Goal: Task Accomplishment & Management: Complete application form

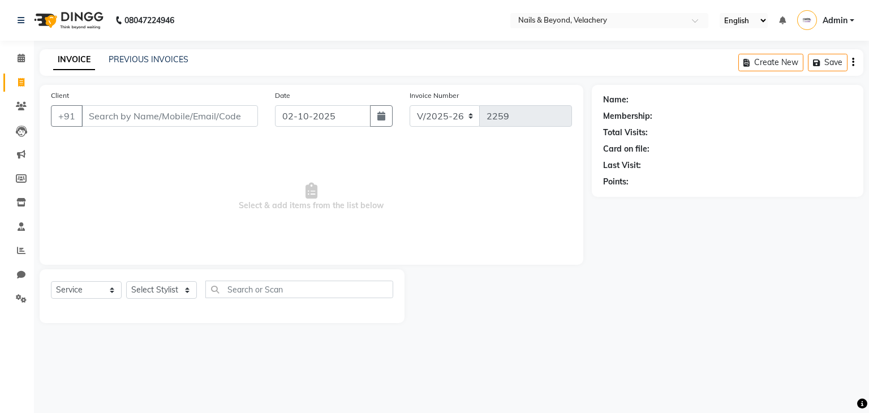
select select "8978"
select select "service"
click at [163, 117] on input "Client" at bounding box center [169, 115] width 176 height 21
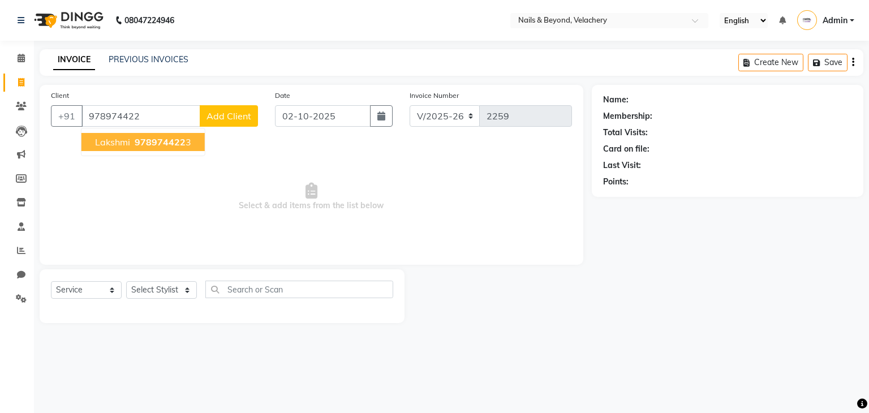
click at [169, 145] on span "978974422" at bounding box center [160, 141] width 51 height 11
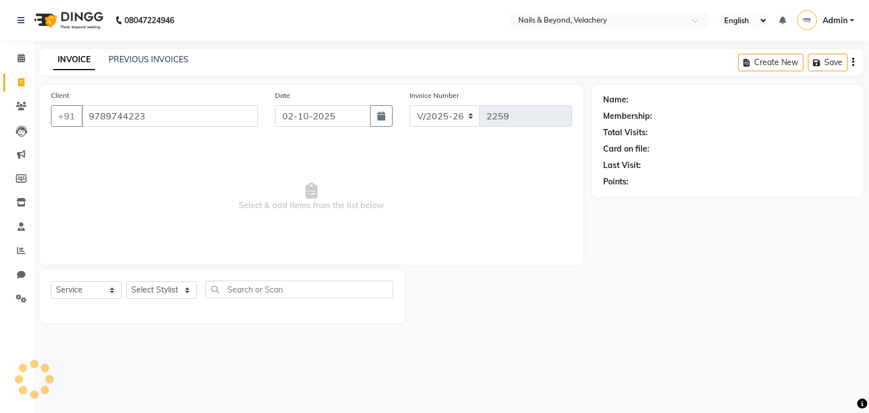
type input "9789744223"
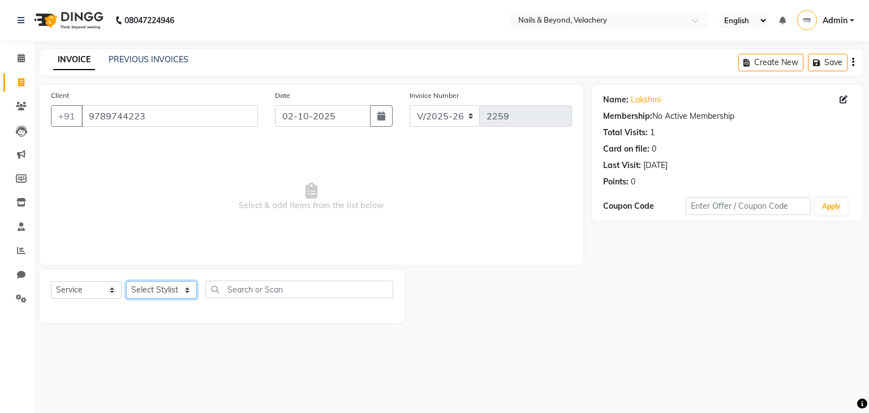
click at [152, 289] on select "Select Stylist [PERSON_NAME] [PERSON_NAME] JANGGINLIN Jothang Konyak [PERSON_NA…" at bounding box center [161, 290] width 71 height 18
select select "91193"
click at [126, 282] on select "Select Stylist [PERSON_NAME] [PERSON_NAME] JANGGINLIN Jothang Konyak [PERSON_NA…" at bounding box center [161, 290] width 71 height 18
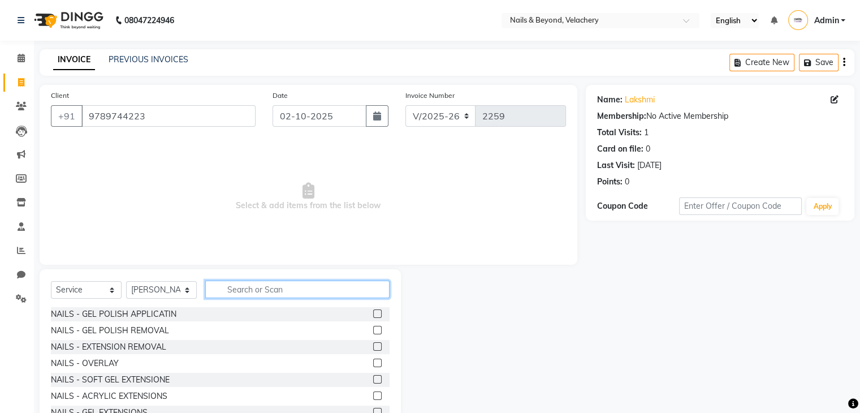
click at [274, 290] on input "text" at bounding box center [297, 289] width 184 height 18
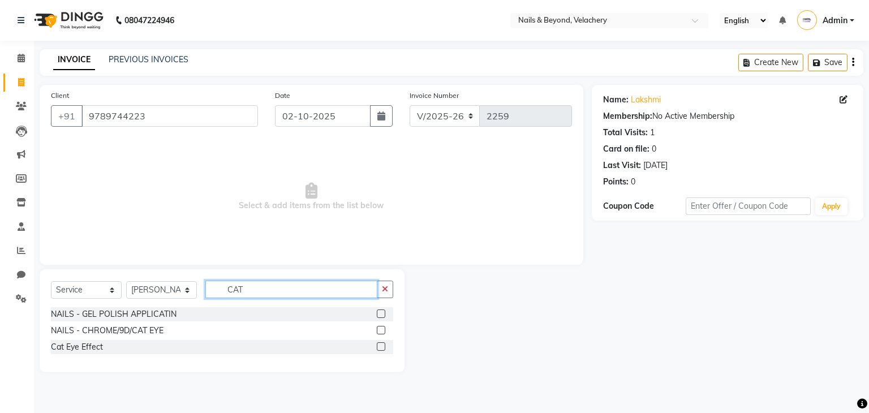
type input "CAT"
click at [381, 344] on label at bounding box center [381, 346] width 8 height 8
click at [381, 344] on input "checkbox" at bounding box center [380, 346] width 7 height 7
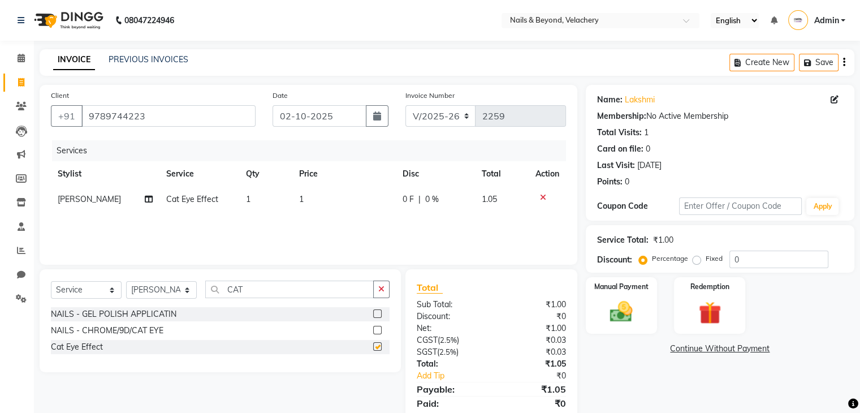
checkbox input "false"
click at [249, 293] on input "CAT" at bounding box center [289, 289] width 169 height 18
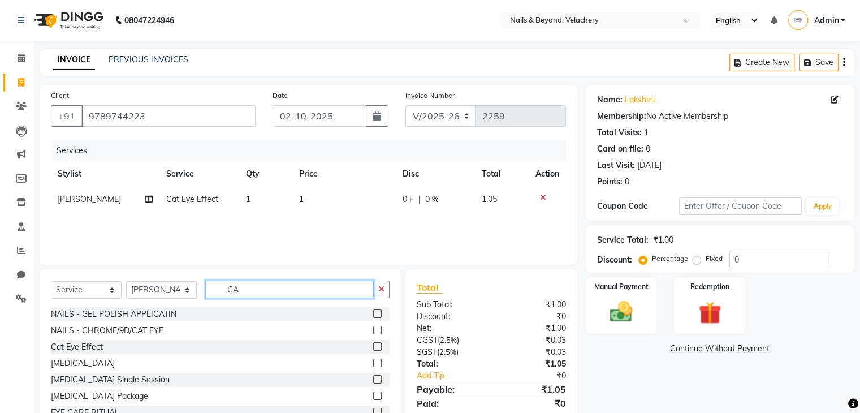
type input "C"
type input "GL"
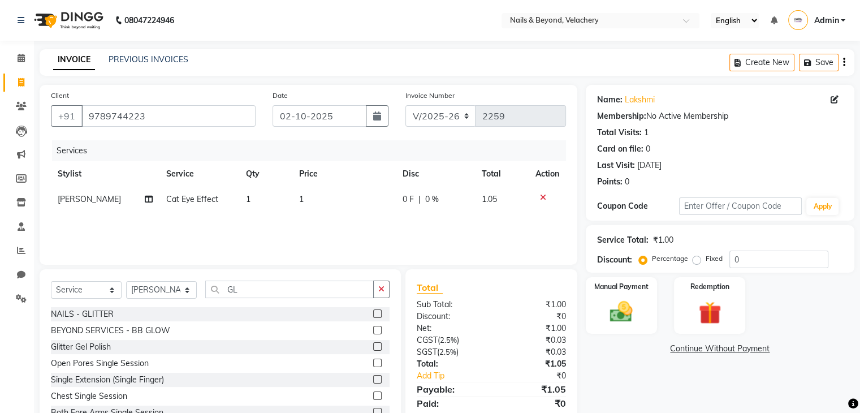
click at [373, 343] on label at bounding box center [377, 346] width 8 height 8
click at [373, 343] on input "checkbox" at bounding box center [376, 346] width 7 height 7
checkbox input "false"
click at [307, 197] on td "1" at bounding box center [343, 199] width 103 height 25
select select "91193"
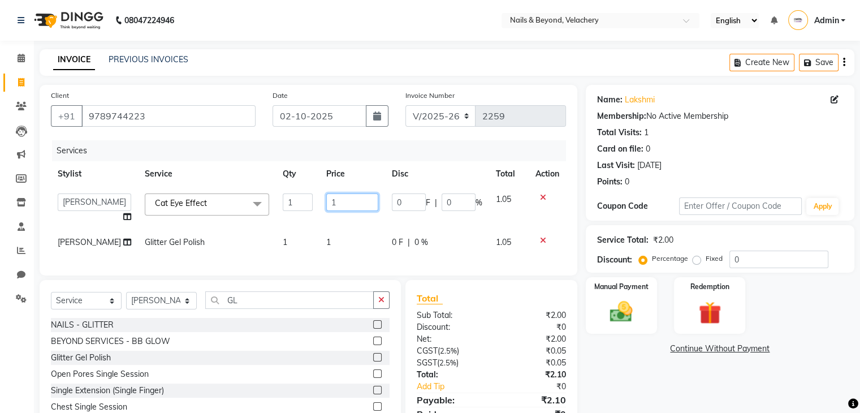
click at [339, 202] on input "1" at bounding box center [352, 202] width 52 height 18
type input "2000"
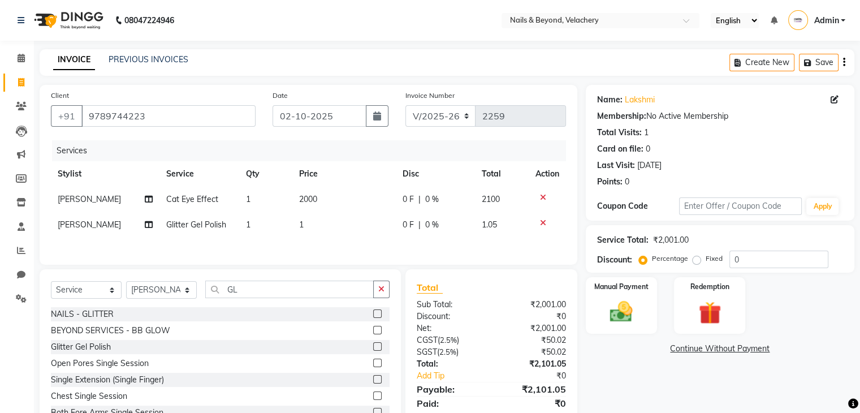
click at [338, 234] on td "1" at bounding box center [343, 224] width 103 height 25
select select "91193"
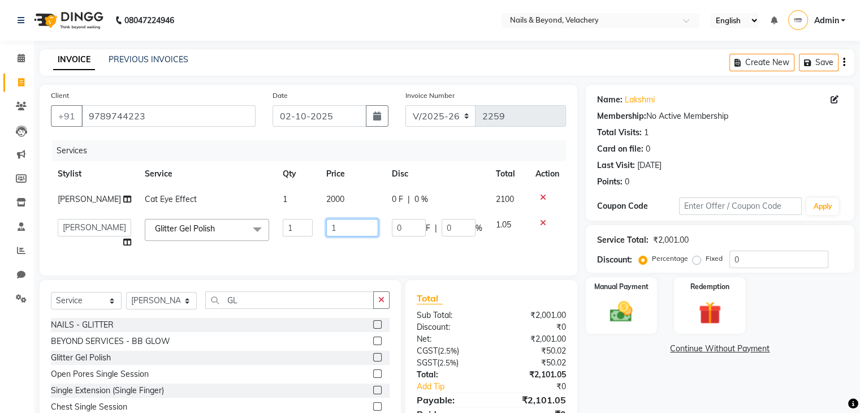
click at [330, 235] on input "1" at bounding box center [352, 228] width 52 height 18
type input "1250"
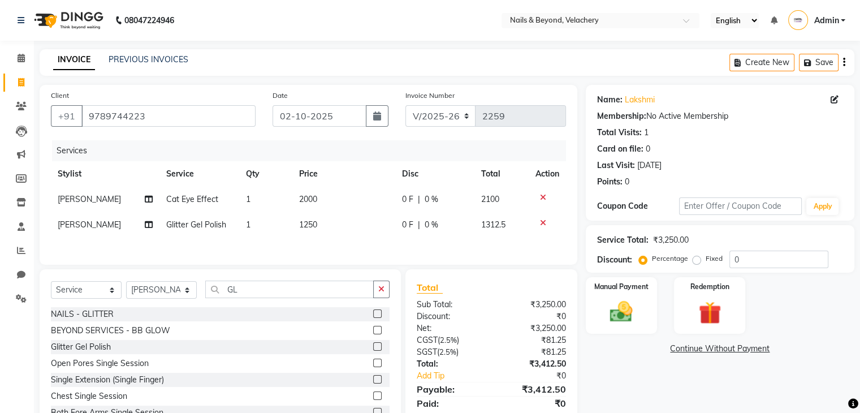
click at [362, 246] on div "Services Stylist Service Qty Price Disc Total Action Aishwarya Cat Eye Effect 1…" at bounding box center [308, 196] width 515 height 113
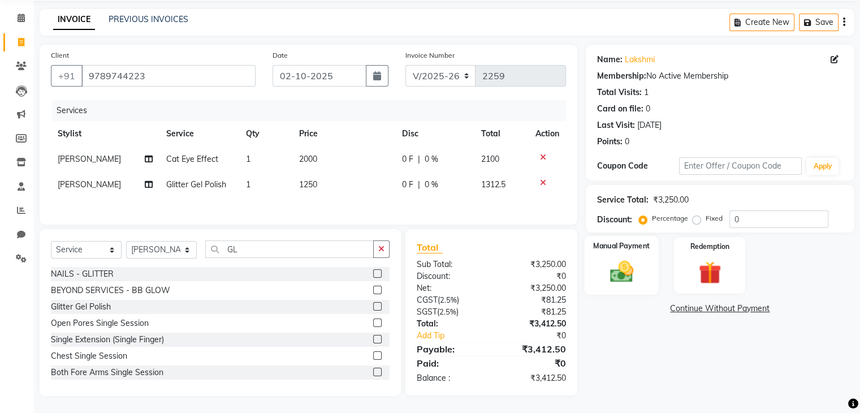
click at [636, 264] on img at bounding box center [621, 271] width 38 height 27
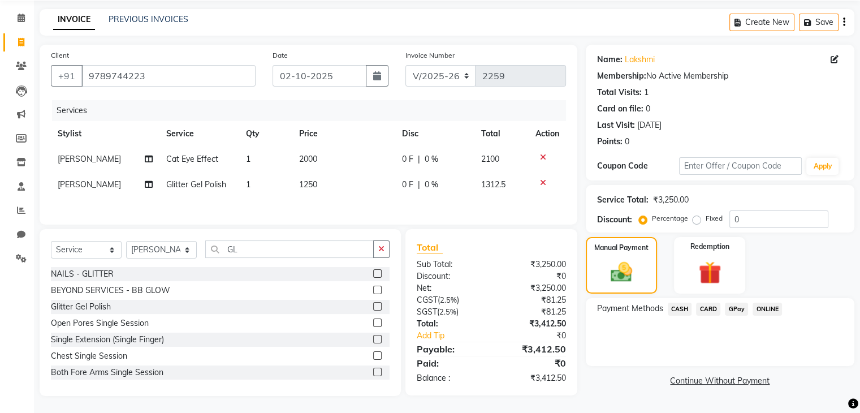
click at [736, 304] on span "GPay" at bounding box center [736, 309] width 23 height 13
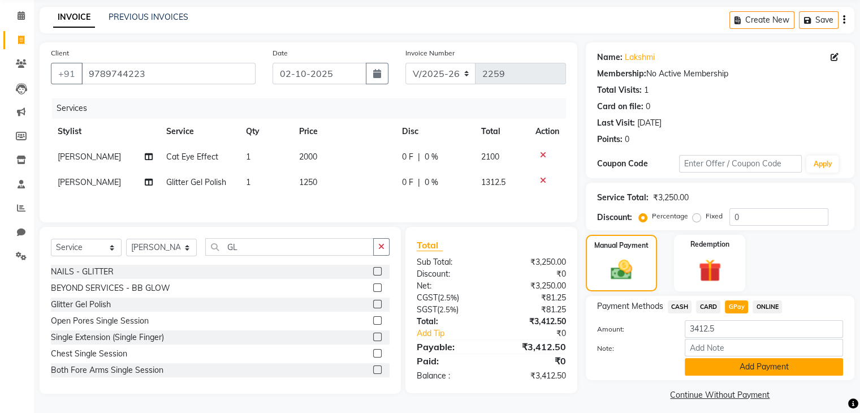
click at [737, 372] on button "Add Payment" at bounding box center [764, 367] width 158 height 18
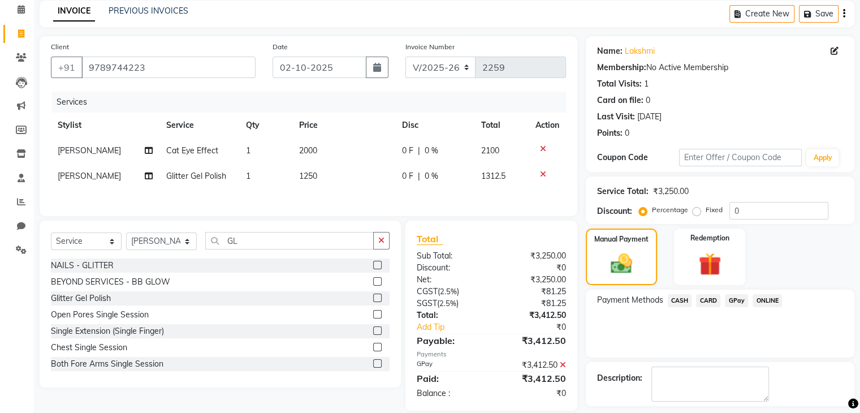
scroll to position [97, 0]
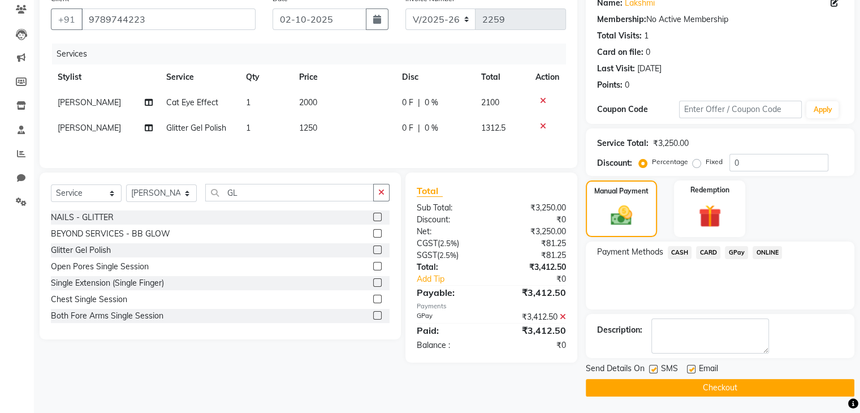
click at [744, 385] on button "Checkout" at bounding box center [720, 388] width 269 height 18
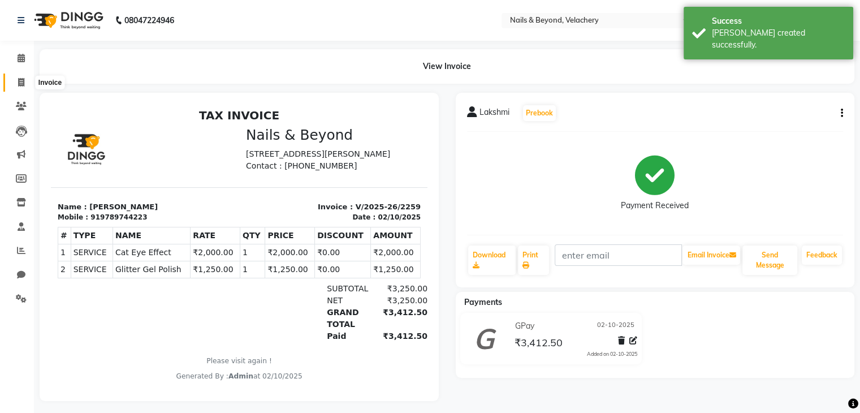
click at [21, 83] on icon at bounding box center [21, 82] width 6 height 8
select select "8978"
select select "service"
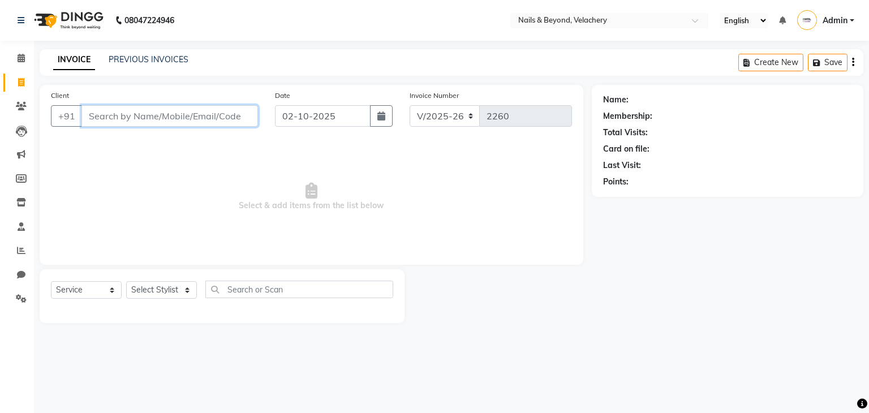
click at [179, 118] on input "Client" at bounding box center [169, 115] width 176 height 21
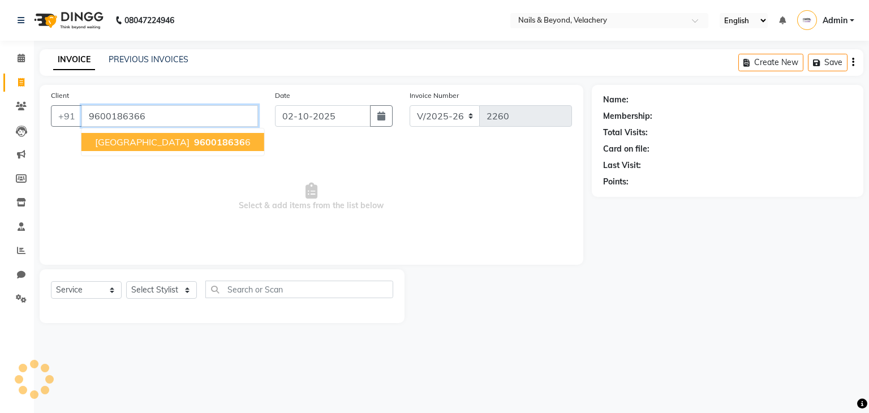
type input "9600186366"
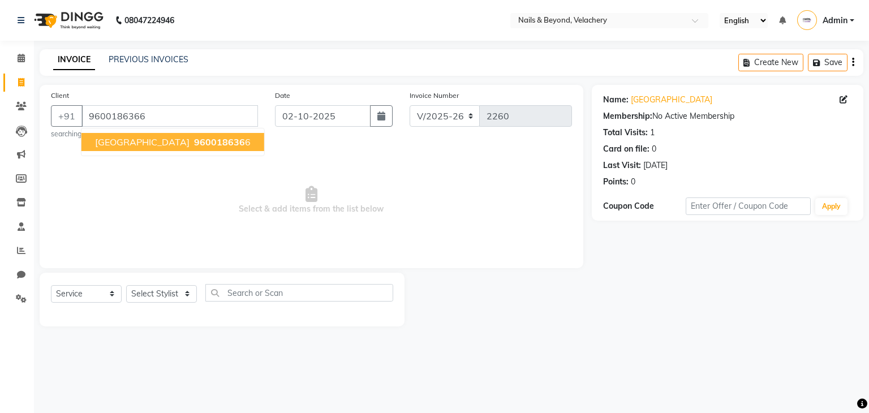
click at [181, 139] on button "roma 960018636 6" at bounding box center [172, 142] width 183 height 18
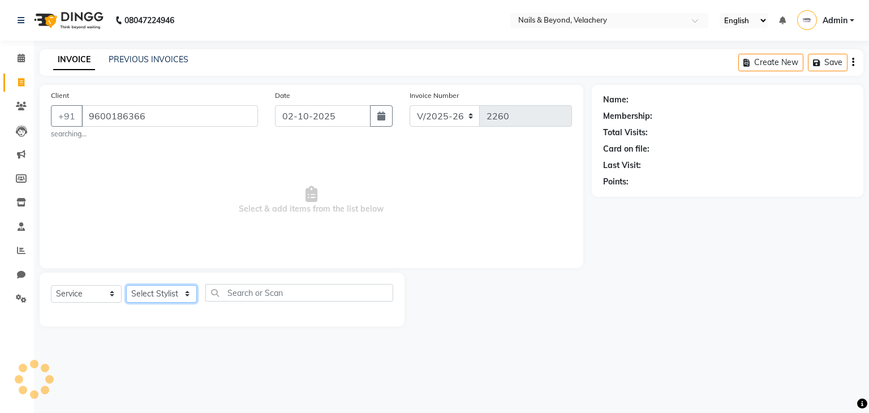
click at [154, 299] on select "Select Stylist [PERSON_NAME] [PERSON_NAME] JANGGINLIN Jothang Konyak [PERSON_NA…" at bounding box center [161, 294] width 71 height 18
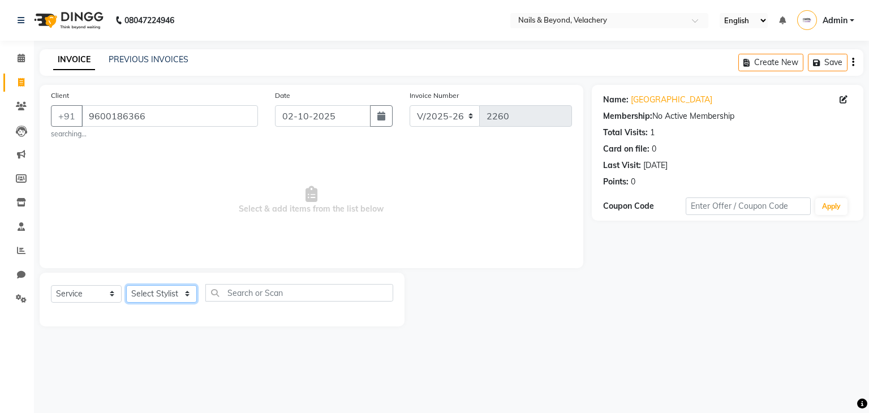
select select "91203"
click at [126, 286] on select "Select Stylist [PERSON_NAME] [PERSON_NAME] JANGGINLIN Jothang Konyak [PERSON_NA…" at bounding box center [161, 294] width 71 height 18
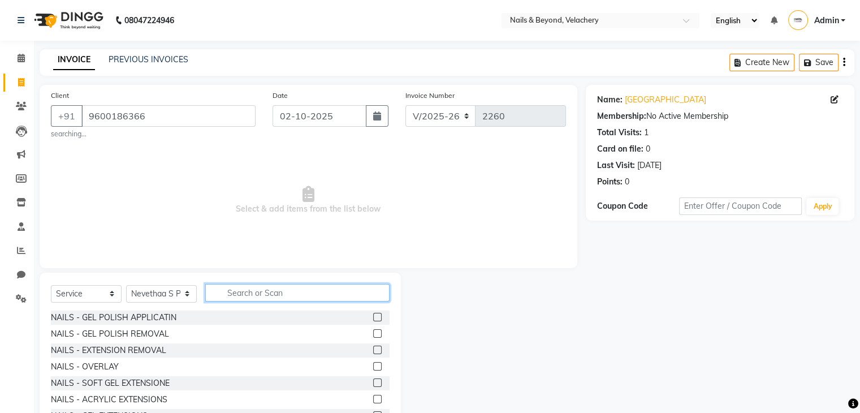
click at [242, 300] on input "text" at bounding box center [297, 293] width 184 height 18
type input "e"
type input "re"
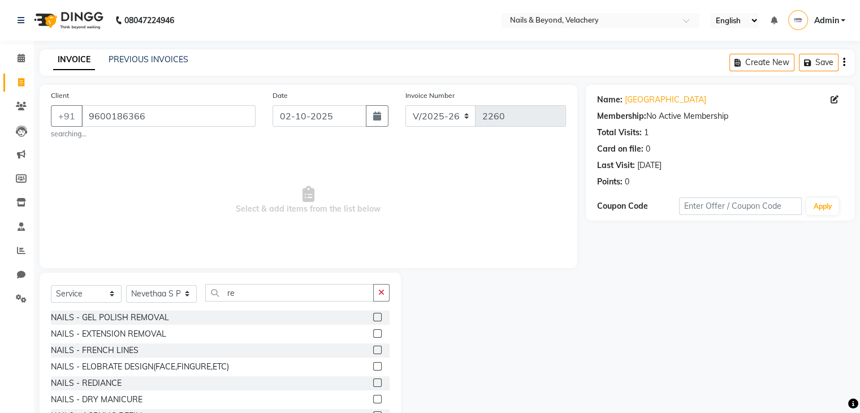
click at [373, 333] on label at bounding box center [377, 333] width 8 height 8
click at [373, 333] on input "checkbox" at bounding box center [376, 333] width 7 height 7
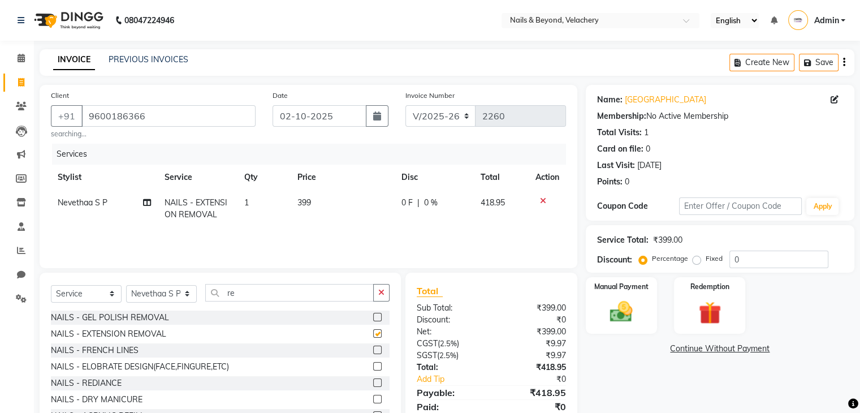
checkbox input "false"
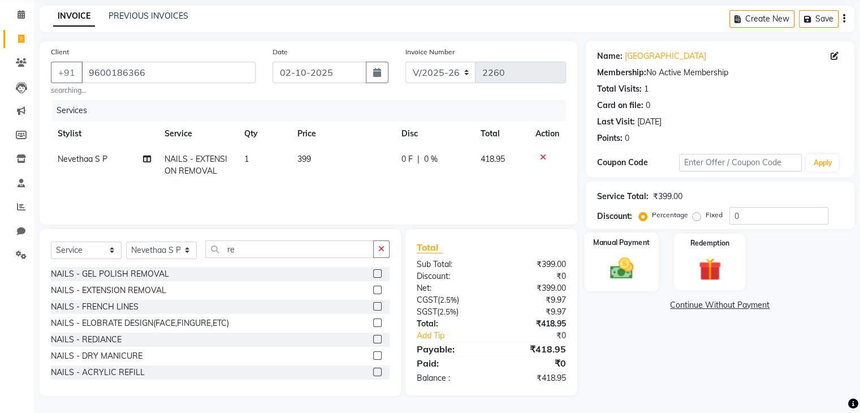
click at [635, 270] on img at bounding box center [621, 268] width 38 height 27
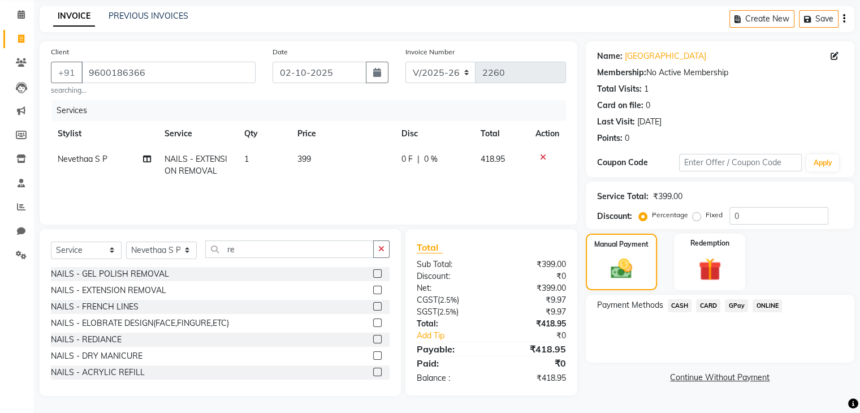
click at [735, 302] on span "GPay" at bounding box center [736, 305] width 23 height 13
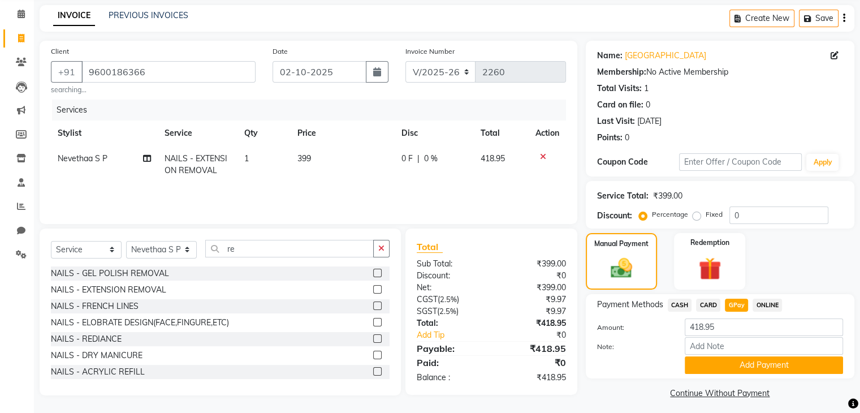
click at [635, 357] on div at bounding box center [633, 365] width 88 height 18
click at [758, 366] on button "Add Payment" at bounding box center [764, 365] width 158 height 18
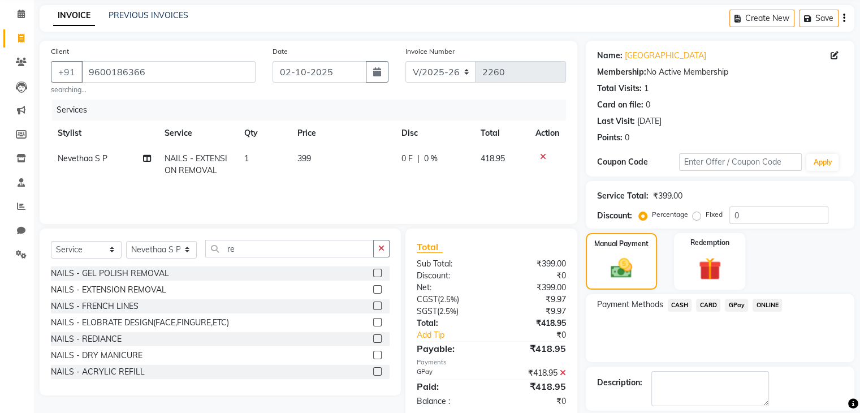
scroll to position [97, 0]
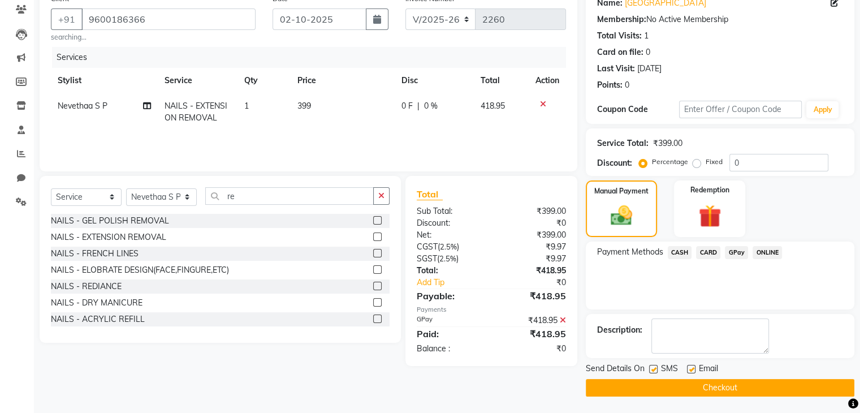
click at [748, 388] on button "Checkout" at bounding box center [720, 388] width 269 height 18
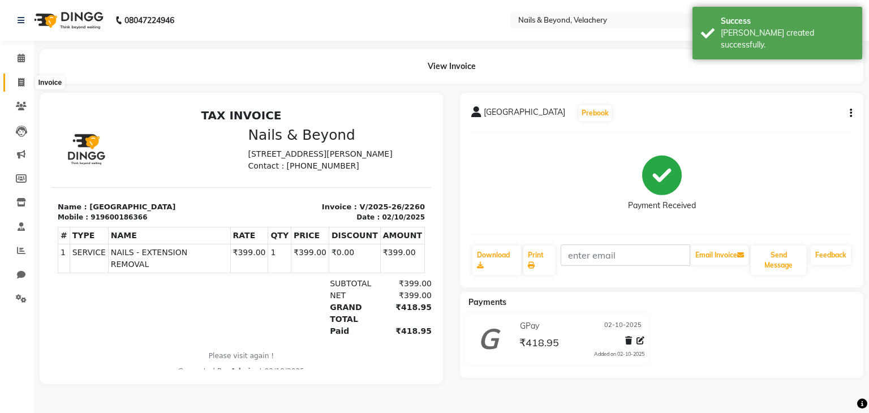
click at [23, 84] on icon at bounding box center [21, 82] width 6 height 8
select select "service"
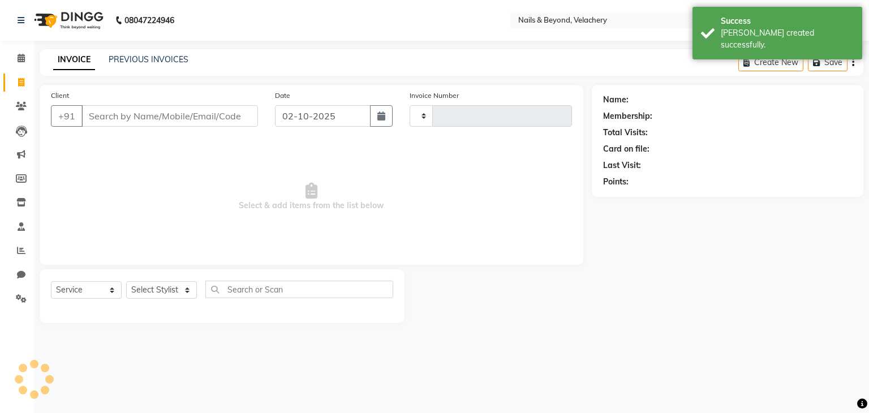
type input "2261"
select select "8978"
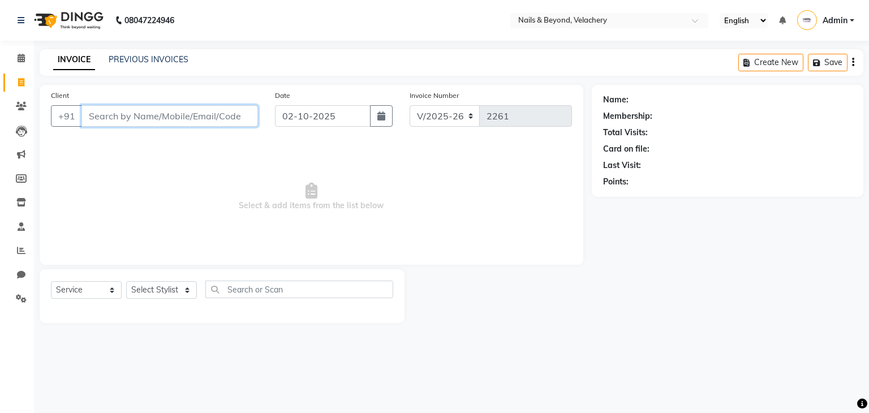
click at [143, 114] on input "Client" at bounding box center [169, 115] width 176 height 21
type input "9731022480"
click at [235, 124] on button "Add Client" at bounding box center [229, 115] width 58 height 21
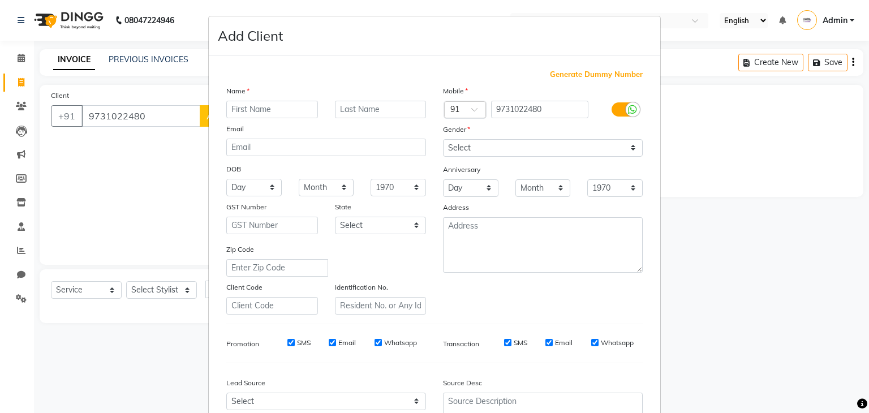
click at [244, 109] on input "text" at bounding box center [272, 110] width 92 height 18
type input "[PERSON_NAME] balakrusnan"
click at [296, 140] on input "email" at bounding box center [326, 148] width 200 height 18
click at [511, 151] on select "Select [DEMOGRAPHIC_DATA] [DEMOGRAPHIC_DATA] Other Prefer Not To Say" at bounding box center [543, 148] width 200 height 18
select select "[DEMOGRAPHIC_DATA]"
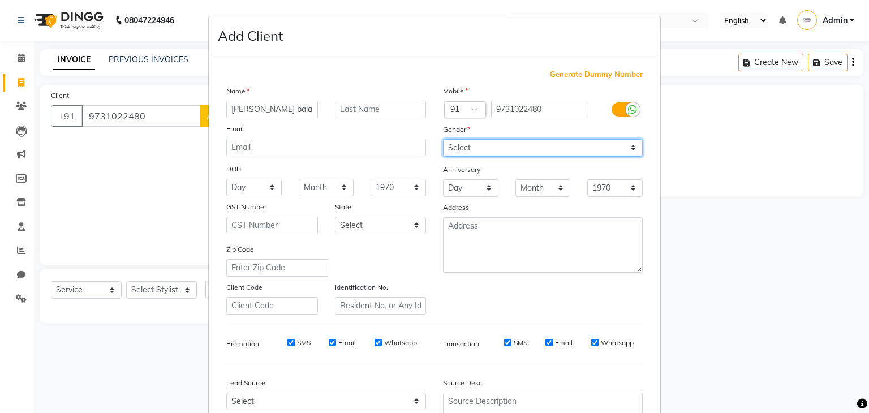
click at [443, 140] on select "Select [DEMOGRAPHIC_DATA] [DEMOGRAPHIC_DATA] Other Prefer Not To Say" at bounding box center [543, 148] width 200 height 18
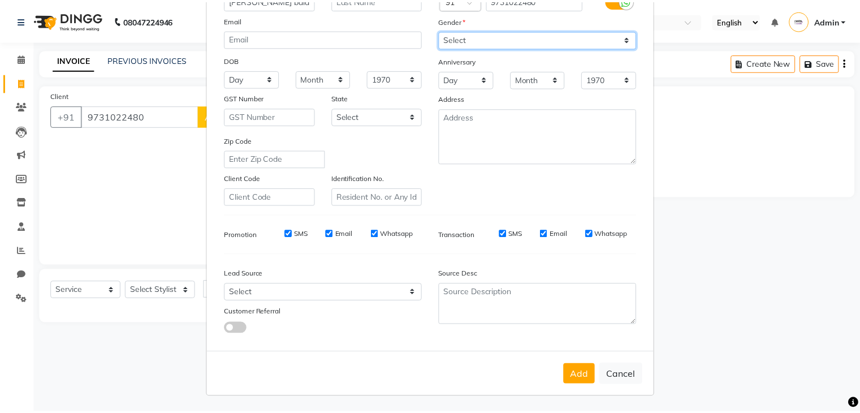
scroll to position [115, 0]
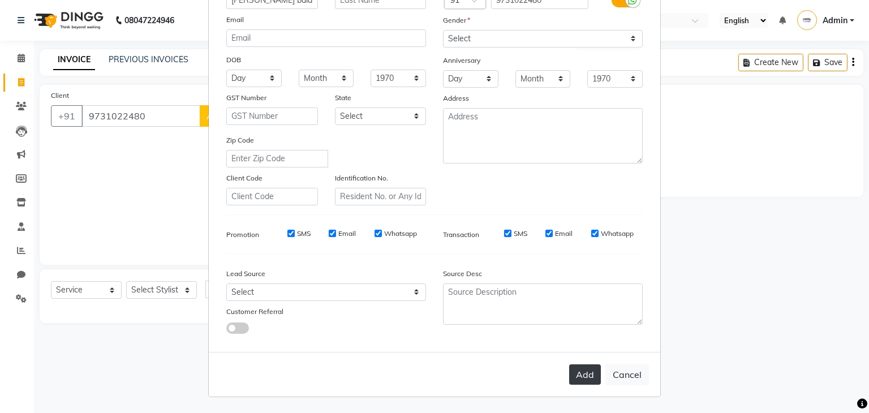
click at [573, 376] on button "Add" at bounding box center [585, 374] width 32 height 20
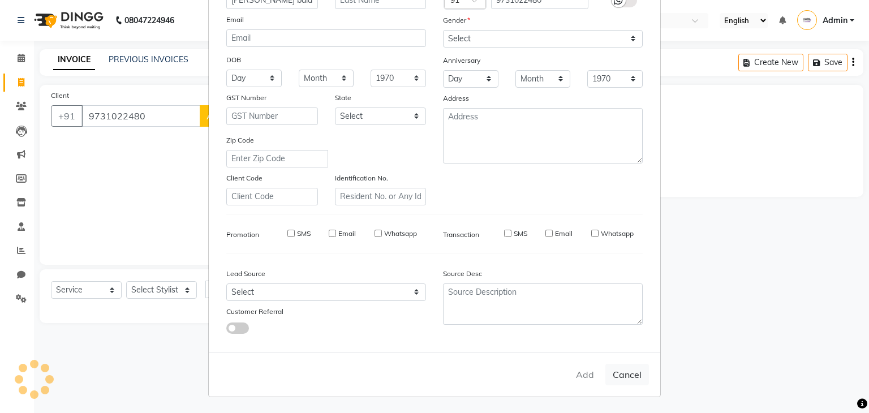
select select
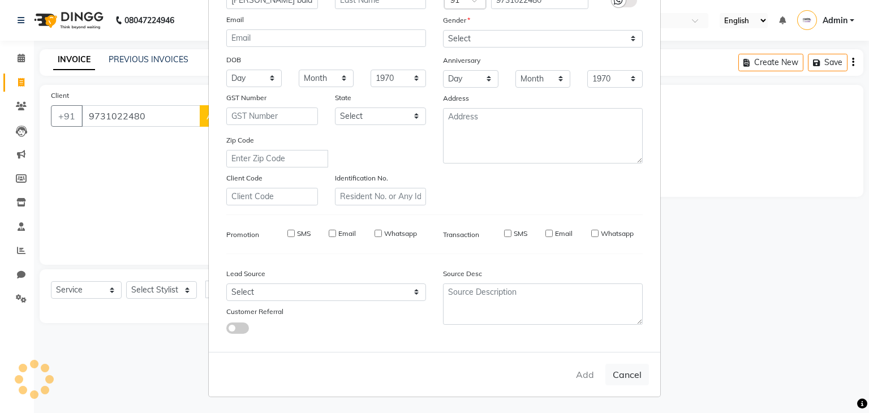
select select
checkbox input "false"
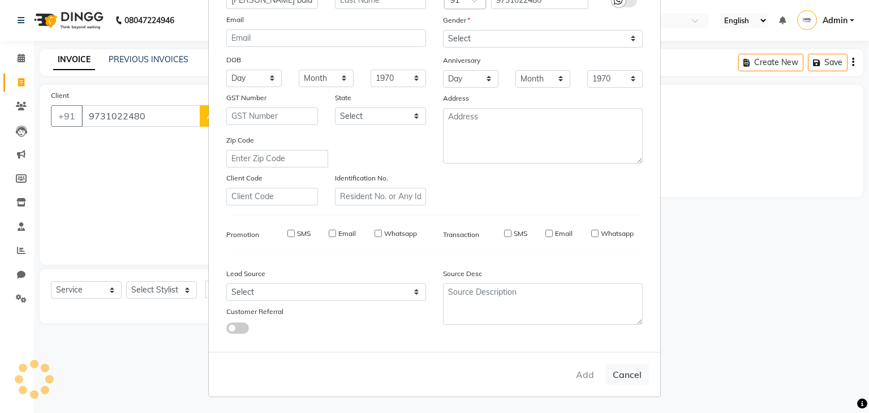
checkbox input "false"
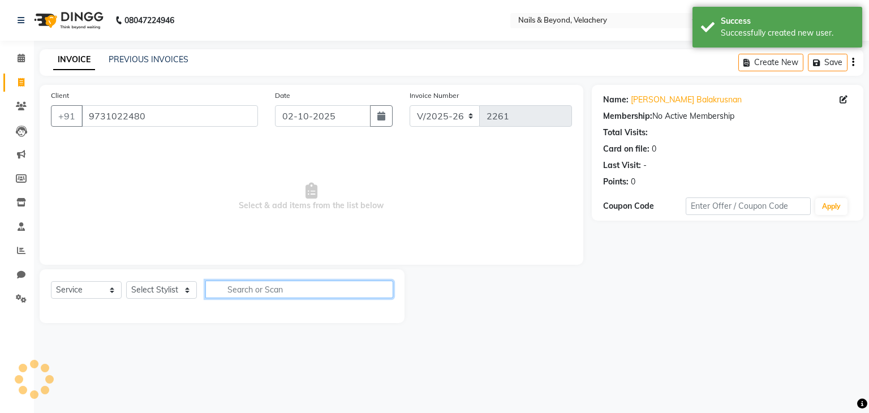
click at [265, 291] on input "text" at bounding box center [299, 289] width 188 height 18
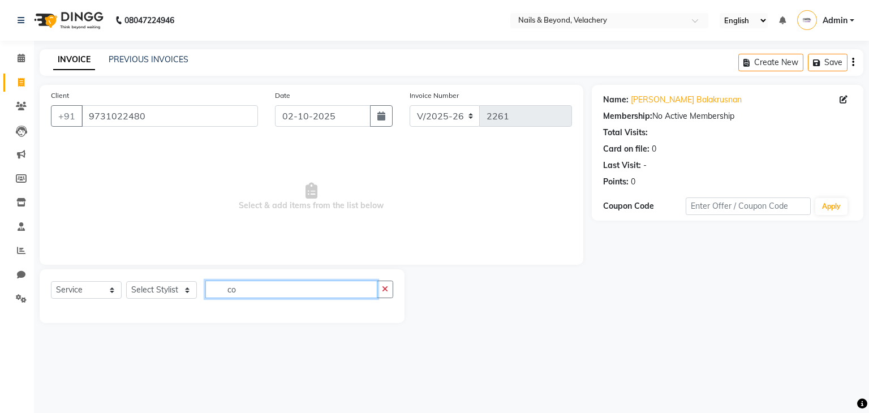
type input "c"
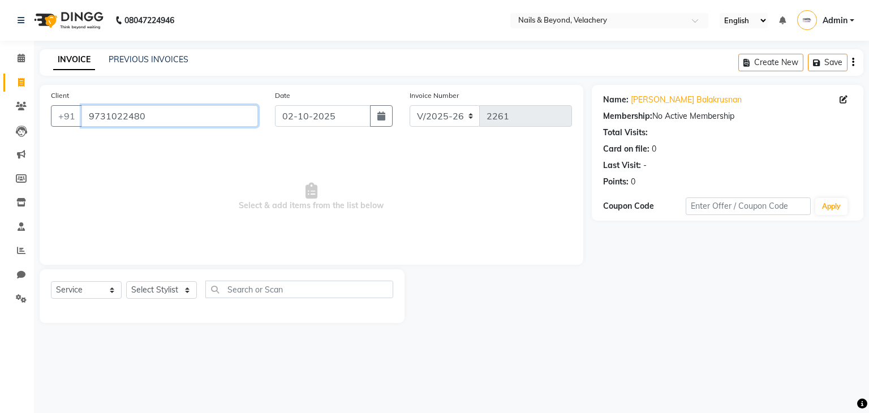
drag, startPoint x: 85, startPoint y: 118, endPoint x: 164, endPoint y: 115, distance: 78.7
click at [164, 115] on input "9731022480" at bounding box center [169, 115] width 176 height 21
click at [204, 188] on span "Select & add items from the list below" at bounding box center [311, 196] width 521 height 113
click at [21, 252] on icon at bounding box center [21, 250] width 8 height 8
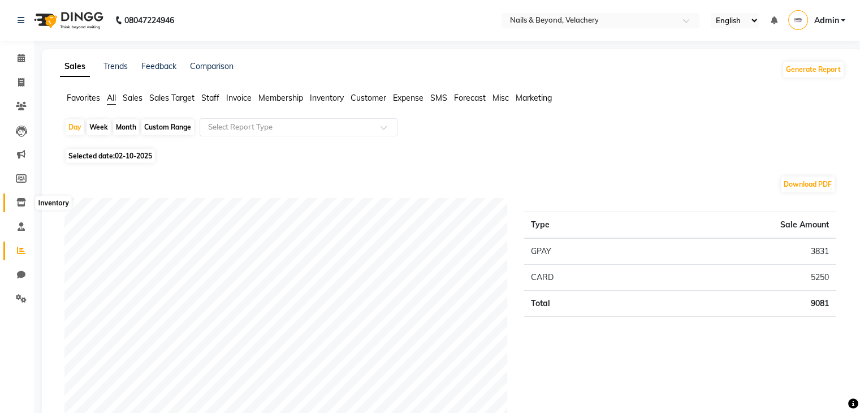
click at [23, 202] on icon at bounding box center [21, 202] width 10 height 8
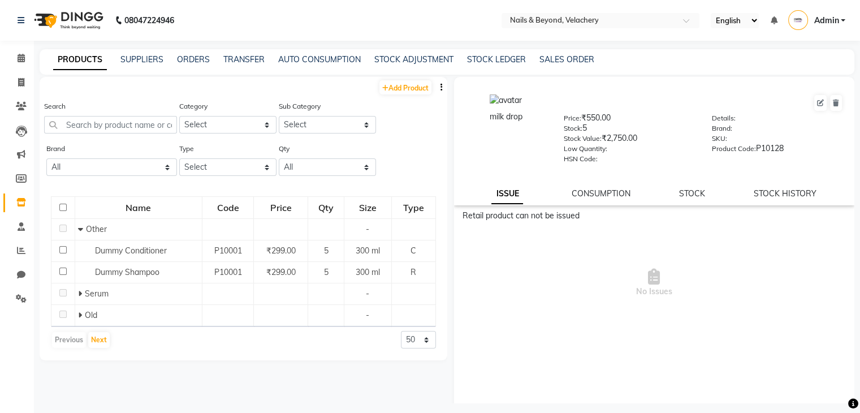
click at [430, 68] on div "PRODUCTS SUPPLIERS ORDERS TRANSFER AUTO CONSUMPTION STOCK ADJUSTMENT STOCK LEDG…" at bounding box center [447, 61] width 815 height 25
click at [429, 62] on link "STOCK ADJUSTMENT" at bounding box center [413, 59] width 79 height 10
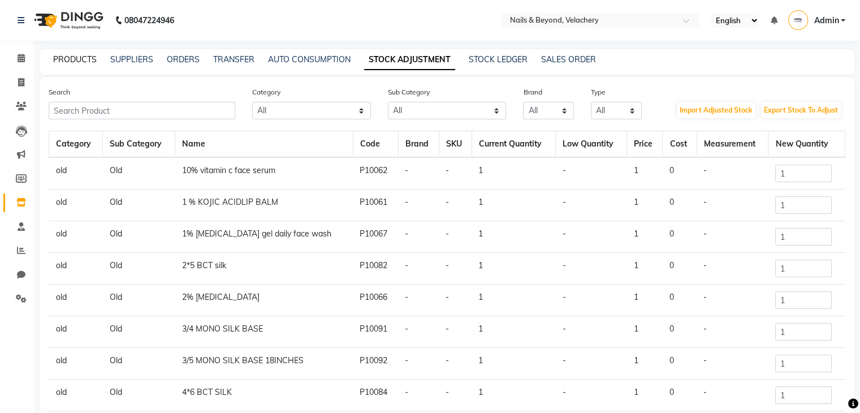
click at [81, 59] on link "PRODUCTS" at bounding box center [75, 59] width 44 height 10
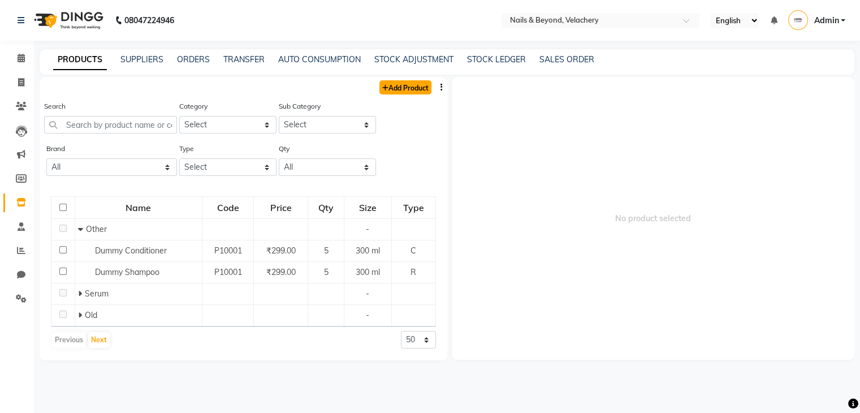
click at [408, 87] on link "Add Product" at bounding box center [405, 87] width 52 height 14
select select "true"
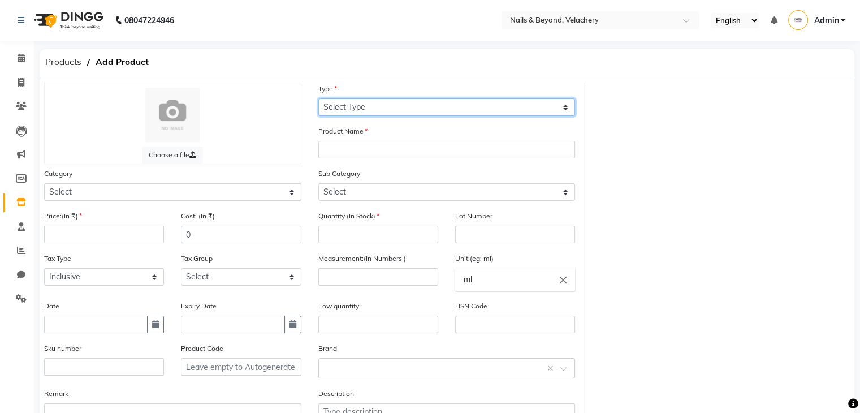
click at [371, 111] on select "Select Type Both Retail Consumable" at bounding box center [446, 107] width 257 height 18
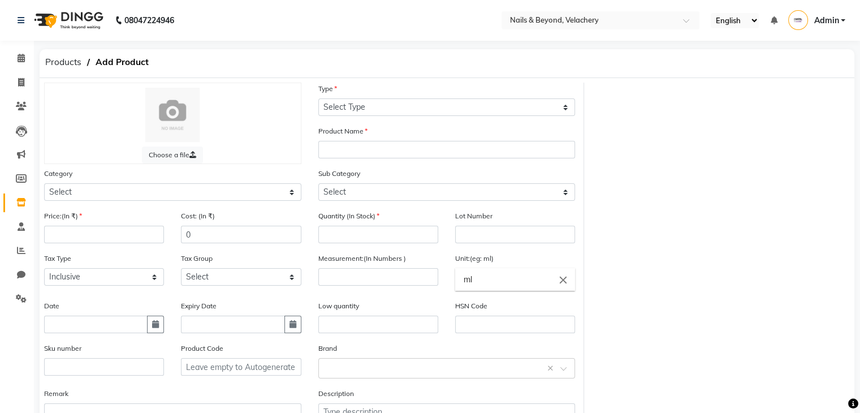
click at [744, 156] on div "Choose a file Type Select Type Both Retail Consumable Product Name Category Sel…" at bounding box center [447, 262] width 823 height 359
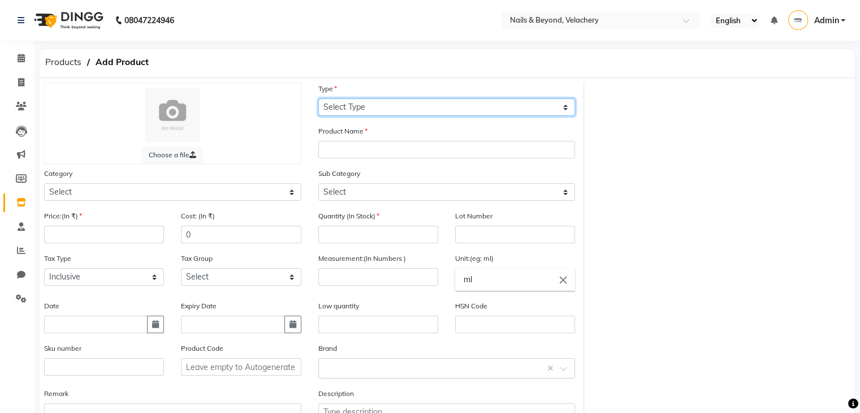
click at [370, 110] on select "Select Type Both Retail Consumable" at bounding box center [446, 107] width 257 height 18
select select "R"
click at [318, 99] on select "Select Type Both Retail Consumable" at bounding box center [446, 107] width 257 height 18
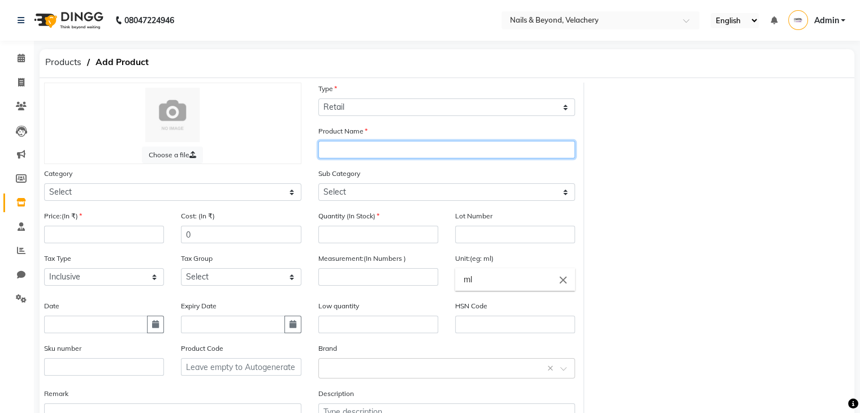
click at [353, 152] on input "text" at bounding box center [446, 150] width 257 height 18
type input "d"
type input "DARK COCOA POWDER"
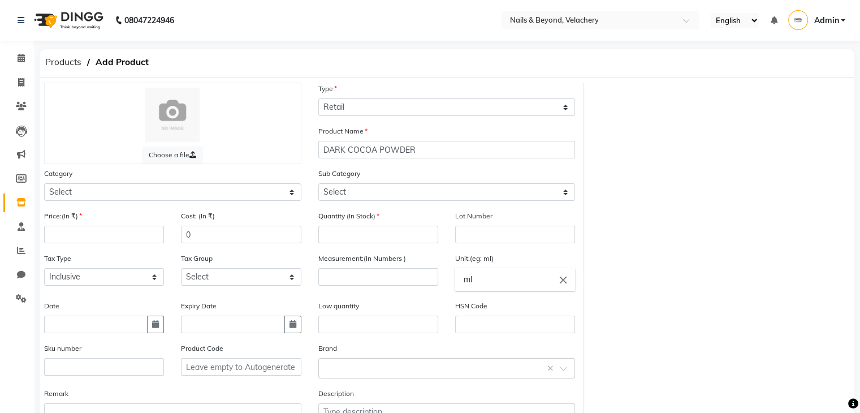
click at [425, 175] on div "Sub Category Select" at bounding box center [446, 183] width 257 height 33
click at [392, 193] on select "Select" at bounding box center [446, 192] width 257 height 18
click at [564, 194] on select "Select" at bounding box center [446, 192] width 257 height 18
click at [88, 191] on select "Select Hair Skin Makeup Personal Care Appliances [PERSON_NAME] Waxing Disposabl…" at bounding box center [172, 192] width 257 height 18
select select "1810301000"
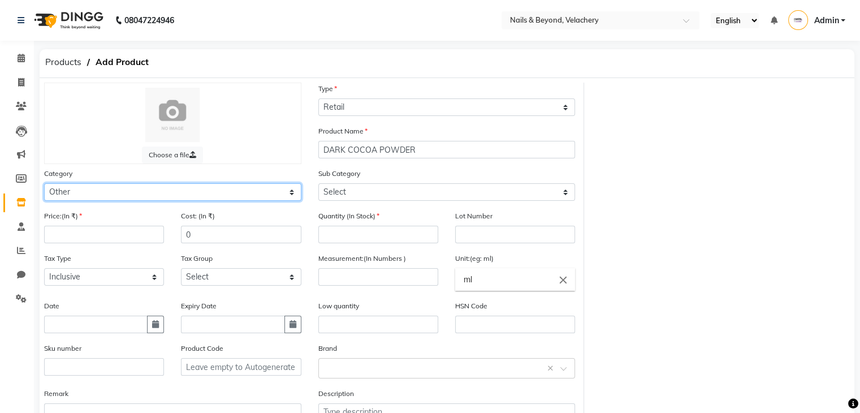
click at [44, 185] on select "Select Hair Skin Makeup Personal Care Appliances [PERSON_NAME] Waxing Disposabl…" at bounding box center [172, 192] width 257 height 18
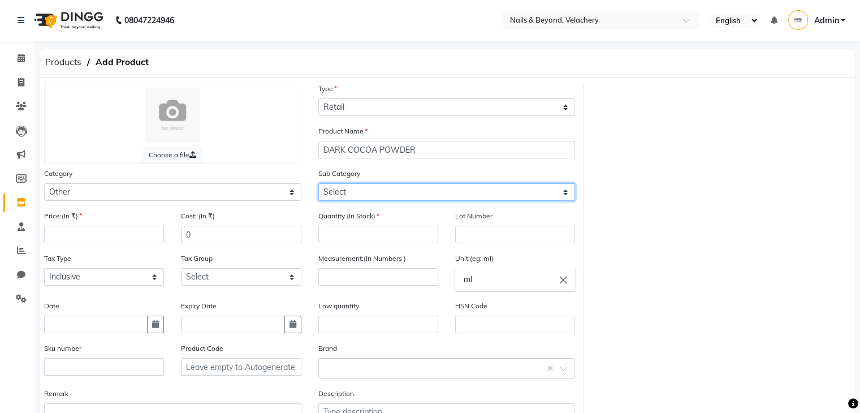
click at [483, 193] on select "Select Houskeeping Other" at bounding box center [446, 192] width 257 height 18
select select "1810301002"
click at [318, 185] on select "Select Houskeeping Other" at bounding box center [446, 192] width 257 height 18
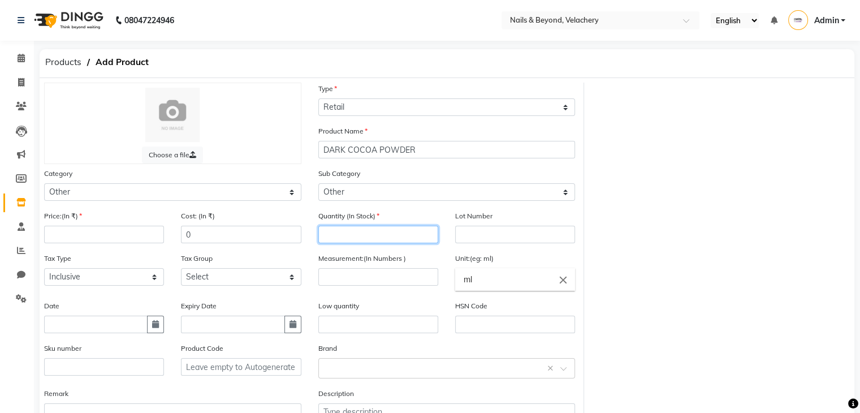
click at [394, 237] on input "number" at bounding box center [378, 235] width 120 height 18
type input "250"
click at [519, 243] on input "text" at bounding box center [515, 235] width 120 height 18
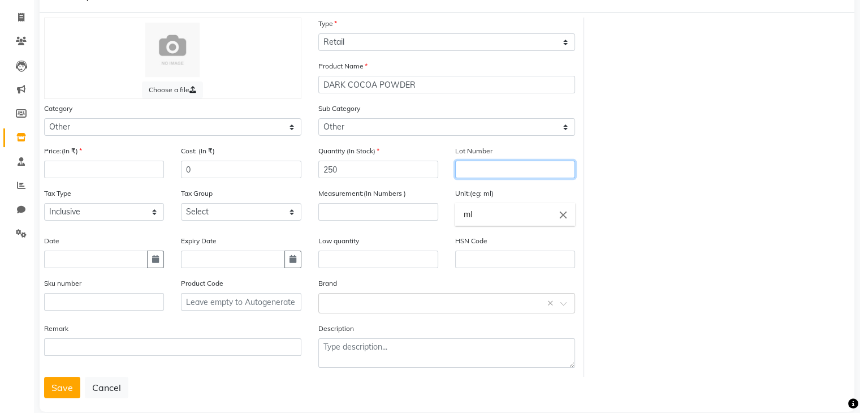
scroll to position [66, 0]
click at [385, 308] on input "text" at bounding box center [436, 302] width 222 height 12
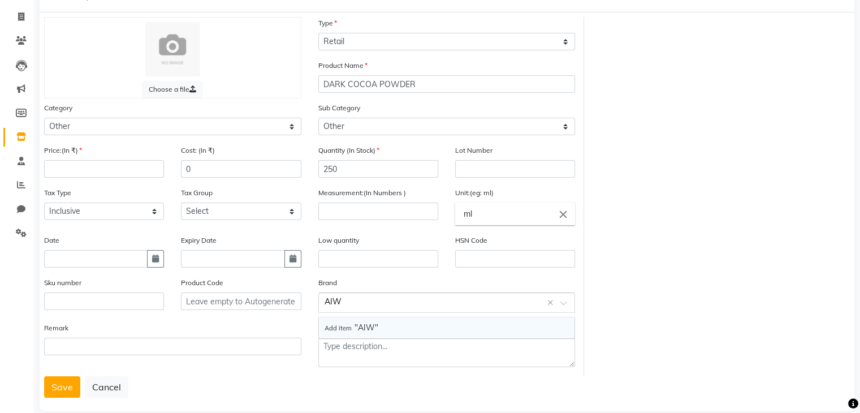
type input "AIWO"
click at [650, 260] on div "Choose a file Type Select Type Both Retail Consumable Product Name DARK COCOA P…" at bounding box center [447, 196] width 823 height 359
click at [109, 169] on input "number" at bounding box center [104, 169] width 120 height 18
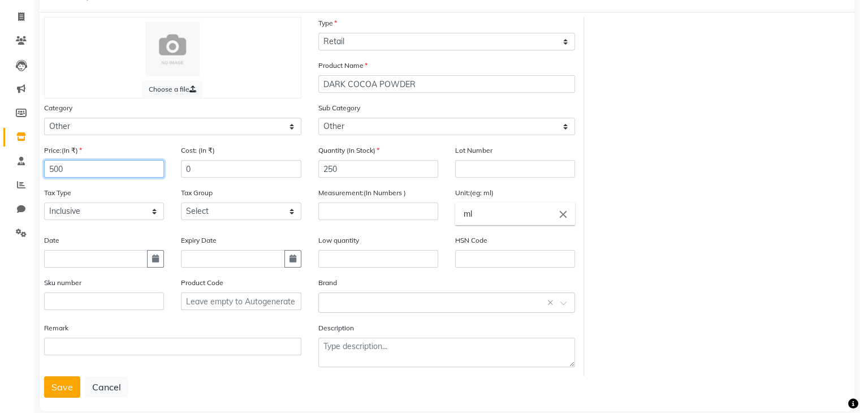
type input "500"
click at [204, 172] on input "0" at bounding box center [241, 169] width 120 height 18
type input "500"
click at [283, 245] on div "Expiry Date" at bounding box center [241, 250] width 120 height 33
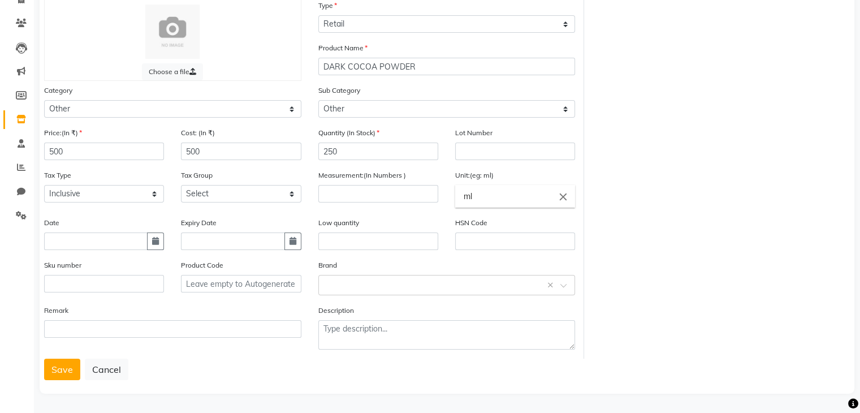
scroll to position [85, 0]
click at [72, 369] on button "Save" at bounding box center [62, 369] width 36 height 21
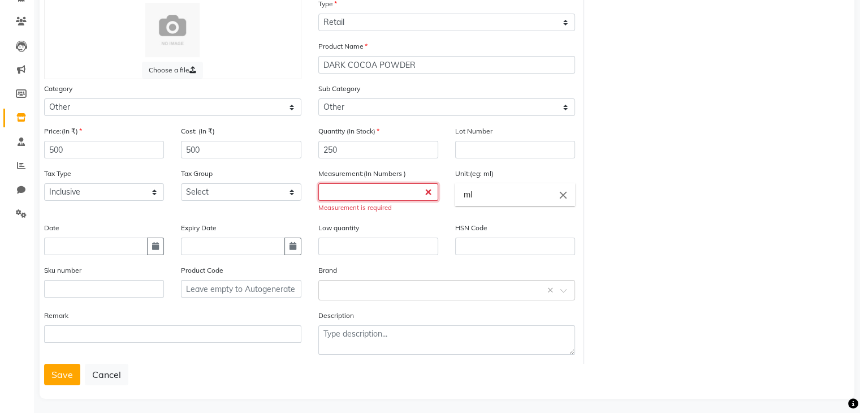
click at [409, 201] on input "number" at bounding box center [378, 192] width 120 height 18
click at [362, 157] on input "250" at bounding box center [378, 150] width 120 height 18
type input "2"
type input "3"
click at [361, 201] on input "number" at bounding box center [378, 192] width 120 height 18
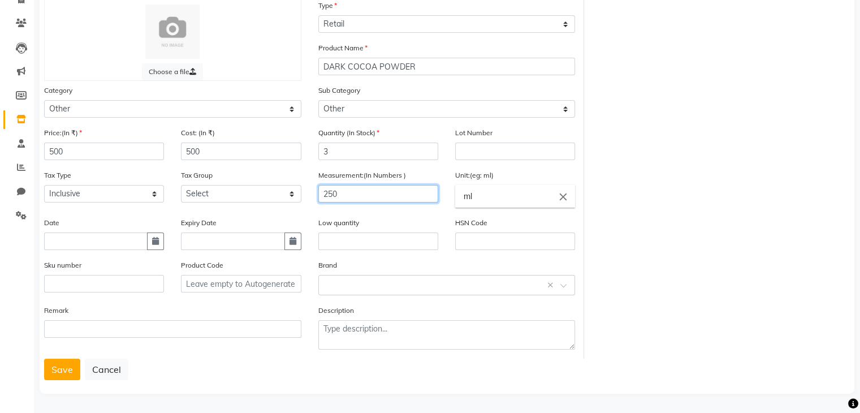
type input "250"
click at [389, 227] on div "Low quantity" at bounding box center [378, 233] width 120 height 33
click at [66, 373] on button "Save" at bounding box center [62, 369] width 36 height 21
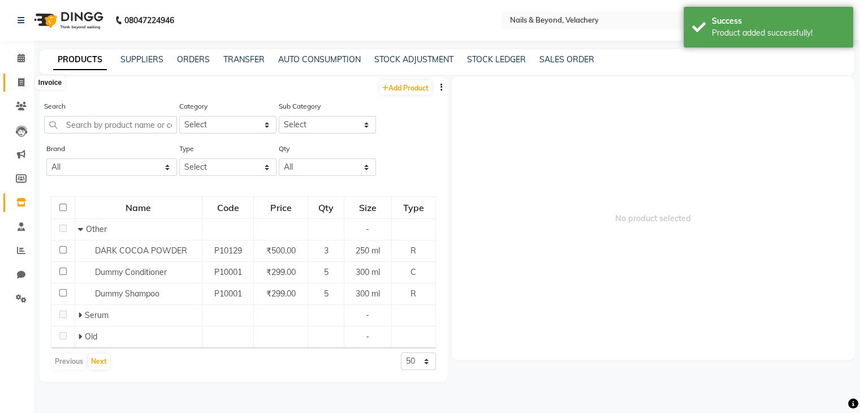
click at [23, 85] on icon at bounding box center [21, 82] width 6 height 8
select select "service"
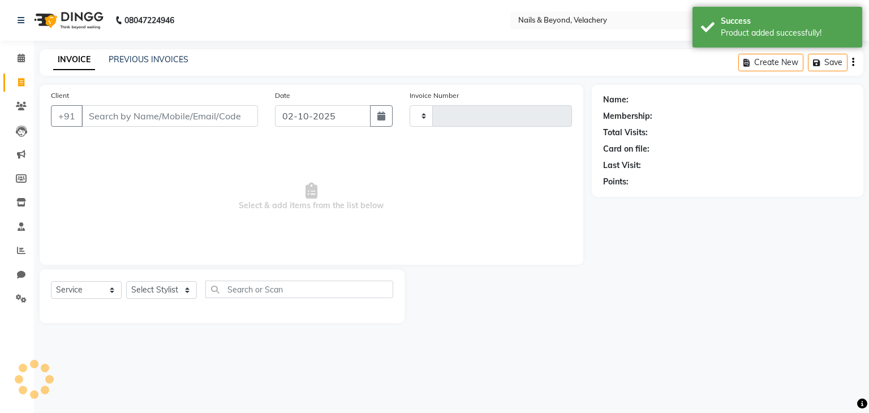
type input "2261"
select select "8978"
click at [171, 117] on input "Client" at bounding box center [169, 115] width 176 height 21
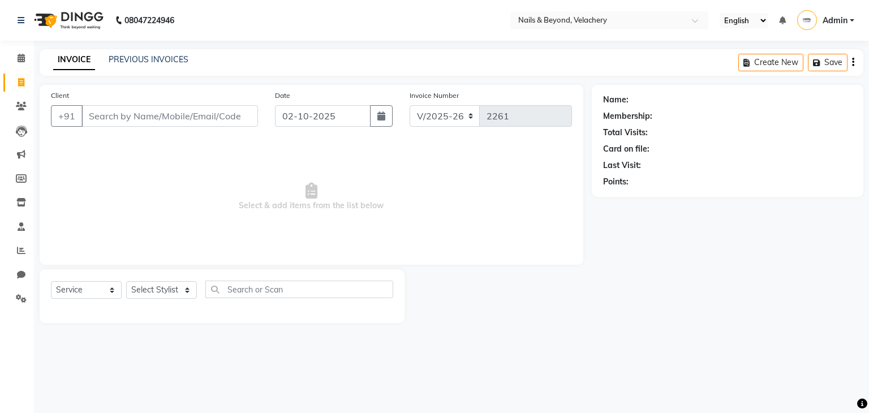
click at [137, 120] on input "Client" at bounding box center [169, 115] width 176 height 21
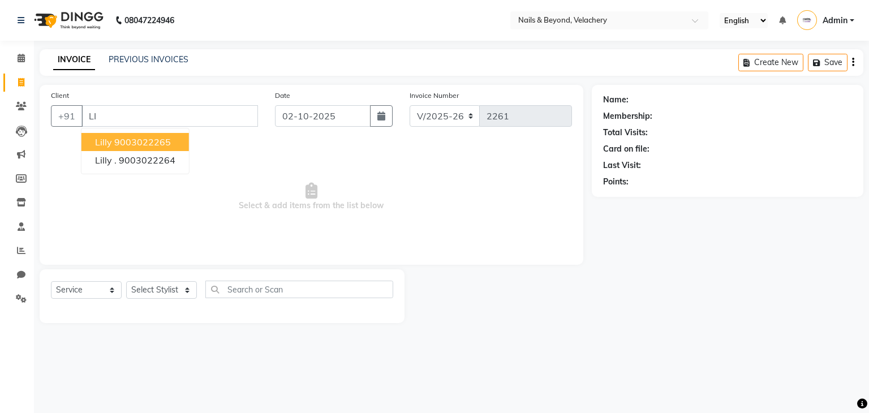
type input "L"
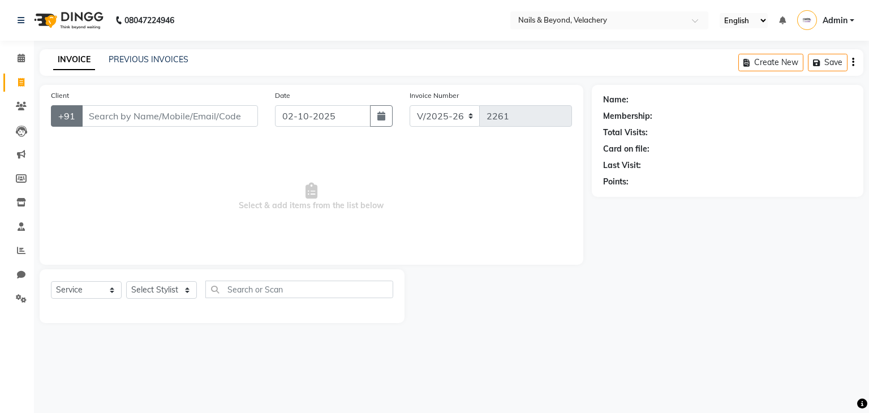
click at [54, 123] on button "+91" at bounding box center [67, 115] width 32 height 21
click at [63, 118] on button "+91" at bounding box center [67, 115] width 32 height 21
click at [61, 98] on label "Client" at bounding box center [60, 95] width 18 height 10
click at [81, 105] on input "Client" at bounding box center [169, 115] width 176 height 21
click at [61, 98] on label "Client" at bounding box center [60, 95] width 18 height 10
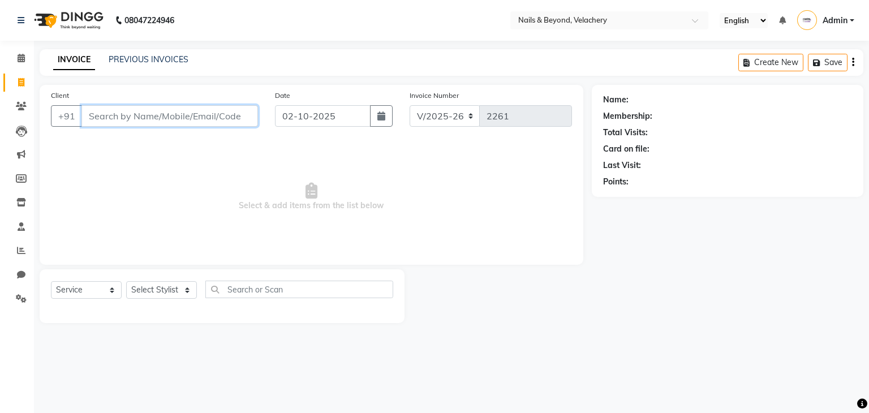
click at [81, 105] on input "Client" at bounding box center [169, 115] width 176 height 21
click at [62, 91] on label "Client" at bounding box center [60, 95] width 18 height 10
click at [81, 105] on input "Client" at bounding box center [169, 115] width 176 height 21
click at [58, 96] on label "Client" at bounding box center [60, 95] width 18 height 10
click at [81, 105] on input "Client" at bounding box center [169, 115] width 176 height 21
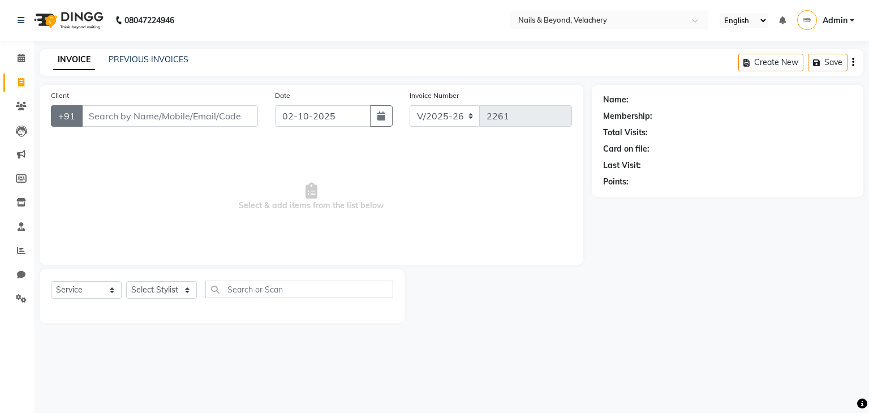
click at [63, 116] on button "+91" at bounding box center [67, 115] width 32 height 21
click at [132, 114] on input "Client" at bounding box center [169, 115] width 176 height 21
click at [23, 204] on icon at bounding box center [21, 202] width 10 height 8
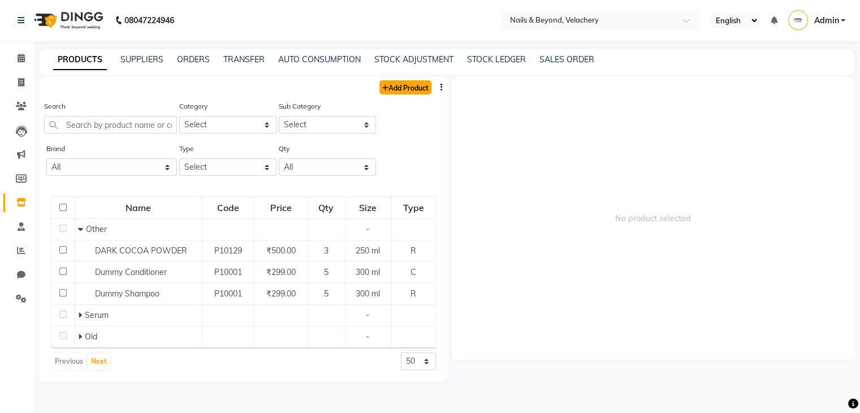
click at [382, 91] on icon at bounding box center [385, 88] width 6 height 7
select select "true"
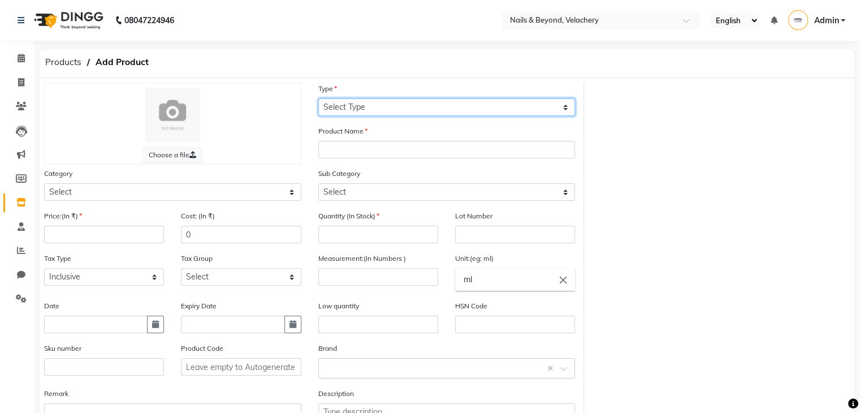
click at [369, 109] on select "Select Type Both Retail Consumable" at bounding box center [446, 107] width 257 height 18
select select "R"
click at [318, 99] on select "Select Type Both Retail Consumable" at bounding box center [446, 107] width 257 height 18
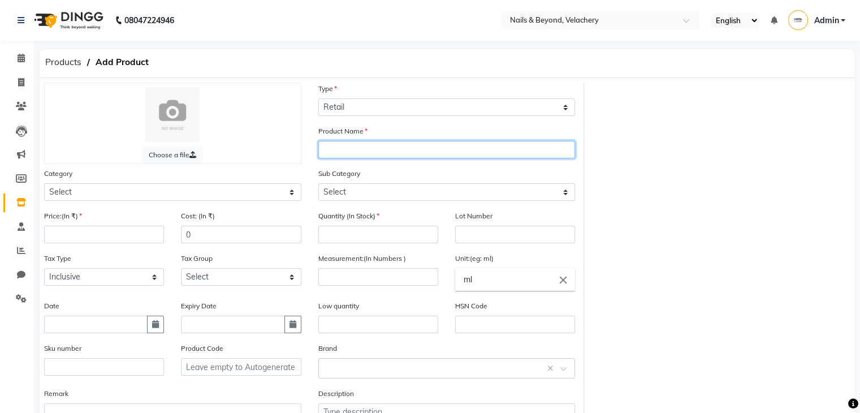
click at [353, 156] on input "text" at bounding box center [446, 150] width 257 height 18
type input "AIWO NAC"
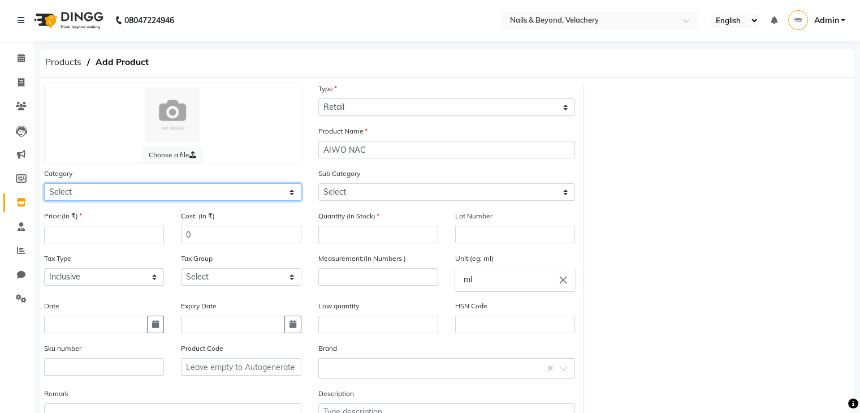
click at [159, 193] on select "Select Hair Skin Makeup Personal Care Appliances [PERSON_NAME] Waxing Disposabl…" at bounding box center [172, 192] width 257 height 18
select select "1810301000"
click at [44, 185] on select "Select Hair Skin Makeup Personal Care Appliances [PERSON_NAME] Waxing Disposabl…" at bounding box center [172, 192] width 257 height 18
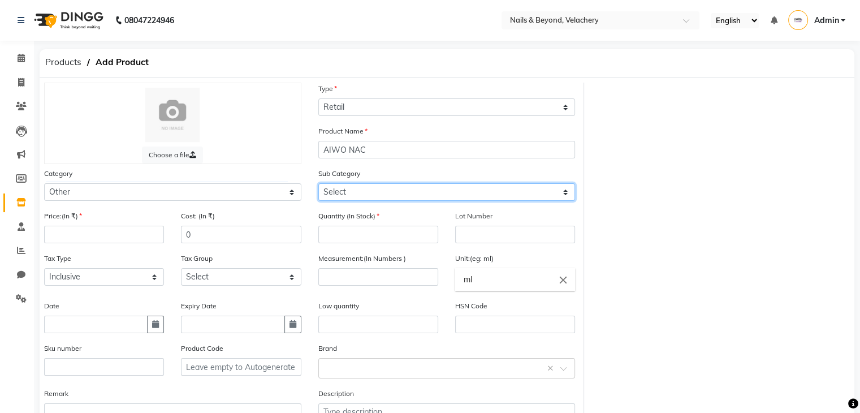
click at [531, 197] on select "Select Houskeeping Other" at bounding box center [446, 192] width 257 height 18
select select "1810301002"
click at [318, 185] on select "Select Houskeeping Other" at bounding box center [446, 192] width 257 height 18
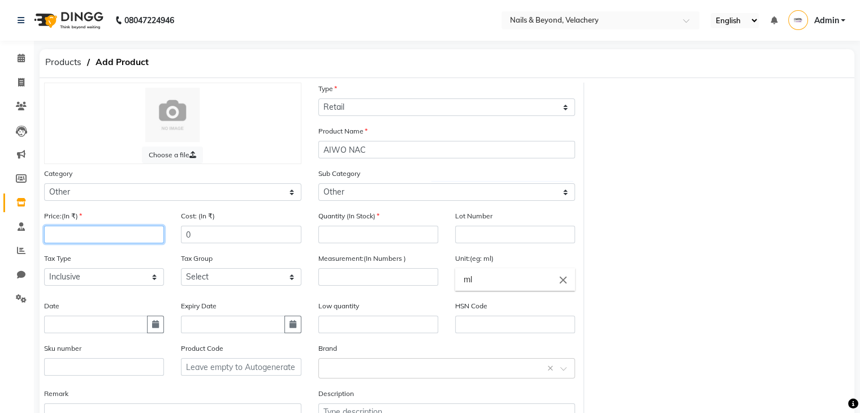
click at [106, 242] on input "number" at bounding box center [104, 235] width 120 height 18
type input "720"
click at [196, 238] on input "0" at bounding box center [241, 235] width 120 height 18
type input "0"
type input "720"
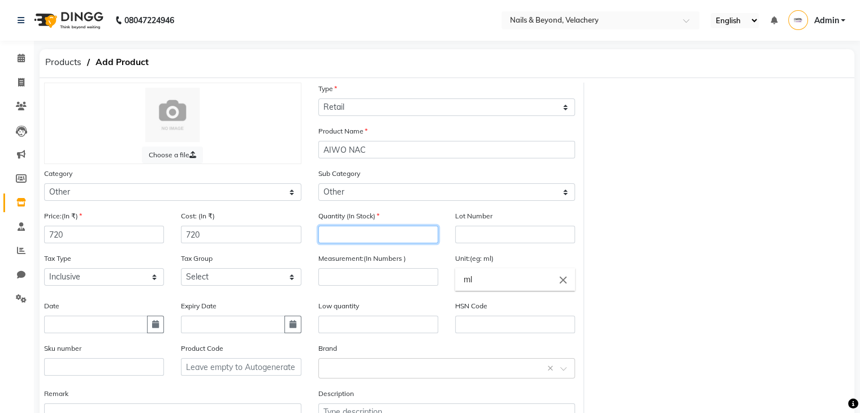
click at [362, 238] on input "number" at bounding box center [378, 235] width 120 height 18
type input "2"
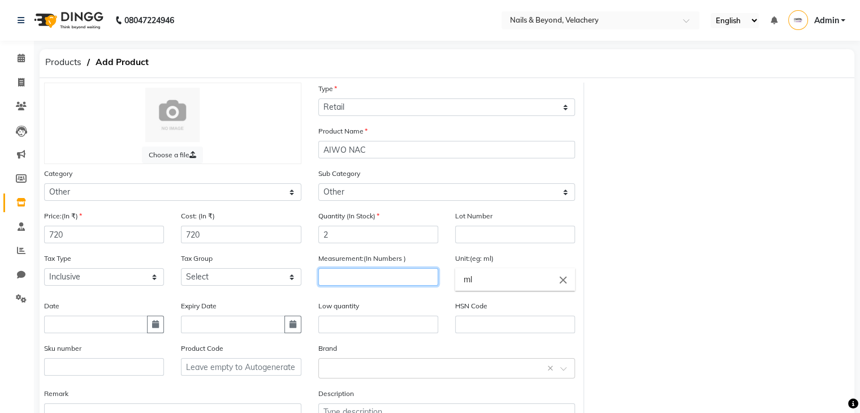
click at [355, 284] on input "number" at bounding box center [378, 277] width 120 height 18
type input "600"
click at [439, 325] on div "Low quantity" at bounding box center [378, 321] width 137 height 42
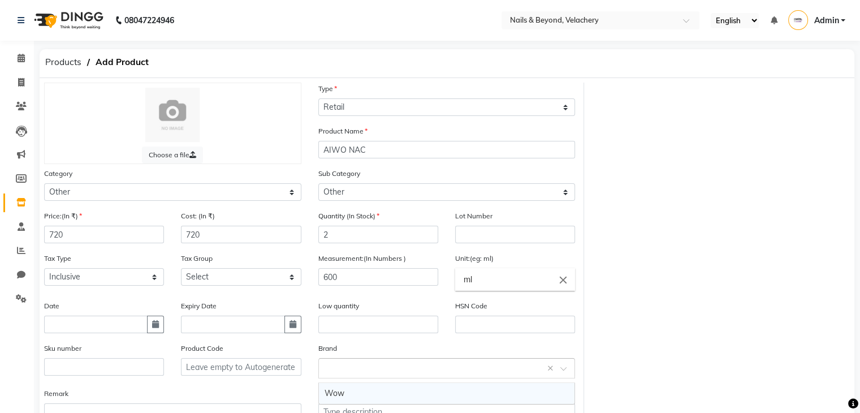
click at [360, 365] on input "text" at bounding box center [436, 367] width 222 height 12
type input "AIWO"
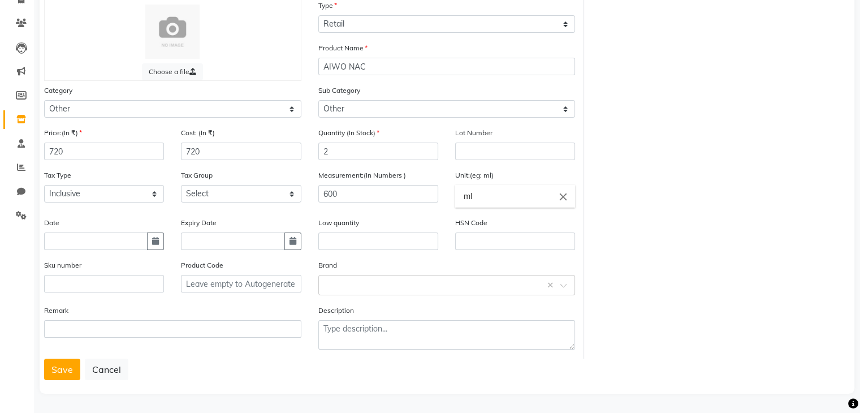
click at [256, 353] on div "Remark" at bounding box center [173, 331] width 274 height 54
click at [563, 283] on span at bounding box center [567, 289] width 14 height 12
click at [444, 283] on input "text" at bounding box center [436, 284] width 222 height 12
click at [63, 374] on button "Save" at bounding box center [62, 369] width 36 height 21
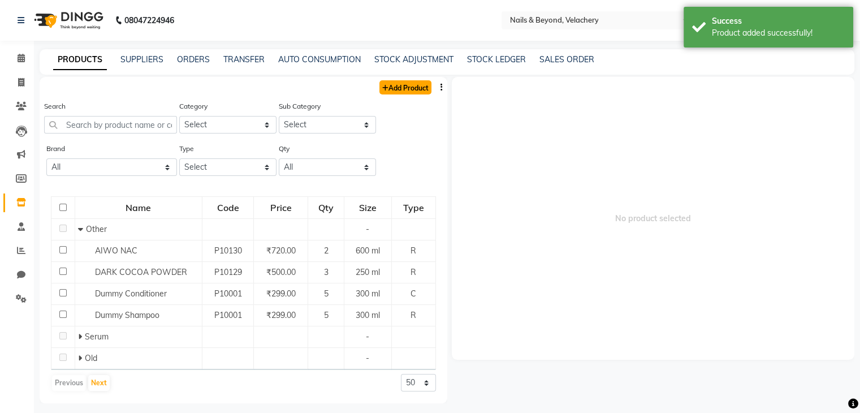
click at [391, 83] on link "Add Product" at bounding box center [405, 87] width 52 height 14
select select "true"
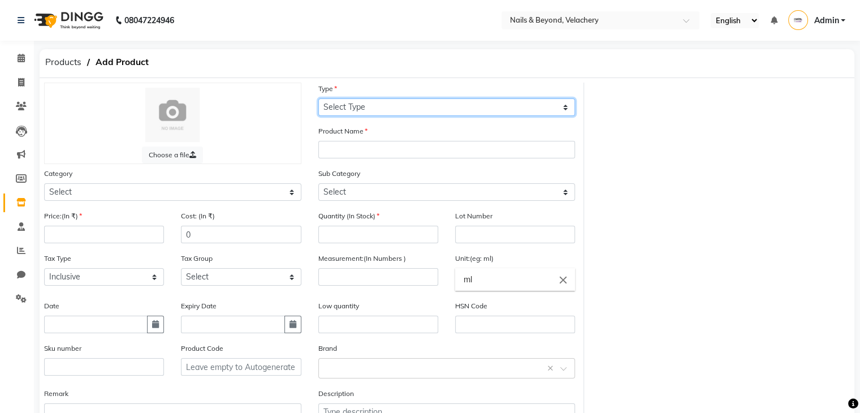
click at [340, 102] on select "Select Type Both Retail Consumable" at bounding box center [446, 107] width 257 height 18
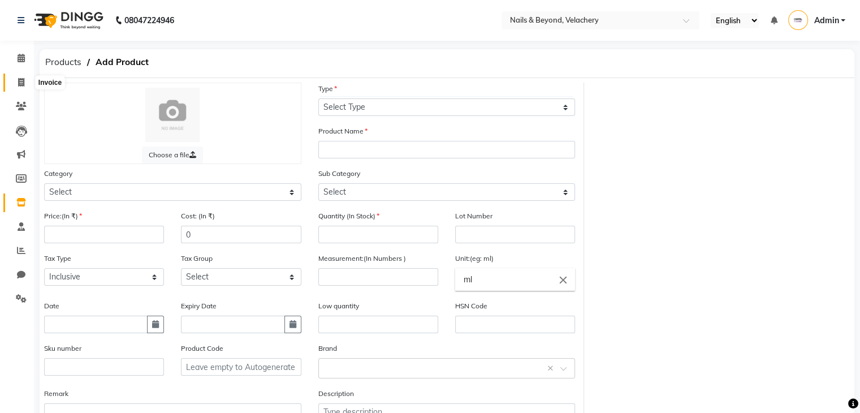
click at [22, 76] on span at bounding box center [21, 82] width 20 height 13
select select "service"
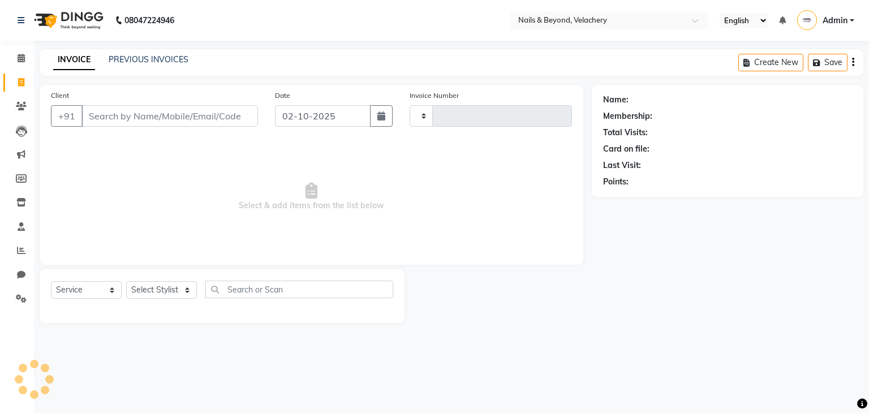
type input "2261"
select select "8978"
click at [113, 296] on select "Select Service Product Membership Package Voucher Prepaid Gift Card" at bounding box center [86, 290] width 71 height 18
select select "product"
click at [51, 282] on select "Select Service Product Membership Package Voucher Prepaid Gift Card" at bounding box center [86, 290] width 71 height 18
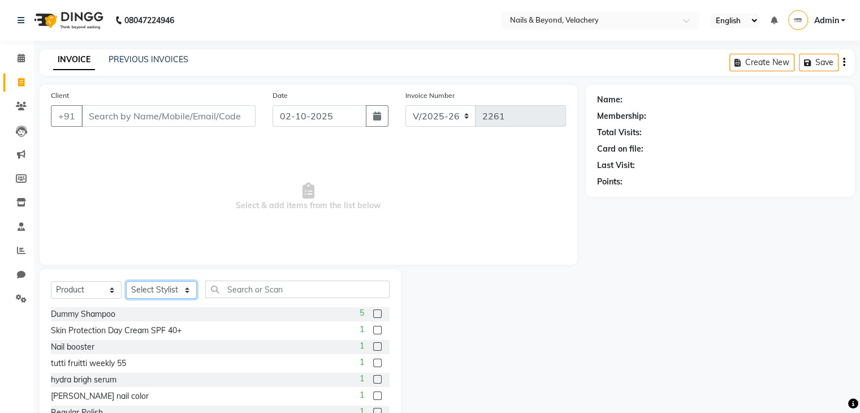
click at [186, 291] on select "Select Stylist [PERSON_NAME] [PERSON_NAME] JANGGINLIN Jothang Konyak [PERSON_NA…" at bounding box center [161, 290] width 71 height 18
select select "91205"
click at [126, 282] on select "Select Stylist [PERSON_NAME] [PERSON_NAME] JANGGINLIN Jothang Konyak [PERSON_NA…" at bounding box center [161, 290] width 71 height 18
click at [275, 283] on input "text" at bounding box center [297, 289] width 184 height 18
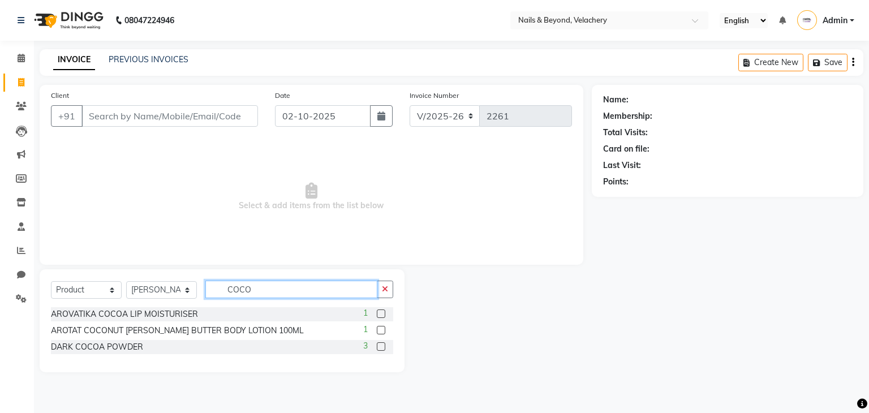
type input "COCO"
click at [27, 252] on span at bounding box center [21, 250] width 20 height 13
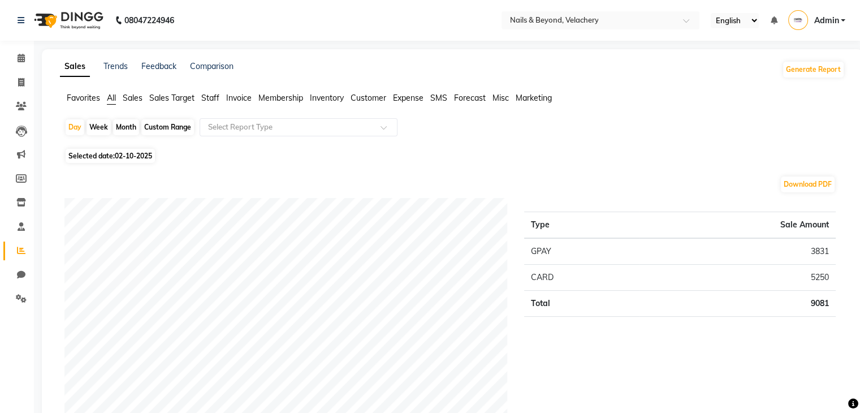
click at [162, 98] on span "Sales Target" at bounding box center [171, 98] width 45 height 10
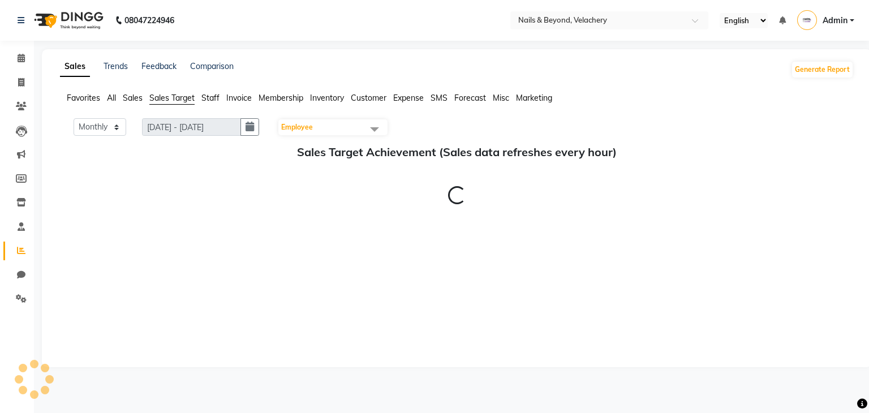
click at [138, 100] on span "Sales" at bounding box center [133, 98] width 20 height 10
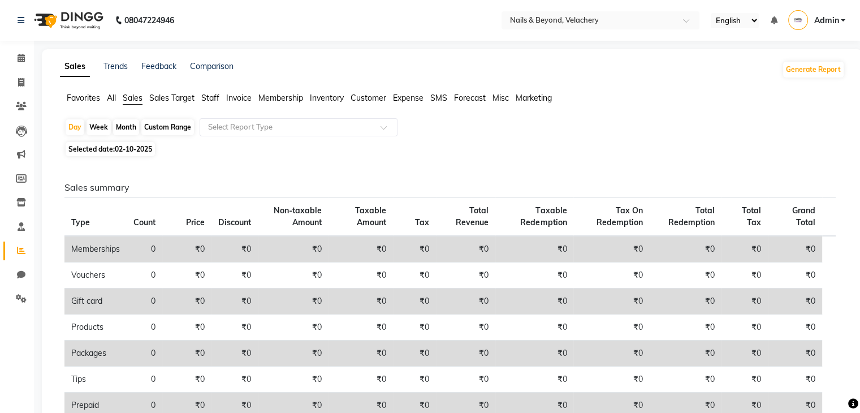
click at [126, 152] on span "02-10-2025" at bounding box center [133, 149] width 37 height 8
select select "10"
select select "2025"
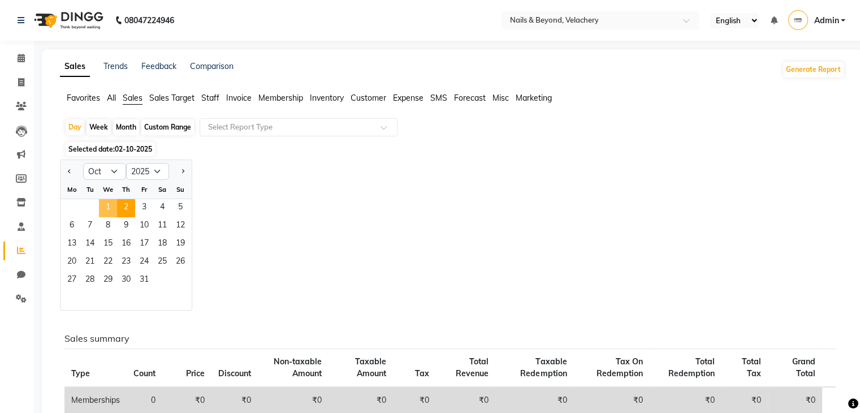
click at [103, 211] on span "1" at bounding box center [108, 208] width 18 height 18
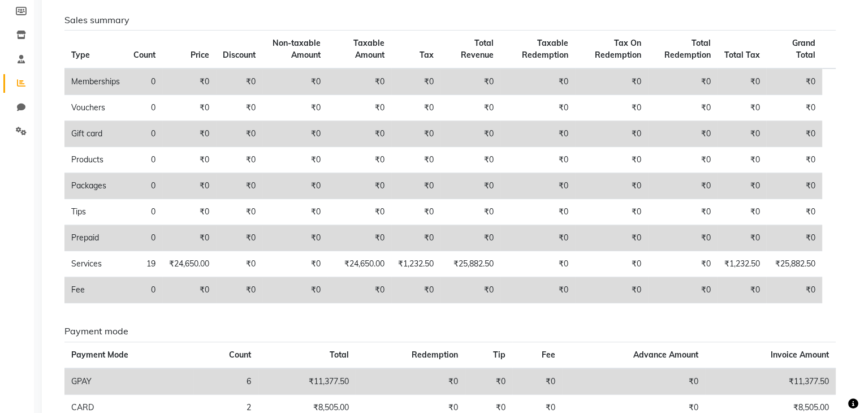
scroll to position [167, 0]
select select "service"
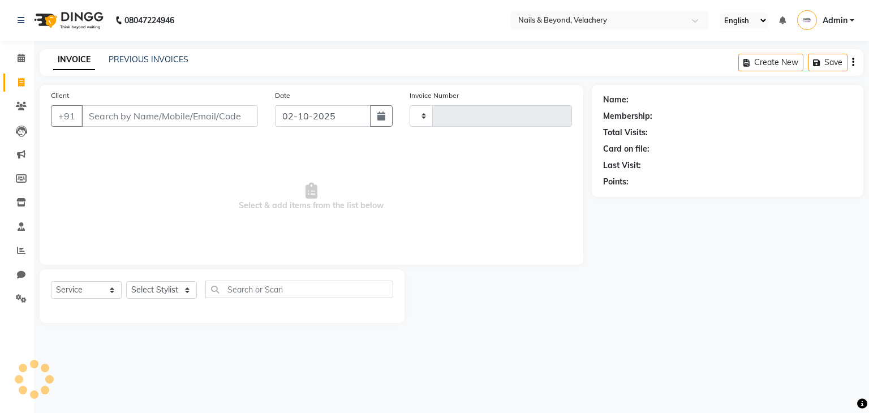
type input "2261"
select select "8978"
click at [15, 196] on span at bounding box center [21, 202] width 20 height 13
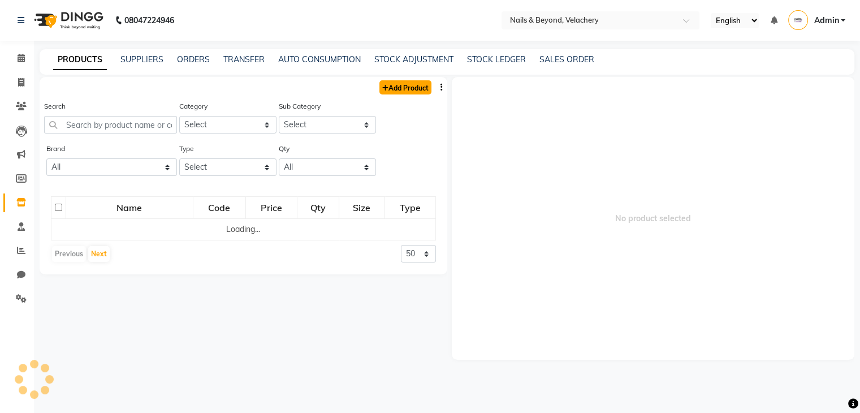
click at [405, 87] on link "Add Product" at bounding box center [405, 87] width 52 height 14
select select "true"
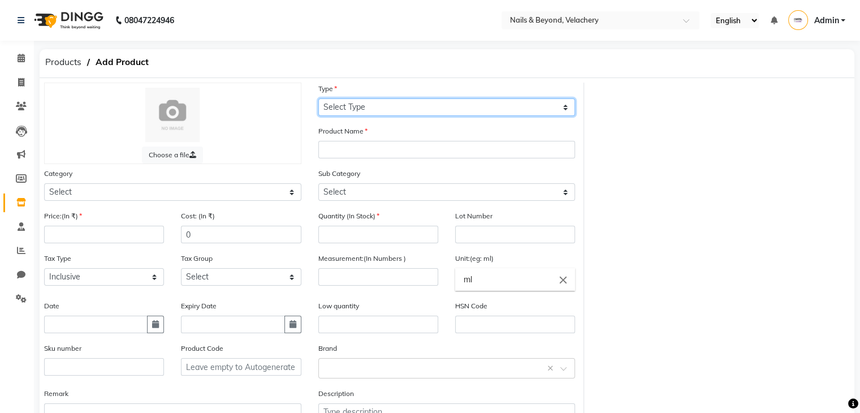
click at [365, 102] on select "Select Type Both Retail Consumable" at bounding box center [446, 107] width 257 height 18
select select "R"
click at [318, 99] on select "Select Type Both Retail Consumable" at bounding box center [446, 107] width 257 height 18
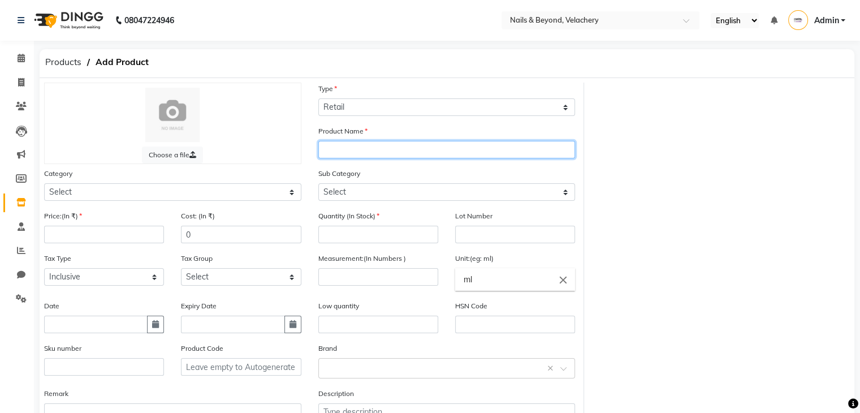
click at [355, 148] on input "text" at bounding box center [446, 150] width 257 height 18
type input "[MEDICAL_DATA]"
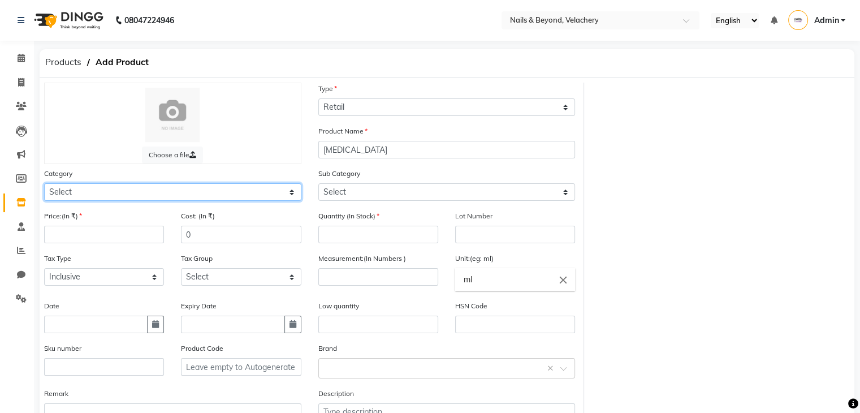
click at [185, 187] on select "Select Hair Skin Makeup Personal Care Appliances [PERSON_NAME] Waxing Disposabl…" at bounding box center [172, 192] width 257 height 18
select select "1810301000"
click at [44, 185] on select "Select Hair Skin Makeup Personal Care Appliances [PERSON_NAME] Waxing Disposabl…" at bounding box center [172, 192] width 257 height 18
click at [429, 205] on div "Sub Category Select Houskeeping Other" at bounding box center [447, 188] width 274 height 42
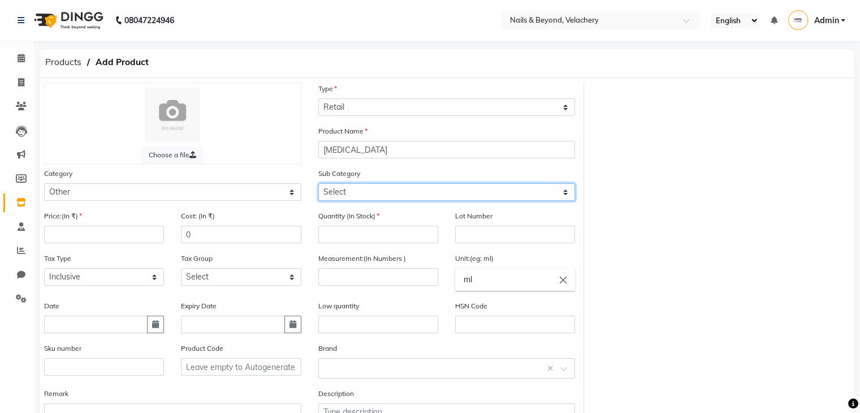
click at [524, 197] on select "Select Houskeeping Other" at bounding box center [446, 192] width 257 height 18
select select "1810301002"
click at [318, 185] on select "Select Houskeeping Other" at bounding box center [446, 192] width 257 height 18
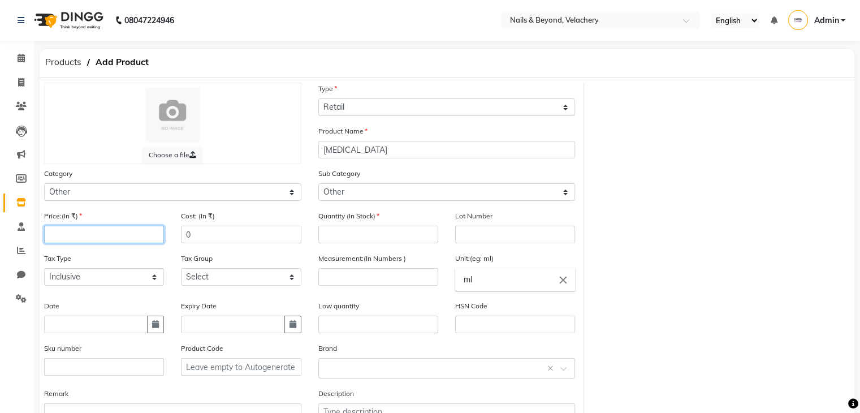
click at [96, 243] on div "Price:(In ₹)" at bounding box center [104, 231] width 137 height 42
click at [96, 243] on input "number" at bounding box center [104, 235] width 120 height 18
type input "390"
click at [202, 239] on input "0" at bounding box center [241, 235] width 120 height 18
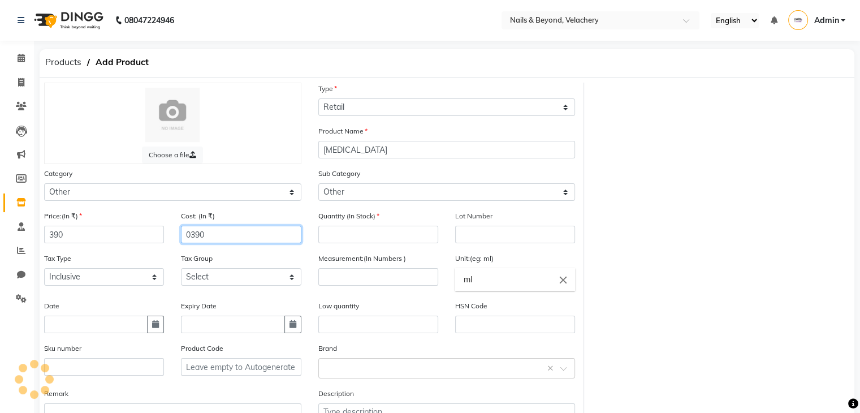
type input "0390"
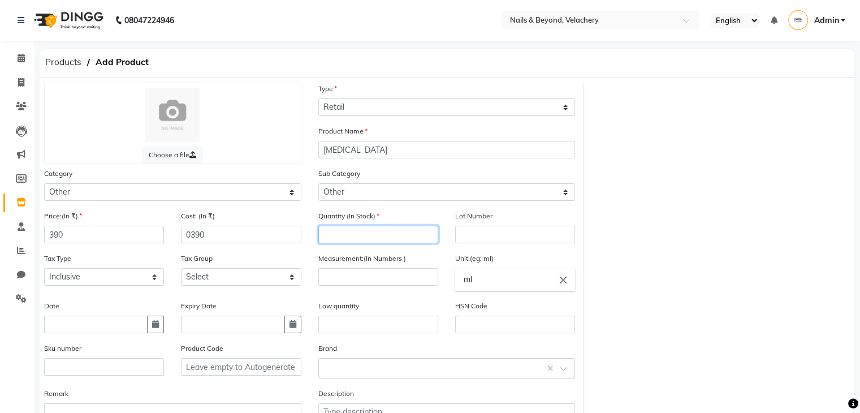
click at [359, 238] on input "number" at bounding box center [378, 235] width 120 height 18
type input "4"
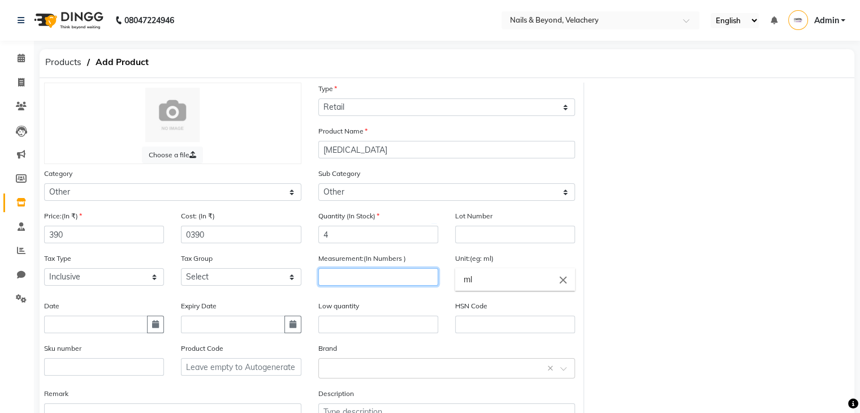
click at [355, 277] on input "number" at bounding box center [378, 277] width 120 height 18
type input "2"
click at [431, 310] on div "Low quantity" at bounding box center [378, 316] width 120 height 33
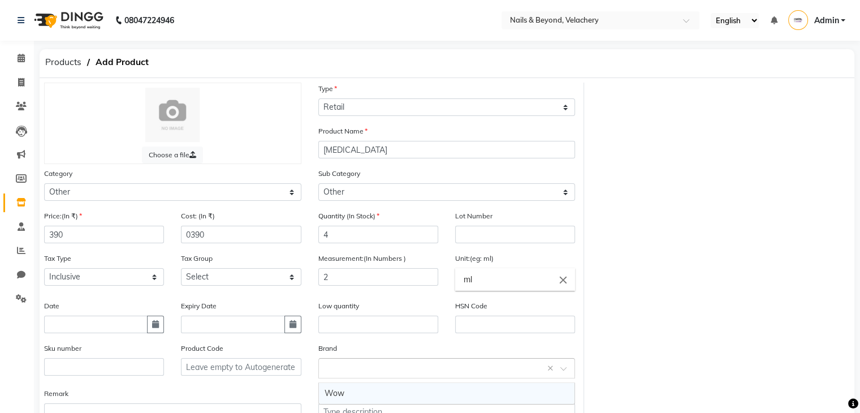
click at [418, 372] on input "text" at bounding box center [436, 367] width 222 height 12
type input "AIWO"
click at [346, 393] on span "Add item" at bounding box center [340, 394] width 30 height 8
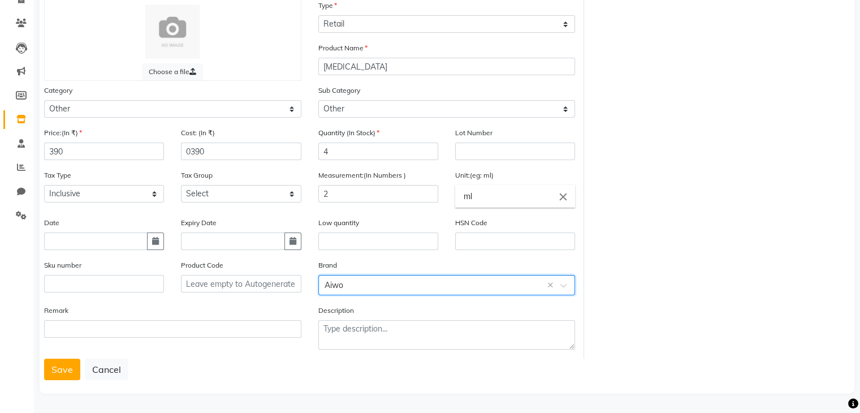
scroll to position [86, 0]
click at [61, 372] on button "Save" at bounding box center [62, 369] width 36 height 21
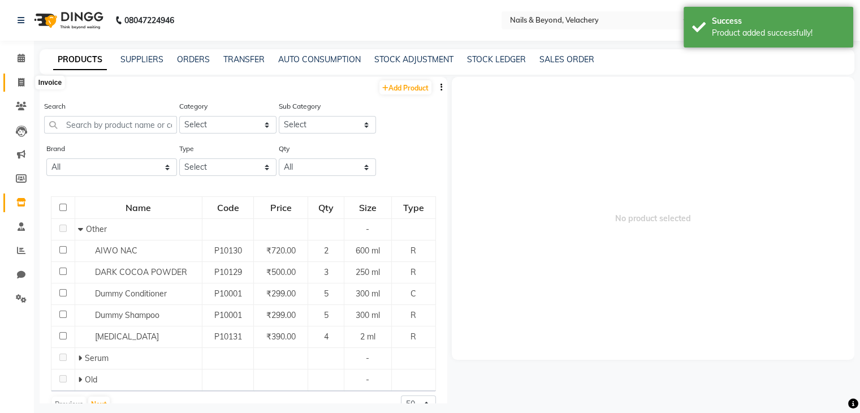
click at [16, 81] on span at bounding box center [21, 82] width 20 height 13
select select "service"
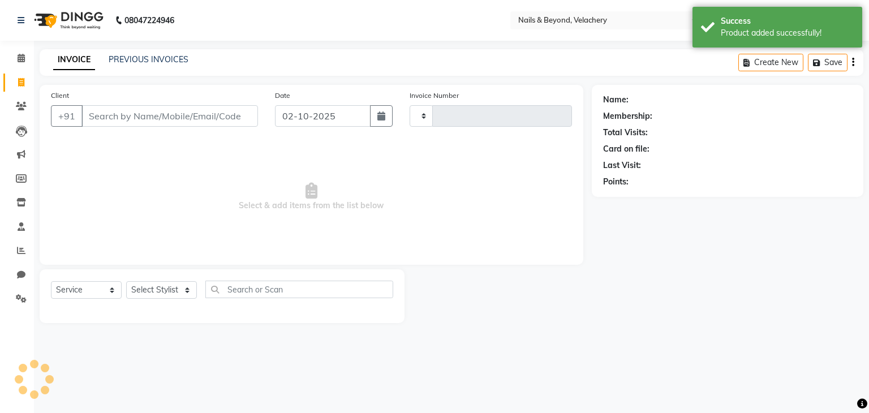
type input "2261"
select select "8978"
click at [118, 118] on input "Client" at bounding box center [169, 115] width 176 height 21
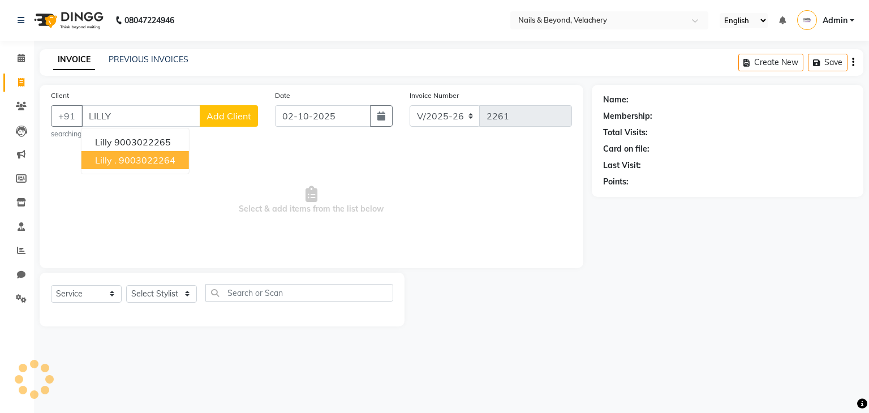
click at [159, 162] on ngb-highlight "9003022264" at bounding box center [147, 159] width 57 height 11
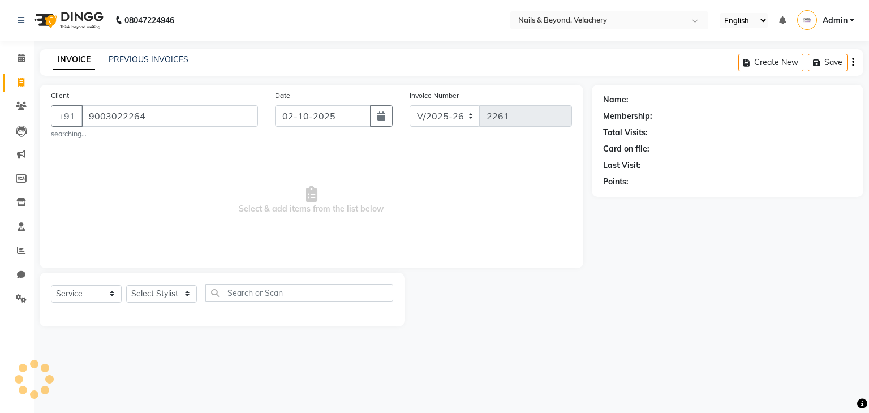
type input "9003022264"
click at [111, 292] on select "Select Service Product Membership Package Voucher Prepaid Gift Card" at bounding box center [86, 294] width 71 height 18
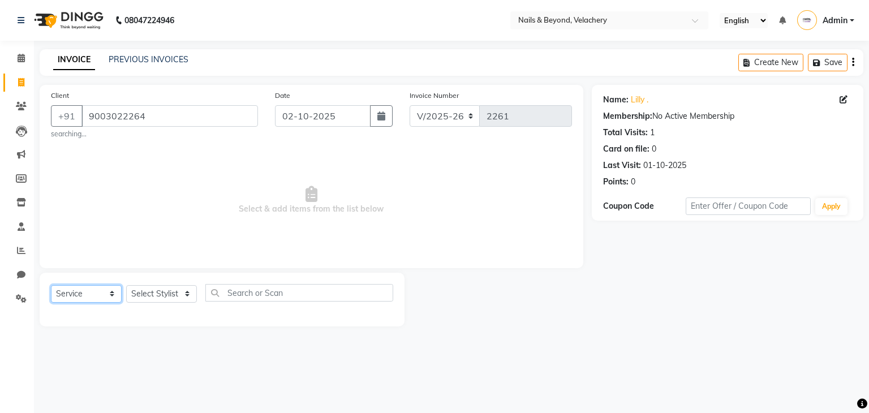
select select "product"
click at [51, 286] on select "Select Service Product Membership Package Voucher Prepaid Gift Card" at bounding box center [86, 294] width 71 height 18
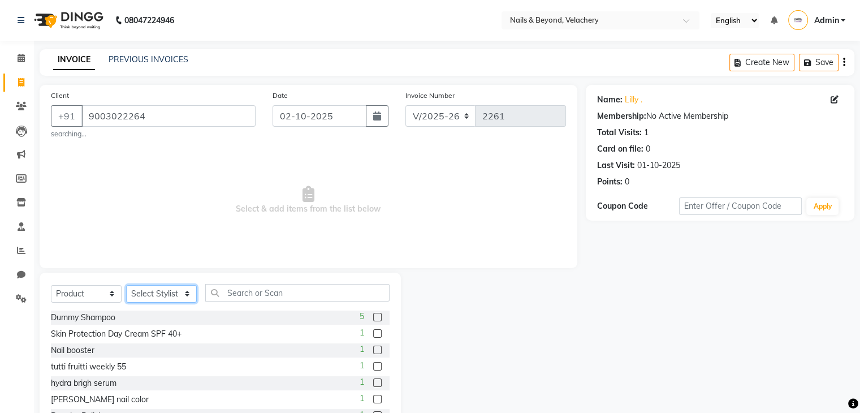
click at [179, 292] on select "Select Stylist [PERSON_NAME] [PERSON_NAME] JANGGINLIN Jothang Konyak [PERSON_NA…" at bounding box center [161, 294] width 71 height 18
select select "91205"
click at [126, 286] on select "Select Stylist [PERSON_NAME] [PERSON_NAME] JANGGINLIN Jothang Konyak [PERSON_NA…" at bounding box center [161, 294] width 71 height 18
click at [256, 297] on input "text" at bounding box center [297, 293] width 184 height 18
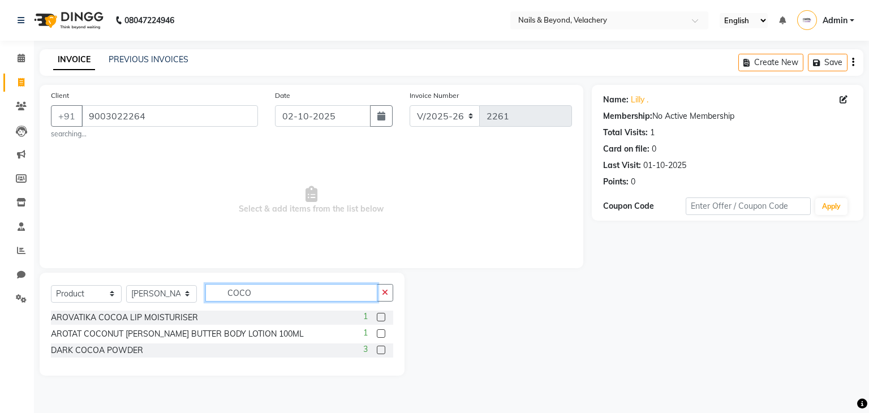
type input "COCO"
click at [321, 348] on div "DARK COCOA POWDER 3" at bounding box center [222, 350] width 342 height 14
click at [383, 349] on label at bounding box center [381, 350] width 8 height 8
click at [383, 349] on input "checkbox" at bounding box center [380, 350] width 7 height 7
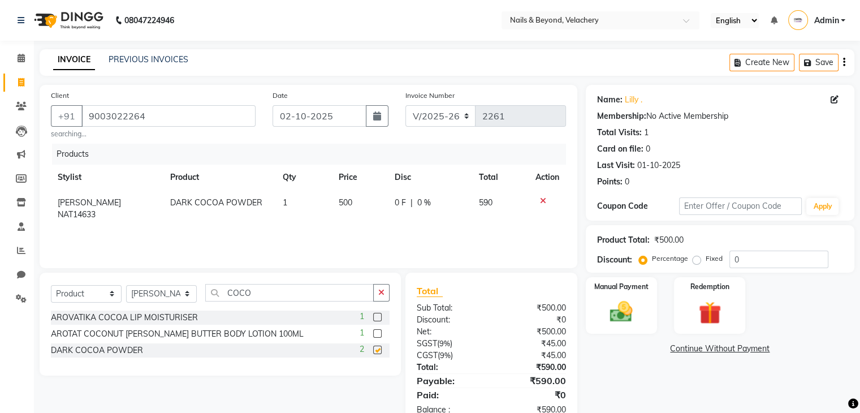
checkbox input "false"
click at [254, 295] on input "COCO" at bounding box center [289, 293] width 169 height 18
type input "C"
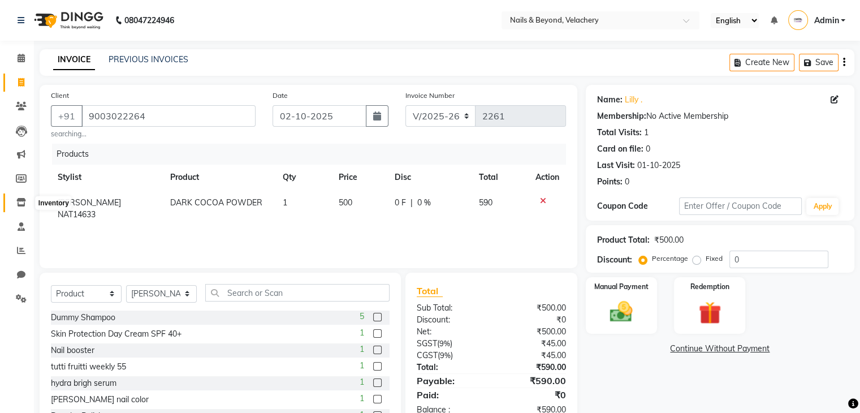
click at [21, 200] on icon at bounding box center [21, 202] width 10 height 8
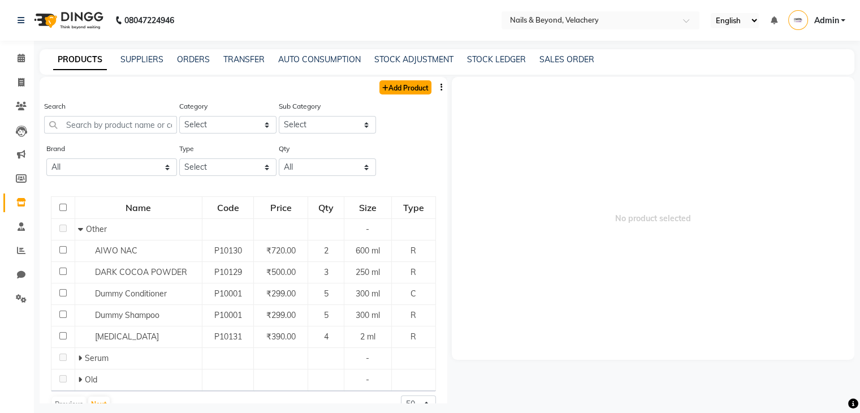
click at [400, 87] on link "Add Product" at bounding box center [405, 87] width 52 height 14
select select "true"
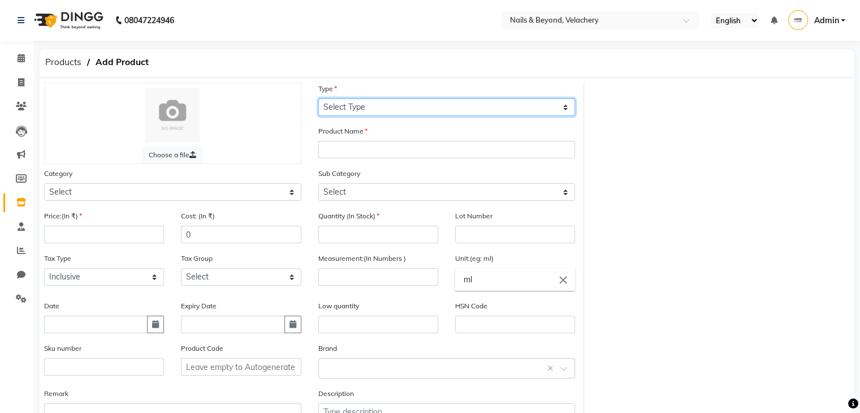
click at [364, 107] on select "Select Type Both Retail Consumable" at bounding box center [446, 107] width 257 height 18
select select "R"
click at [318, 99] on select "Select Type Both Retail Consumable" at bounding box center [446, 107] width 257 height 18
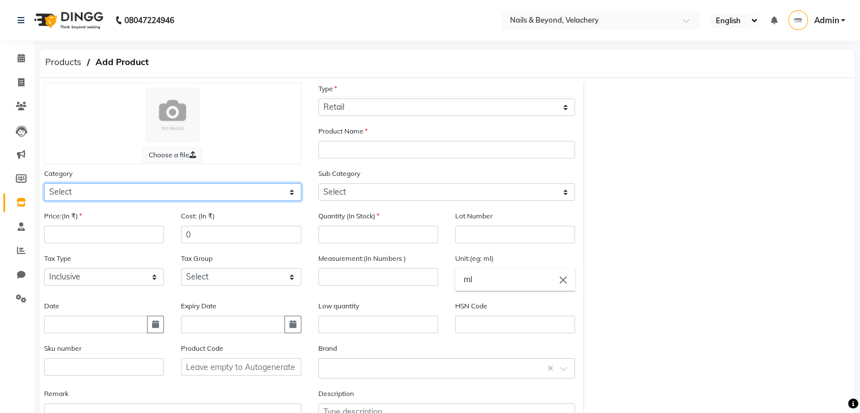
click at [269, 199] on select "Select Hair Skin Makeup Personal Care Appliances [PERSON_NAME] Waxing Disposabl…" at bounding box center [172, 192] width 257 height 18
select select "1810301000"
click at [44, 185] on select "Select Hair Skin Makeup Personal Care Appliances [PERSON_NAME] Waxing Disposabl…" at bounding box center [172, 192] width 257 height 18
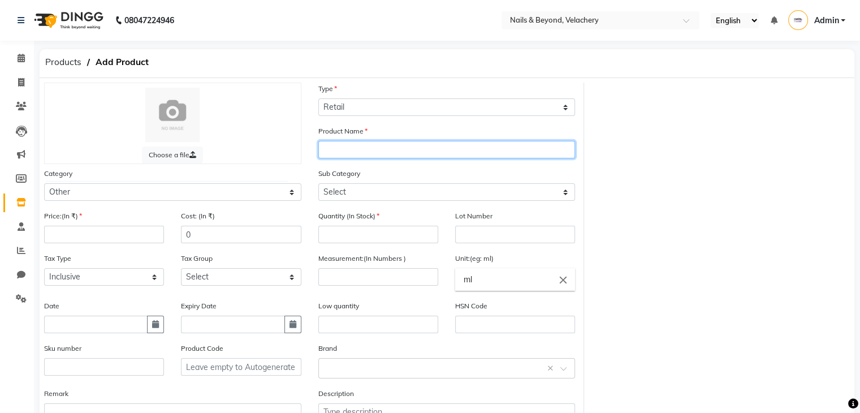
click at [368, 148] on input "text" at bounding box center [446, 150] width 257 height 18
type input "HERBAL SOAP"
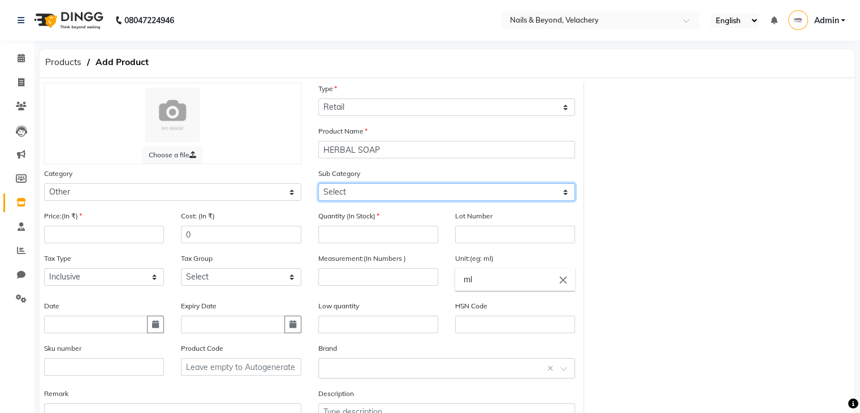
click at [366, 195] on select "Select Houskeeping Other" at bounding box center [446, 192] width 257 height 18
select select "1810301002"
click at [318, 185] on select "Select Houskeeping Other" at bounding box center [446, 192] width 257 height 18
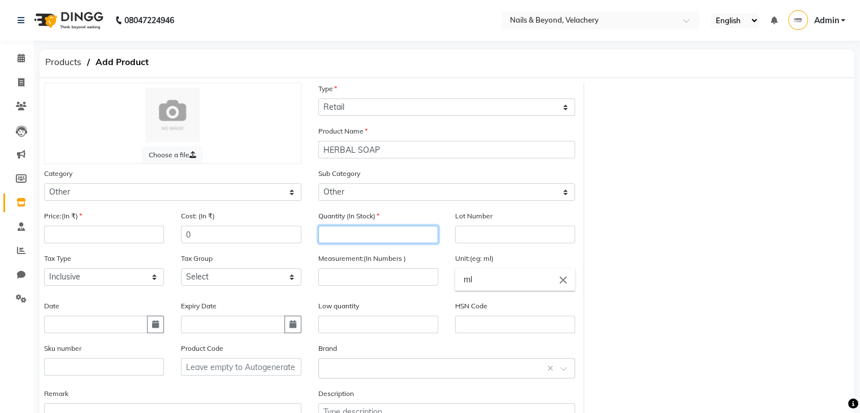
click at [364, 240] on input "number" at bounding box center [378, 235] width 120 height 18
type input "17"
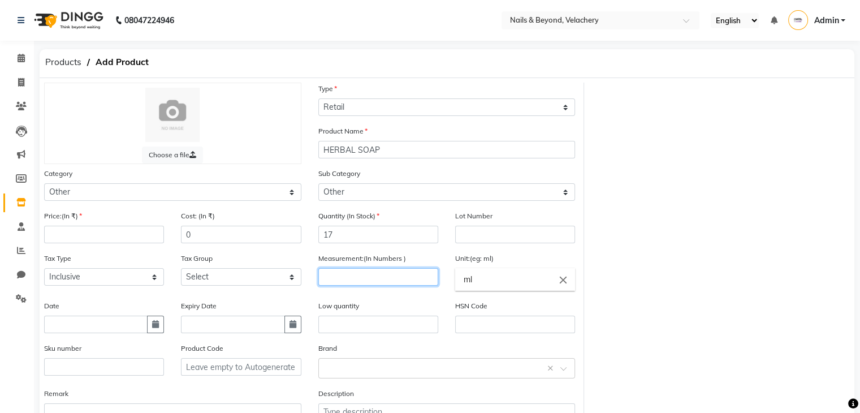
click at [359, 279] on input "number" at bounding box center [378, 277] width 120 height 18
type input "100"
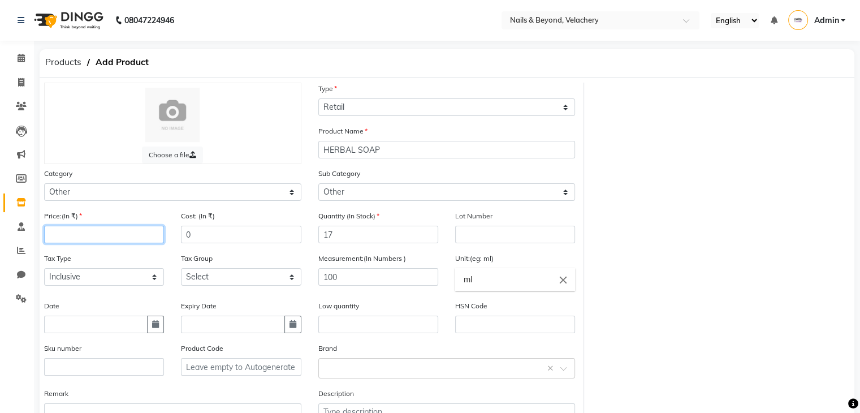
click at [127, 232] on input "number" at bounding box center [104, 235] width 120 height 18
type input "108"
click at [212, 240] on input "0" at bounding box center [241, 235] width 120 height 18
type input "0"
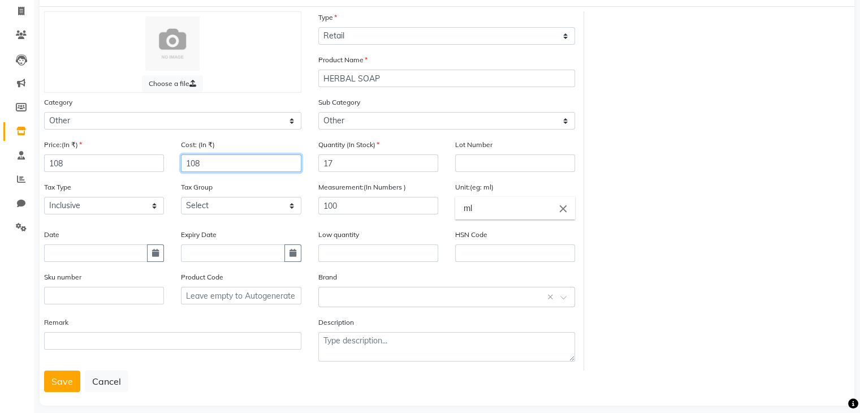
scroll to position [70, 0]
type input "108"
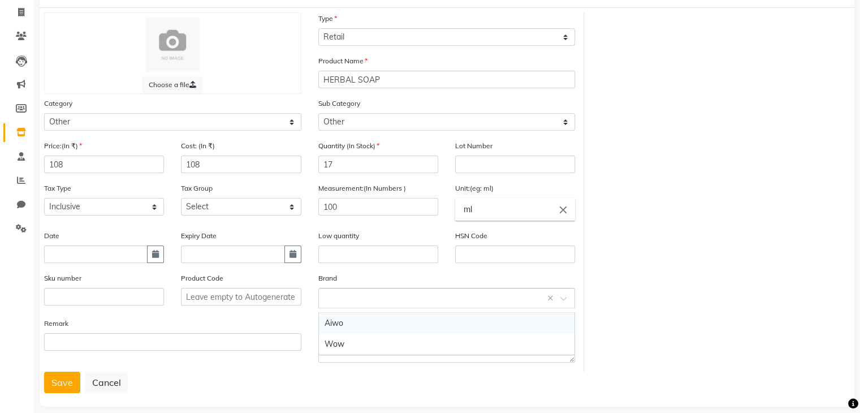
click at [539, 302] on input "text" at bounding box center [436, 297] width 222 height 12
type input "NATURALS"
click at [452, 324] on div "Add item "NATURALS"" at bounding box center [447, 323] width 256 height 21
click at [70, 381] on button "Save" at bounding box center [62, 382] width 36 height 21
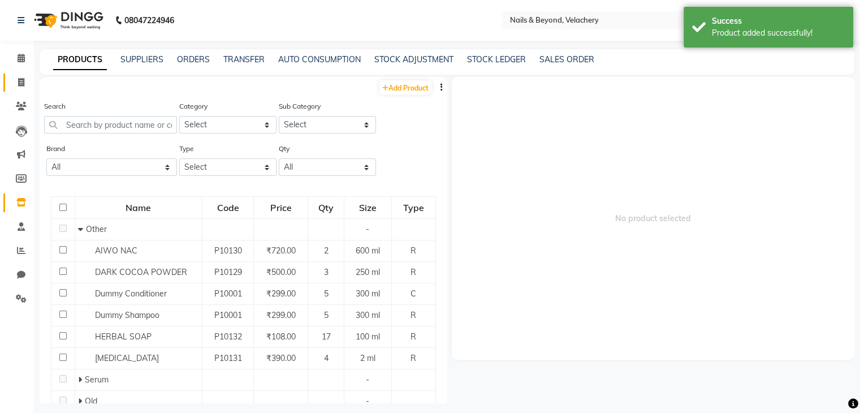
click at [24, 75] on link "Invoice" at bounding box center [16, 83] width 27 height 19
select select "service"
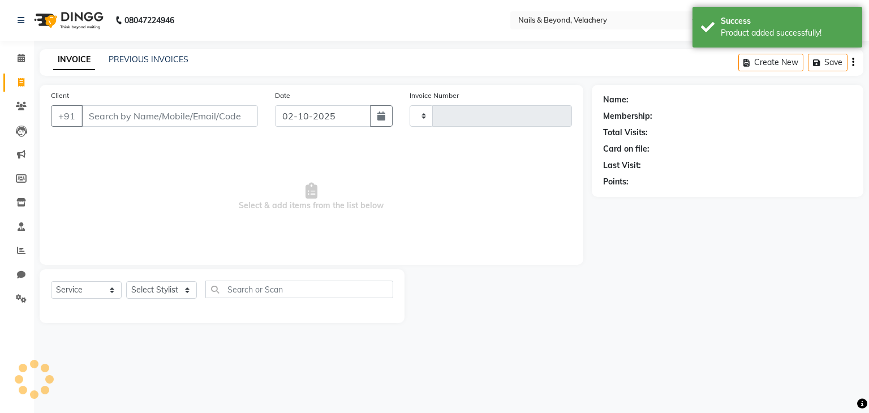
type input "2261"
select select "8978"
click at [169, 119] on input "Client" at bounding box center [169, 115] width 176 height 21
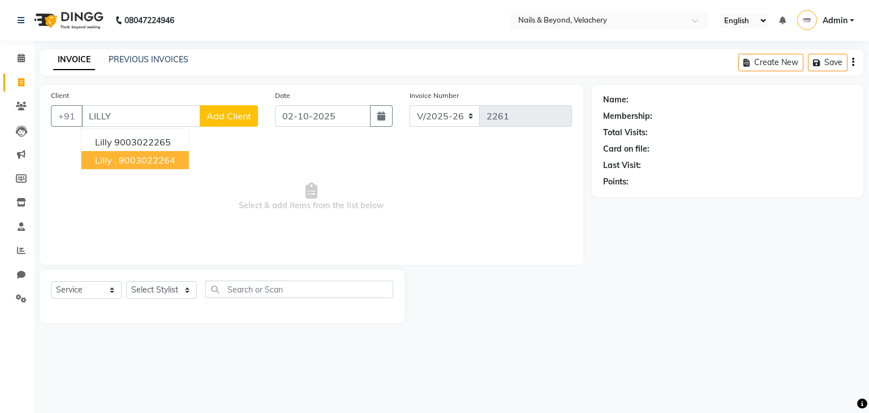
click at [164, 159] on ngb-highlight "9003022264" at bounding box center [147, 159] width 57 height 11
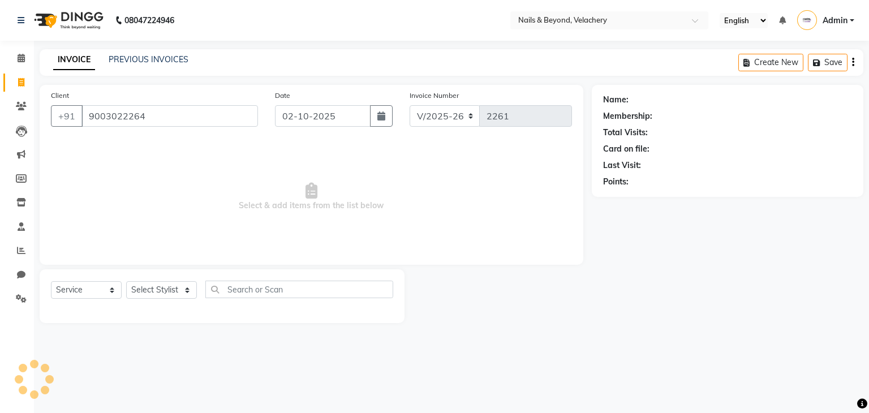
type input "9003022264"
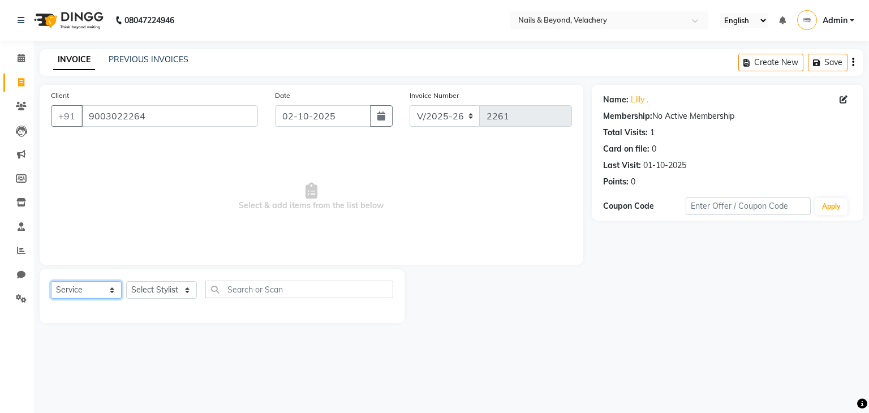
click at [110, 293] on select "Select Service Product Membership Package Voucher Prepaid Gift Card" at bounding box center [86, 290] width 71 height 18
select select "product"
click at [51, 282] on select "Select Service Product Membership Package Voucher Prepaid Gift Card" at bounding box center [86, 290] width 71 height 18
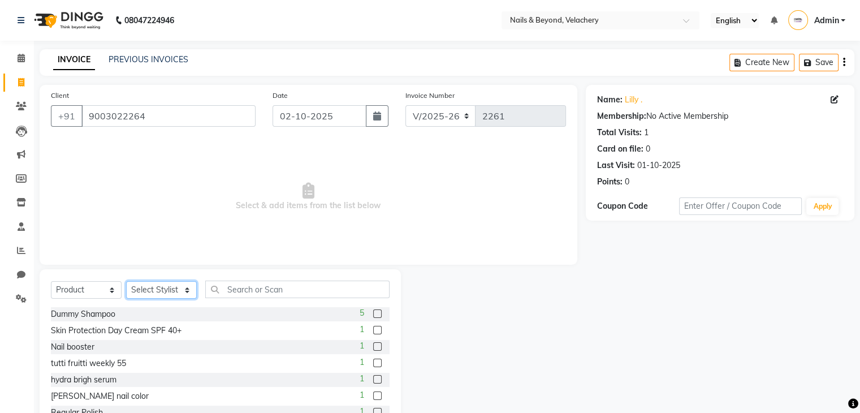
click at [163, 290] on select "Select Stylist [PERSON_NAME] [PERSON_NAME] JANGGINLIN Jothang Konyak [PERSON_NA…" at bounding box center [161, 290] width 71 height 18
select select "91205"
click at [126, 282] on select "Select Stylist [PERSON_NAME] [PERSON_NAME] JANGGINLIN Jothang Konyak [PERSON_NA…" at bounding box center [161, 290] width 71 height 18
click at [266, 289] on input "text" at bounding box center [297, 289] width 184 height 18
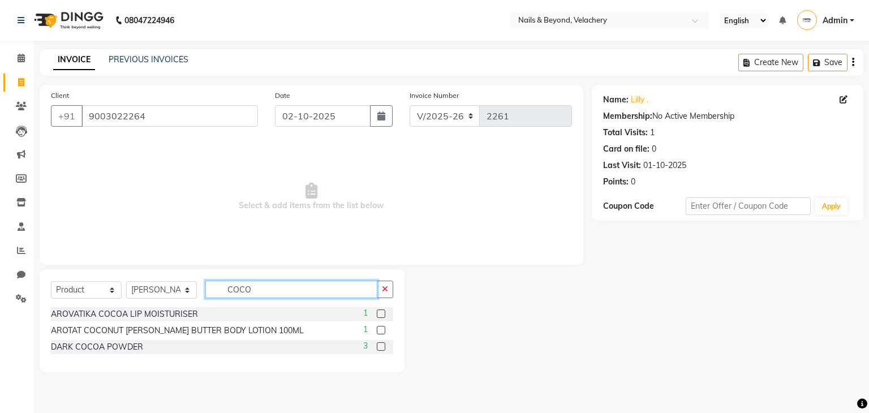
type input "COCO"
click at [379, 349] on label at bounding box center [381, 346] width 8 height 8
click at [379, 349] on input "checkbox" at bounding box center [380, 346] width 7 height 7
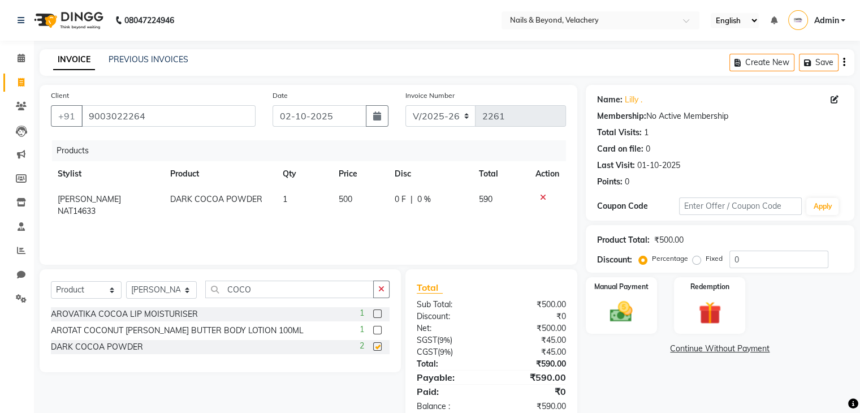
checkbox input "false"
click at [258, 295] on input "COCO" at bounding box center [289, 289] width 169 height 18
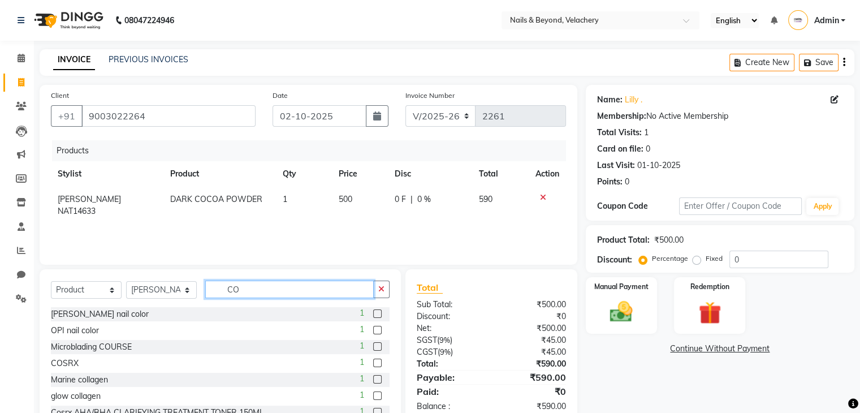
type input "C"
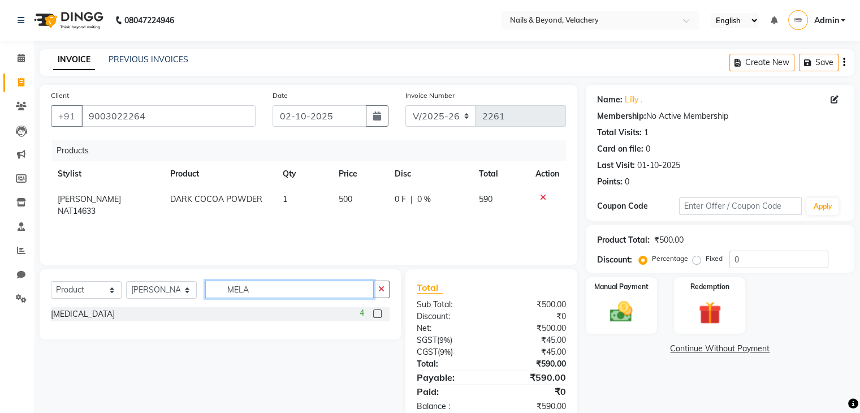
type input "MELA"
click at [375, 313] on label at bounding box center [377, 313] width 8 height 8
click at [375, 313] on input "checkbox" at bounding box center [376, 313] width 7 height 7
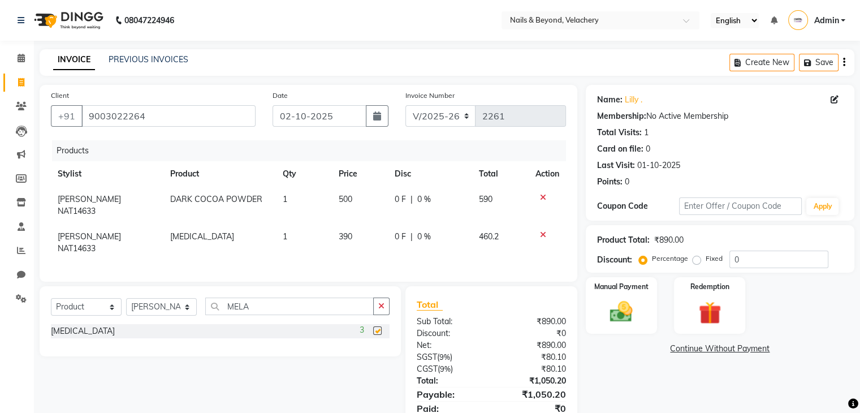
checkbox input "false"
click at [253, 297] on input "MELA" at bounding box center [289, 306] width 169 height 18
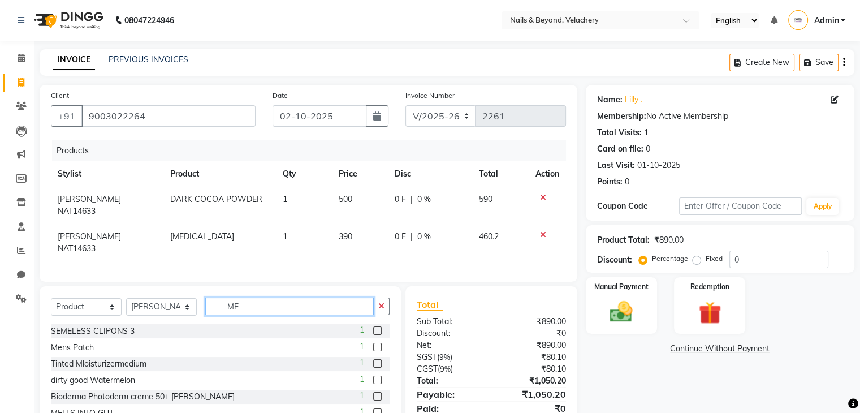
type input "M"
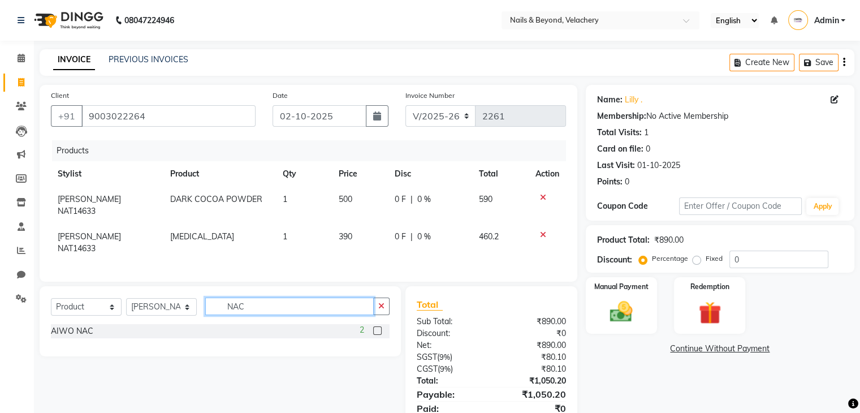
type input "NAC"
click at [377, 326] on label at bounding box center [377, 330] width 8 height 8
click at [377, 327] on input "checkbox" at bounding box center [376, 330] width 7 height 7
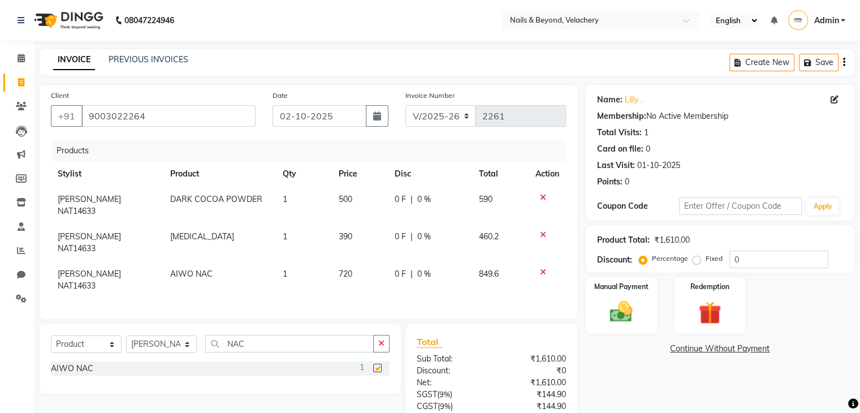
checkbox input "false"
click at [276, 335] on input "NAC" at bounding box center [289, 344] width 169 height 18
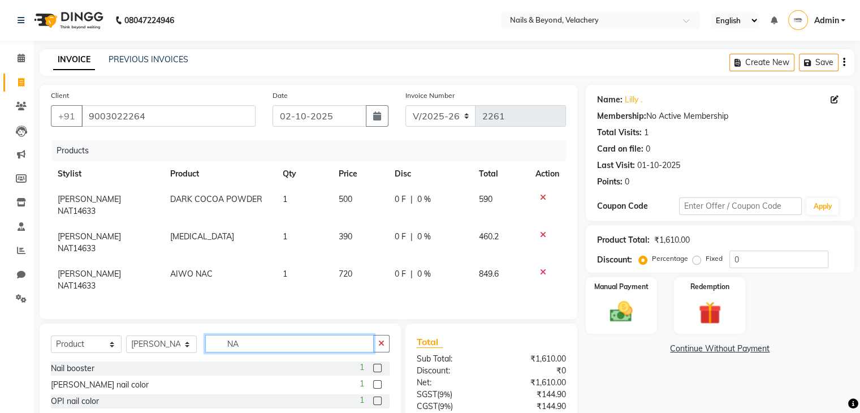
type input "N"
type input "HER"
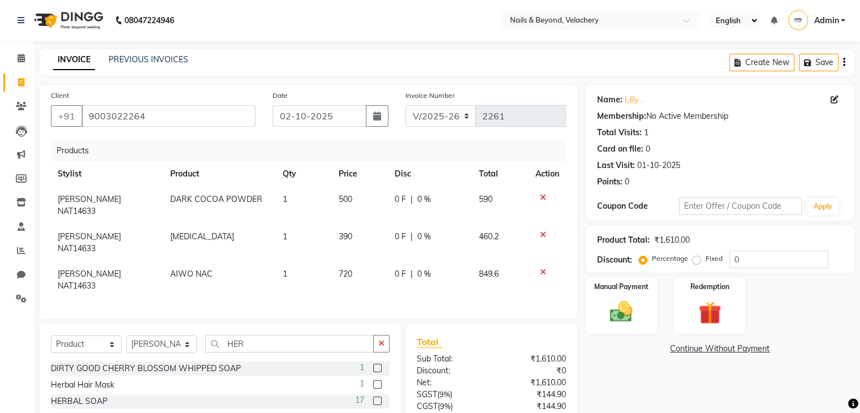
click at [380, 396] on label at bounding box center [377, 400] width 8 height 8
click at [380, 398] on input "checkbox" at bounding box center [376, 401] width 7 height 7
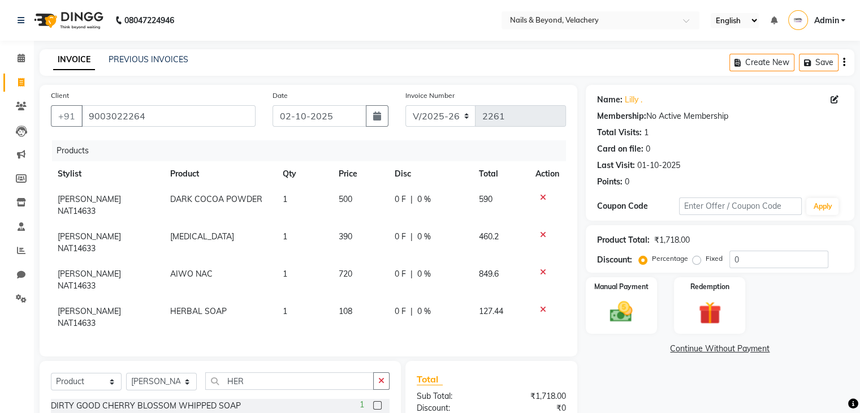
checkbox input "false"
click at [286, 306] on span "1" at bounding box center [284, 311] width 5 height 10
select select "91205"
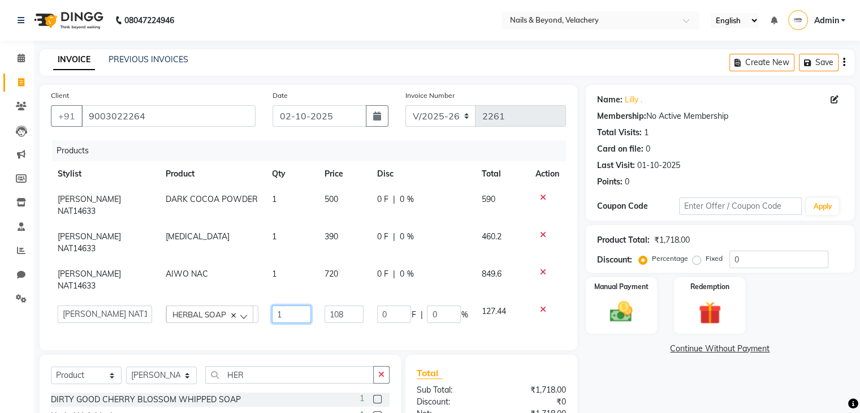
click at [287, 305] on input "1" at bounding box center [291, 314] width 38 height 18
type input "3"
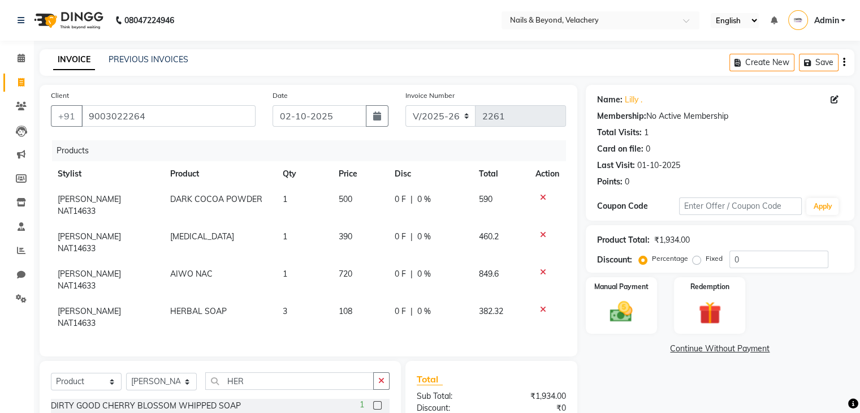
click at [484, 327] on div "Client [PHONE_NUMBER] Date [DATE] Invoice Number V/2025 V/[PHONE_NUMBER] Produc…" at bounding box center [308, 300] width 555 height 430
click at [416, 193] on td "0 F | 0 %" at bounding box center [430, 205] width 84 height 37
select select "91205"
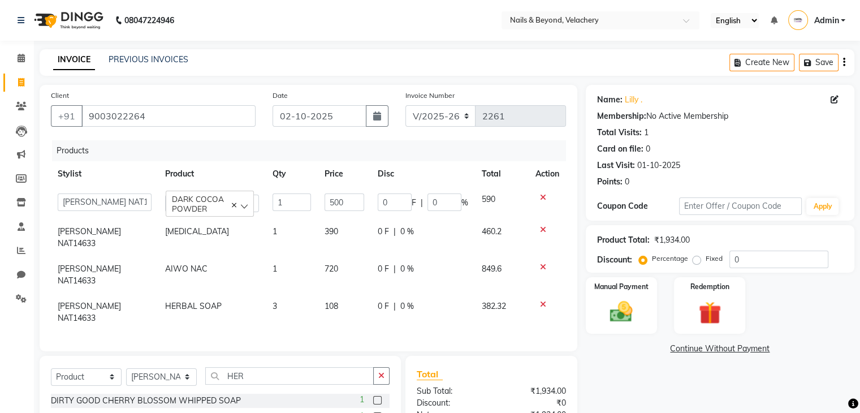
click at [406, 234] on span "0 %" at bounding box center [407, 232] width 14 height 12
select select "91205"
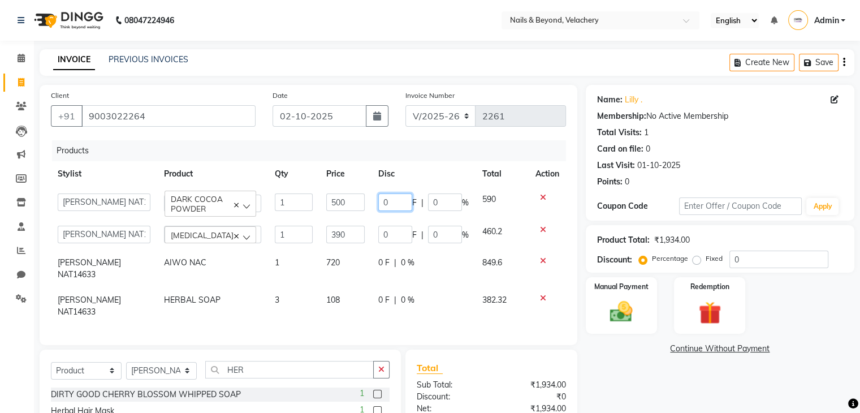
click at [392, 200] on input "0" at bounding box center [395, 202] width 34 height 18
type input "25"
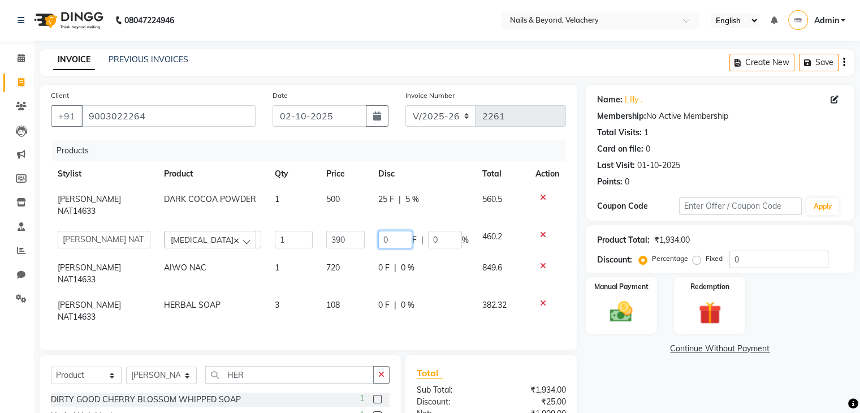
click at [392, 238] on td "0 F | 0 %" at bounding box center [424, 239] width 104 height 31
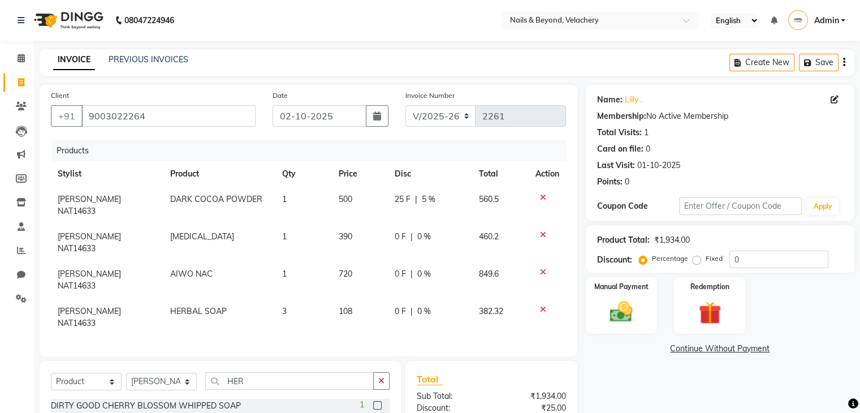
click at [409, 201] on div "25 F | 5 %" at bounding box center [430, 199] width 71 height 12
select select "91205"
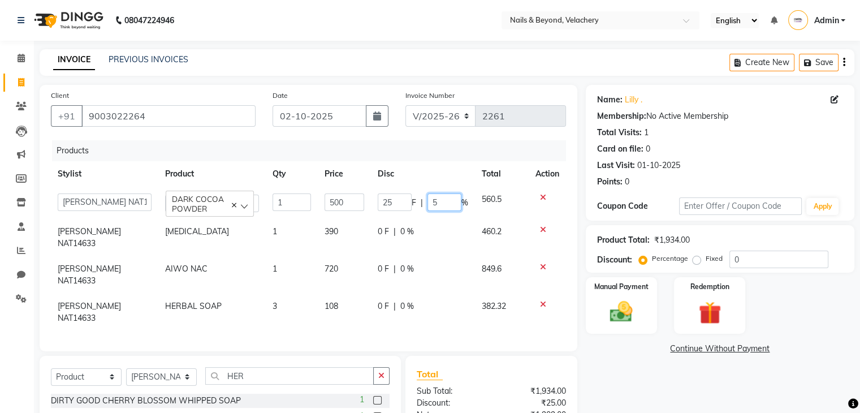
click at [439, 205] on input "5" at bounding box center [445, 202] width 34 height 18
type input "25"
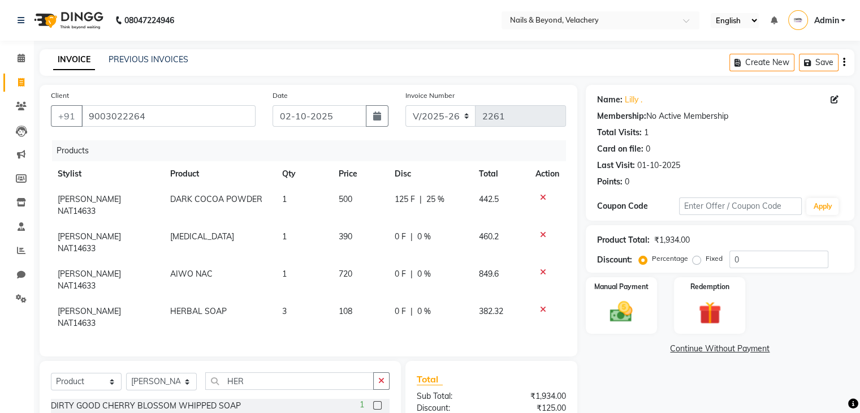
click at [442, 245] on tbody "[PERSON_NAME] NAT14633 DARK COCOA POWDER 1 500 125 F | 25 % 442.5 [PERSON_NAME]…" at bounding box center [308, 261] width 515 height 149
click at [409, 200] on span "125 F" at bounding box center [405, 199] width 20 height 12
select select "91205"
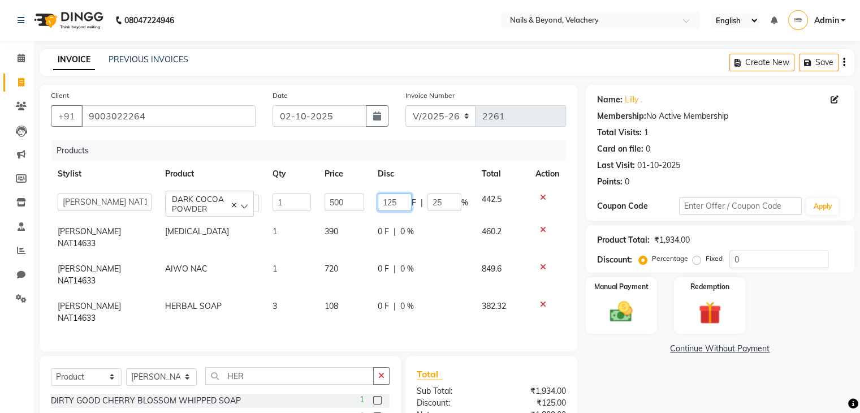
click at [394, 202] on input "125" at bounding box center [395, 202] width 34 height 18
type input "1"
click at [458, 256] on td "0 F | 0 %" at bounding box center [423, 274] width 104 height 37
select select "91205"
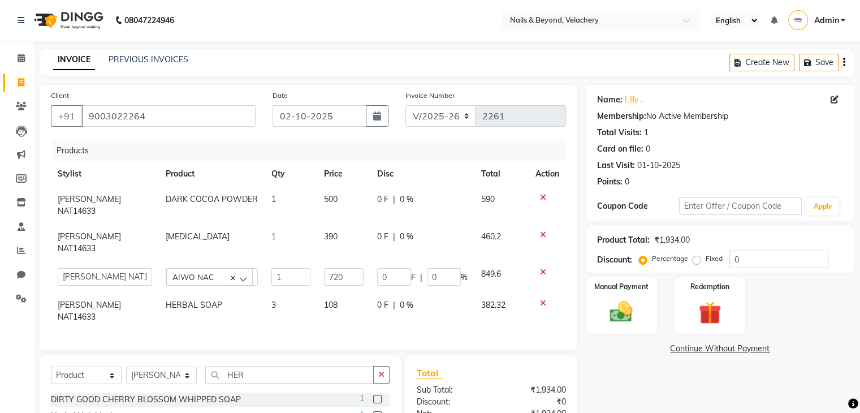
click at [406, 204] on span "0 %" at bounding box center [407, 199] width 14 height 12
select select "91205"
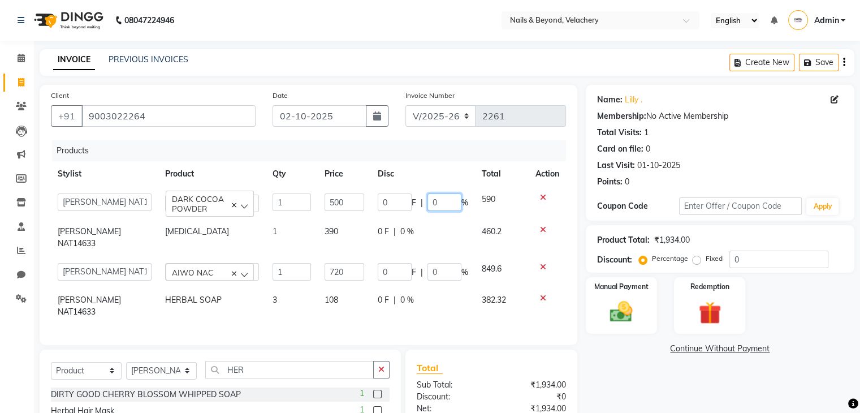
click at [439, 204] on input "0" at bounding box center [445, 202] width 34 height 18
type input "25"
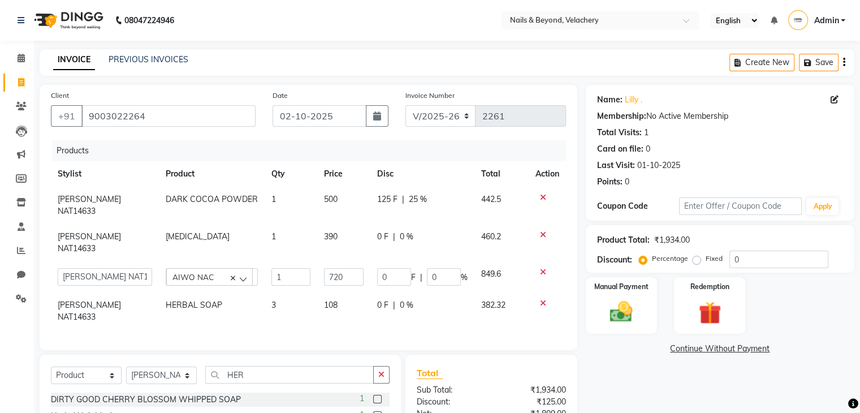
click at [448, 235] on td "0 F | 0 %" at bounding box center [422, 242] width 104 height 37
select select "91205"
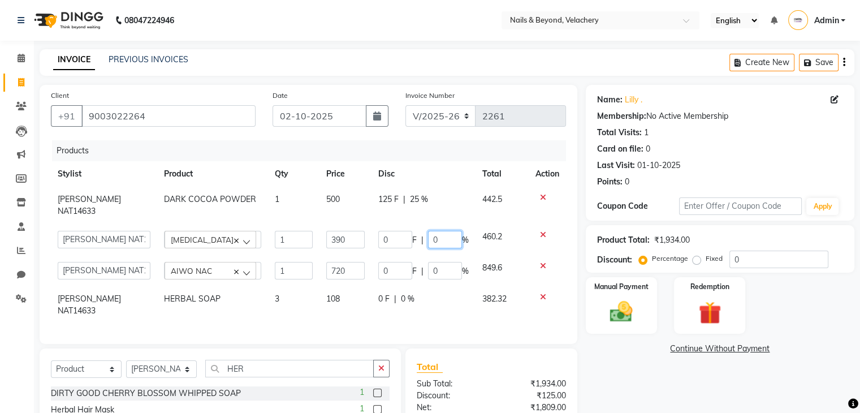
click at [439, 232] on input "0" at bounding box center [445, 240] width 34 height 18
type input "25"
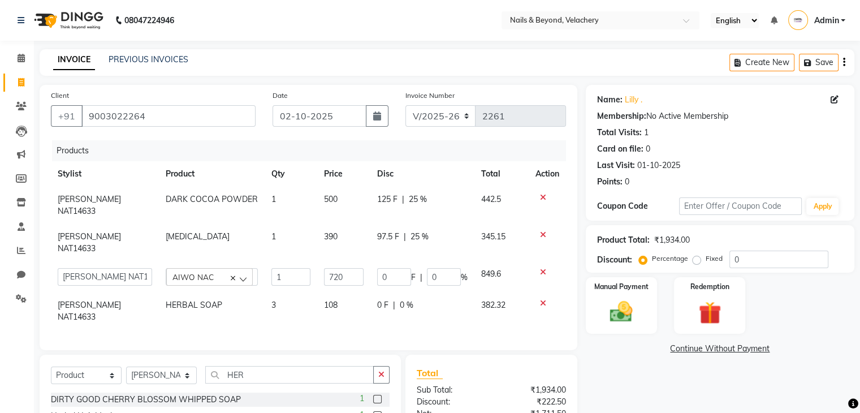
click at [450, 192] on td "125 F | 25 %" at bounding box center [422, 205] width 104 height 37
select select "91205"
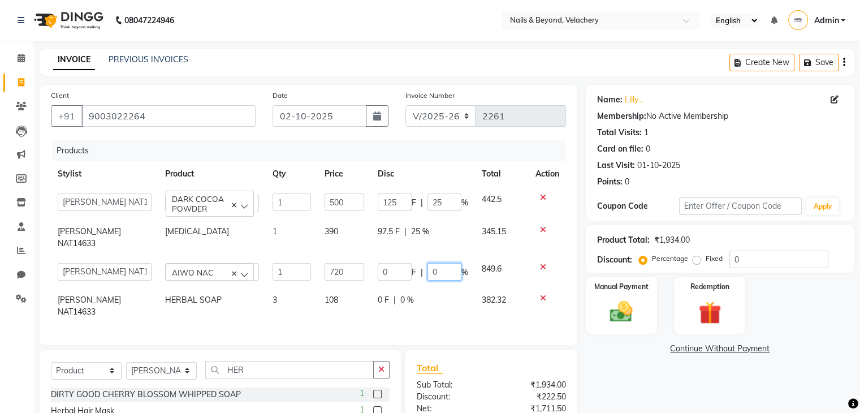
click at [443, 263] on input "0" at bounding box center [445, 272] width 34 height 18
type input "25"
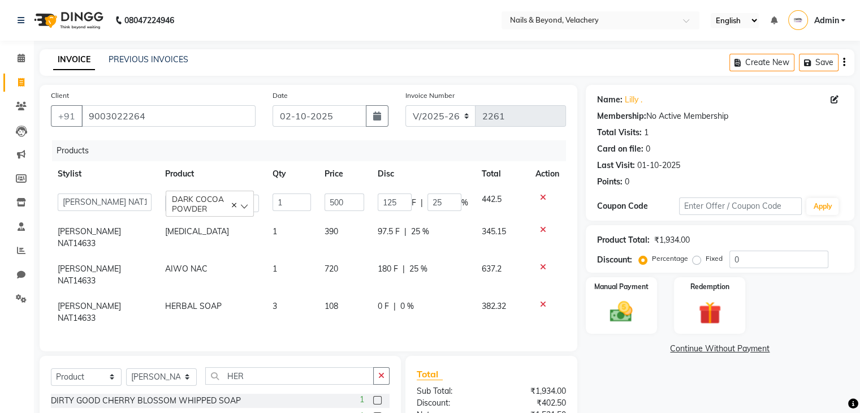
click at [452, 300] on div "0 F | 0 %" at bounding box center [423, 306] width 90 height 12
select select "91205"
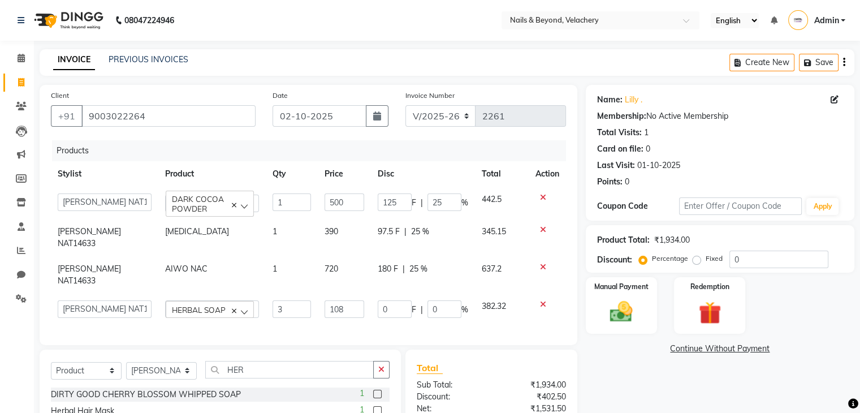
click at [615, 383] on div "Name: [PERSON_NAME] . Membership: No Active Membership Total Visits: 1 Card on …" at bounding box center [724, 294] width 277 height 419
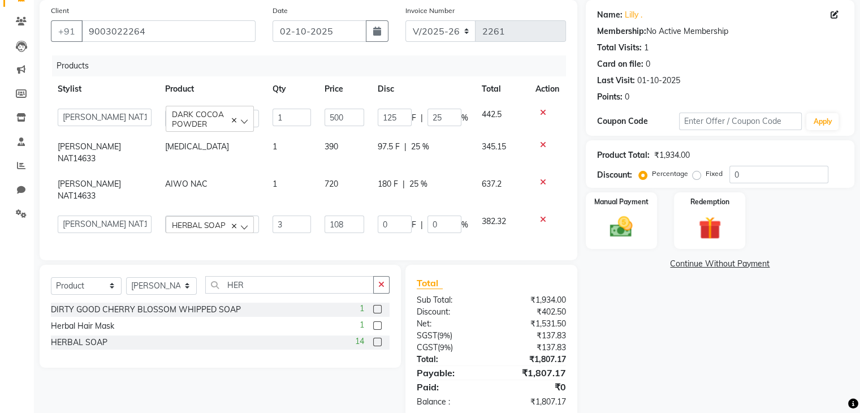
scroll to position [84, 0]
click at [648, 317] on div "Name: [PERSON_NAME] . Membership: No Active Membership Total Visits: 1 Card on …" at bounding box center [724, 210] width 277 height 419
click at [643, 319] on div "Name: [PERSON_NAME] . Membership: No Active Membership Total Visits: 1 Card on …" at bounding box center [724, 210] width 277 height 419
click at [646, 322] on div "Name: [PERSON_NAME] . Membership: No Active Membership Total Visits: 1 Card on …" at bounding box center [724, 210] width 277 height 419
click at [450, 152] on div "97.5 F | 25 %" at bounding box center [423, 148] width 90 height 12
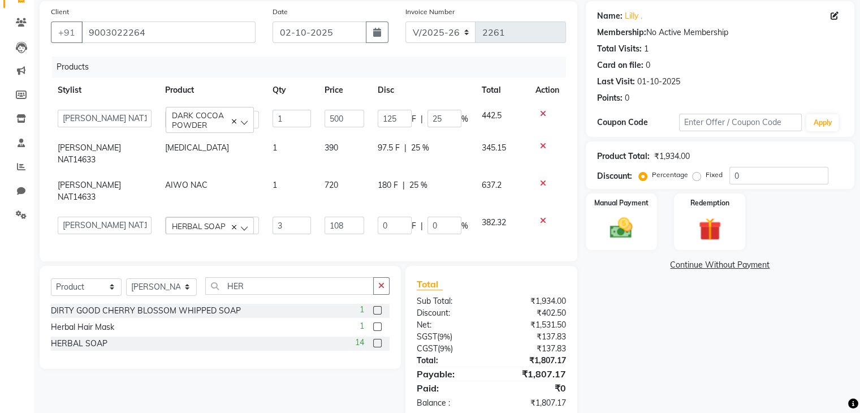
select select "91205"
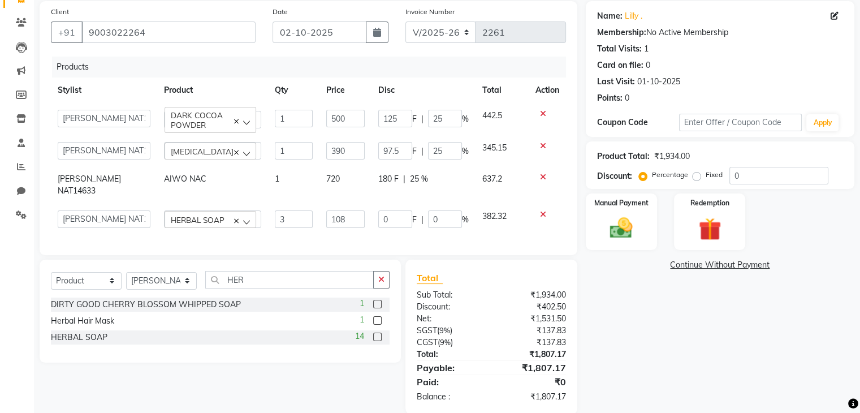
click at [618, 335] on div "Name: [PERSON_NAME] . Membership: No Active Membership Total Visits: 1 Card on …" at bounding box center [724, 207] width 277 height 413
click at [446, 89] on th "Disc" at bounding box center [424, 89] width 104 height 25
click at [626, 288] on div "Name: [PERSON_NAME] . Membership: No Active Membership Total Visits: 1 Card on …" at bounding box center [724, 207] width 277 height 413
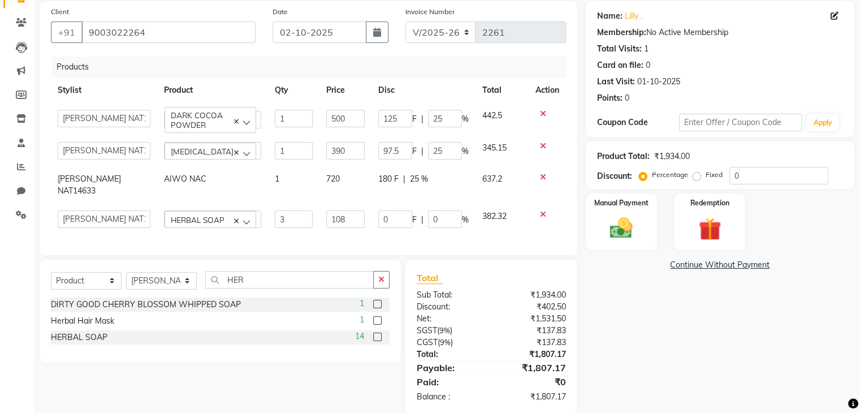
click at [626, 288] on div "Name: [PERSON_NAME] . Membership: No Active Membership Total Visits: 1 Card on …" at bounding box center [724, 207] width 277 height 413
click at [499, 113] on span "442.5" at bounding box center [492, 115] width 20 height 10
click at [399, 117] on input "125" at bounding box center [395, 119] width 34 height 18
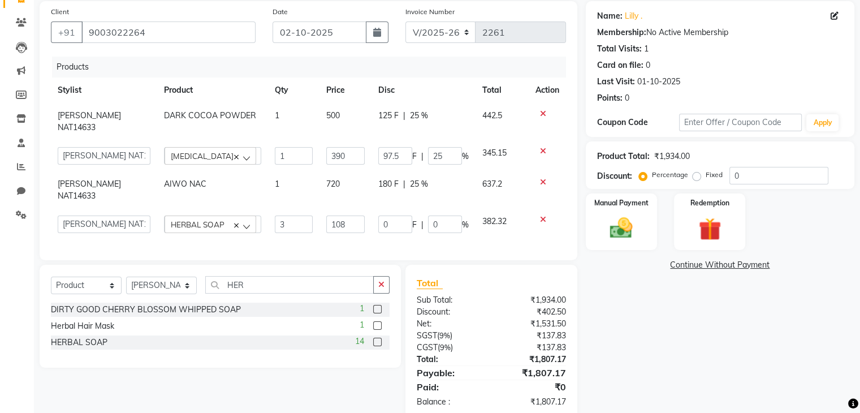
click at [442, 93] on th "Disc" at bounding box center [424, 89] width 104 height 25
click at [460, 81] on th "Disc" at bounding box center [424, 89] width 104 height 25
click at [338, 387] on div "Select Service Product Membership Package Voucher Prepaid Gift Card Select Styl…" at bounding box center [216, 342] width 370 height 154
click at [288, 364] on div "Select Service Product Membership Package Voucher Prepaid Gift Card Select Styl…" at bounding box center [216, 342] width 370 height 154
click at [283, 364] on div "Select Service Product Membership Package Voucher Prepaid Gift Card Select Styl…" at bounding box center [216, 342] width 370 height 154
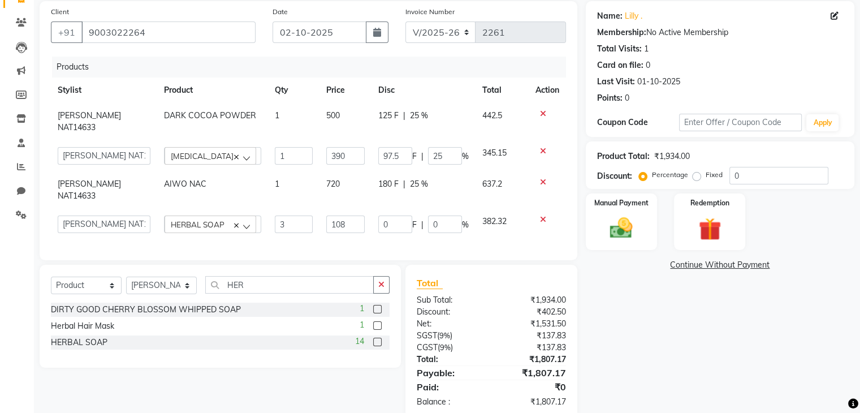
click at [351, 371] on div "Select Service Product Membership Package Voucher Prepaid Gift Card Select Styl…" at bounding box center [216, 342] width 370 height 154
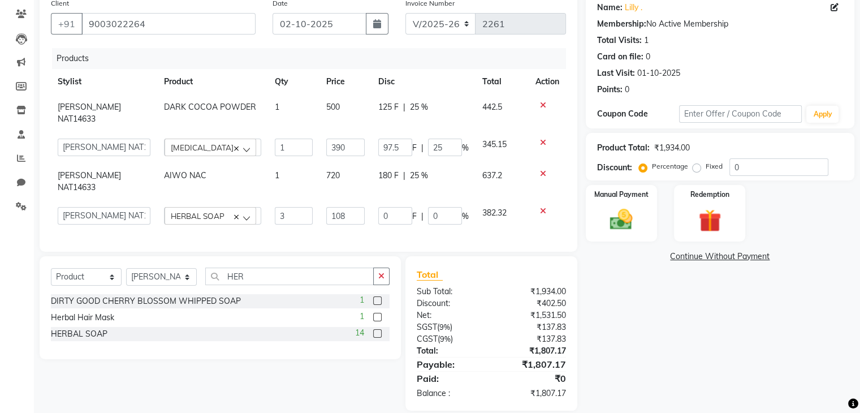
click at [366, 377] on div "Select Service Product Membership Package Voucher Prepaid Gift Card Select Styl…" at bounding box center [216, 333] width 370 height 154
click at [25, 107] on icon at bounding box center [21, 110] width 10 height 8
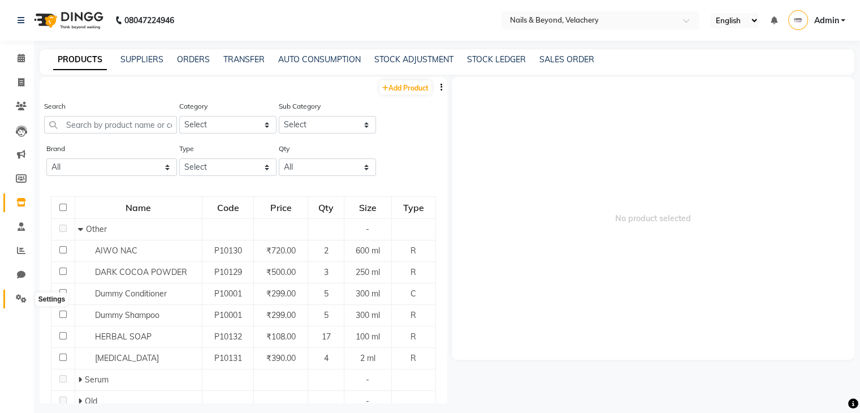
click at [27, 297] on span at bounding box center [21, 298] width 20 height 13
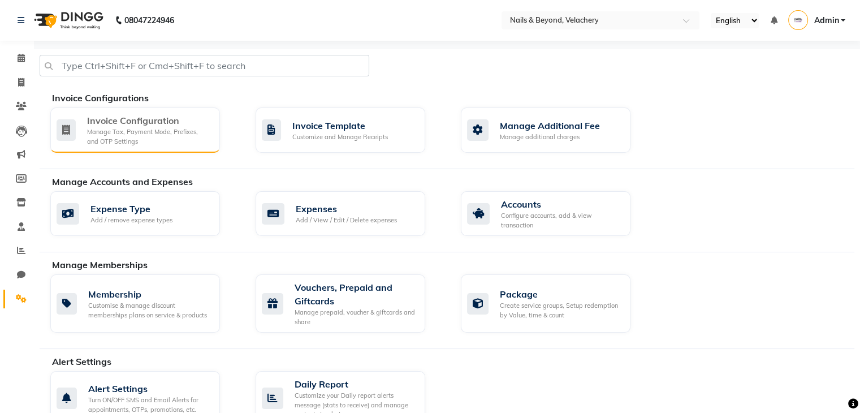
click at [156, 136] on div "Manage Tax, Payment Mode, Prefixes, and OTP Settings" at bounding box center [149, 136] width 124 height 19
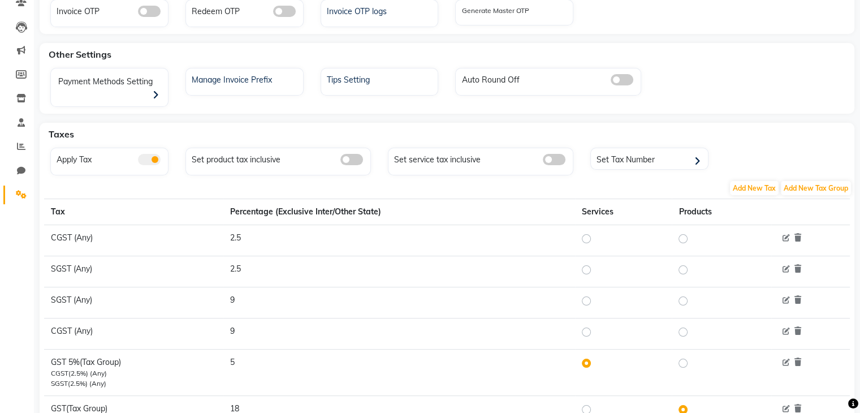
scroll to position [154, 0]
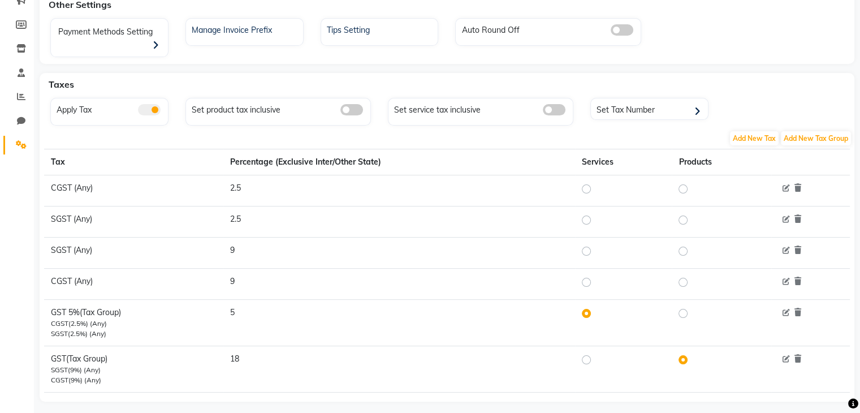
click at [692, 353] on label at bounding box center [692, 360] width 0 height 14
click at [684, 356] on input "radio" at bounding box center [685, 360] width 8 height 8
click at [692, 353] on label at bounding box center [692, 360] width 0 height 14
click at [682, 356] on input "radio" at bounding box center [685, 360] width 8 height 8
click at [800, 355] on icon at bounding box center [798, 359] width 7 height 8
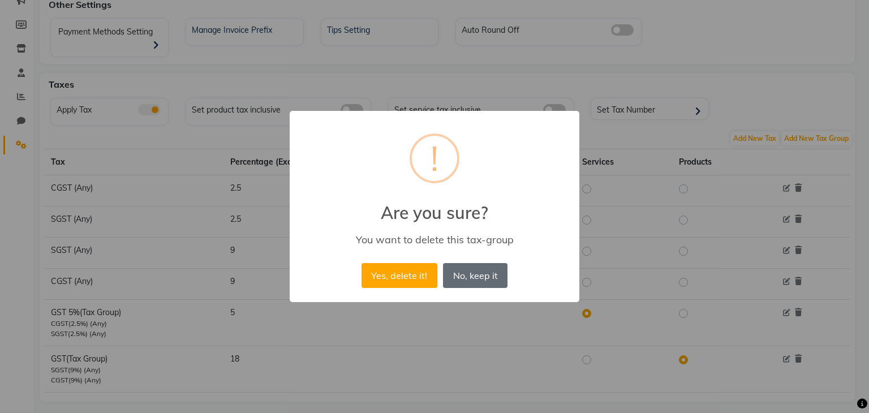
click at [471, 282] on button "No, keep it" at bounding box center [475, 275] width 64 height 25
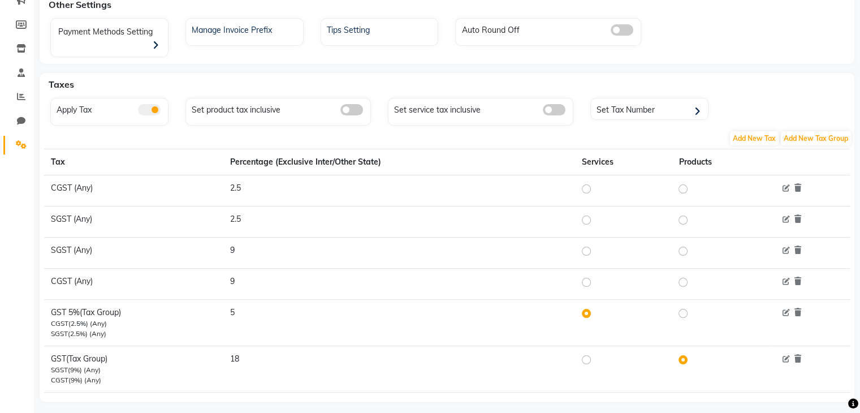
click at [680, 346] on td at bounding box center [721, 369] width 99 height 46
click at [692, 353] on label at bounding box center [692, 360] width 0 height 14
click at [688, 356] on input "radio" at bounding box center [685, 360] width 8 height 8
click at [595, 353] on label at bounding box center [595, 360] width 0 height 14
click at [588, 356] on input "radio" at bounding box center [588, 360] width 8 height 8
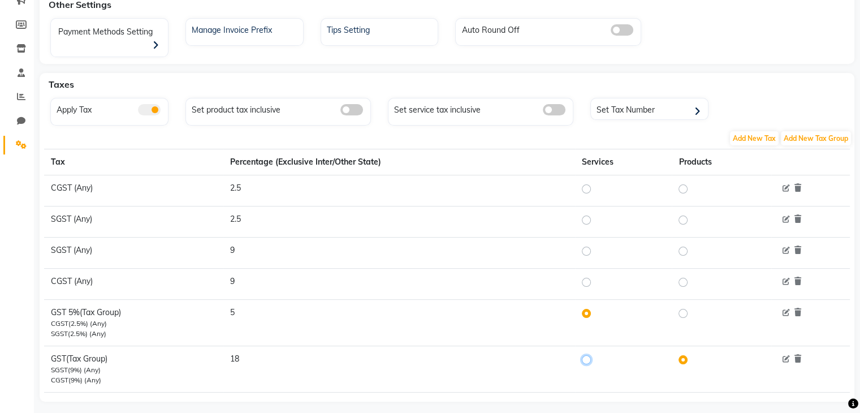
radio input "true"
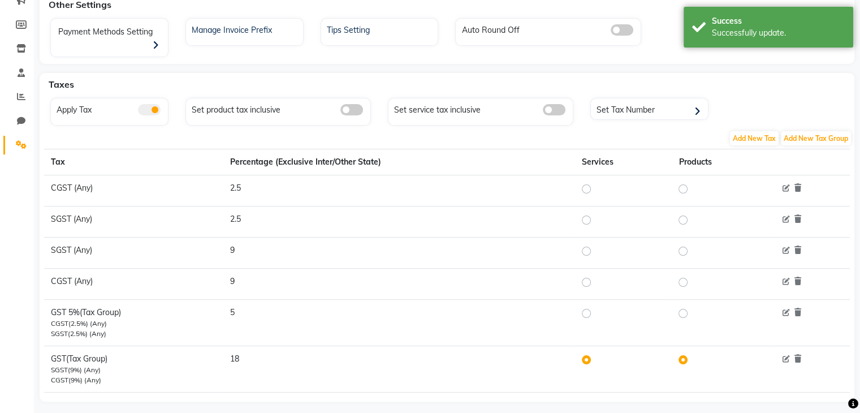
click at [595, 307] on label at bounding box center [595, 314] width 0 height 14
click at [584, 309] on input "radio" at bounding box center [588, 313] width 8 height 8
radio input "true"
click at [692, 353] on label at bounding box center [692, 360] width 0 height 14
click at [686, 356] on input "radio" at bounding box center [685, 360] width 8 height 8
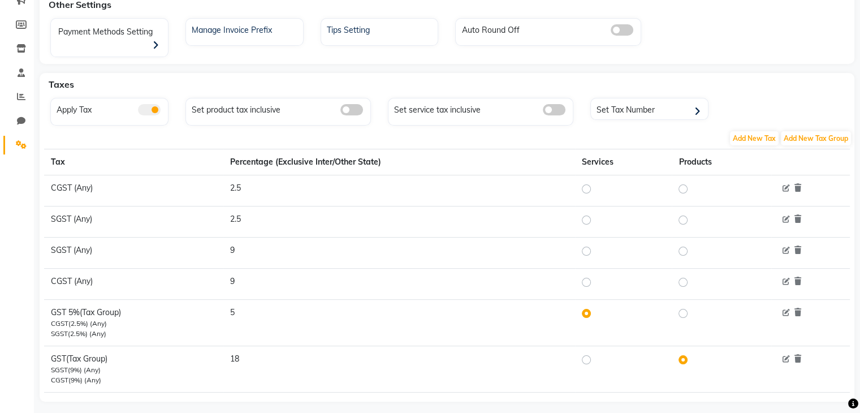
click at [692, 353] on label at bounding box center [692, 360] width 0 height 14
click at [686, 356] on input "radio" at bounding box center [685, 360] width 8 height 8
click at [692, 353] on label at bounding box center [692, 360] width 0 height 14
click at [686, 356] on input "radio" at bounding box center [685, 360] width 8 height 8
click at [615, 316] on td at bounding box center [623, 323] width 97 height 46
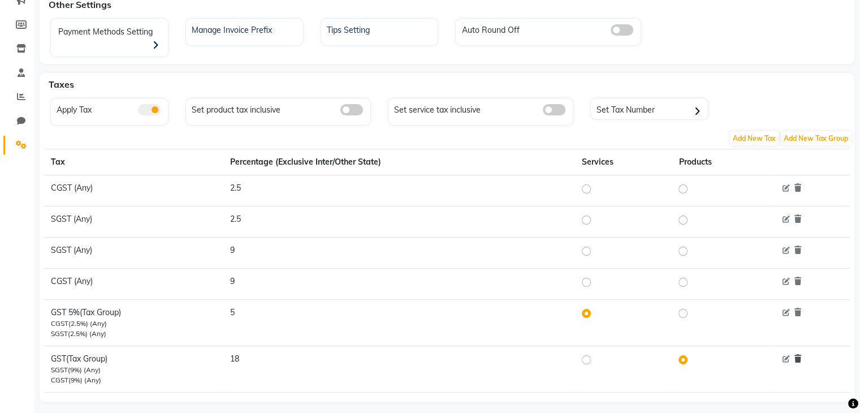
click at [800, 355] on icon at bounding box center [798, 359] width 7 height 8
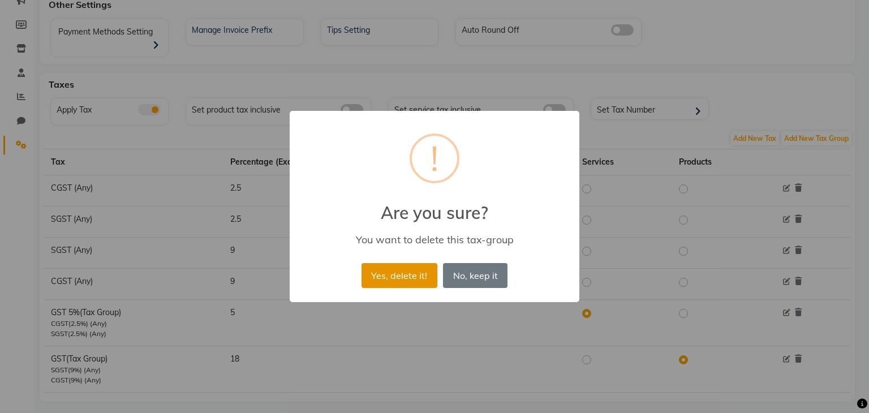
click at [402, 273] on button "Yes, delete it!" at bounding box center [399, 275] width 76 height 25
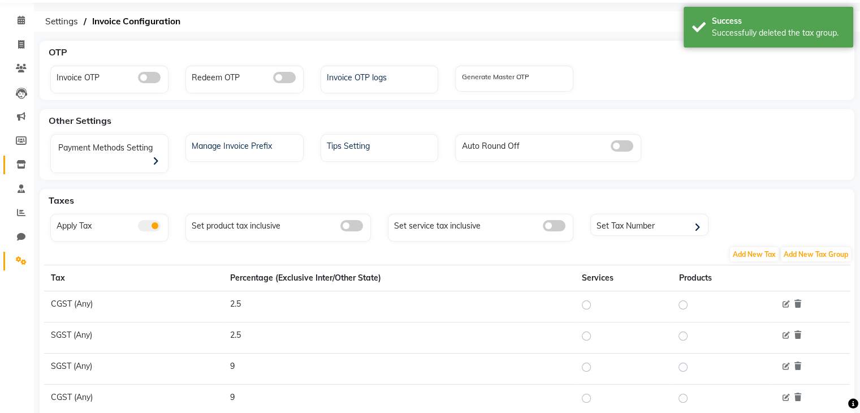
scroll to position [36, 0]
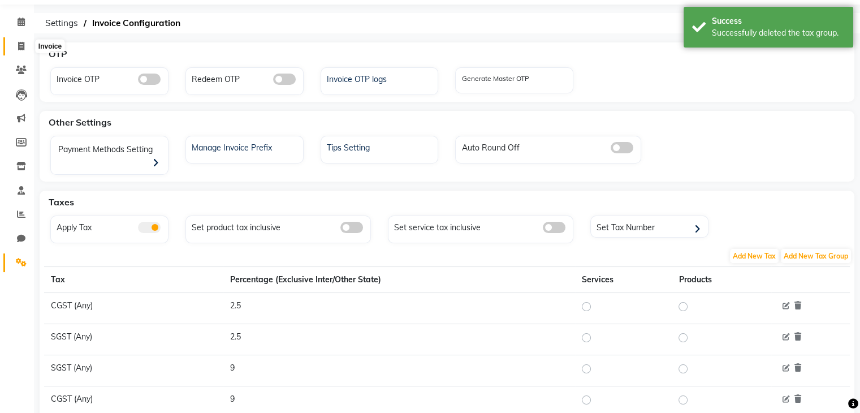
click at [23, 42] on icon at bounding box center [21, 46] width 6 height 8
select select "service"
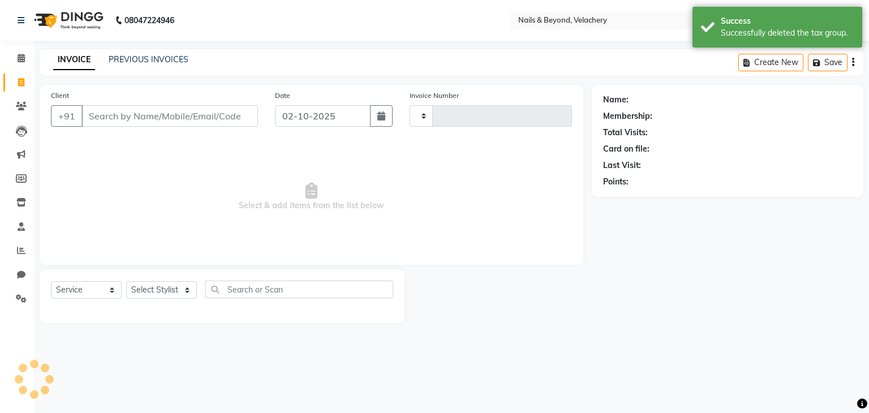
type input "2261"
select select "8978"
click at [143, 119] on input "Client" at bounding box center [169, 115] width 176 height 21
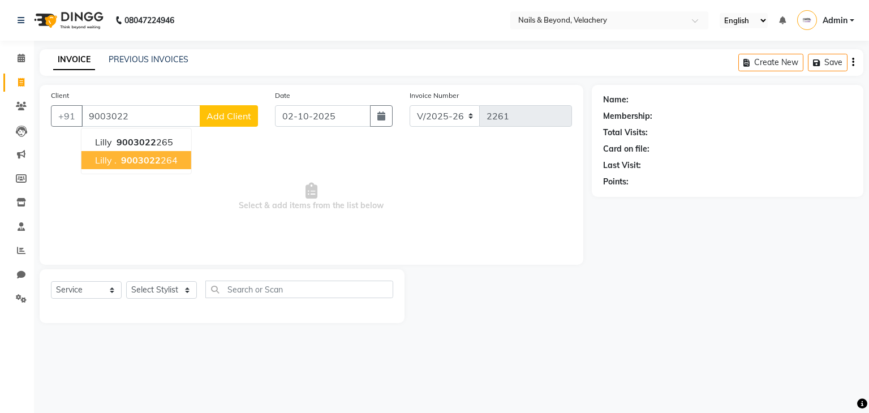
click at [159, 159] on ngb-highlight "9003022 264" at bounding box center [148, 159] width 59 height 11
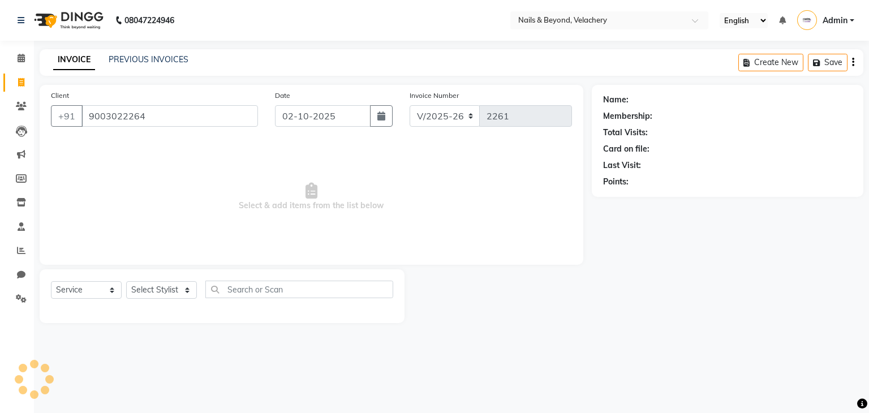
type input "9003022264"
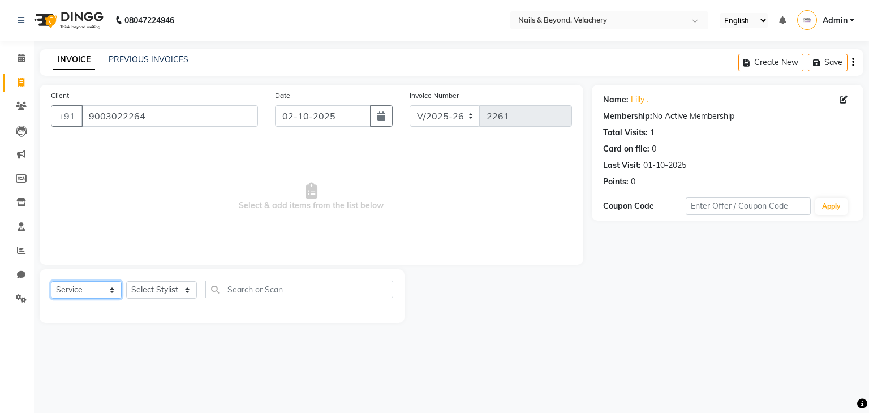
click at [105, 299] on select "Select Service Product Membership Package Voucher Prepaid Gift Card" at bounding box center [86, 290] width 71 height 18
select select "product"
click at [51, 282] on select "Select Service Product Membership Package Voucher Prepaid Gift Card" at bounding box center [86, 290] width 71 height 18
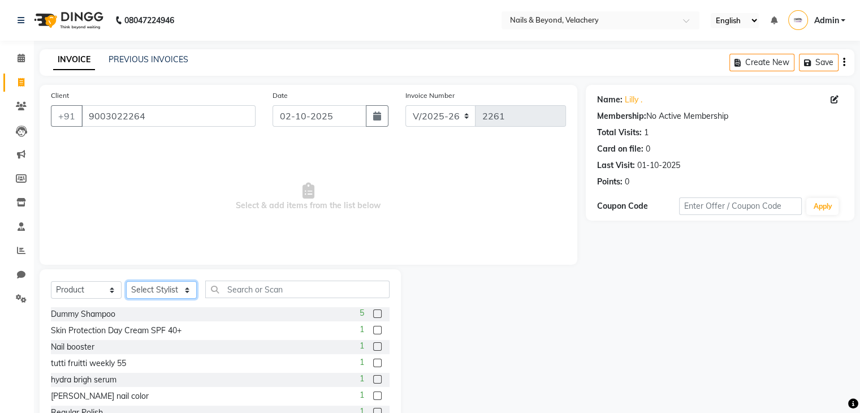
click at [175, 297] on select "Select Stylist [PERSON_NAME] [PERSON_NAME] JANGGINLIN Jothang Konyak [PERSON_NA…" at bounding box center [161, 290] width 71 height 18
select select "91205"
click at [126, 282] on select "Select Stylist [PERSON_NAME] [PERSON_NAME] JANGGINLIN Jothang Konyak [PERSON_NA…" at bounding box center [161, 290] width 71 height 18
click at [231, 288] on input "text" at bounding box center [297, 289] width 184 height 18
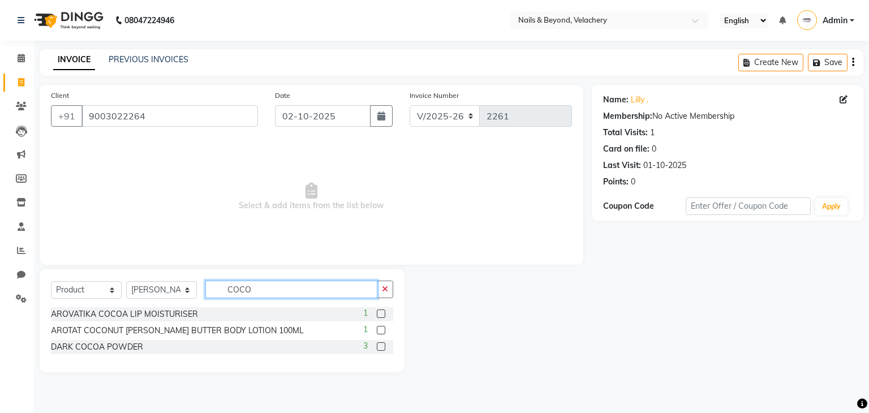
type input "COCO"
click at [380, 347] on label at bounding box center [381, 346] width 8 height 8
click at [380, 347] on input "checkbox" at bounding box center [380, 346] width 7 height 7
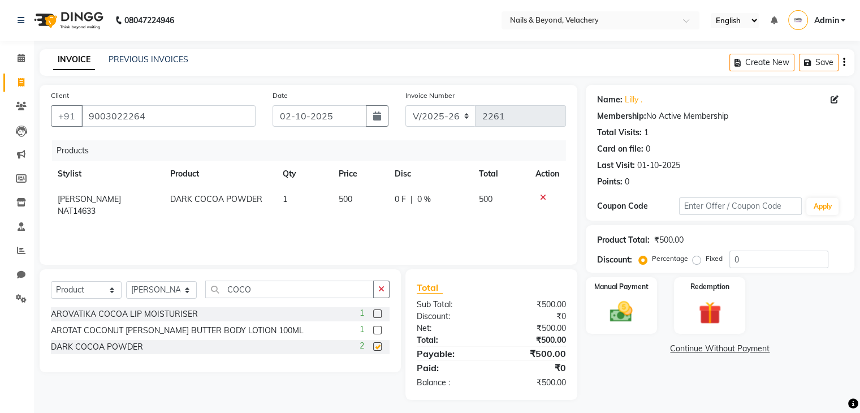
checkbox input "false"
click at [264, 286] on input "COCO" at bounding box center [289, 289] width 169 height 18
type input "C"
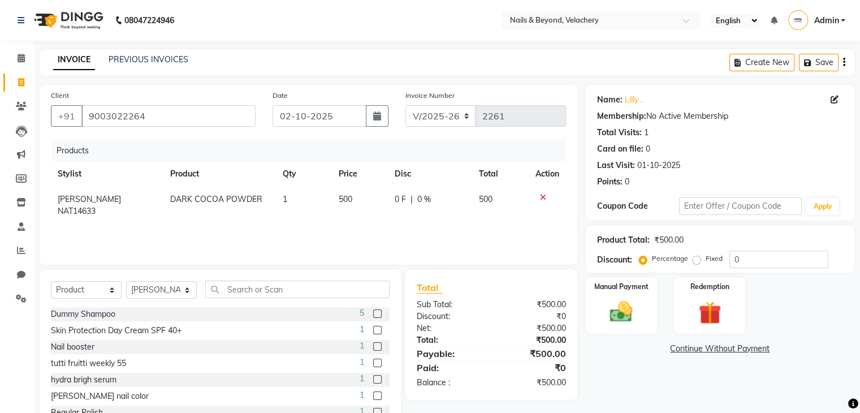
click at [423, 199] on span "0 %" at bounding box center [424, 199] width 14 height 12
select select "91205"
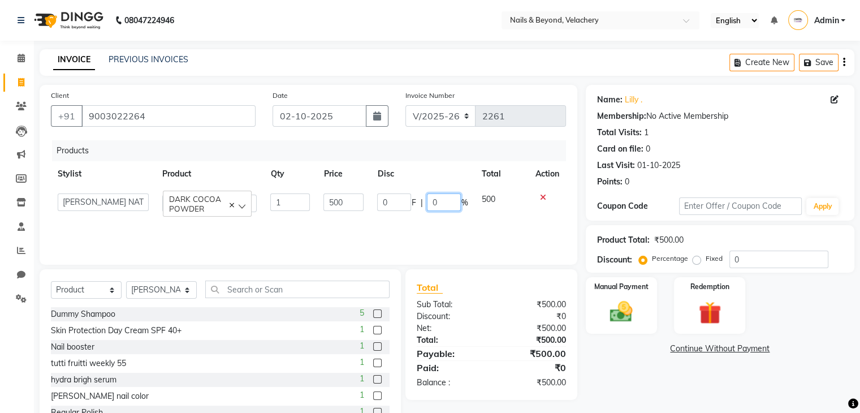
click at [443, 200] on input "0" at bounding box center [444, 202] width 34 height 18
type input "25"
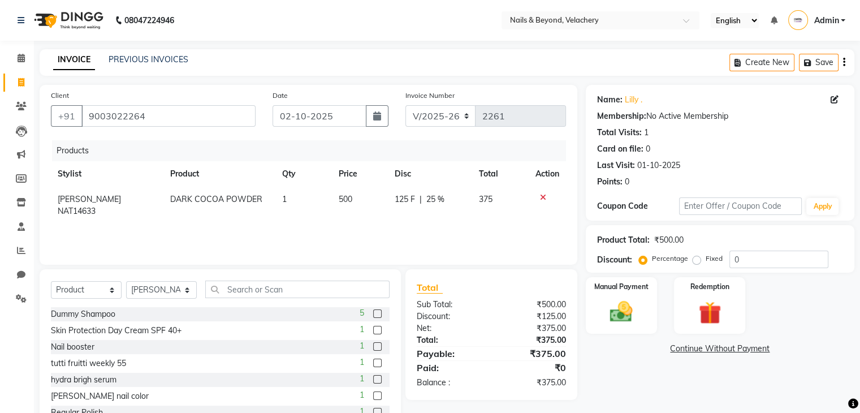
click at [454, 232] on div "Products Stylist Product Qty Price Disc Total Action [PERSON_NAME] NAT14633 DAR…" at bounding box center [308, 196] width 515 height 113
click at [283, 288] on input "text" at bounding box center [297, 289] width 184 height 18
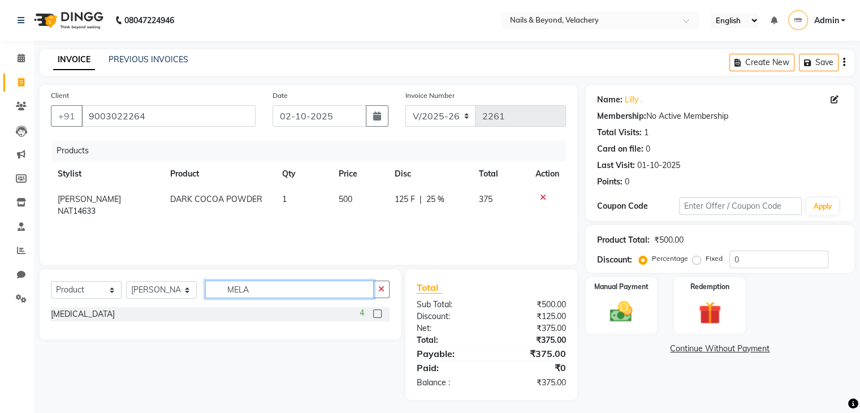
type input "MELA"
click at [378, 317] on label at bounding box center [377, 313] width 8 height 8
click at [378, 317] on input "checkbox" at bounding box center [376, 313] width 7 height 7
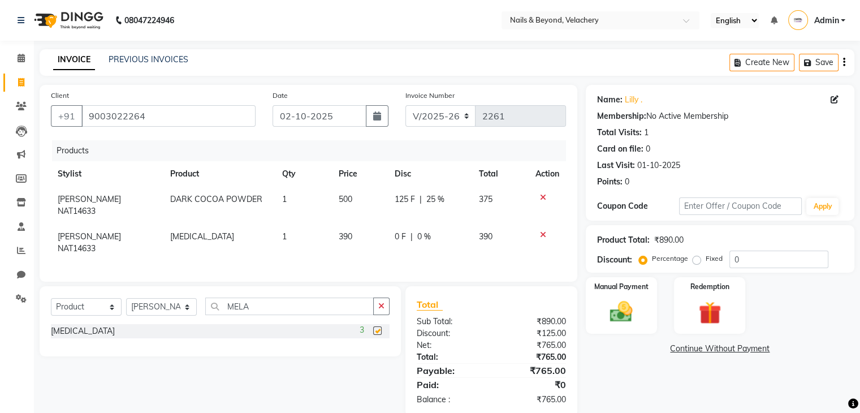
checkbox input "false"
click at [270, 297] on input "MELA" at bounding box center [289, 306] width 169 height 18
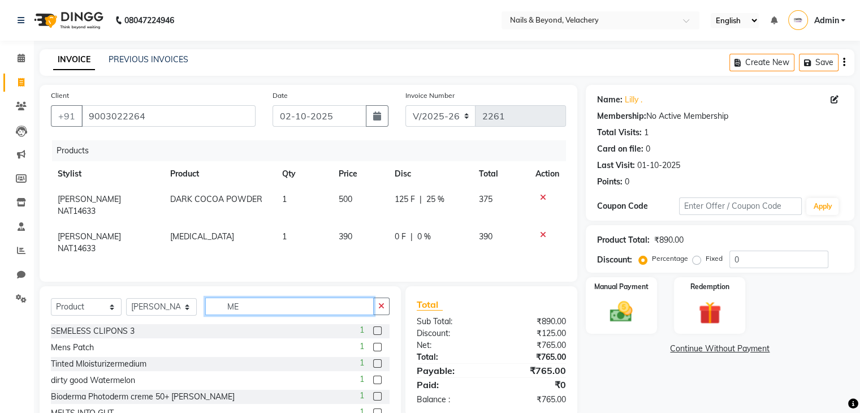
type input "M"
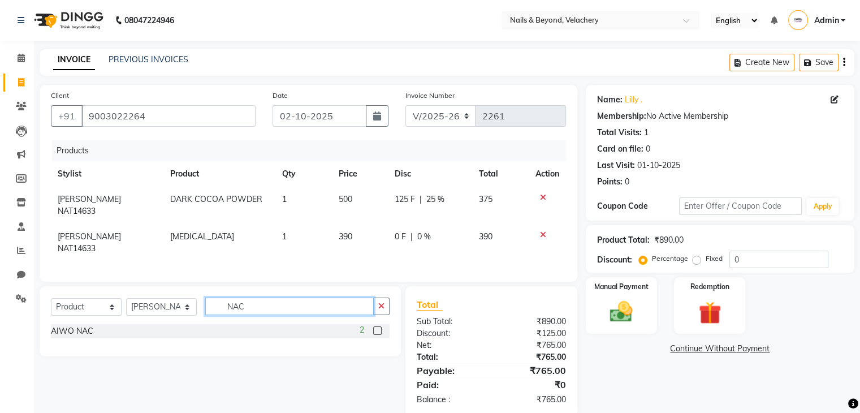
type input "NAC"
click at [377, 326] on label at bounding box center [377, 330] width 8 height 8
click at [377, 327] on input "checkbox" at bounding box center [376, 330] width 7 height 7
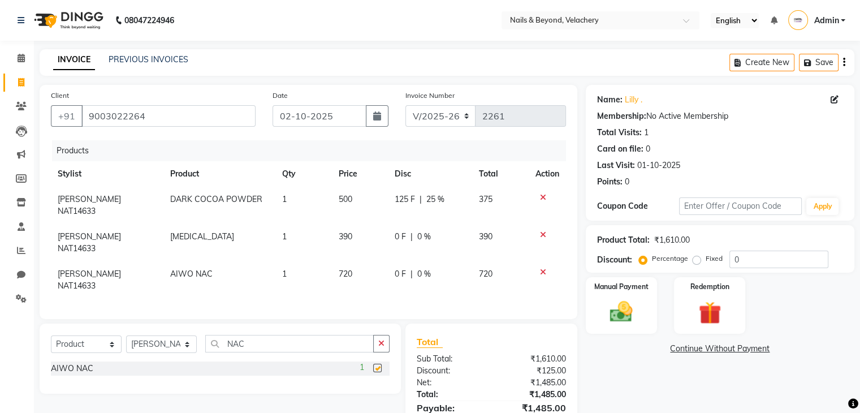
checkbox input "false"
click at [299, 335] on input "NAC" at bounding box center [289, 344] width 169 height 18
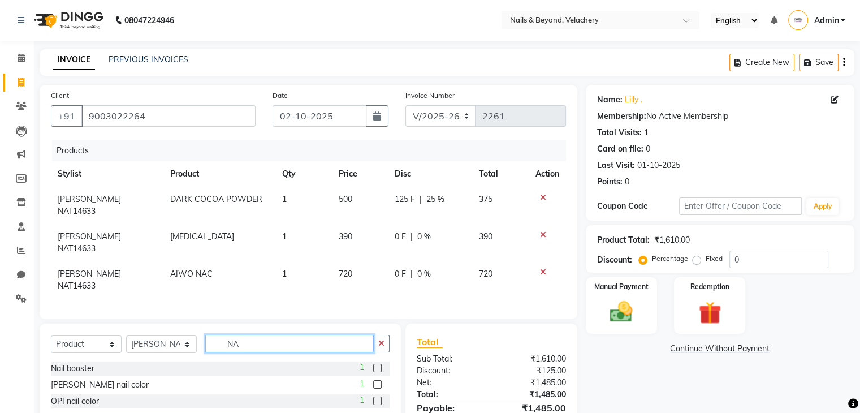
type input "N"
type input "HER"
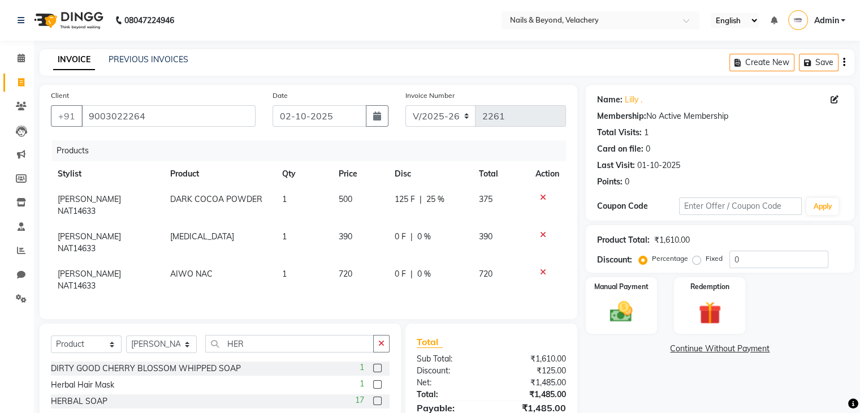
click at [379, 396] on label at bounding box center [377, 400] width 8 height 8
click at [379, 398] on input "checkbox" at bounding box center [376, 401] width 7 height 7
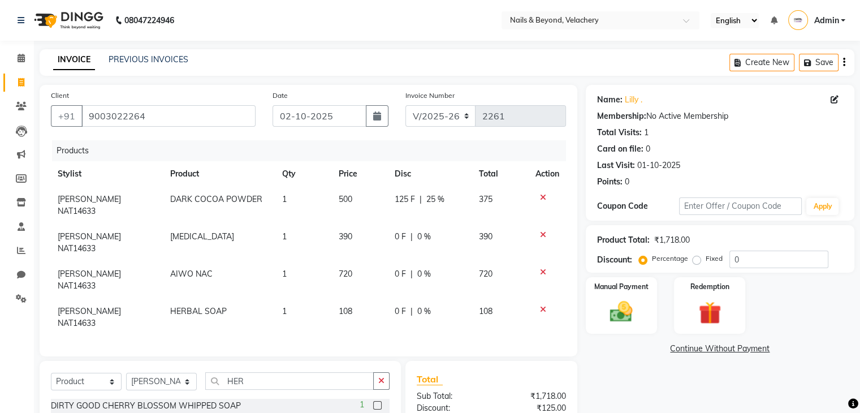
checkbox input "false"
click at [423, 231] on span "0 %" at bounding box center [424, 237] width 14 height 12
select select "91205"
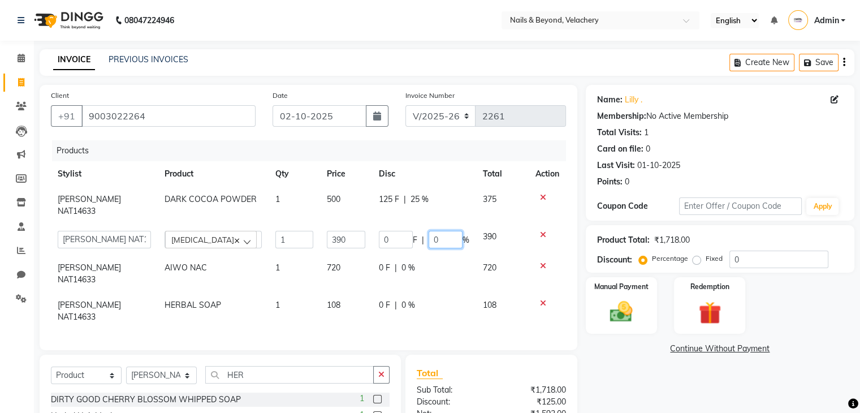
click at [443, 231] on input "0" at bounding box center [446, 240] width 34 height 18
type input "25"
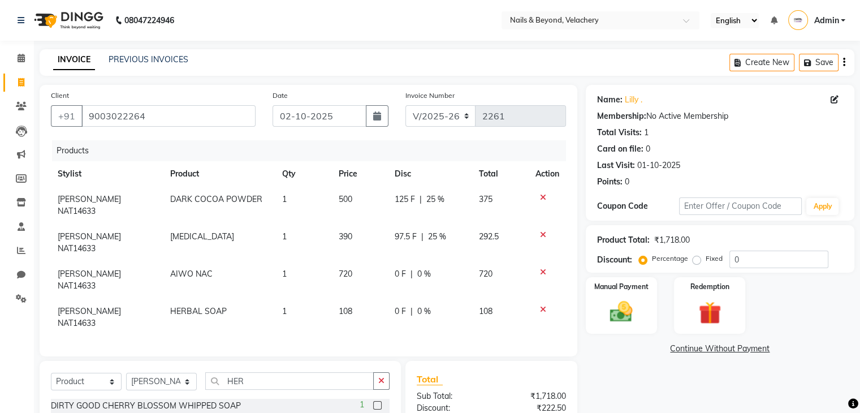
click at [450, 261] on td "0 F | 0 %" at bounding box center [430, 279] width 84 height 37
select select "91205"
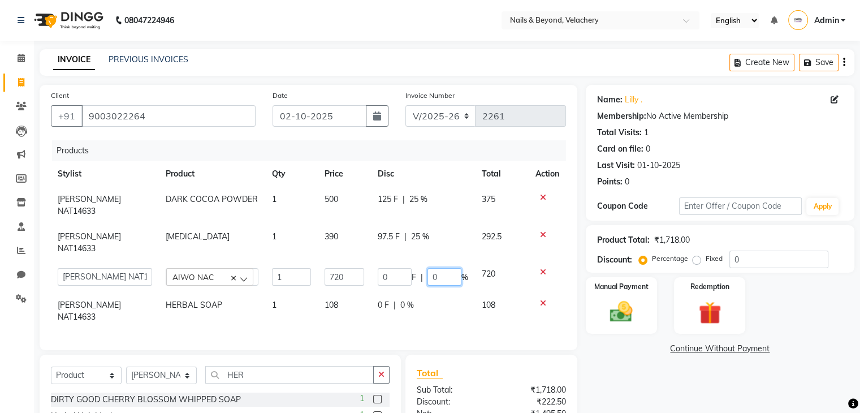
click at [437, 268] on input "0" at bounding box center [445, 277] width 34 height 18
type input "25"
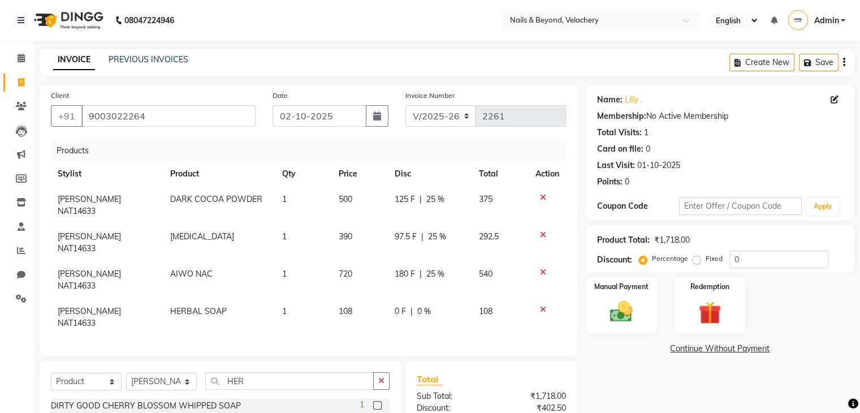
click at [446, 290] on div "Products Stylist Product Qty Price Disc Total Action [PERSON_NAME] NAT14633 DAR…" at bounding box center [308, 242] width 515 height 205
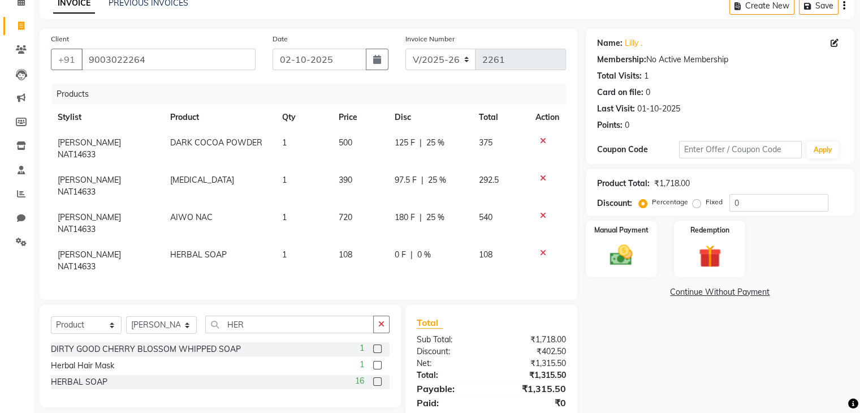
scroll to position [56, 0]
click at [290, 243] on td "1" at bounding box center [303, 261] width 56 height 37
select select "91205"
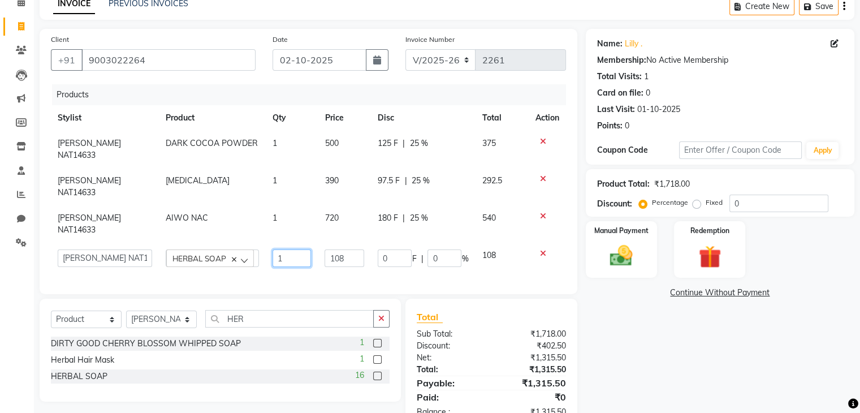
click at [290, 249] on input "1" at bounding box center [292, 258] width 39 height 18
type input "3"
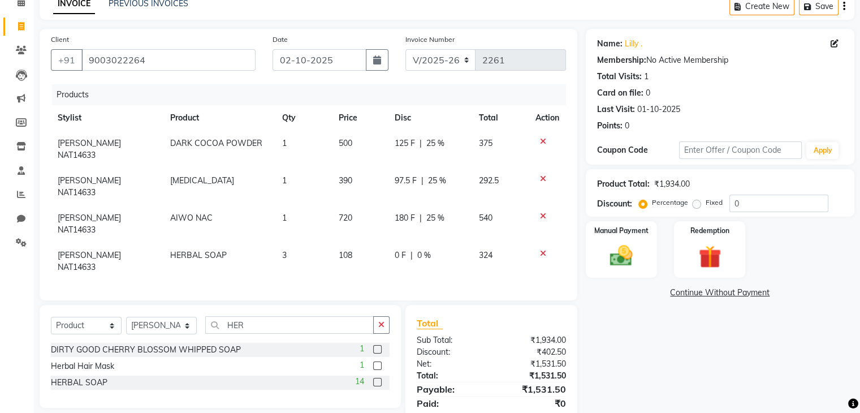
click at [514, 236] on div "Products Stylist Product Qty Price Disc Total Action [PERSON_NAME] NAT14633 DAR…" at bounding box center [308, 186] width 515 height 205
click at [633, 340] on div "Name: [PERSON_NAME] . Membership: No Active Membership Total Visits: 1 Card on …" at bounding box center [724, 232] width 277 height 407
click at [624, 261] on img at bounding box center [621, 256] width 38 height 27
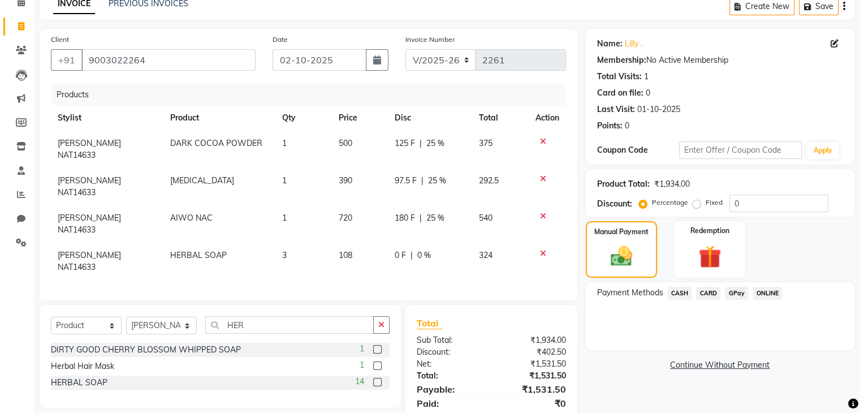
click at [734, 290] on span "GPay" at bounding box center [736, 293] width 23 height 13
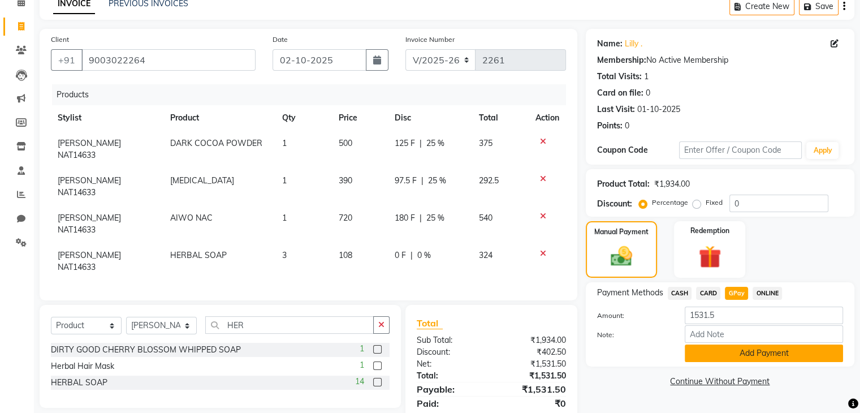
drag, startPoint x: 641, startPoint y: 390, endPoint x: 726, endPoint y: 354, distance: 92.0
click at [726, 354] on div "Name: [PERSON_NAME] . Membership: No Active Membership Total Visits: 1 Card on …" at bounding box center [724, 232] width 277 height 407
click at [730, 355] on button "Add Payment" at bounding box center [764, 353] width 158 height 18
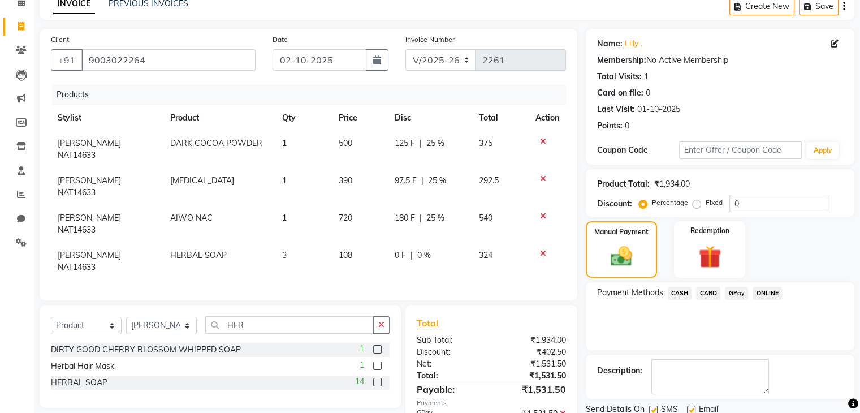
scroll to position [97, 0]
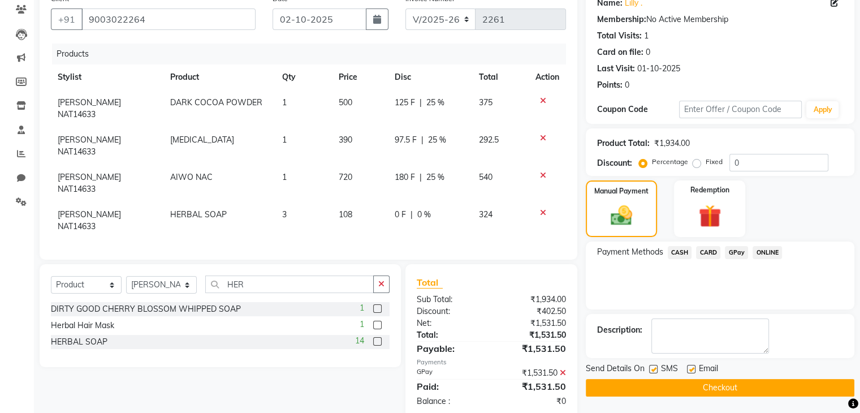
click at [776, 383] on button "Checkout" at bounding box center [720, 388] width 269 height 18
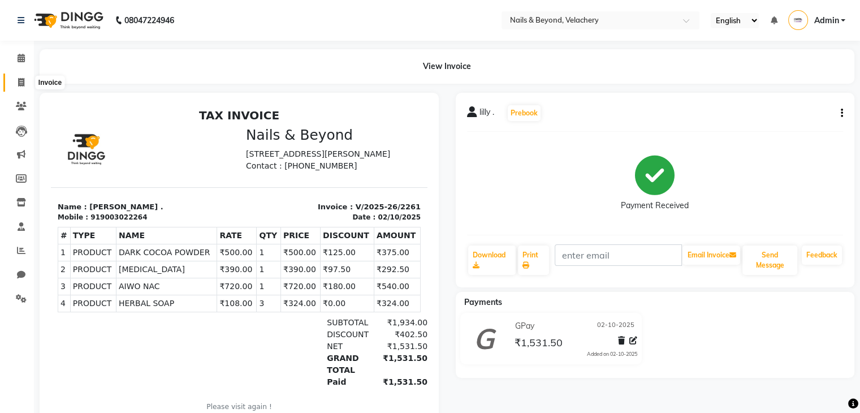
click at [23, 85] on icon at bounding box center [21, 82] width 6 height 8
select select "service"
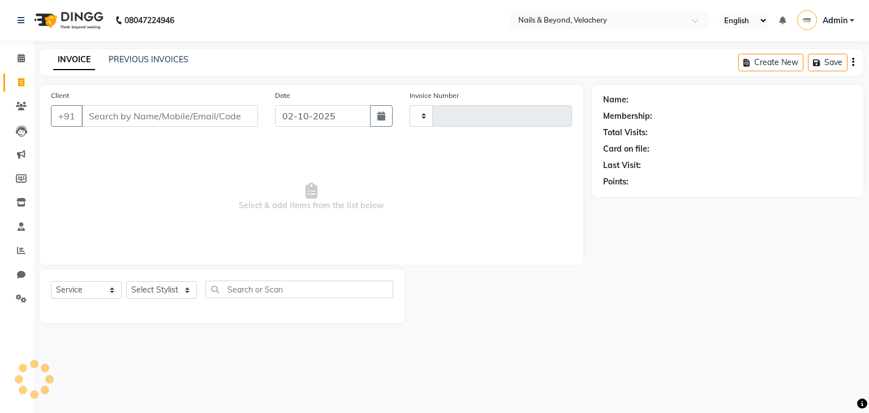
type input "2262"
select select "8978"
click at [689, 310] on div "Name: Membership: Total Visits: Card on file: Last Visit: Points:" at bounding box center [732, 204] width 280 height 238
click at [21, 249] on icon at bounding box center [21, 250] width 8 height 8
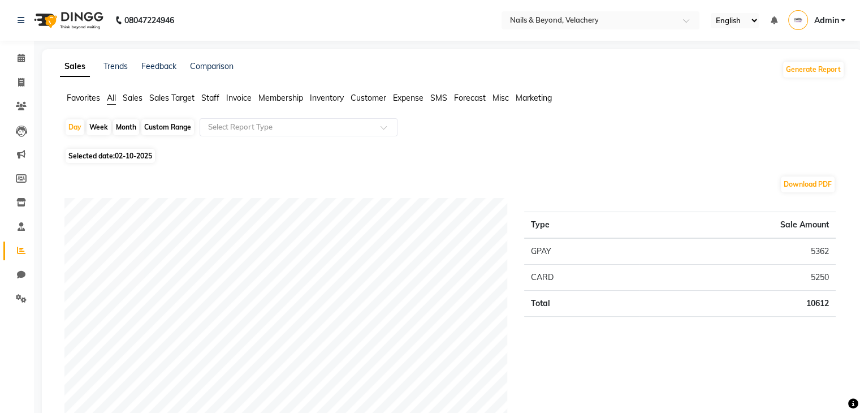
click at [137, 96] on span "Sales" at bounding box center [133, 98] width 20 height 10
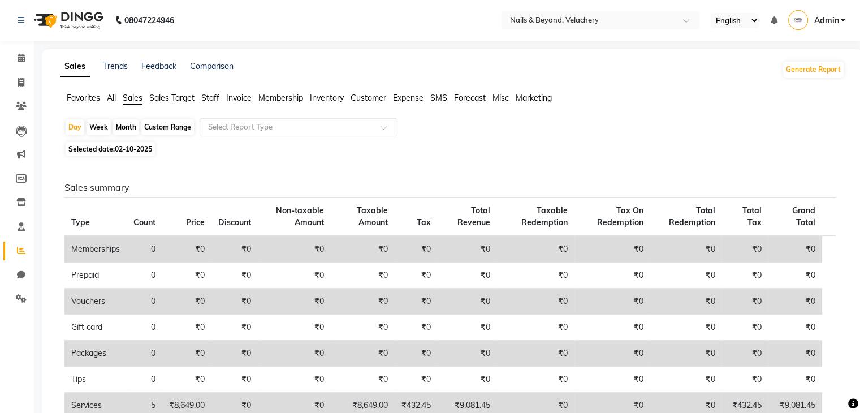
click at [164, 98] on span "Sales Target" at bounding box center [171, 98] width 45 height 10
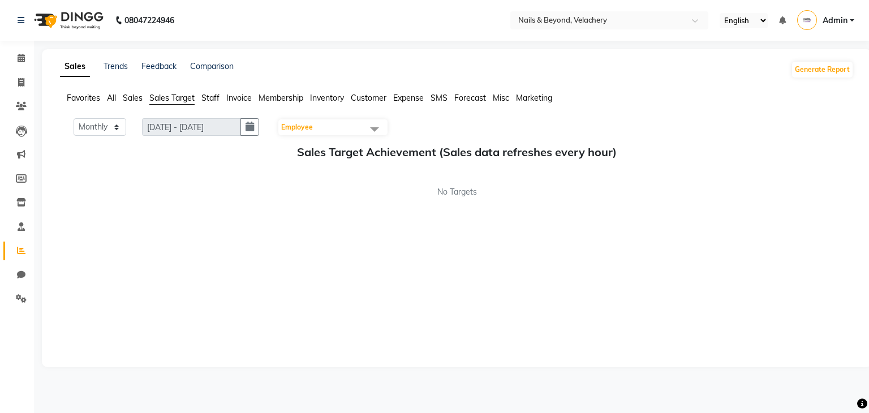
click at [210, 98] on span "Staff" at bounding box center [210, 98] width 18 height 10
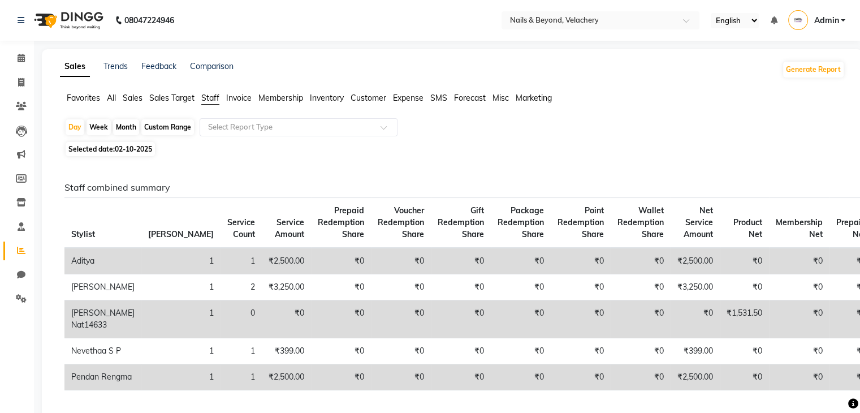
click at [136, 98] on span "Sales" at bounding box center [133, 98] width 20 height 10
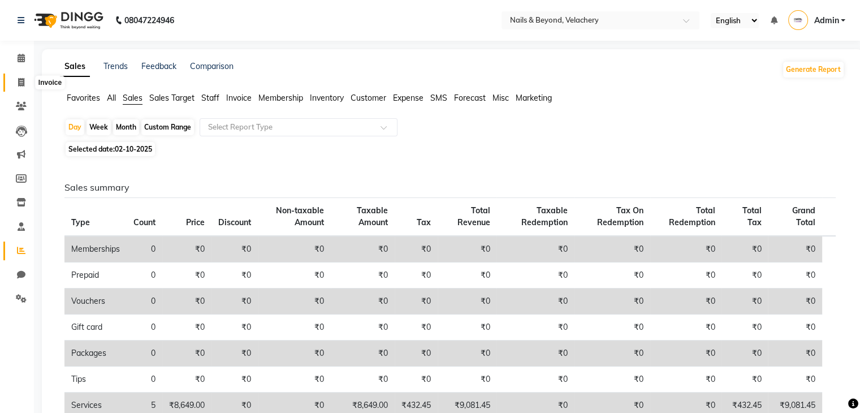
click at [23, 82] on icon at bounding box center [21, 82] width 6 height 8
select select "service"
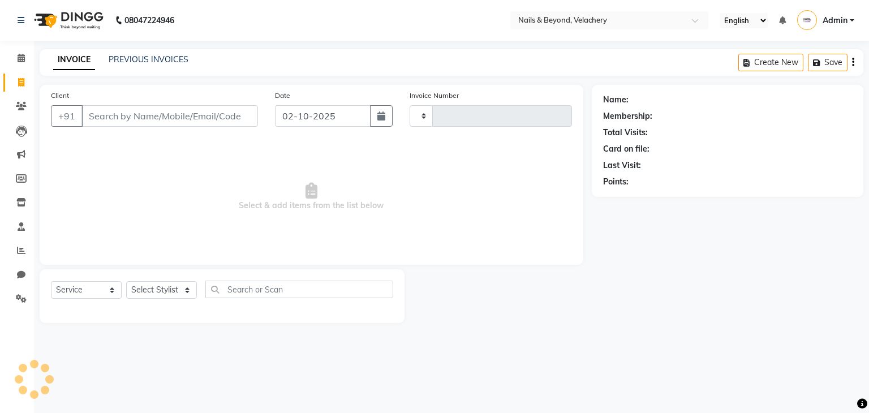
type input "2262"
select select "8978"
click at [19, 202] on icon at bounding box center [21, 202] width 10 height 8
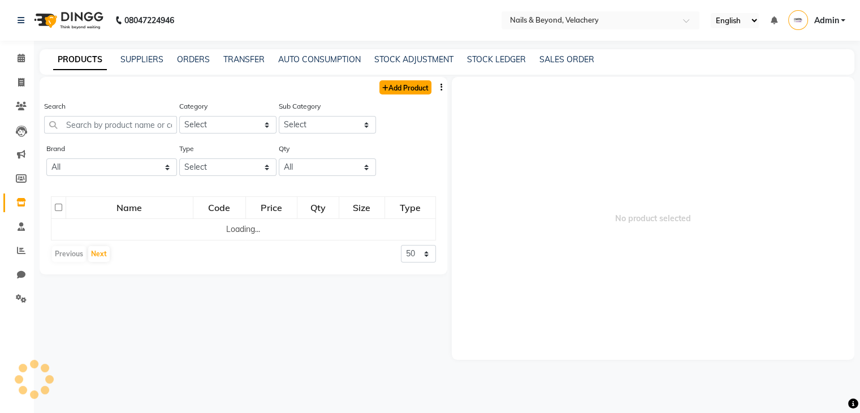
click at [410, 86] on link "Add Product" at bounding box center [405, 87] width 52 height 14
select select "true"
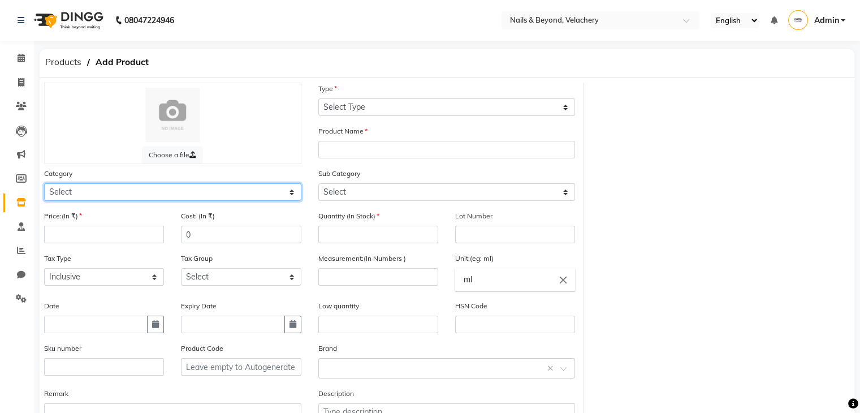
click at [147, 195] on select "Select Hair Skin Makeup Personal Care Appliances [PERSON_NAME] Waxing Disposabl…" at bounding box center [172, 192] width 257 height 18
click at [140, 188] on select "Select Hair Skin Makeup Personal Care Appliances [PERSON_NAME] Waxing Disposabl…" at bounding box center [172, 192] width 257 height 18
click at [230, 196] on select "Select Hair Skin Makeup Personal Care Appliances [PERSON_NAME] Waxing Disposabl…" at bounding box center [172, 192] width 257 height 18
click at [208, 189] on select "Select Hair Skin Makeup Personal Care Appliances [PERSON_NAME] Waxing Disposabl…" at bounding box center [172, 192] width 257 height 18
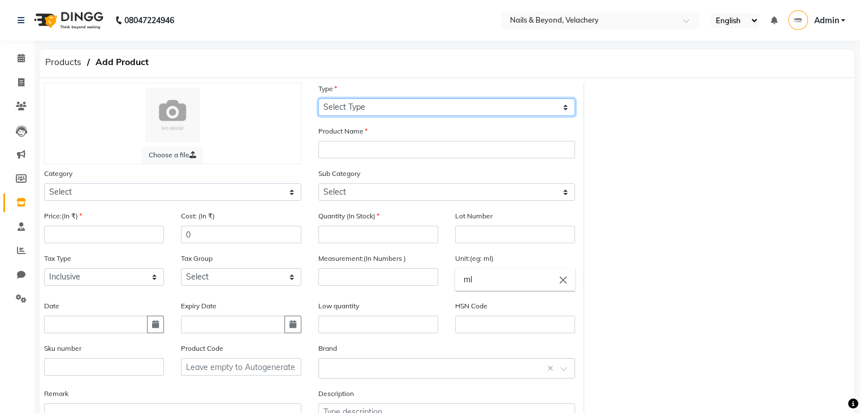
click at [375, 110] on select "Select Type Both Retail Consumable" at bounding box center [446, 107] width 257 height 18
select select "R"
click at [318, 99] on select "Select Type Both Retail Consumable" at bounding box center [446, 107] width 257 height 18
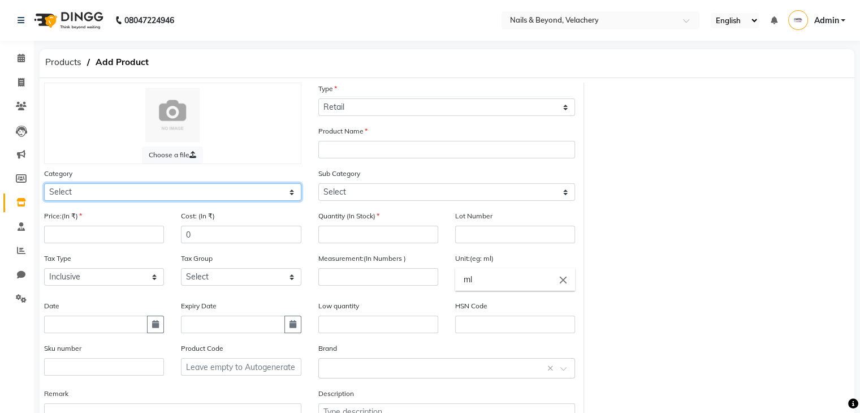
click at [292, 198] on select "Select Hair Skin Makeup Personal Care Appliances [PERSON_NAME] Waxing Disposabl…" at bounding box center [172, 192] width 257 height 18
select select "1810301000"
click at [44, 185] on select "Select Hair Skin Makeup Personal Care Appliances [PERSON_NAME] Waxing Disposabl…" at bounding box center [172, 192] width 257 height 18
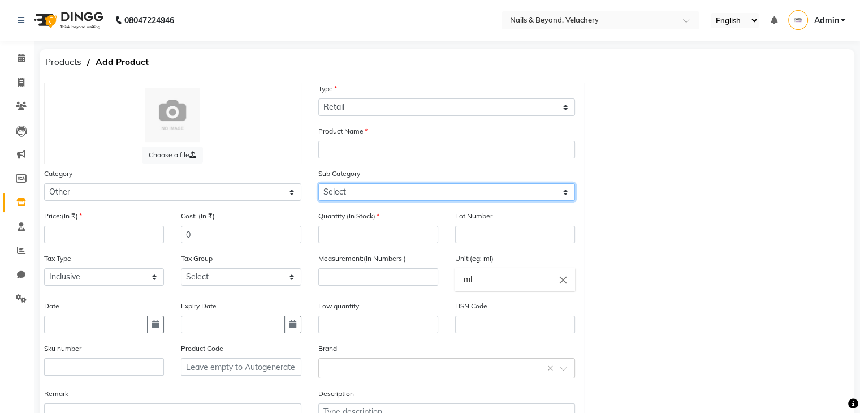
click at [509, 196] on select "Select Houskeeping Other" at bounding box center [446, 192] width 257 height 18
select select "1810301002"
click at [318, 185] on select "Select Houskeeping Other" at bounding box center [446, 192] width 257 height 18
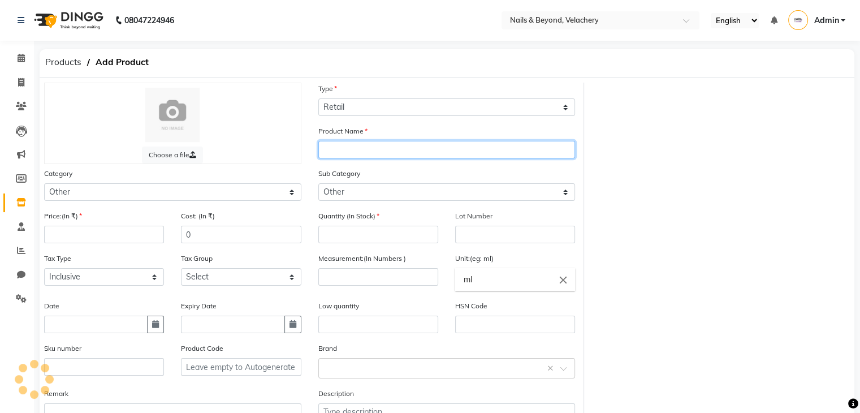
click at [426, 153] on input "text" at bounding box center [446, 150] width 257 height 18
type input "AIRKISS PEEL OFF NAIL POLISH SMALL"
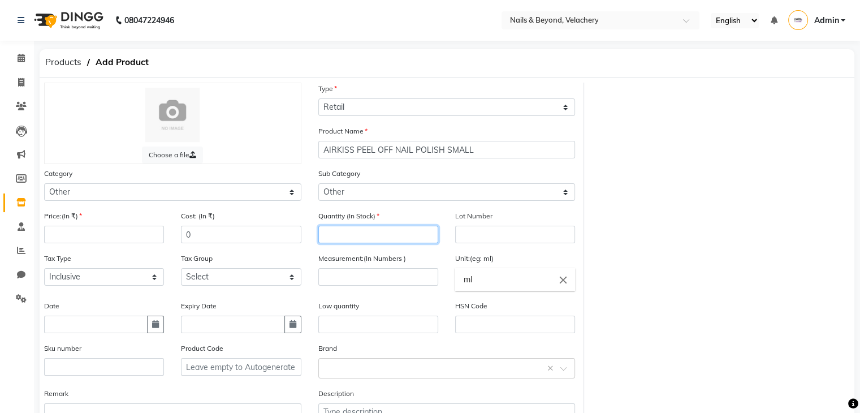
click at [372, 238] on input "number" at bounding box center [378, 235] width 120 height 18
type input "5"
click at [336, 235] on input "number" at bounding box center [378, 235] width 120 height 18
type input "9"
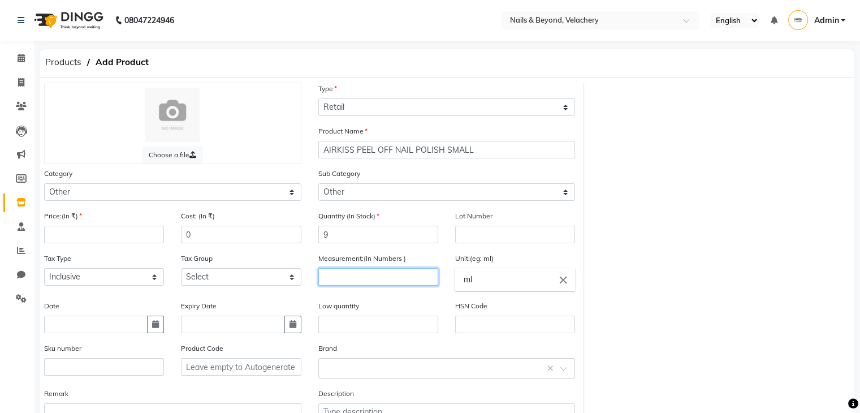
click at [355, 284] on input "number" at bounding box center [378, 277] width 120 height 18
type input "5"
click at [464, 283] on input "ml" at bounding box center [515, 279] width 120 height 23
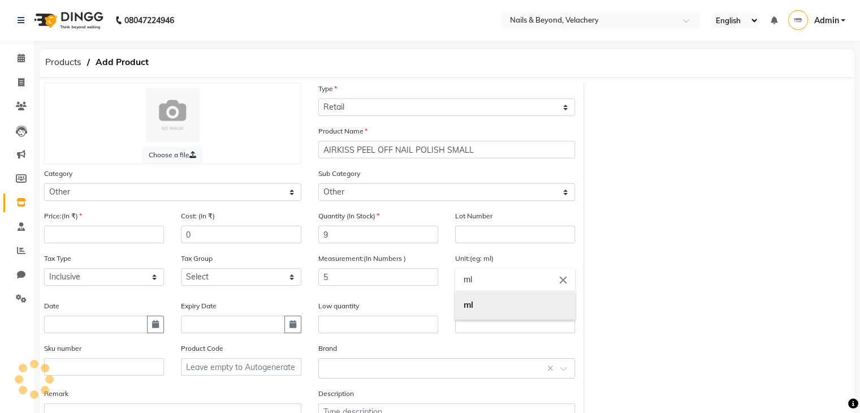
click at [477, 312] on link "ml" at bounding box center [515, 305] width 120 height 29
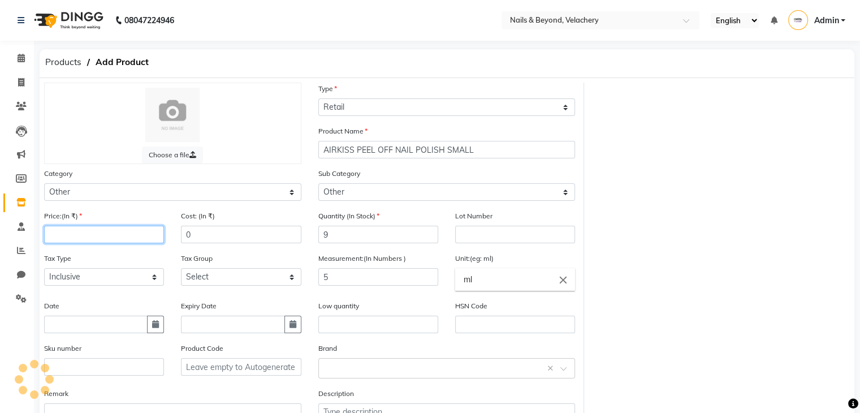
click at [105, 239] on input "number" at bounding box center [104, 235] width 120 height 18
type input "885"
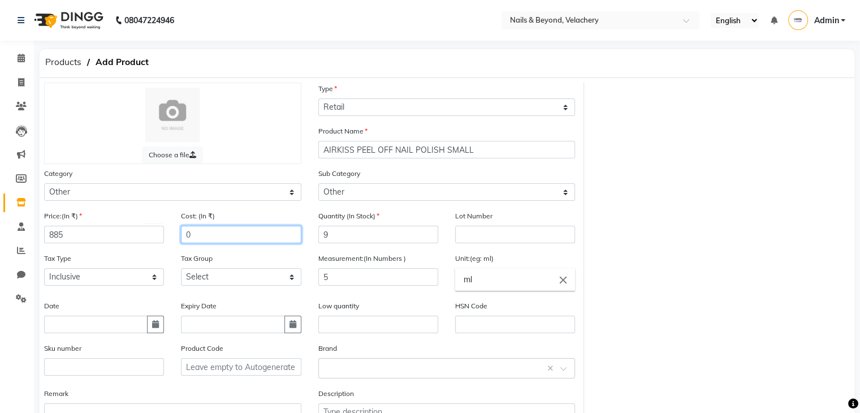
click at [205, 241] on input "0" at bounding box center [241, 235] width 120 height 18
type input "0"
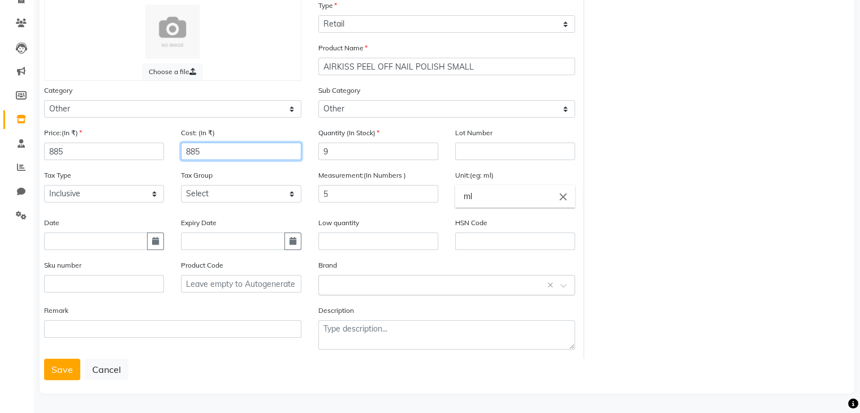
type input "885"
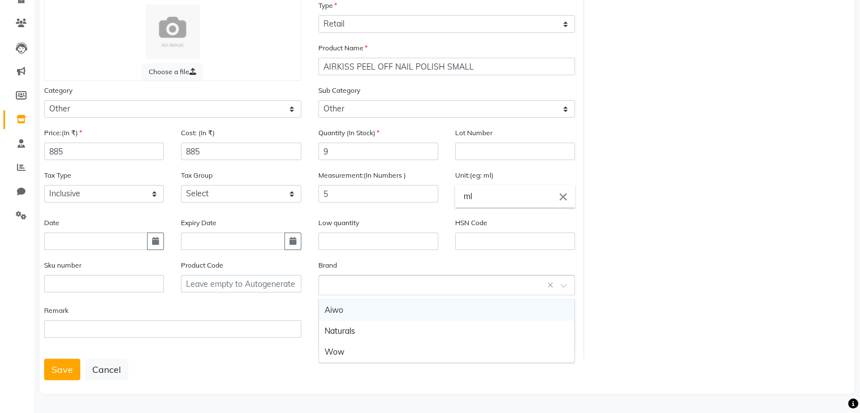
click at [393, 278] on input "text" at bounding box center [436, 284] width 222 height 12
type input "BLUESKY"
click at [391, 308] on span "Add item "BLUESKY"" at bounding box center [361, 310] width 72 height 10
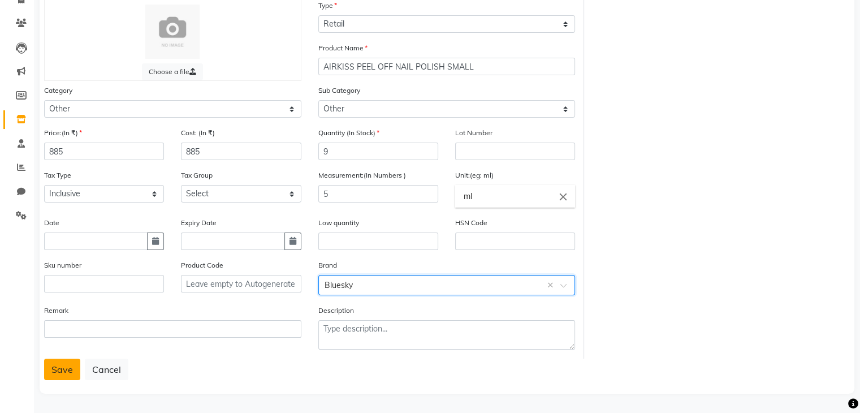
click at [55, 374] on button "Save" at bounding box center [62, 369] width 36 height 21
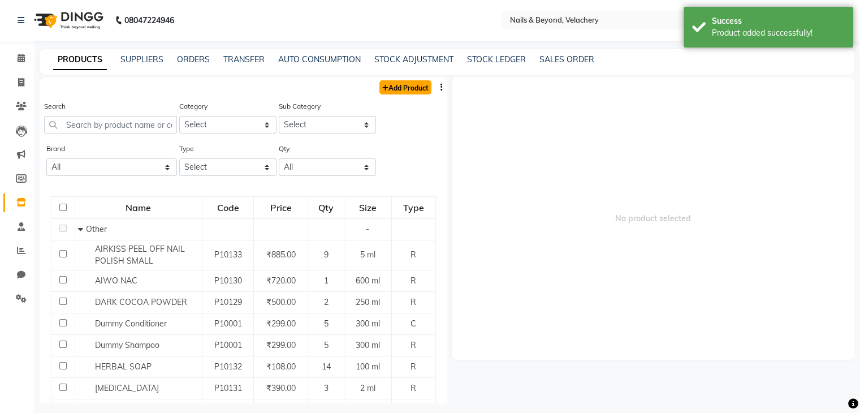
click at [405, 89] on link "Add Product" at bounding box center [405, 87] width 52 height 14
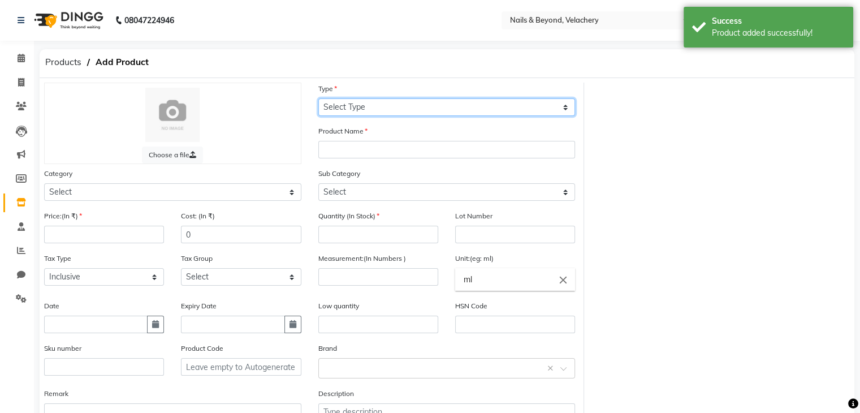
click at [363, 113] on select "Select Type Both Retail Consumable" at bounding box center [446, 107] width 257 height 18
click at [318, 99] on select "Select Type Both Retail Consumable" at bounding box center [446, 107] width 257 height 18
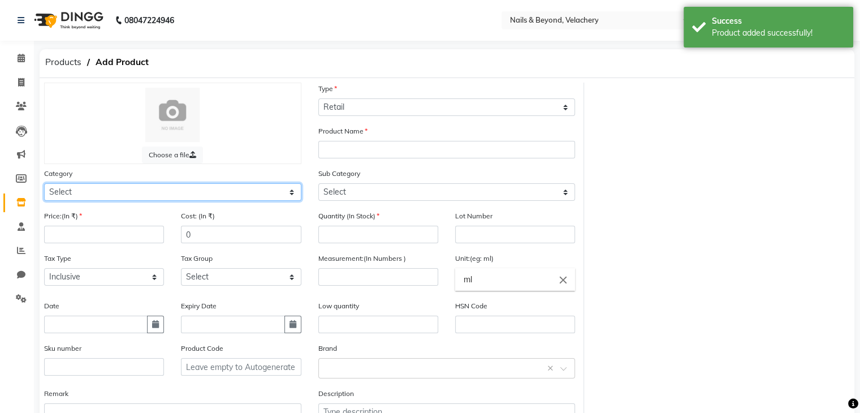
click at [287, 194] on select "Select Hair Skin Makeup Personal Care Appliances [PERSON_NAME] Waxing Disposabl…" at bounding box center [172, 192] width 257 height 18
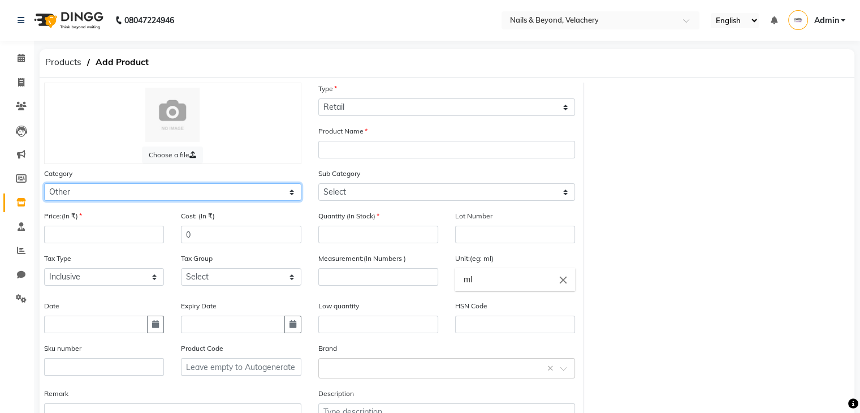
click at [44, 185] on select "Select Hair Skin Makeup Personal Care Appliances [PERSON_NAME] Waxing Disposabl…" at bounding box center [172, 192] width 257 height 18
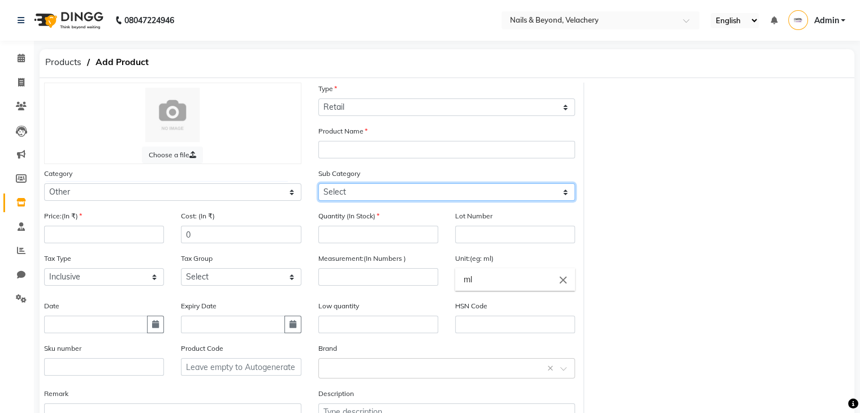
click at [451, 195] on select "Select Houskeeping Other" at bounding box center [446, 192] width 257 height 18
click at [318, 185] on select "Select Houskeeping Other" at bounding box center [446, 192] width 257 height 18
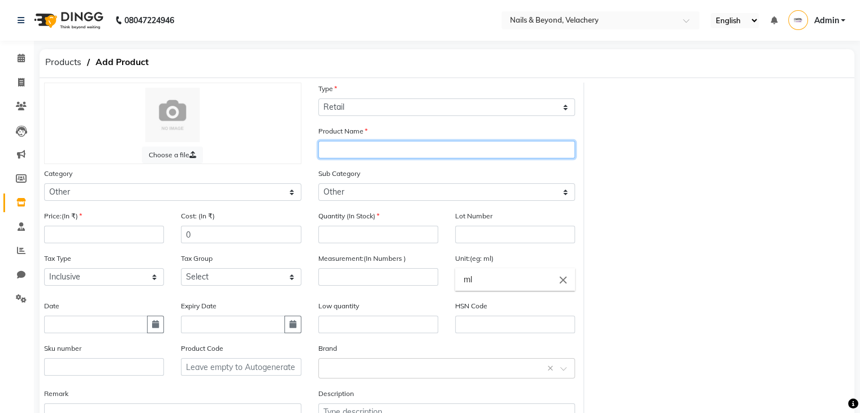
click at [400, 145] on input "text" at bounding box center [446, 150] width 257 height 18
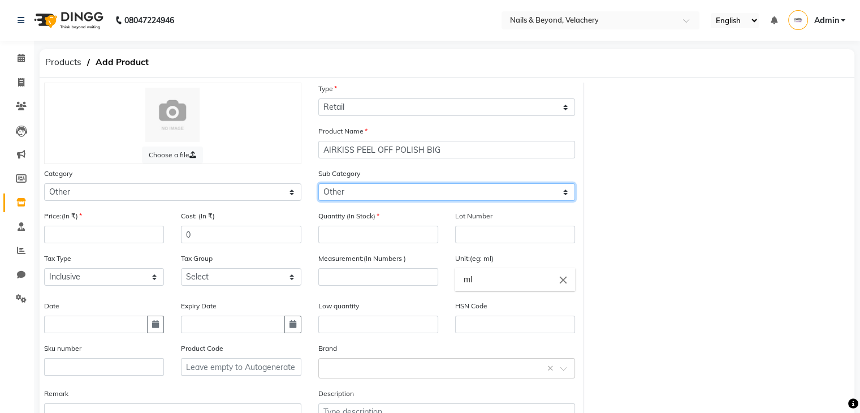
click at [369, 193] on select "Select Houskeeping Other" at bounding box center [446, 192] width 257 height 18
click at [631, 217] on div "Choose a file Type Select Type Both Retail Consumable Product Name AIRKISS PEEL…" at bounding box center [447, 262] width 823 height 359
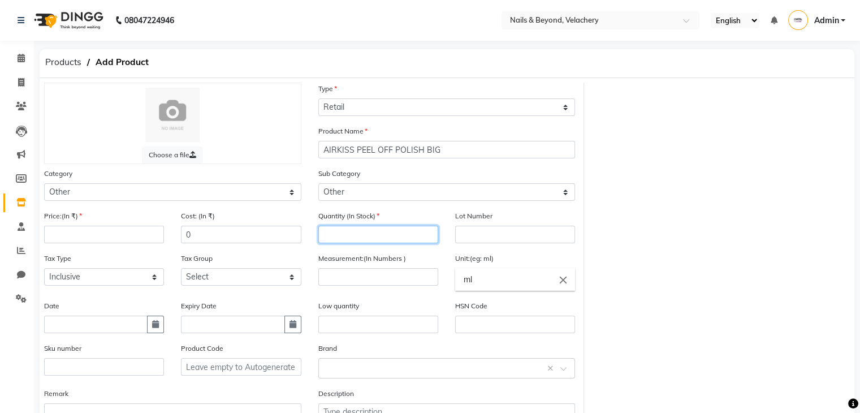
click at [382, 234] on input "number" at bounding box center [378, 235] width 120 height 18
click at [340, 238] on input "number" at bounding box center [378, 235] width 120 height 18
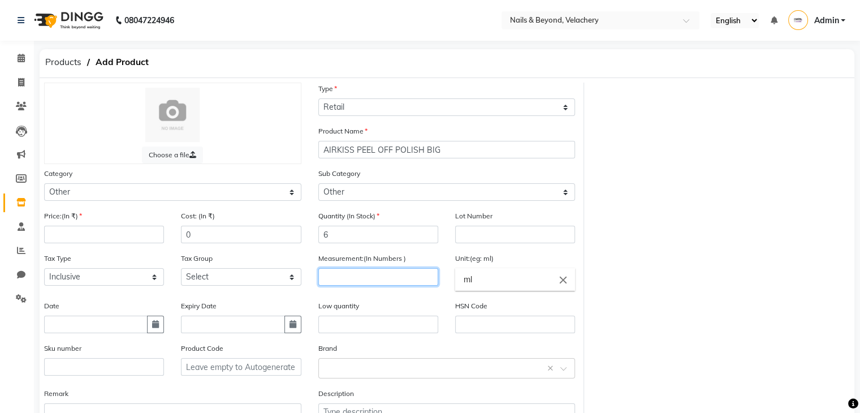
click at [372, 278] on input "number" at bounding box center [378, 277] width 120 height 18
click at [475, 285] on input "ml" at bounding box center [515, 279] width 120 height 23
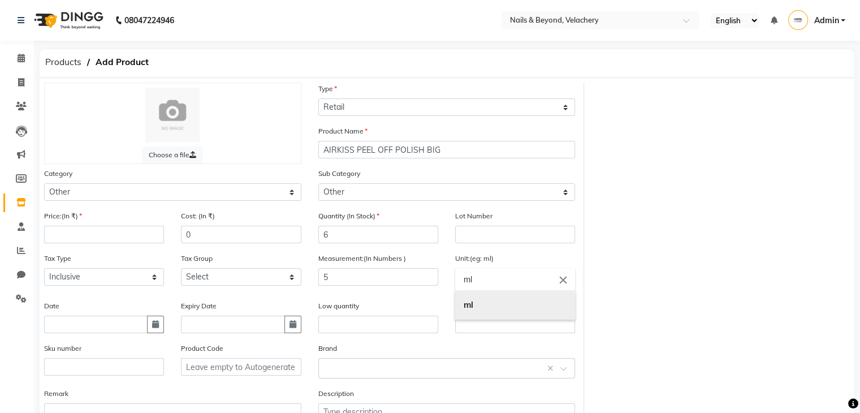
click at [475, 302] on link "ml" at bounding box center [515, 305] width 120 height 29
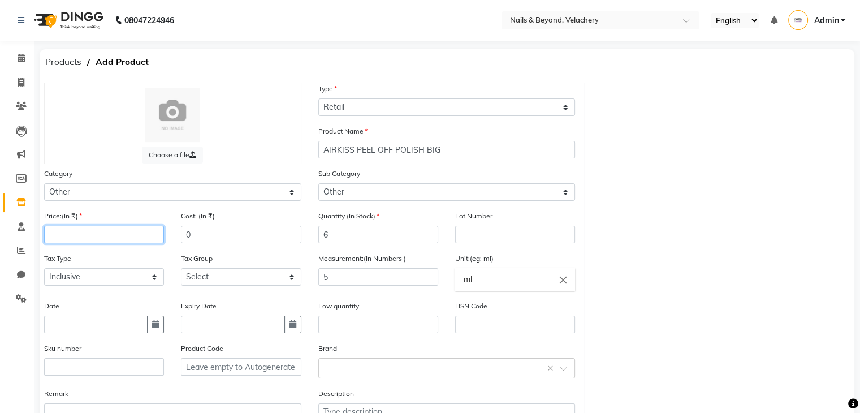
click at [109, 239] on input "number" at bounding box center [104, 235] width 120 height 18
click at [109, 240] on input "number" at bounding box center [104, 235] width 120 height 18
click at [111, 236] on input "number" at bounding box center [104, 235] width 120 height 18
click at [223, 230] on input "0" at bounding box center [241, 235] width 120 height 18
click at [620, 265] on div "Choose a file Type Select Type Both Retail Consumable Product Name AIRKISS PEEL…" at bounding box center [447, 262] width 823 height 359
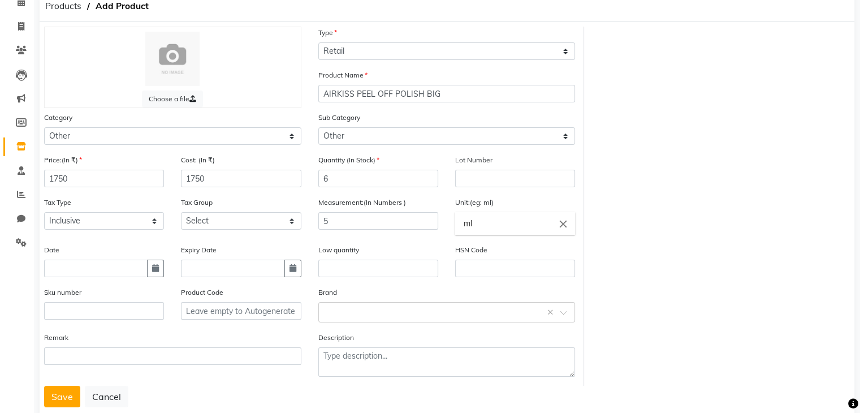
scroll to position [88, 0]
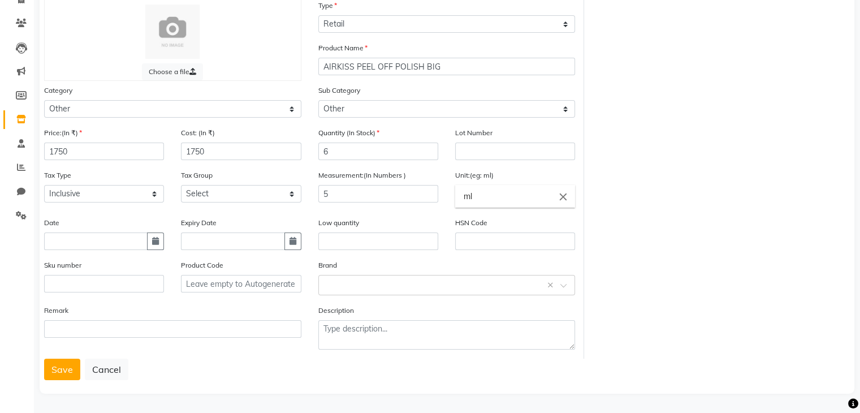
click at [433, 274] on div "Brand Select brand or add custom brand ×" at bounding box center [446, 277] width 257 height 36
click at [432, 281] on input "text" at bounding box center [436, 284] width 222 height 12
click at [362, 330] on div "Bluesky" at bounding box center [447, 331] width 256 height 21
click at [49, 370] on div at bounding box center [34, 379] width 34 height 34
click at [57, 369] on button "Save" at bounding box center [62, 369] width 36 height 21
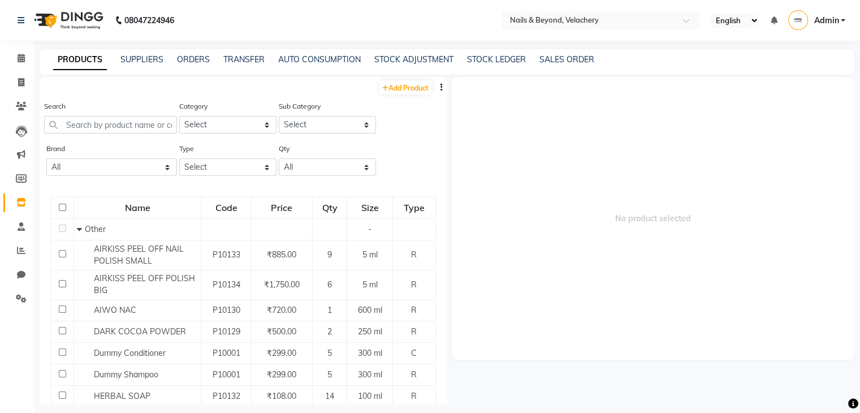
click at [594, 243] on span "No product selected" at bounding box center [653, 218] width 403 height 283
click at [22, 85] on icon at bounding box center [21, 82] width 6 height 8
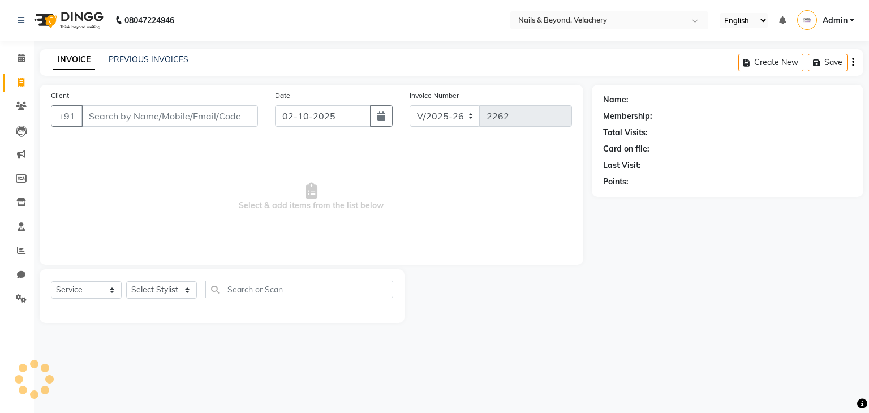
click at [136, 121] on input "Client" at bounding box center [169, 115] width 176 height 21
click at [221, 120] on span "Add Client" at bounding box center [228, 115] width 45 height 11
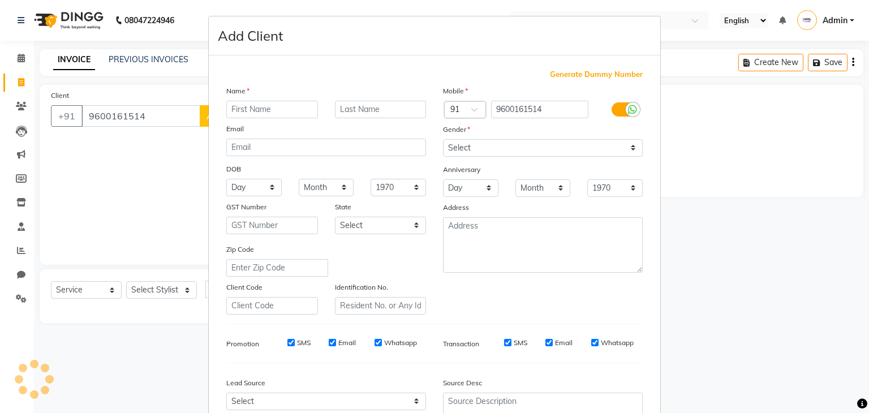
click at [248, 110] on input "text" at bounding box center [272, 110] width 92 height 18
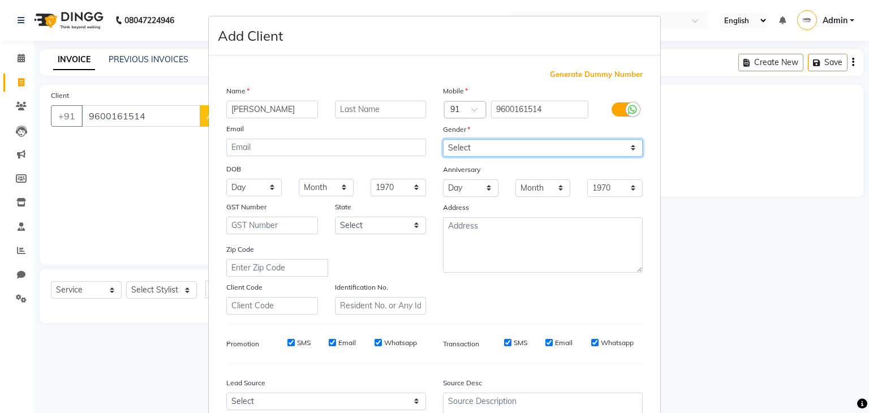
click at [478, 149] on select "Select [DEMOGRAPHIC_DATA] [DEMOGRAPHIC_DATA] Other Prefer Not To Say" at bounding box center [543, 148] width 200 height 18
click at [443, 140] on select "Select [DEMOGRAPHIC_DATA] [DEMOGRAPHIC_DATA] Other Prefer Not To Say" at bounding box center [543, 148] width 200 height 18
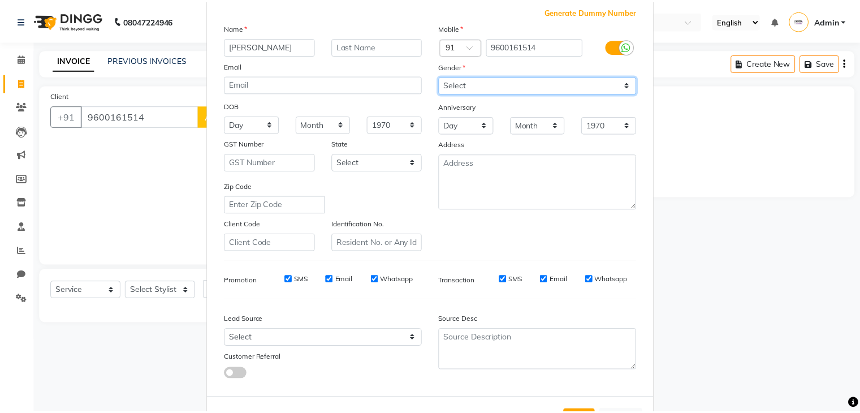
scroll to position [115, 0]
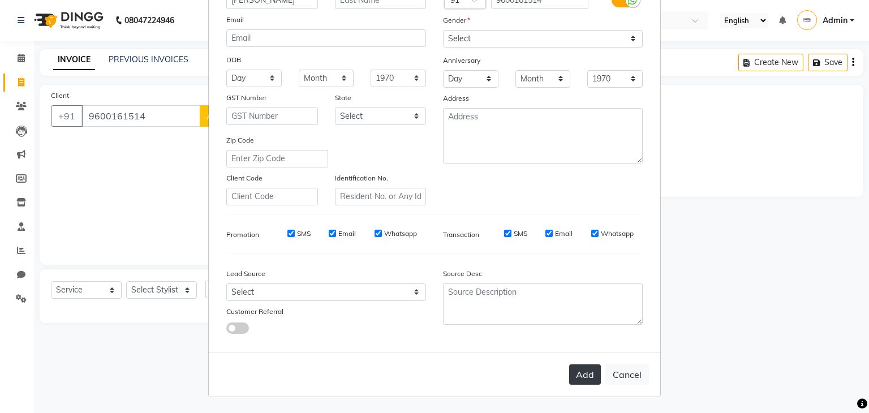
click at [579, 374] on button "Add" at bounding box center [585, 374] width 32 height 20
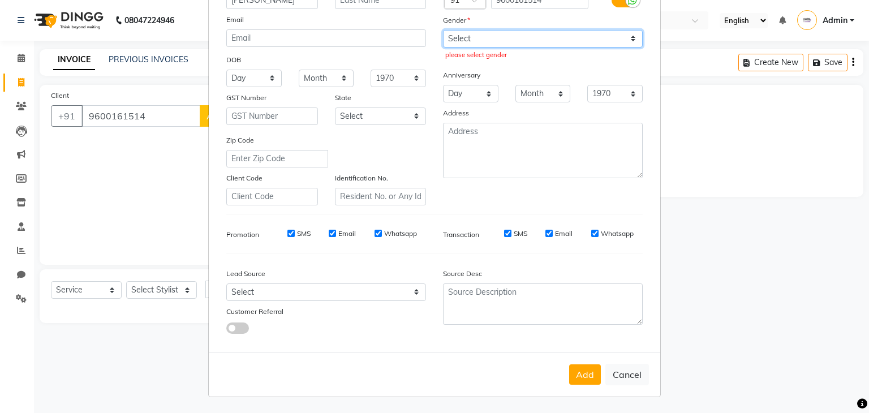
click at [602, 30] on select "Select [DEMOGRAPHIC_DATA] [DEMOGRAPHIC_DATA] Other Prefer Not To Say" at bounding box center [543, 39] width 200 height 18
click at [443, 30] on select "Select [DEMOGRAPHIC_DATA] [DEMOGRAPHIC_DATA] Other Prefer Not To Say" at bounding box center [543, 39] width 200 height 18
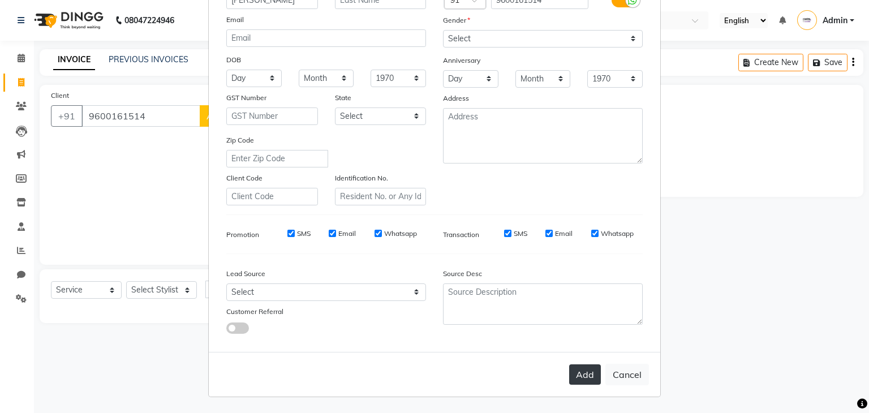
click at [579, 380] on button "Add" at bounding box center [585, 374] width 32 height 20
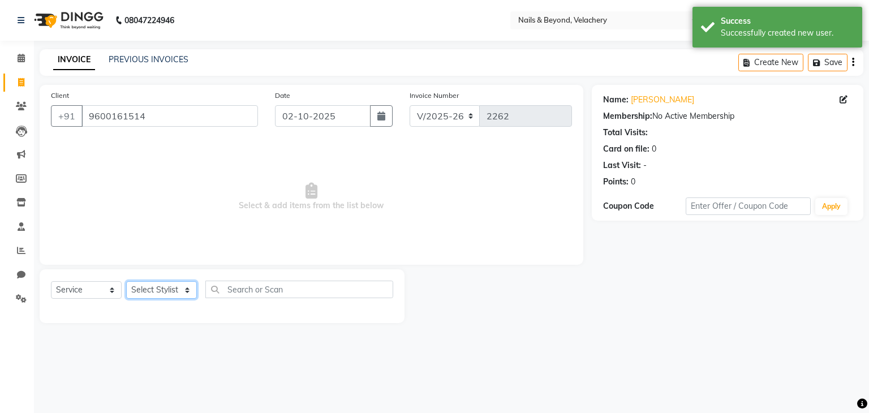
click at [157, 292] on select "Select Stylist [PERSON_NAME] [PERSON_NAME] JANGGINLIN Jothang Konyak [PERSON_NA…" at bounding box center [161, 290] width 71 height 18
click at [126, 282] on select "Select Stylist [PERSON_NAME] [PERSON_NAME] JANGGINLIN Jothang Konyak [PERSON_NA…" at bounding box center [161, 290] width 71 height 18
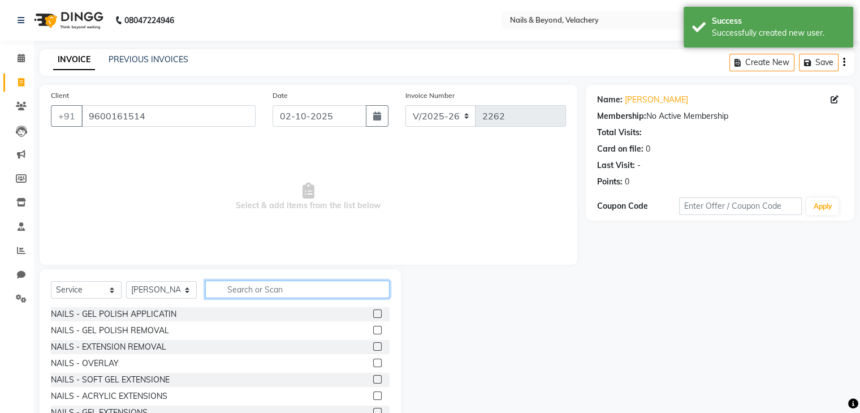
click at [235, 293] on input "text" at bounding box center [297, 289] width 184 height 18
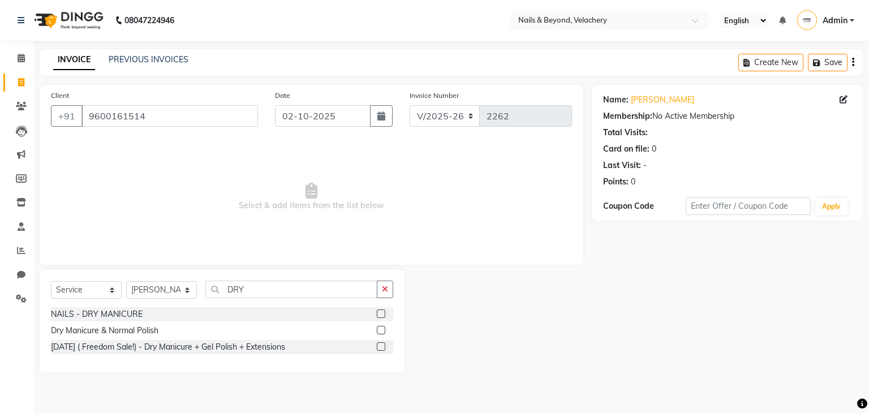
click at [382, 314] on label at bounding box center [381, 313] width 8 height 8
click at [382, 314] on input "checkbox" at bounding box center [380, 313] width 7 height 7
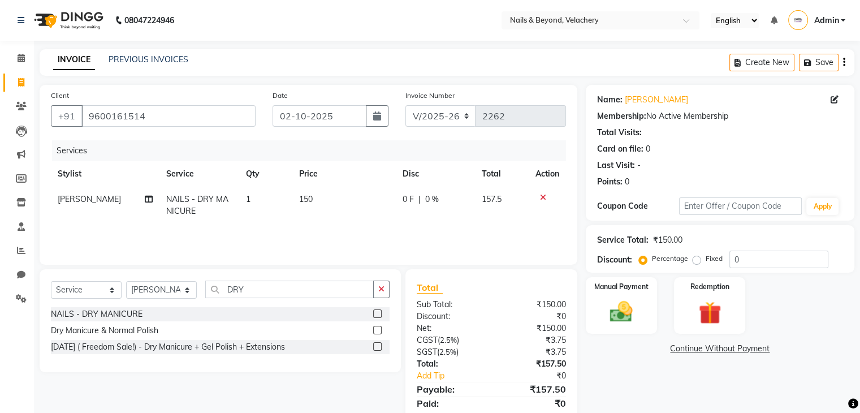
click at [306, 200] on span "150" at bounding box center [306, 199] width 14 height 10
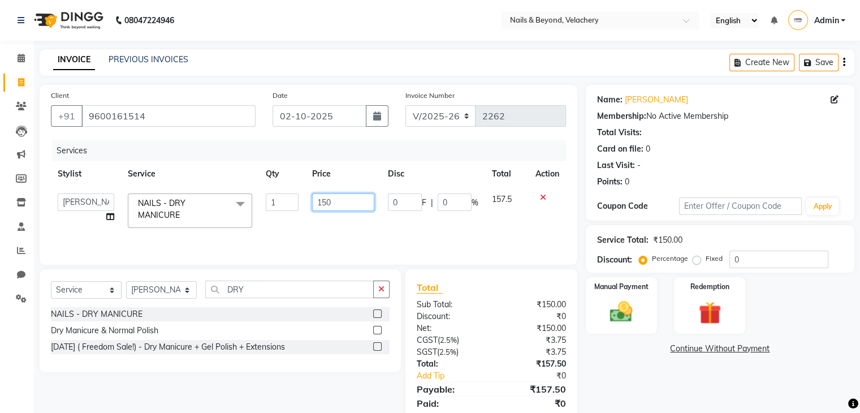
click at [336, 202] on input "150" at bounding box center [343, 202] width 62 height 18
click at [340, 235] on div "Services Stylist Service Qty Price Disc Total Action [PERSON_NAME] [PERSON_NAME…" at bounding box center [308, 196] width 515 height 113
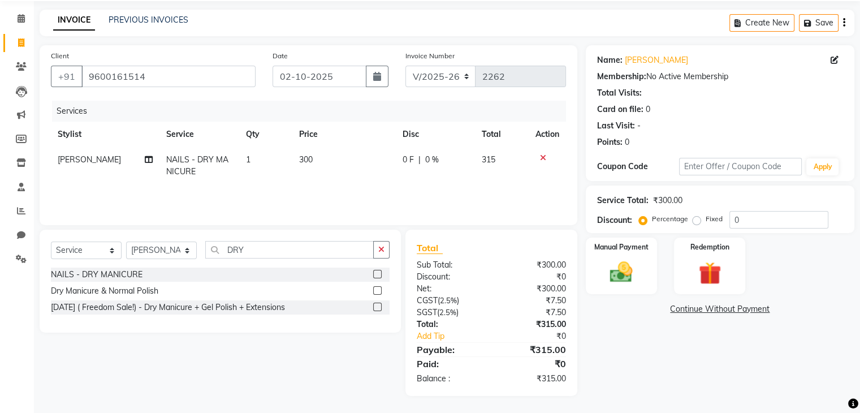
scroll to position [40, 0]
click at [623, 259] on img at bounding box center [621, 272] width 38 height 27
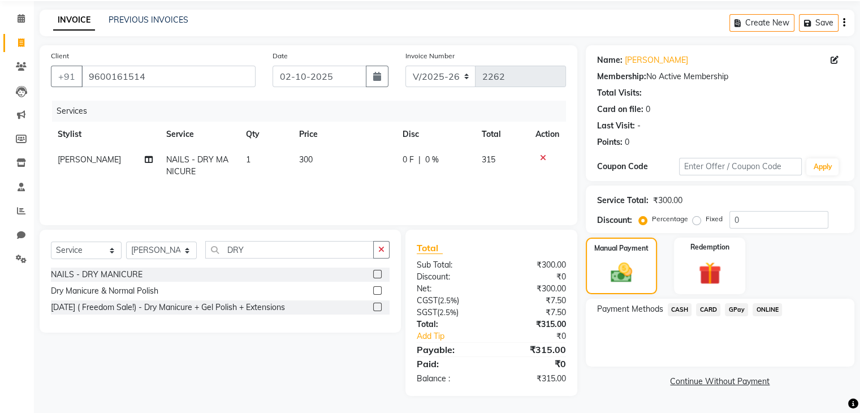
click at [735, 309] on span "GPay" at bounding box center [736, 309] width 23 height 13
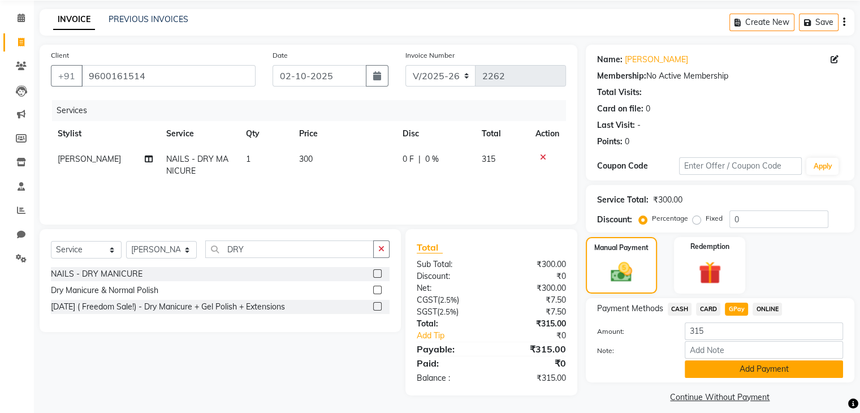
click at [745, 370] on button "Add Payment" at bounding box center [764, 369] width 158 height 18
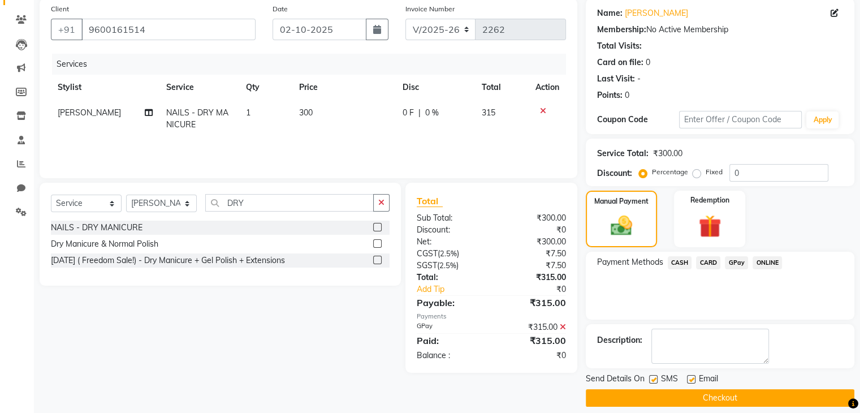
scroll to position [97, 0]
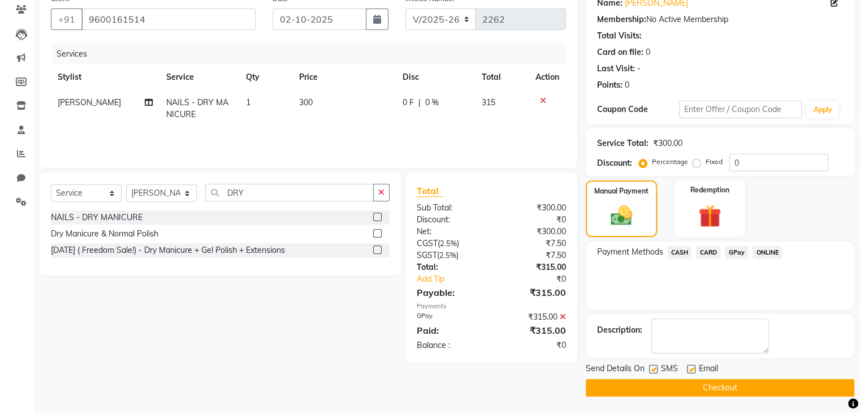
click at [739, 389] on button "Checkout" at bounding box center [720, 388] width 269 height 18
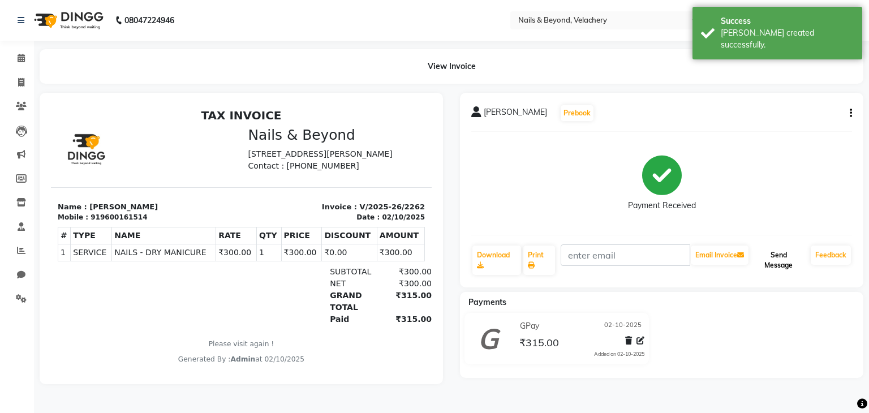
click at [775, 258] on button "Send Message" at bounding box center [777, 259] width 55 height 29
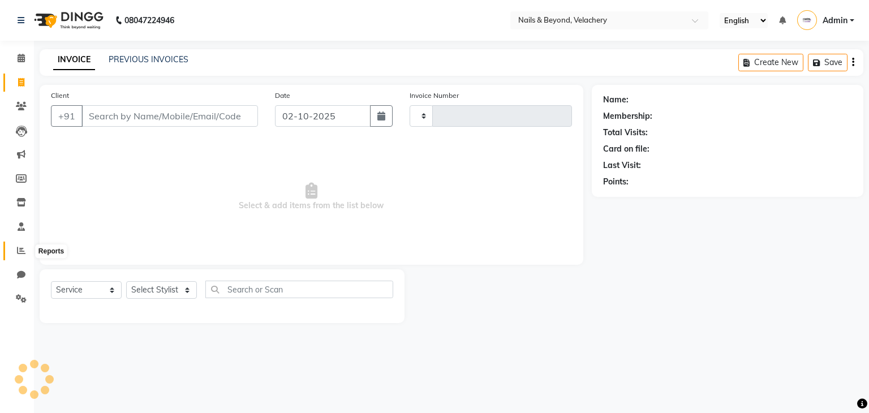
click at [26, 253] on span at bounding box center [21, 250] width 20 height 13
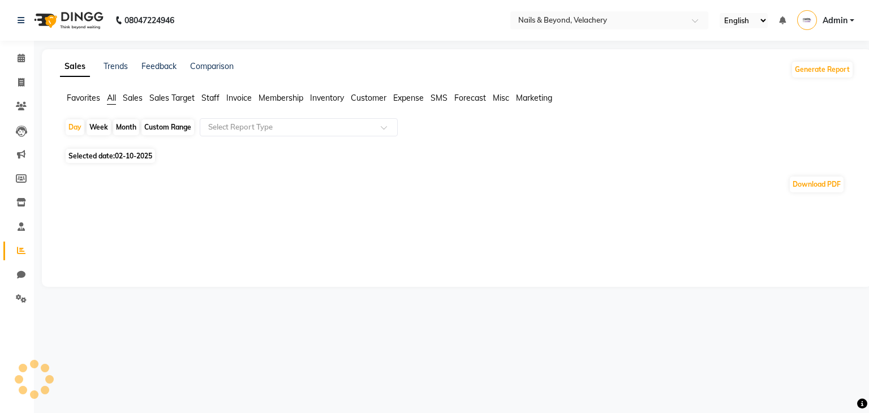
click at [133, 102] on span "Sales" at bounding box center [133, 98] width 20 height 10
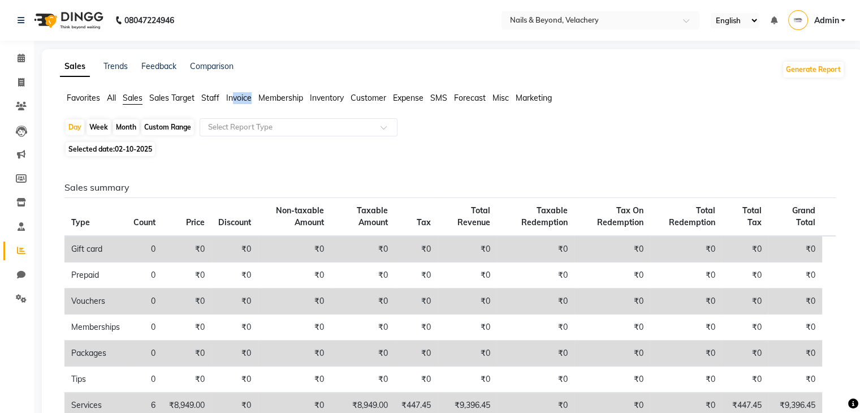
drag, startPoint x: 260, startPoint y: 98, endPoint x: 233, endPoint y: 96, distance: 27.2
click at [233, 96] on ul "Favorites All Sales Sales Target Staff Invoice Membership Inventory Customer Ex…" at bounding box center [452, 98] width 785 height 12
click at [233, 96] on span "Invoice" at bounding box center [238, 98] width 25 height 10
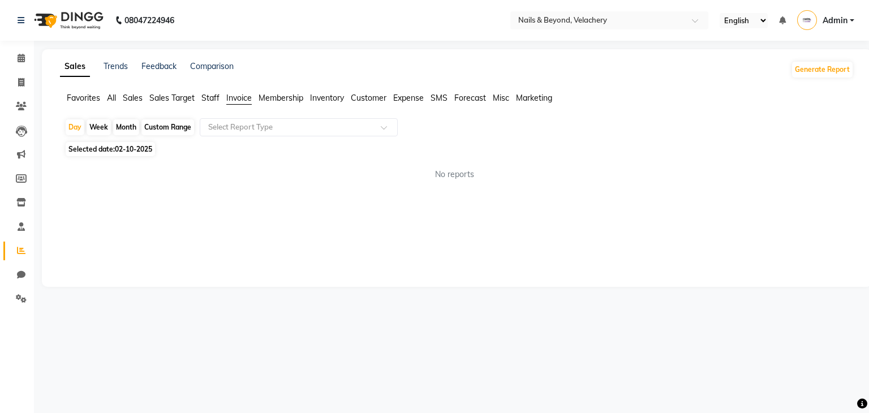
click at [241, 100] on span "Invoice" at bounding box center [238, 98] width 25 height 10
click at [94, 99] on span "Favorites" at bounding box center [83, 98] width 33 height 10
click at [115, 98] on span "All" at bounding box center [111, 98] width 9 height 10
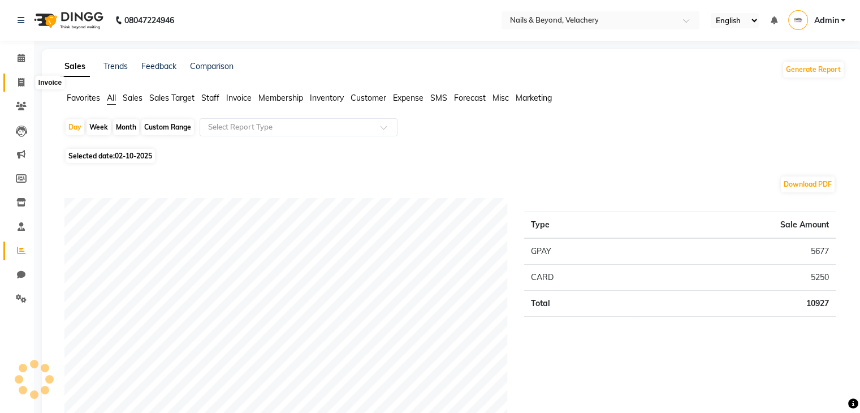
click at [21, 82] on icon at bounding box center [21, 82] width 6 height 8
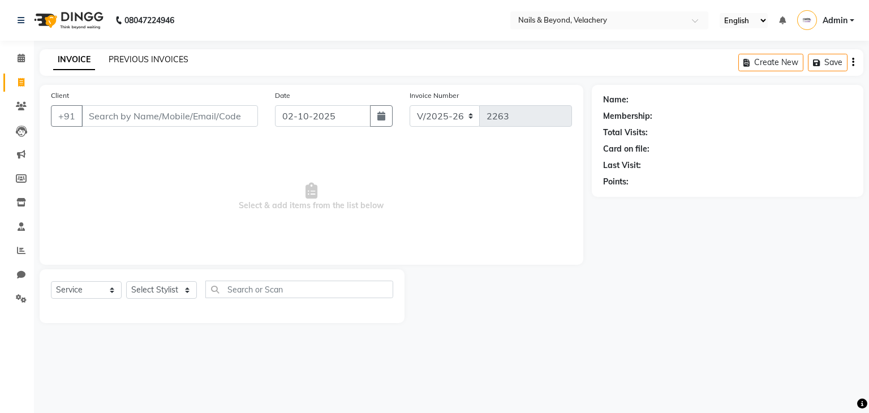
click at [145, 55] on link "PREVIOUS INVOICES" at bounding box center [149, 59] width 80 height 10
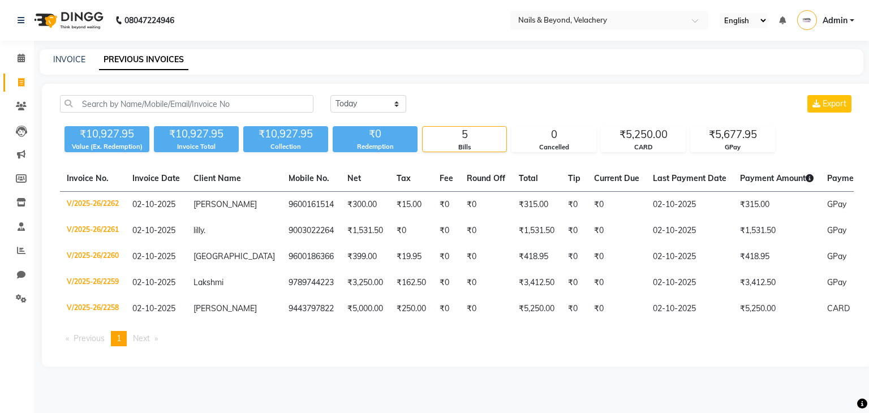
click at [120, 134] on div "₹10,927.95" at bounding box center [106, 134] width 85 height 16
click at [54, 58] on link "INVOICE" at bounding box center [69, 59] width 32 height 10
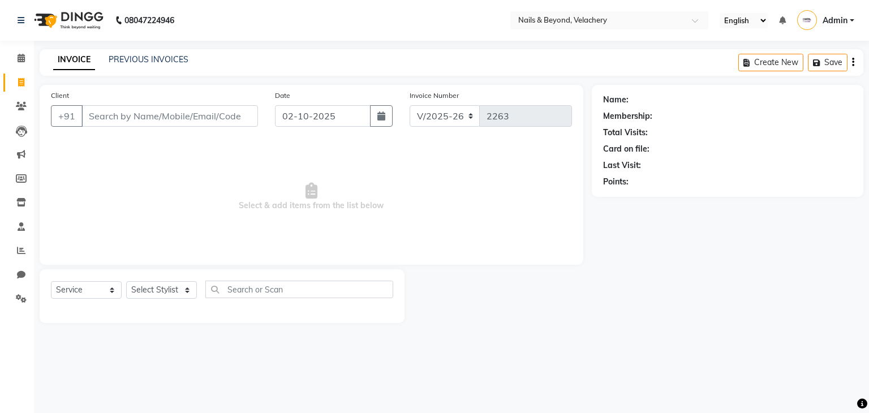
click at [852, 17] on link "Admin" at bounding box center [825, 20] width 57 height 19
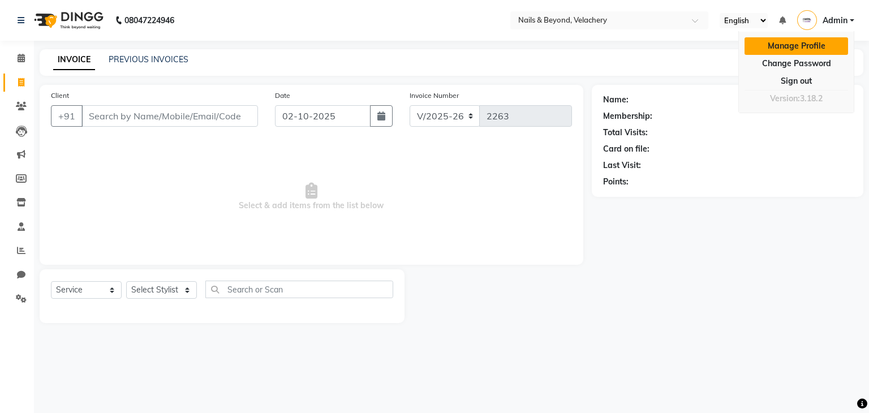
click at [795, 48] on link "Manage Profile" at bounding box center [795, 46] width 103 height 18
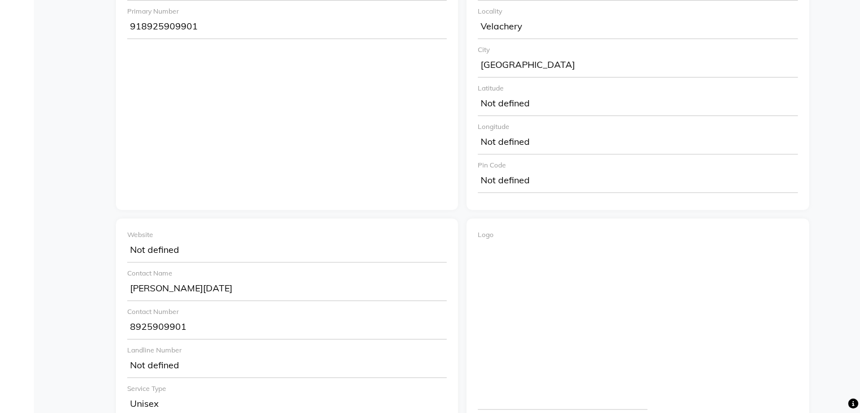
scroll to position [339, 0]
click at [475, 374] on div "Logo Google Review Link Not defined Google Map Link [URL][DOMAIN_NAME]" at bounding box center [638, 360] width 342 height 285
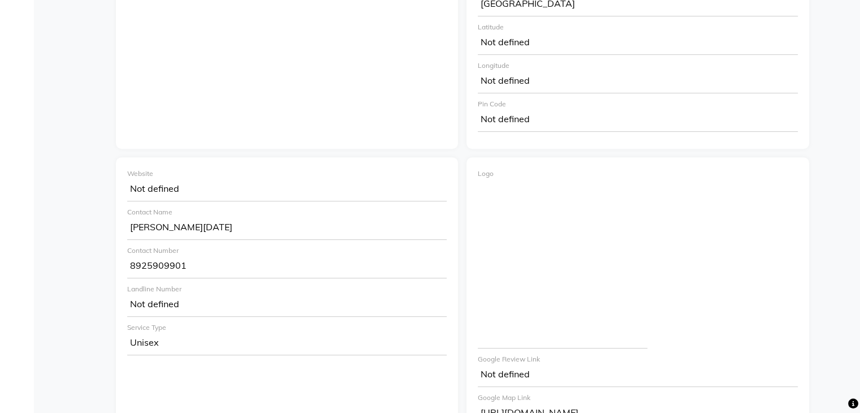
scroll to position [0, 0]
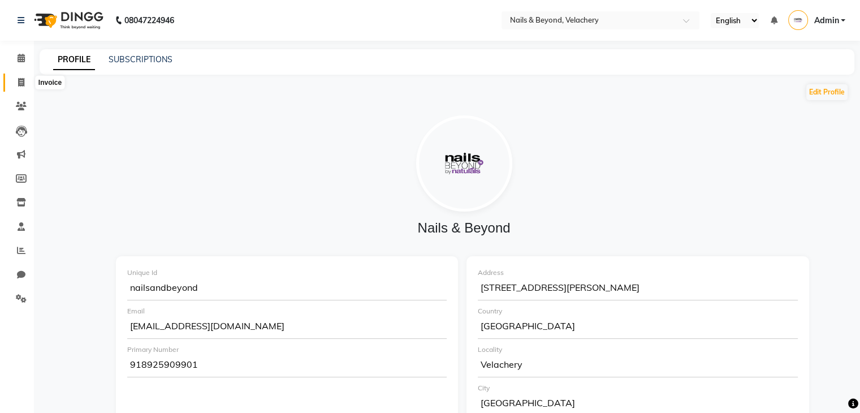
click at [11, 76] on span at bounding box center [21, 82] width 20 height 13
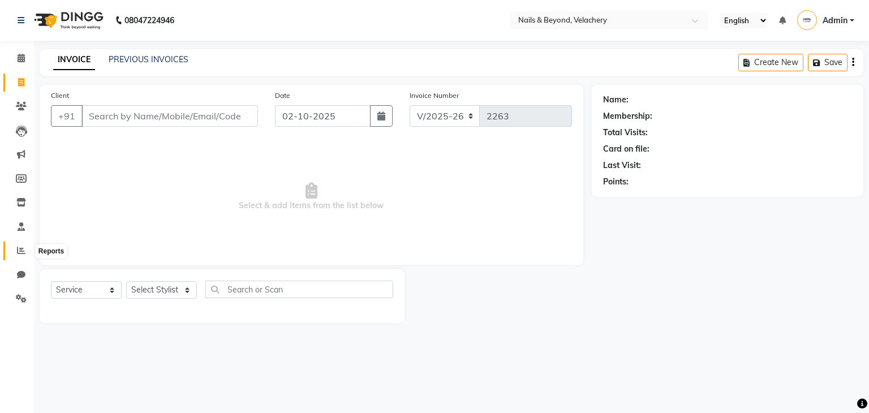
click at [29, 254] on span at bounding box center [21, 250] width 20 height 13
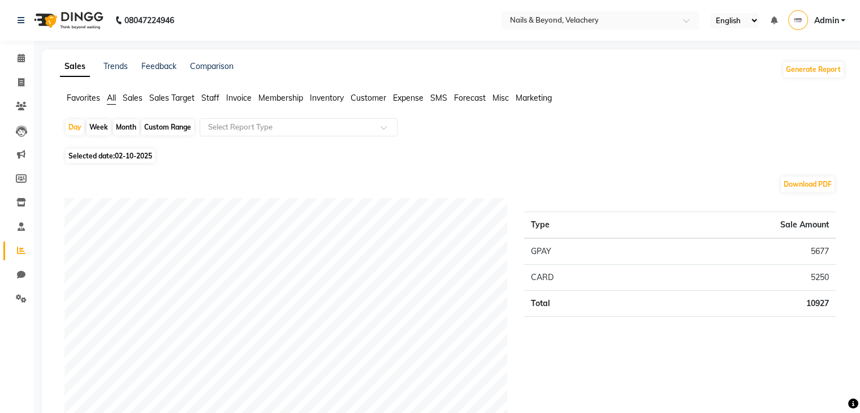
click at [136, 96] on span "Sales" at bounding box center [133, 98] width 20 height 10
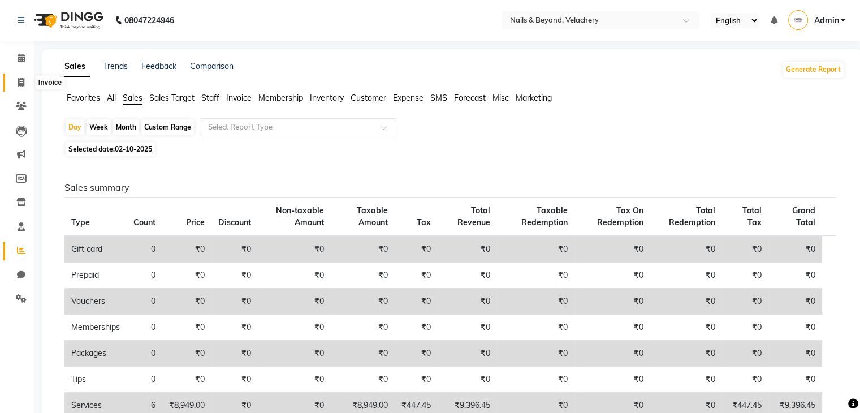
click at [18, 84] on icon at bounding box center [21, 82] width 6 height 8
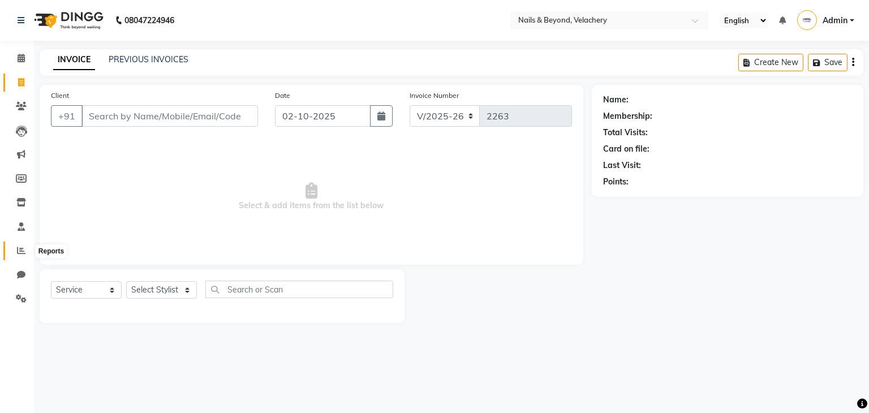
click at [24, 248] on icon at bounding box center [21, 250] width 8 height 8
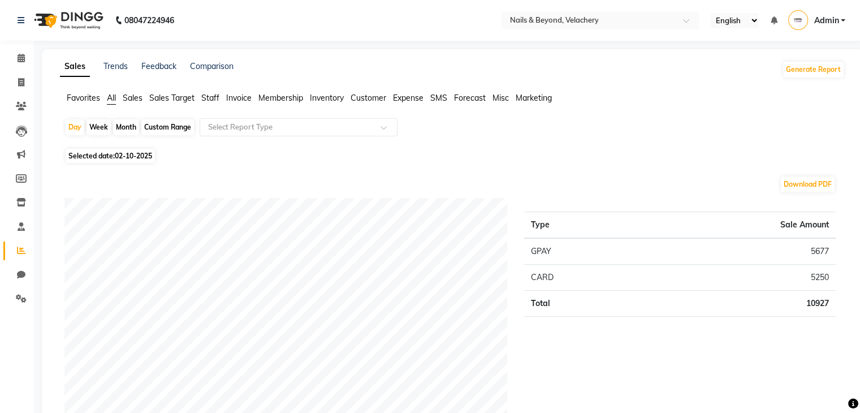
click at [357, 96] on span "Customer" at bounding box center [369, 98] width 36 height 10
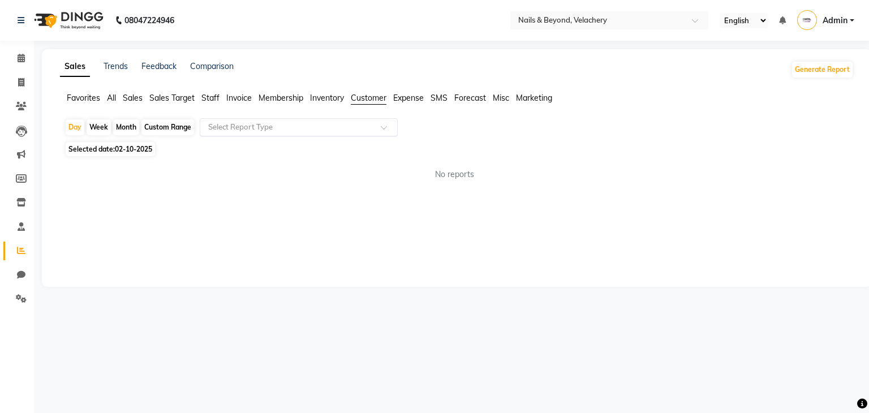
click at [372, 130] on div at bounding box center [298, 127] width 197 height 11
click at [131, 201] on div "Sales Trends Feedback Comparison Generate Report Favorites All Sales Sales Targ…" at bounding box center [457, 168] width 830 height 238
click at [19, 295] on icon at bounding box center [21, 298] width 11 height 8
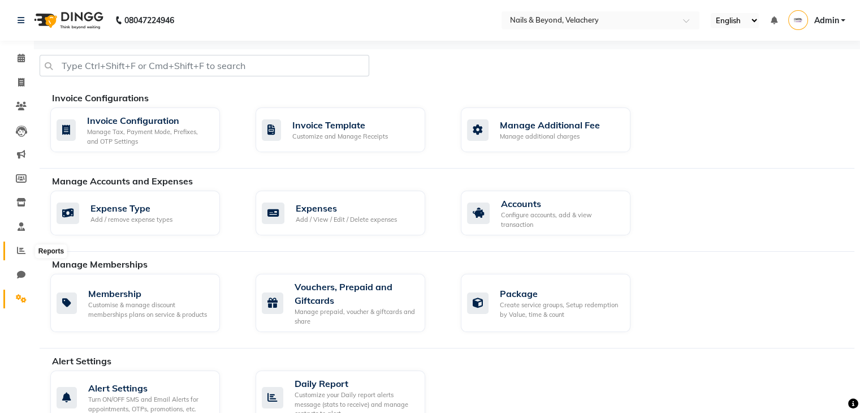
click at [20, 254] on icon at bounding box center [21, 250] width 8 height 8
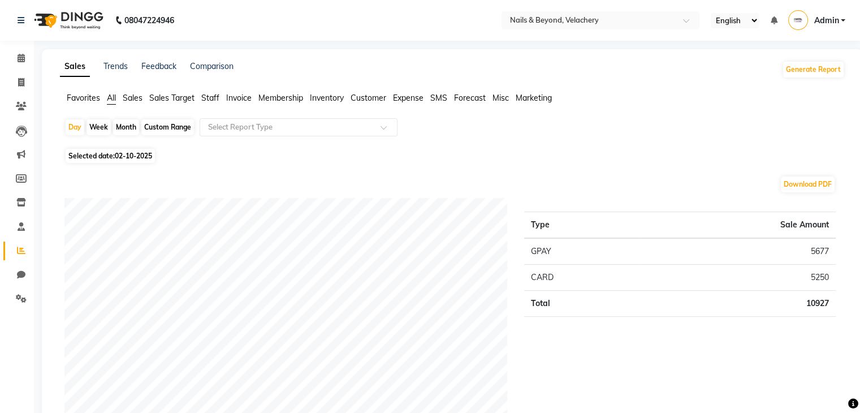
click at [135, 100] on span "Sales" at bounding box center [133, 98] width 20 height 10
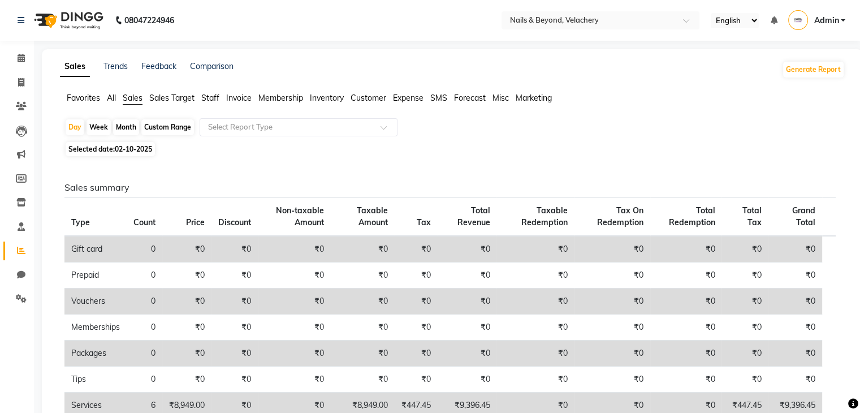
click at [378, 100] on span "Customer" at bounding box center [369, 98] width 36 height 10
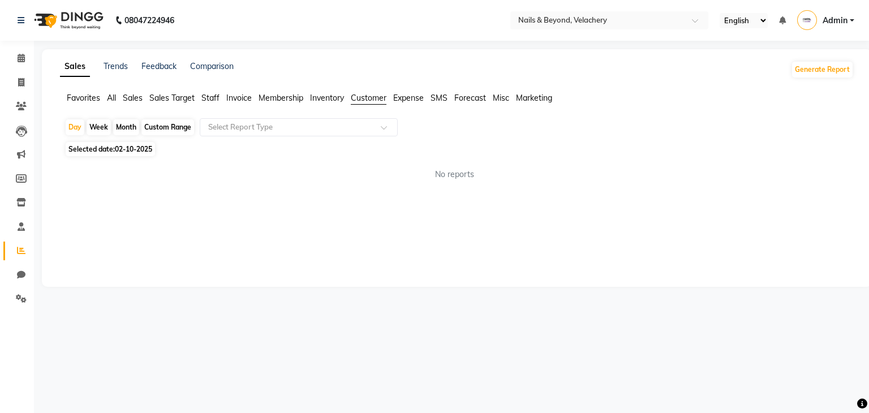
click at [329, 101] on span "Inventory" at bounding box center [327, 98] width 34 height 10
click at [239, 98] on span "Invoice" at bounding box center [238, 98] width 25 height 10
click at [377, 98] on span "Customer" at bounding box center [369, 98] width 36 height 10
click at [18, 298] on icon at bounding box center [21, 298] width 11 height 8
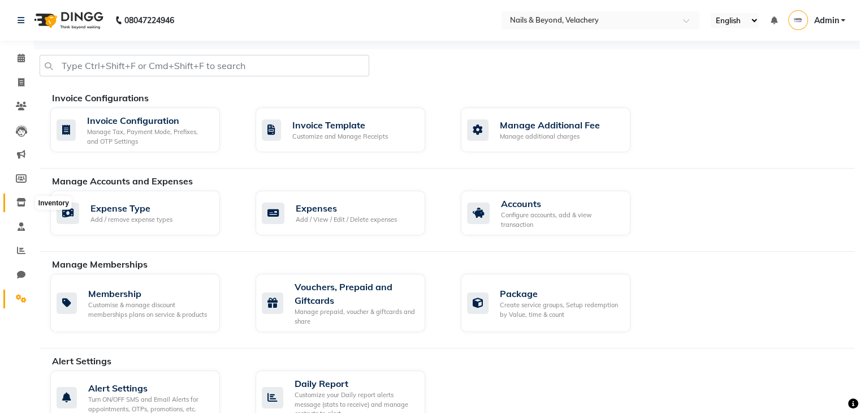
click at [22, 204] on icon at bounding box center [21, 202] width 10 height 8
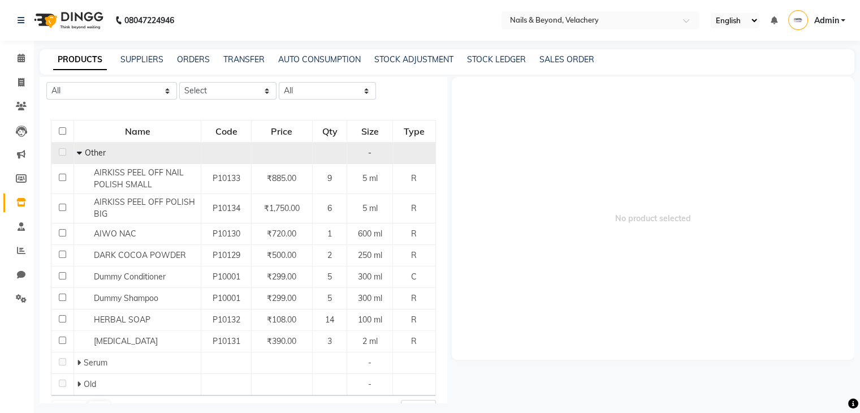
scroll to position [76, 0]
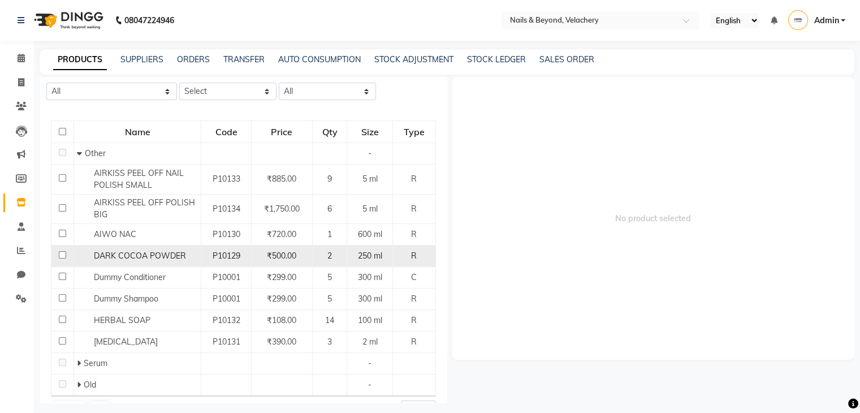
click at [55, 254] on td at bounding box center [62, 255] width 23 height 21
click at [61, 256] on input "checkbox" at bounding box center [62, 254] width 7 height 7
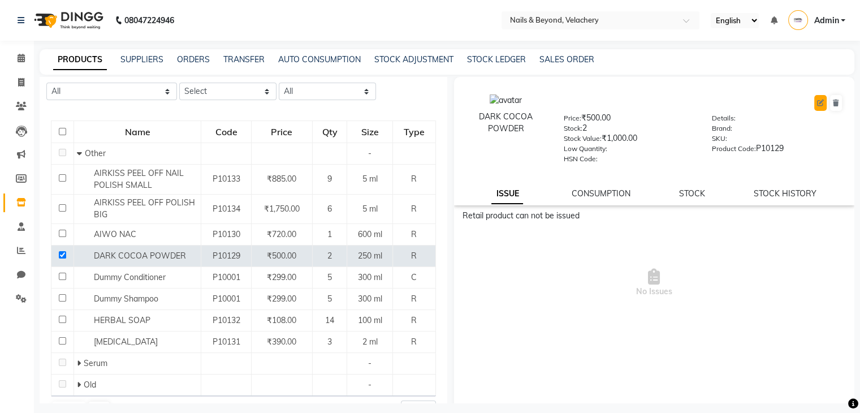
click at [817, 102] on icon at bounding box center [820, 103] width 7 height 7
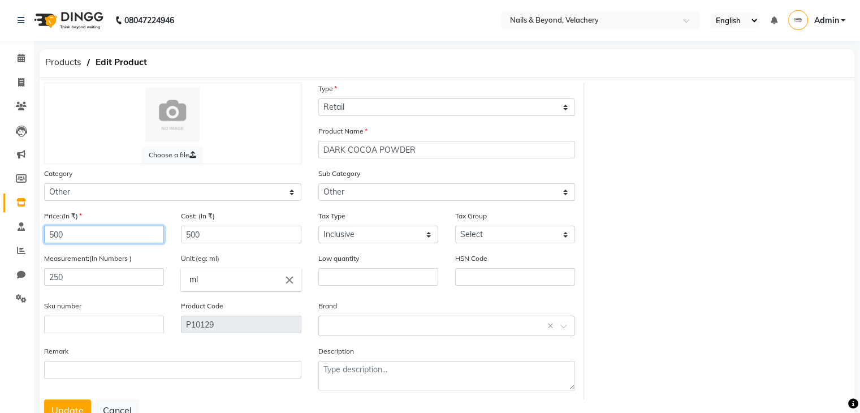
click at [88, 239] on input "500" at bounding box center [104, 235] width 120 height 18
click at [208, 237] on input "500" at bounding box center [241, 235] width 120 height 18
click at [243, 221] on div "Cost: (In ₹) 600" at bounding box center [241, 226] width 120 height 33
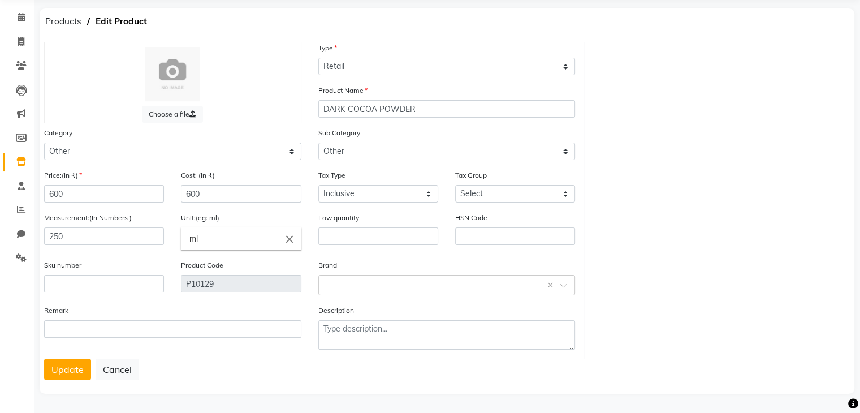
scroll to position [45, 0]
click at [71, 374] on button "Update" at bounding box center [67, 369] width 47 height 21
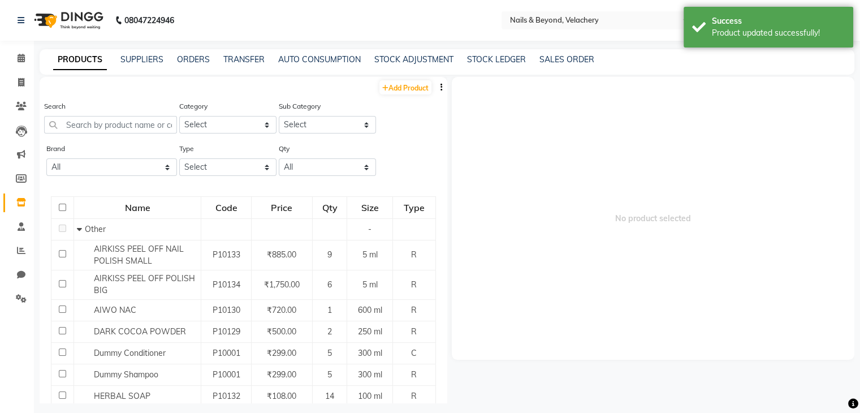
click at [536, 300] on span "No product selected" at bounding box center [653, 218] width 403 height 283
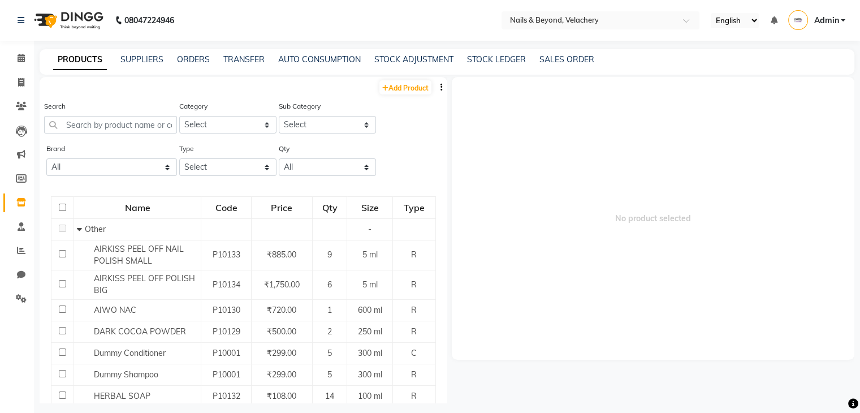
click at [536, 300] on span "No product selected" at bounding box center [653, 218] width 403 height 283
click at [23, 75] on link "Invoice" at bounding box center [16, 83] width 27 height 19
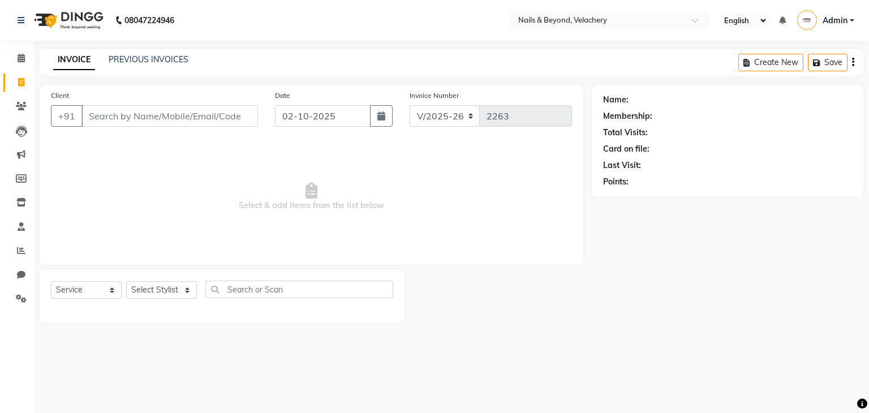
click at [148, 124] on input "Client" at bounding box center [169, 115] width 176 height 21
click at [219, 122] on button "Add Client" at bounding box center [229, 115] width 58 height 21
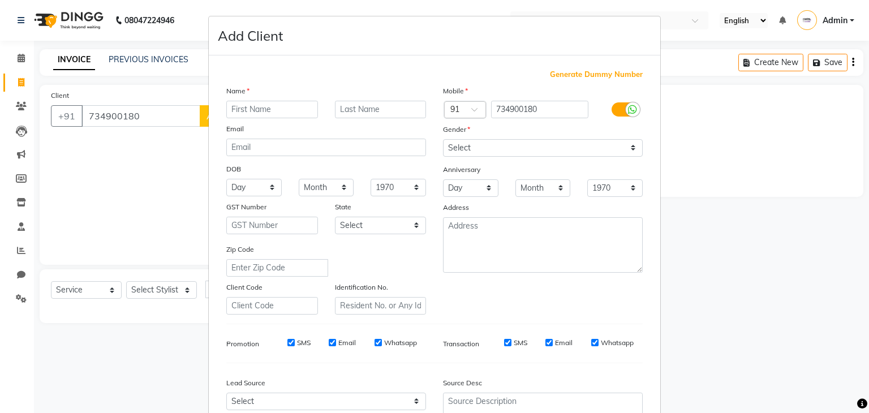
click at [162, 118] on ngb-modal-window "Add Client Generate Dummy Number Name Email DOB Day 01 02 03 04 05 06 07 08 09 …" at bounding box center [434, 206] width 869 height 413
click at [532, 110] on input "734900180" at bounding box center [540, 110] width 98 height 18
click at [294, 104] on input "text" at bounding box center [272, 110] width 92 height 18
click at [569, 152] on select "Select [DEMOGRAPHIC_DATA] [DEMOGRAPHIC_DATA] Other Prefer Not To Say" at bounding box center [543, 148] width 200 height 18
click at [443, 140] on select "Select [DEMOGRAPHIC_DATA] [DEMOGRAPHIC_DATA] Other Prefer Not To Say" at bounding box center [543, 148] width 200 height 18
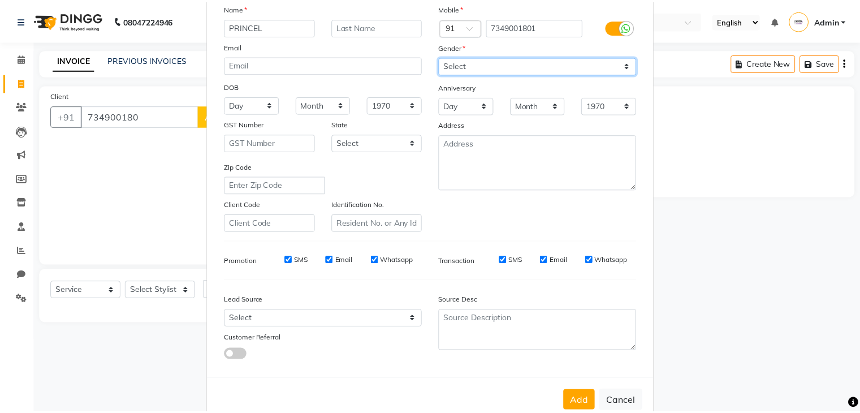
scroll to position [115, 0]
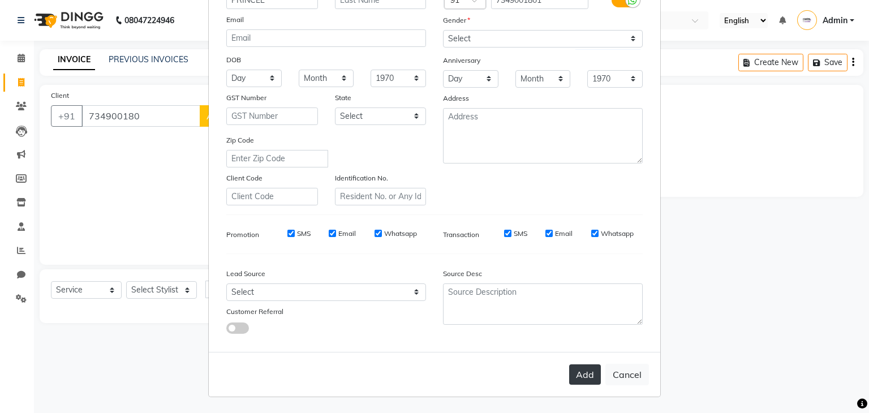
click at [572, 369] on button "Add" at bounding box center [585, 374] width 32 height 20
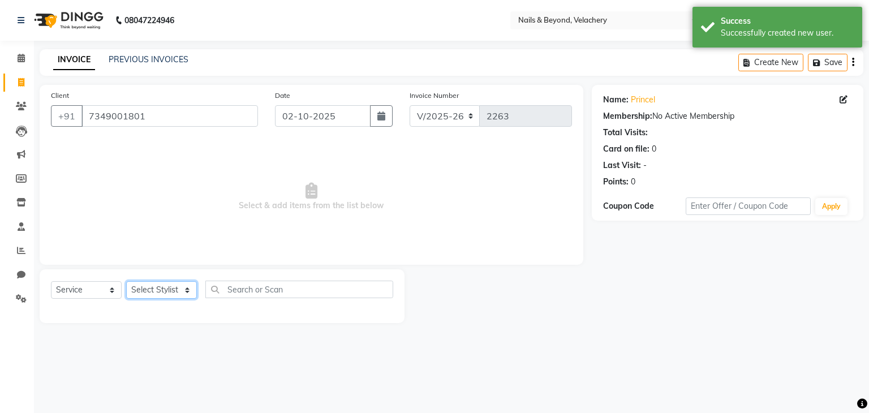
click at [158, 291] on select "Select Stylist [PERSON_NAME] [PERSON_NAME] JANGGINLIN Jothang Konyak [PERSON_NA…" at bounding box center [161, 290] width 71 height 18
click at [126, 282] on select "Select Stylist [PERSON_NAME] [PERSON_NAME] JANGGINLIN Jothang Konyak [PERSON_NA…" at bounding box center [161, 290] width 71 height 18
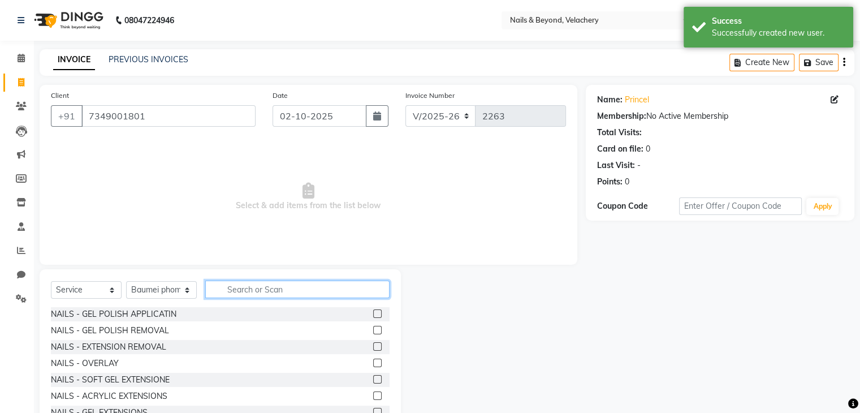
click at [253, 289] on input "text" at bounding box center [297, 289] width 184 height 18
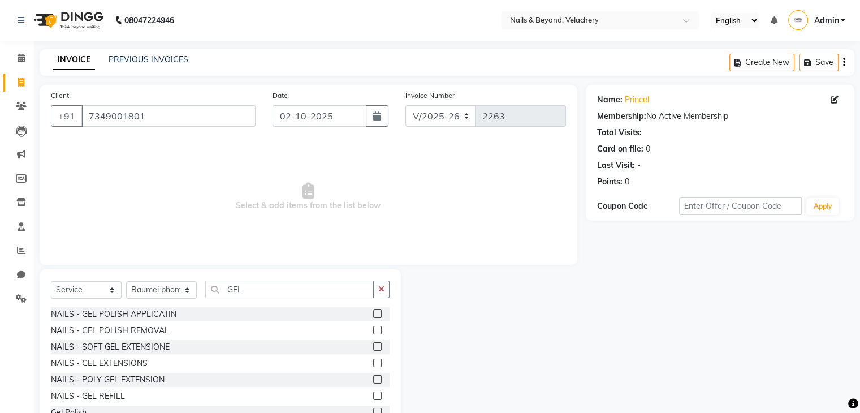
click at [373, 310] on div at bounding box center [381, 314] width 16 height 14
click at [373, 314] on label at bounding box center [377, 313] width 8 height 8
click at [373, 314] on input "checkbox" at bounding box center [376, 313] width 7 height 7
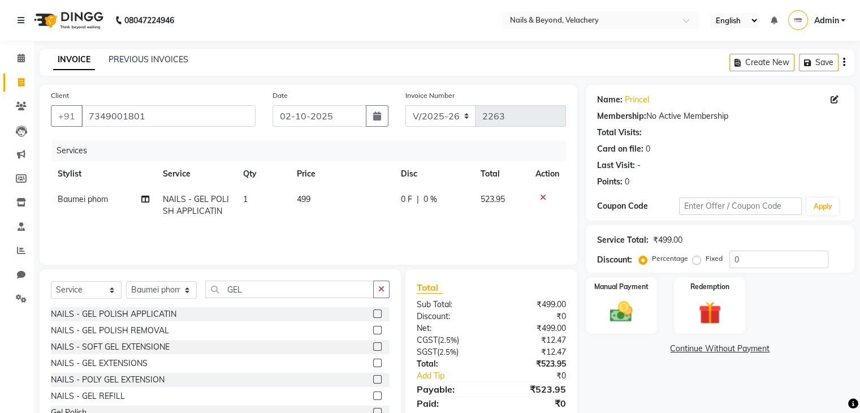
click at [314, 200] on td "499" at bounding box center [342, 205] width 105 height 37
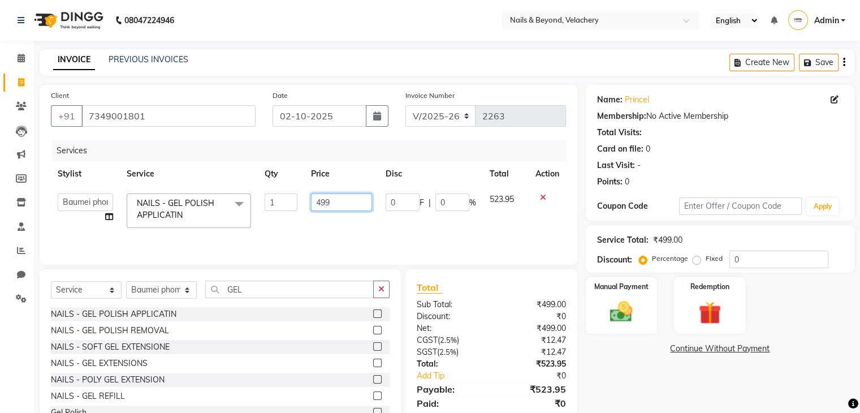
click at [344, 198] on input "499" at bounding box center [341, 202] width 61 height 18
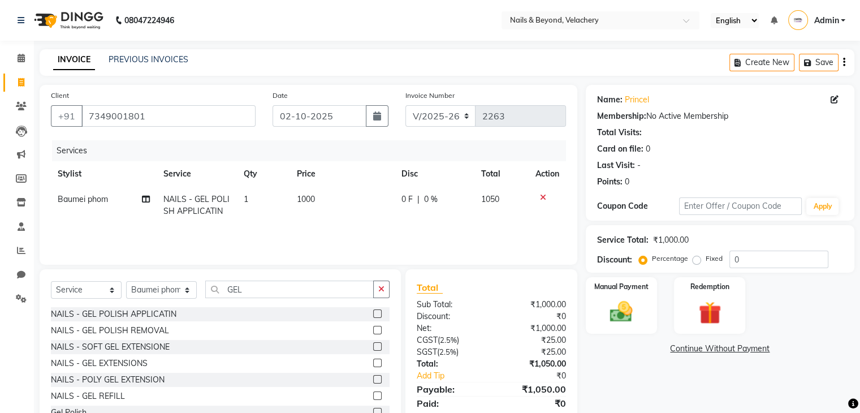
click at [393, 218] on tr "Baumei phom NAILS - GEL POLISH APPLICATIN 1 1000 0 F | 0 % 1050" at bounding box center [308, 205] width 515 height 37
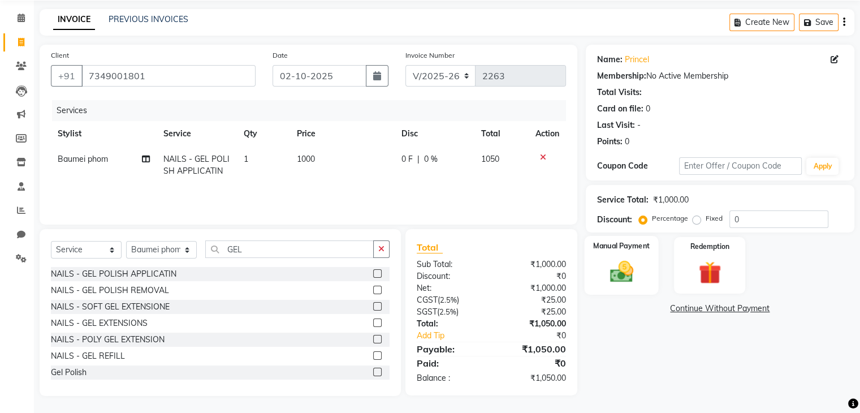
click at [611, 264] on img at bounding box center [621, 271] width 38 height 27
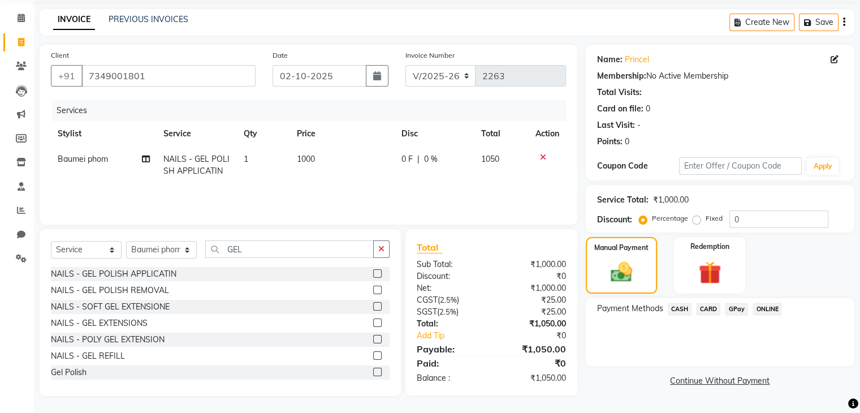
click at [731, 309] on span "GPay" at bounding box center [736, 309] width 23 height 13
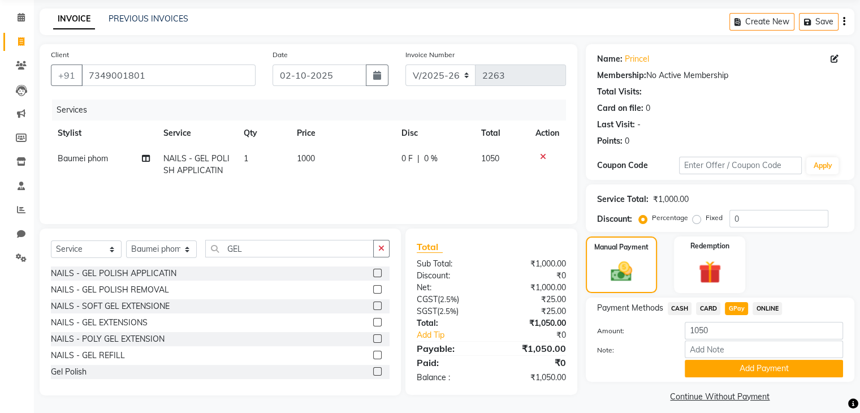
scroll to position [50, 0]
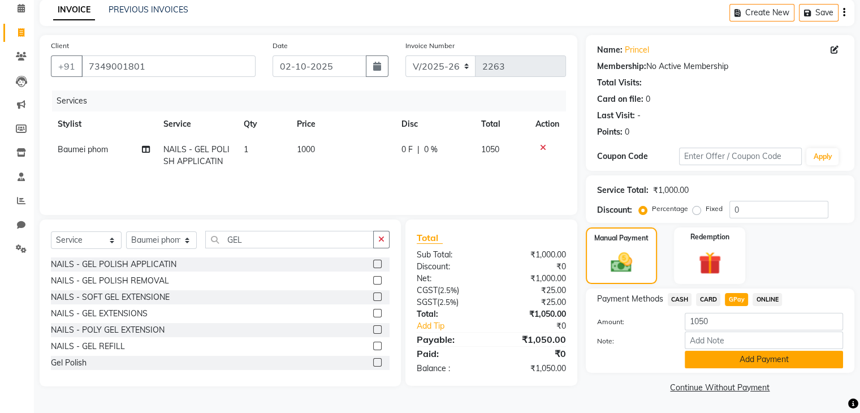
click at [719, 364] on button "Add Payment" at bounding box center [764, 360] width 158 height 18
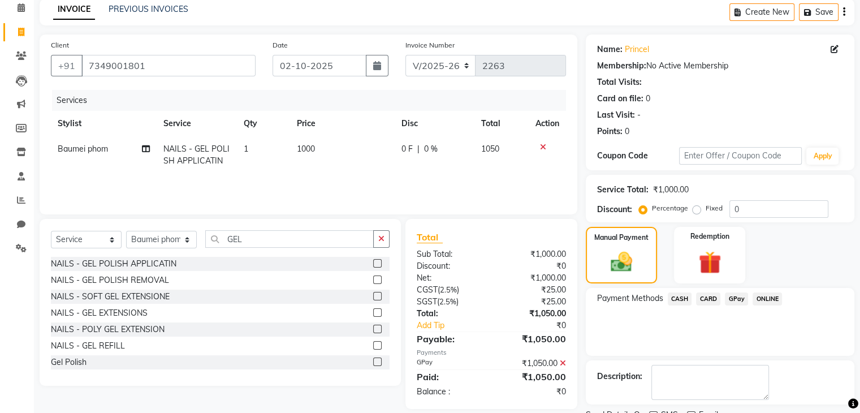
scroll to position [97, 0]
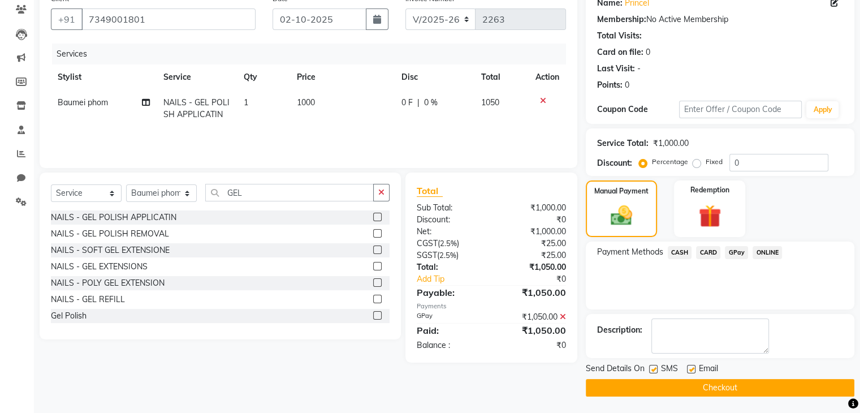
click at [700, 387] on button "Checkout" at bounding box center [720, 388] width 269 height 18
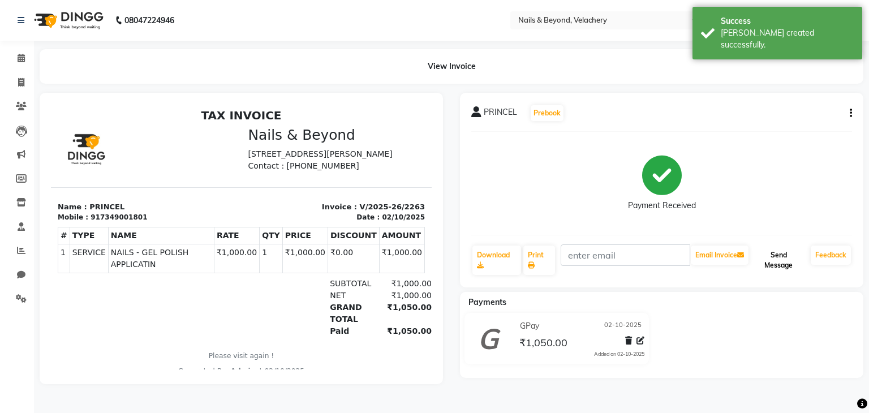
click at [767, 267] on button "Send Message" at bounding box center [777, 259] width 55 height 29
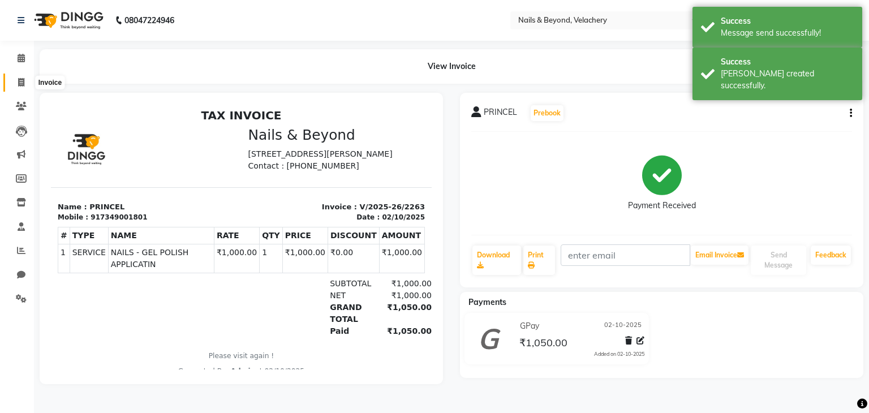
click at [23, 87] on icon at bounding box center [21, 82] width 6 height 8
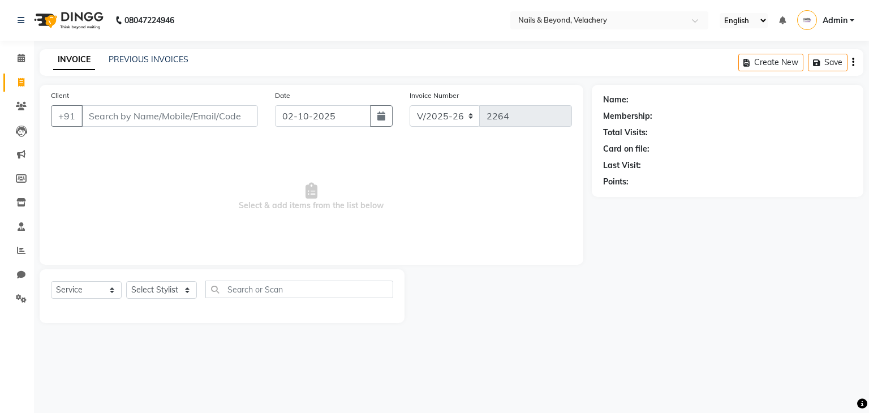
click at [340, 70] on div "INVOICE PREVIOUS INVOICES Create New Save" at bounding box center [451, 62] width 823 height 27
click at [118, 120] on input "Client" at bounding box center [169, 115] width 176 height 21
click at [175, 295] on select "Select Stylist [PERSON_NAME] [PERSON_NAME] JANGGINLIN Jothang Konyak [PERSON_NA…" at bounding box center [161, 290] width 71 height 18
click at [249, 288] on input "text" at bounding box center [299, 289] width 188 height 18
click at [102, 289] on select "Select Service Product Membership Package Voucher Prepaid Gift Card" at bounding box center [86, 290] width 71 height 18
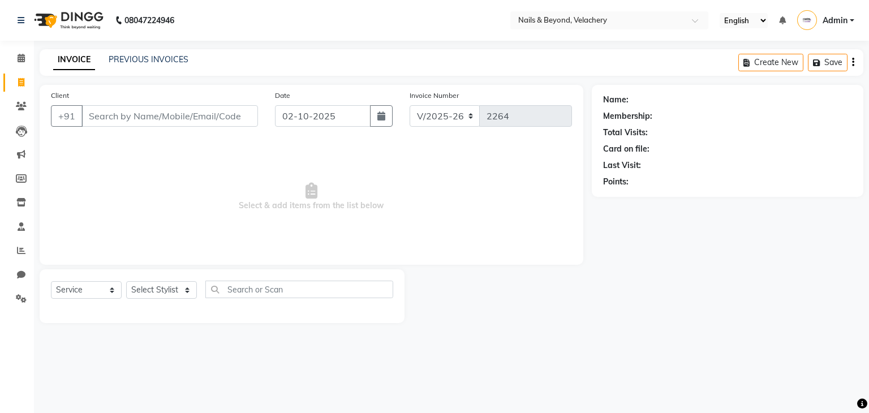
click at [175, 248] on span "Select & add items from the list below" at bounding box center [311, 196] width 521 height 113
click at [148, 118] on input "Client" at bounding box center [169, 115] width 176 height 21
click at [217, 123] on button "Add Client" at bounding box center [229, 115] width 58 height 21
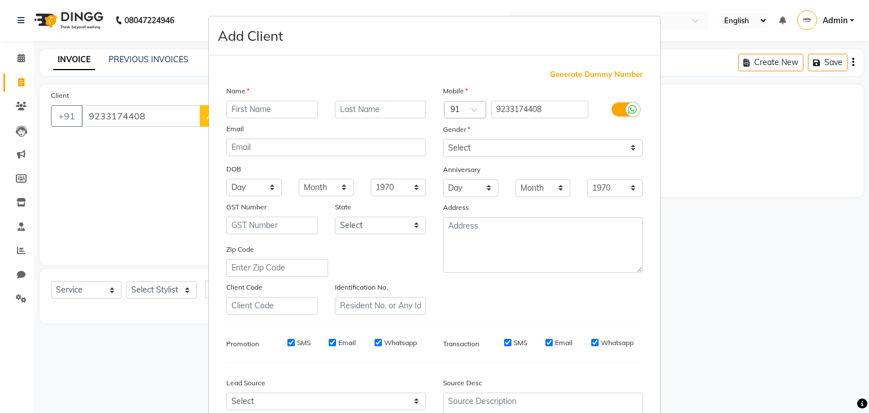
click at [256, 110] on input "text" at bounding box center [272, 110] width 92 height 18
click at [566, 148] on select "Select [DEMOGRAPHIC_DATA] [DEMOGRAPHIC_DATA] Other Prefer Not To Say" at bounding box center [543, 148] width 200 height 18
click at [443, 140] on select "Select [DEMOGRAPHIC_DATA] [DEMOGRAPHIC_DATA] Other Prefer Not To Say" at bounding box center [543, 148] width 200 height 18
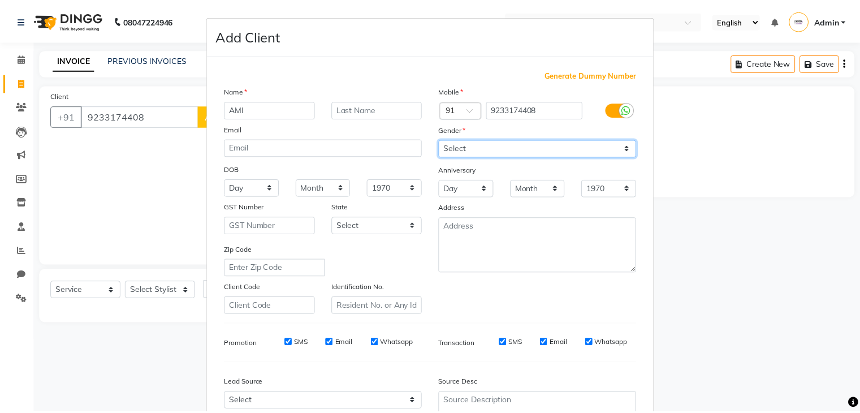
scroll to position [115, 0]
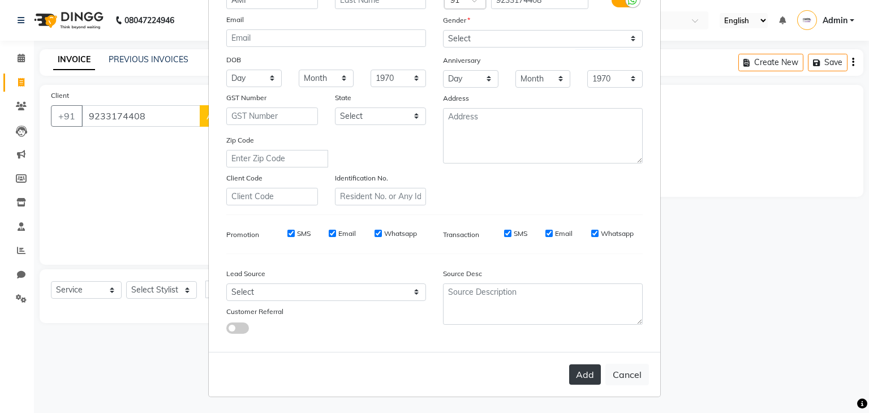
click at [571, 377] on button "Add" at bounding box center [585, 374] width 32 height 20
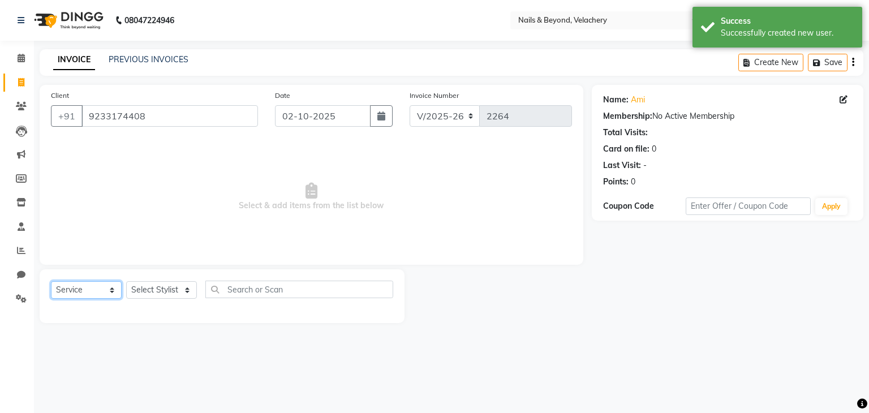
click at [114, 292] on select "Select Service Product Membership Package Voucher Prepaid Gift Card" at bounding box center [86, 290] width 71 height 18
click at [163, 295] on select "Select Stylist [PERSON_NAME] [PERSON_NAME] JANGGINLIN Jothang Konyak [PERSON_NA…" at bounding box center [161, 290] width 71 height 18
click at [126, 282] on select "Select Stylist [PERSON_NAME] [PERSON_NAME] JANGGINLIN Jothang Konyak [PERSON_NA…" at bounding box center [161, 290] width 71 height 18
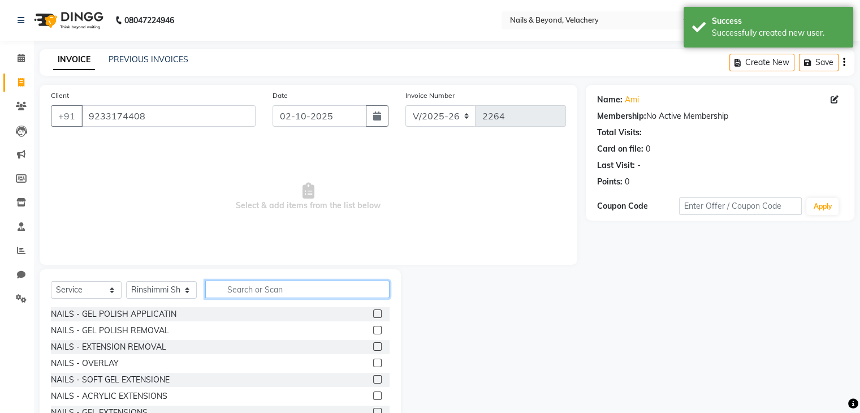
click at [292, 292] on input "text" at bounding box center [297, 289] width 184 height 18
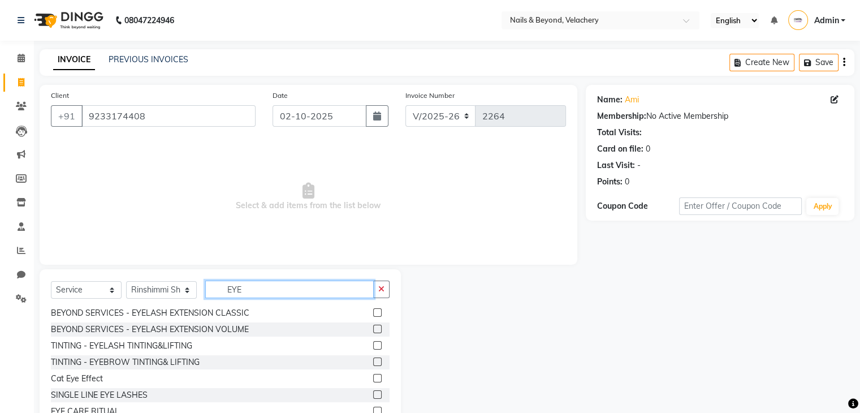
scroll to position [0, 0]
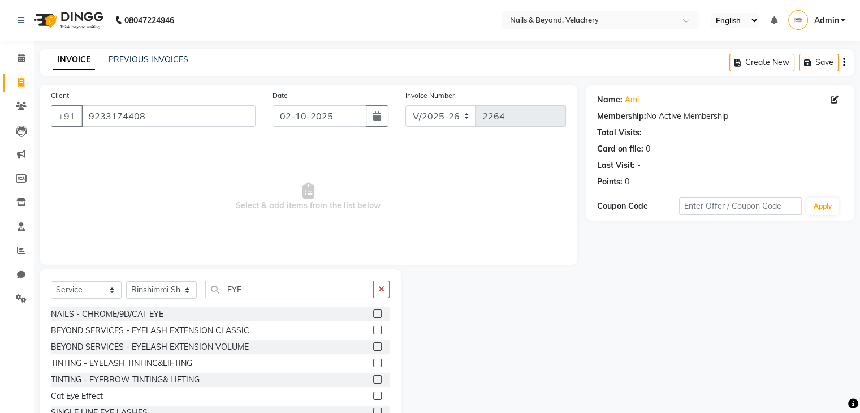
click at [373, 361] on label at bounding box center [377, 363] width 8 height 8
click at [373, 361] on input "checkbox" at bounding box center [376, 363] width 7 height 7
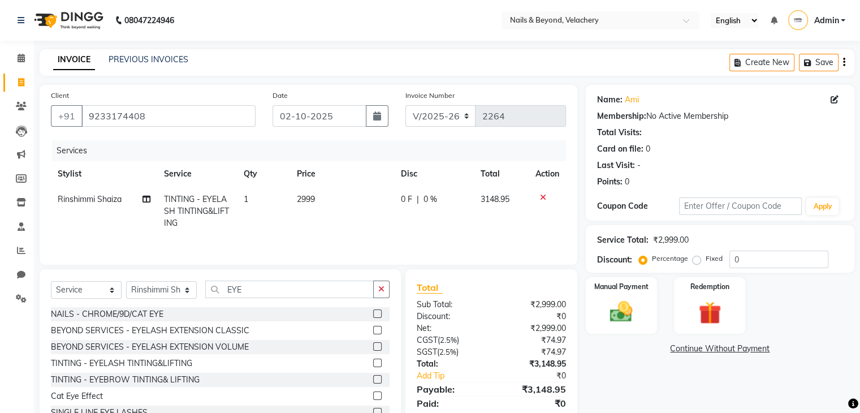
click at [320, 196] on td "2999" at bounding box center [342, 211] width 104 height 49
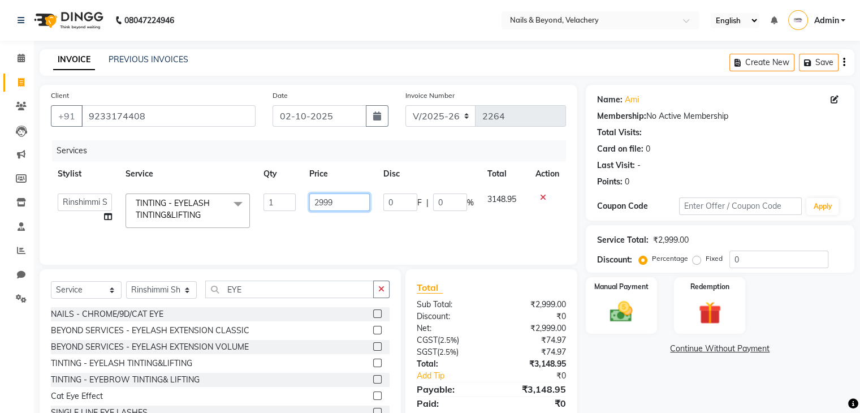
click at [333, 202] on input "2999" at bounding box center [339, 202] width 60 height 18
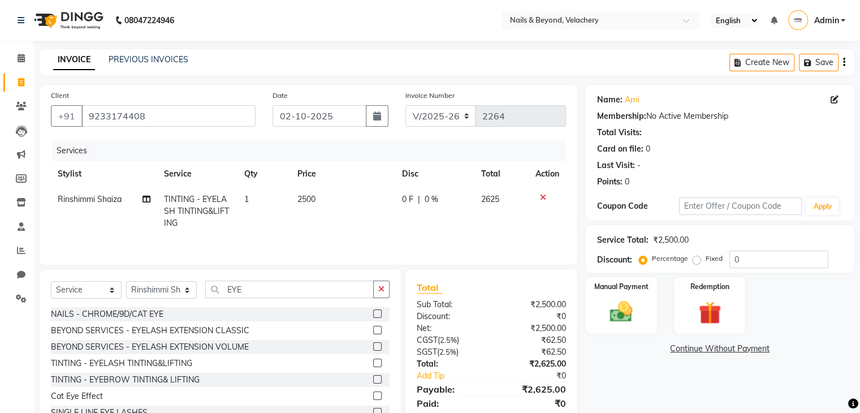
click at [359, 221] on td "2500" at bounding box center [343, 211] width 104 height 49
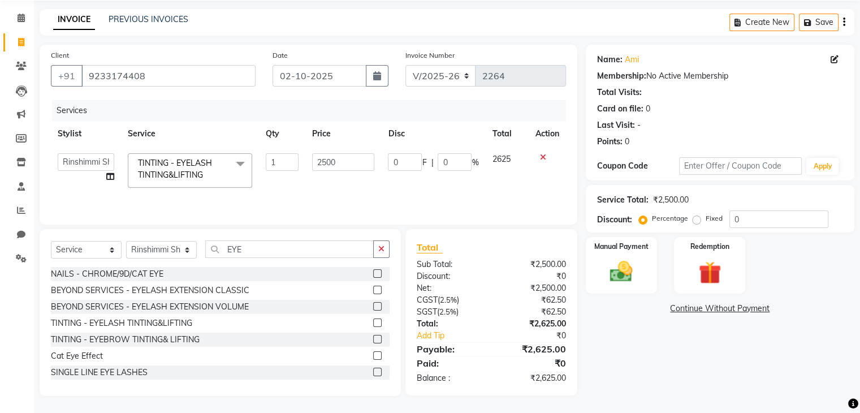
scroll to position [40, 0]
click at [235, 163] on span at bounding box center [240, 163] width 23 height 21
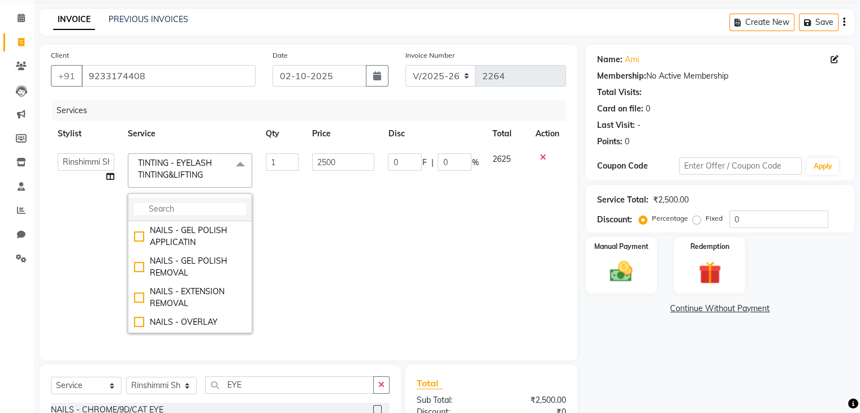
click at [182, 213] on input "multiselect-search" at bounding box center [190, 209] width 112 height 12
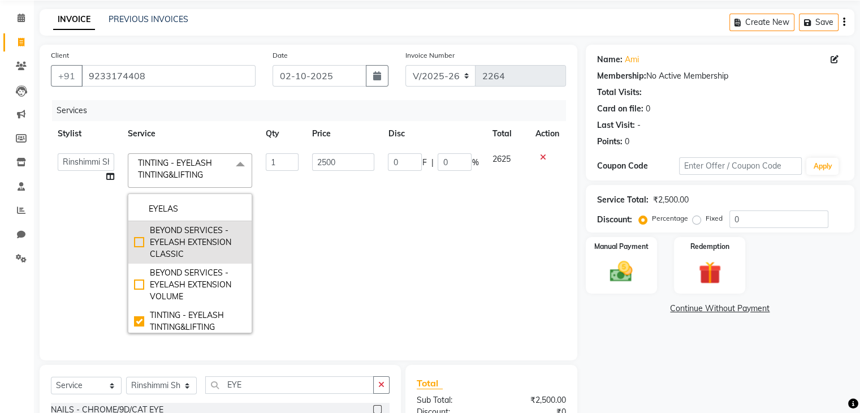
click at [185, 243] on div "BEYOND SERVICES - EYELASH EXTENSION CLASSIC" at bounding box center [190, 243] width 112 height 36
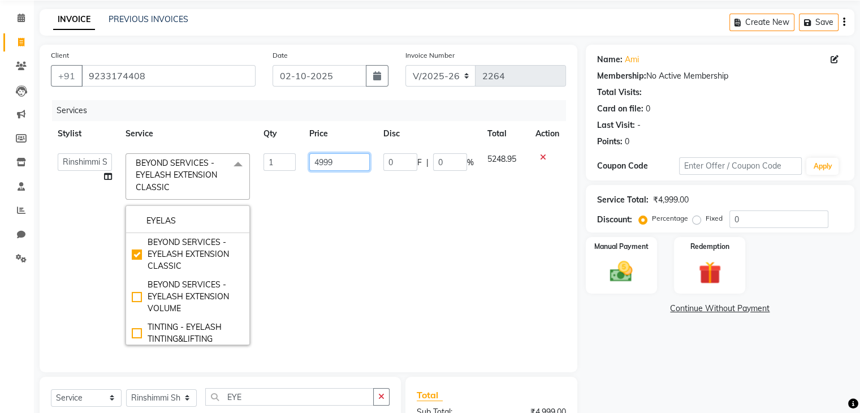
click at [351, 155] on input "4999" at bounding box center [339, 162] width 60 height 18
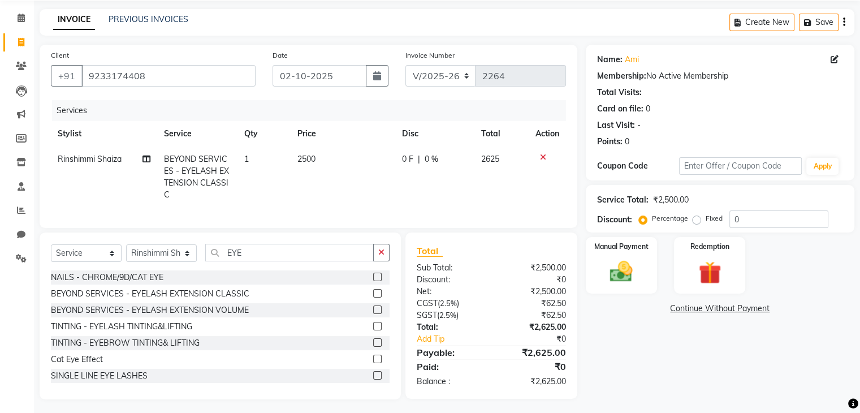
click at [362, 183] on td "2500" at bounding box center [343, 176] width 104 height 61
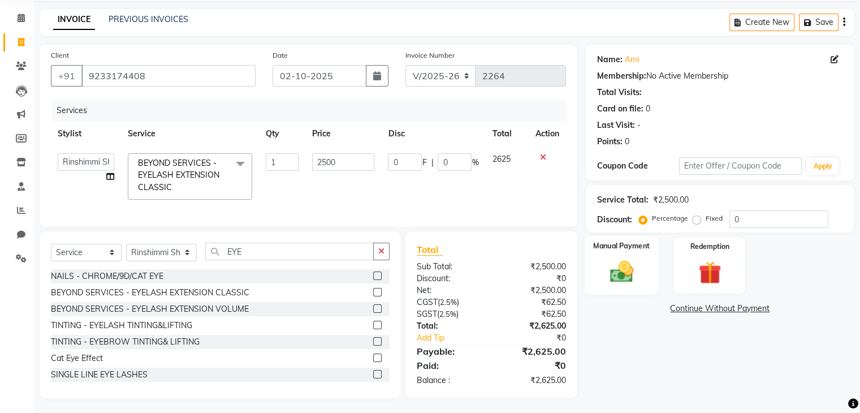
click at [624, 274] on img at bounding box center [621, 271] width 38 height 27
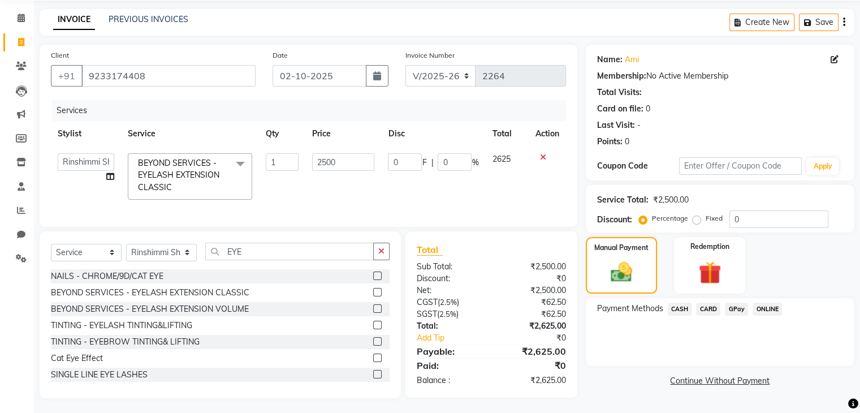
click at [732, 307] on span "GPay" at bounding box center [736, 309] width 23 height 13
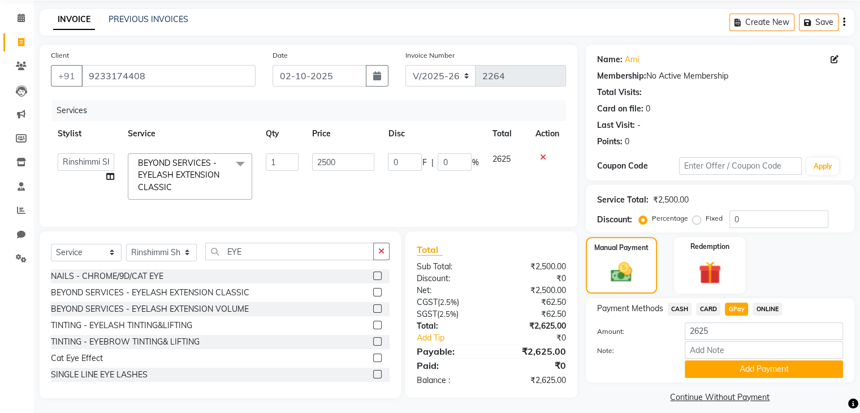
scroll to position [51, 0]
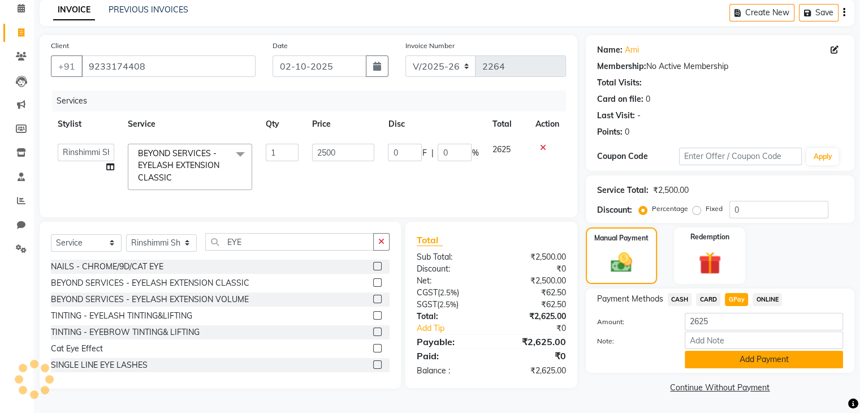
click at [744, 359] on button "Add Payment" at bounding box center [764, 360] width 158 height 18
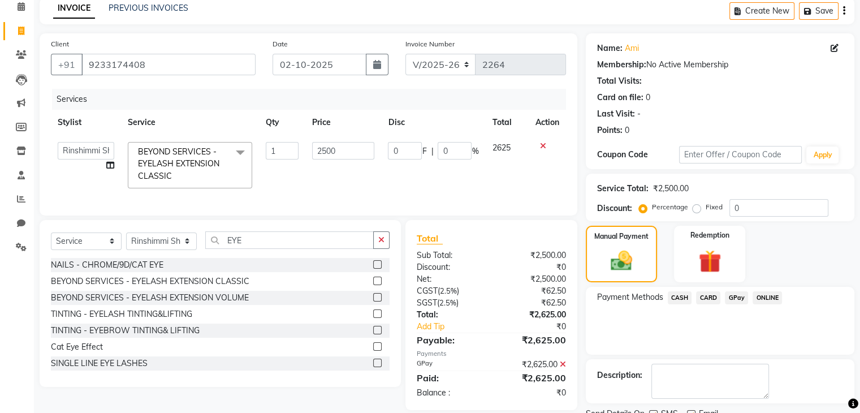
scroll to position [97, 0]
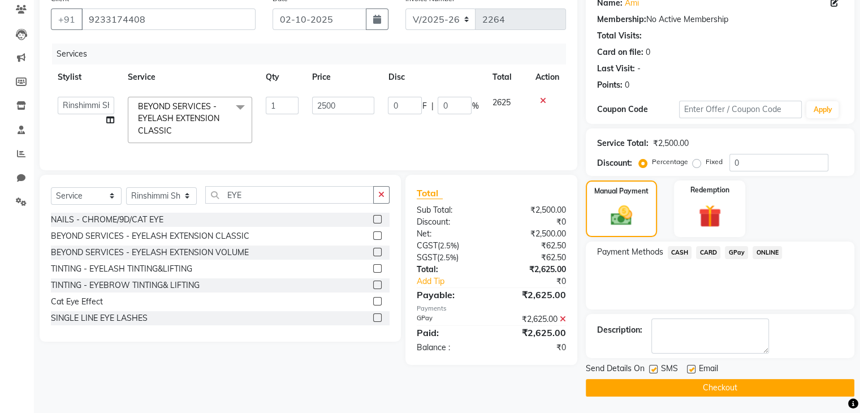
click at [741, 381] on button "Checkout" at bounding box center [720, 388] width 269 height 18
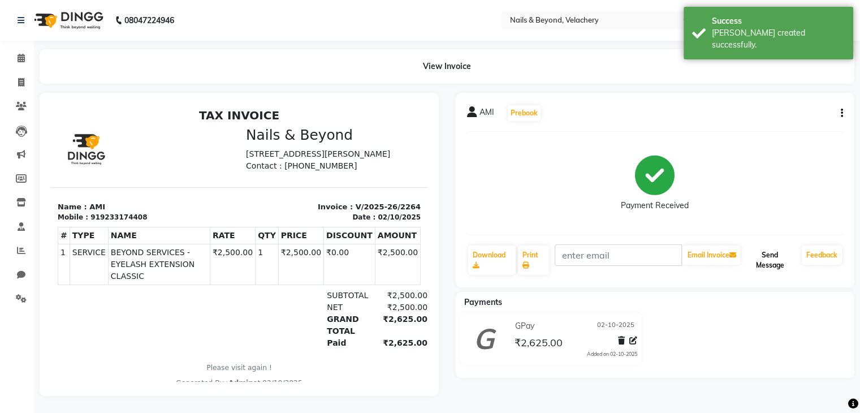
click at [766, 260] on button "Send Message" at bounding box center [770, 259] width 55 height 29
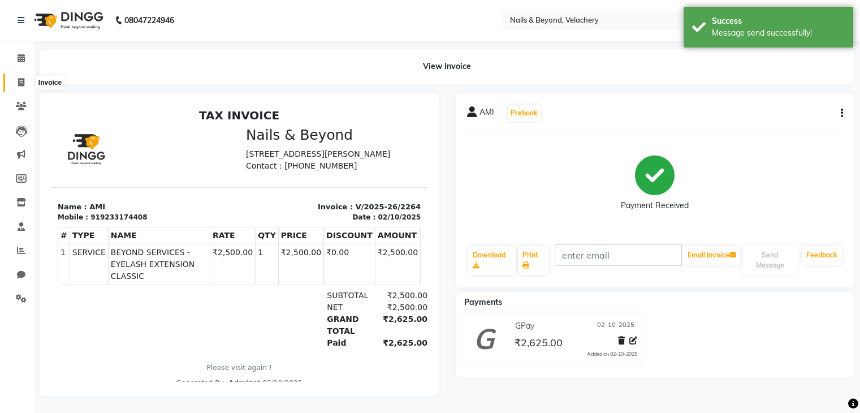
click at [23, 81] on icon at bounding box center [21, 82] width 6 height 8
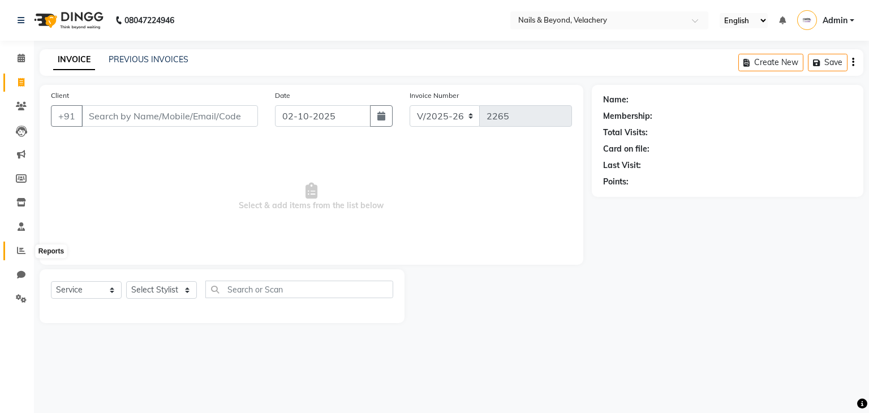
click at [21, 252] on icon at bounding box center [21, 250] width 8 height 8
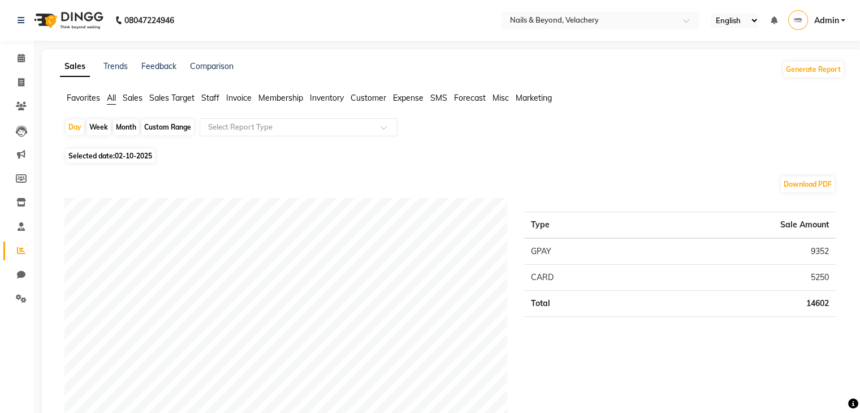
click at [136, 99] on span "Sales" at bounding box center [133, 98] width 20 height 10
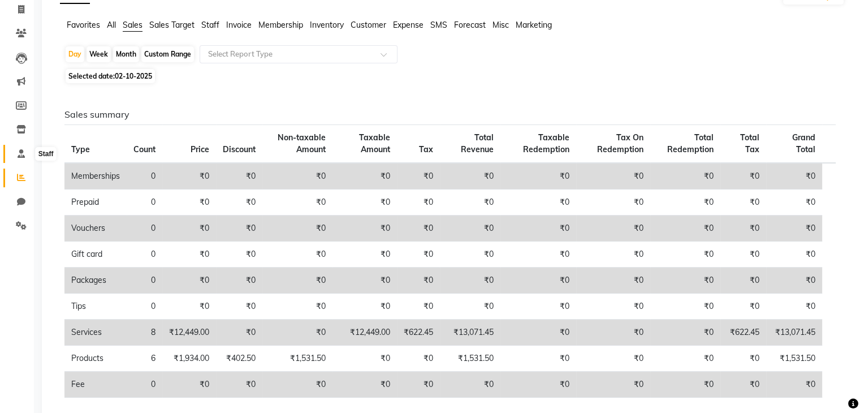
scroll to position [70, 0]
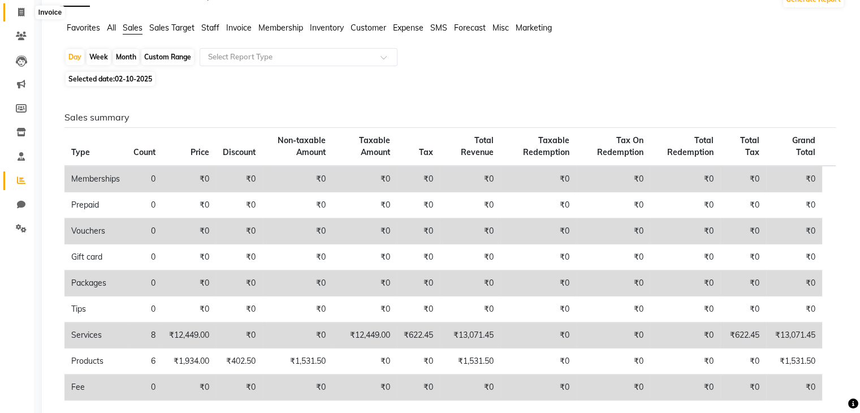
click at [21, 16] on icon at bounding box center [21, 12] width 6 height 8
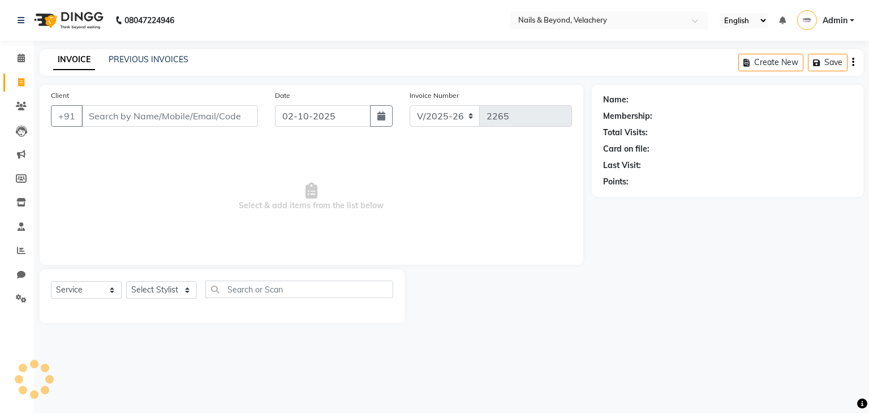
click at [117, 126] on input "Client" at bounding box center [169, 115] width 176 height 21
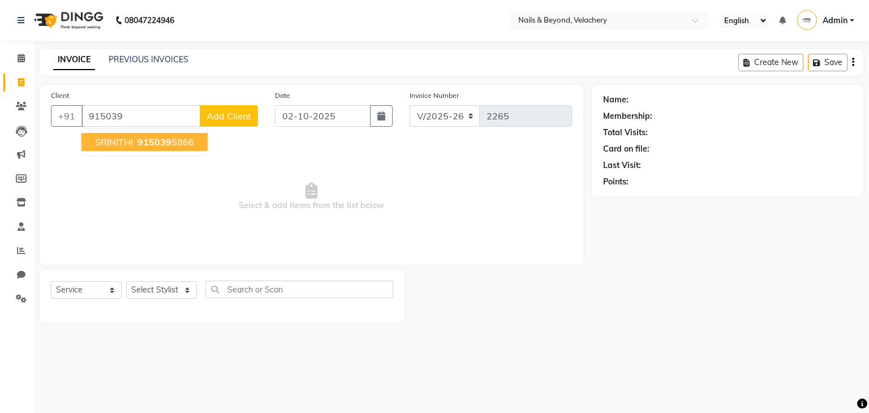
click at [160, 146] on span "915039" at bounding box center [154, 141] width 34 height 11
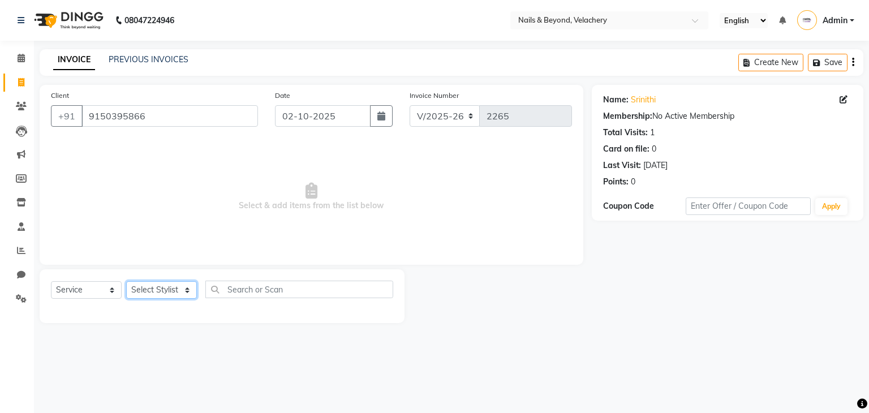
click at [157, 288] on select "Select Stylist [PERSON_NAME] [PERSON_NAME] JANGGINLIN Jothang Konyak [PERSON_NA…" at bounding box center [161, 290] width 71 height 18
click at [126, 282] on select "Select Stylist [PERSON_NAME] [PERSON_NAME] JANGGINLIN Jothang Konyak [PERSON_NA…" at bounding box center [161, 290] width 71 height 18
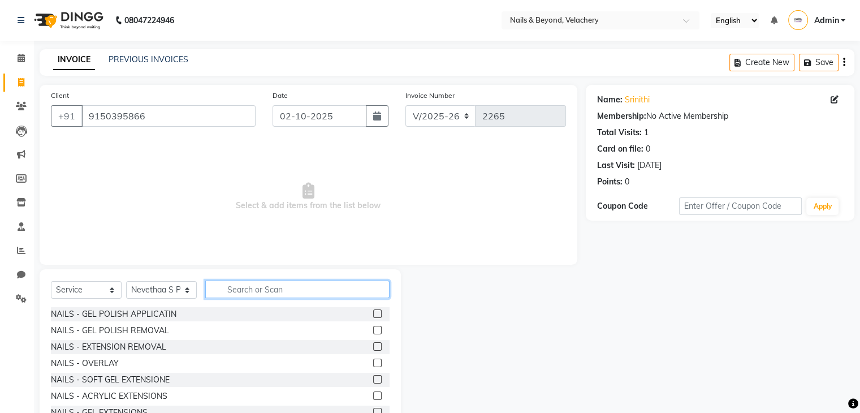
click at [253, 288] on input "text" at bounding box center [297, 289] width 184 height 18
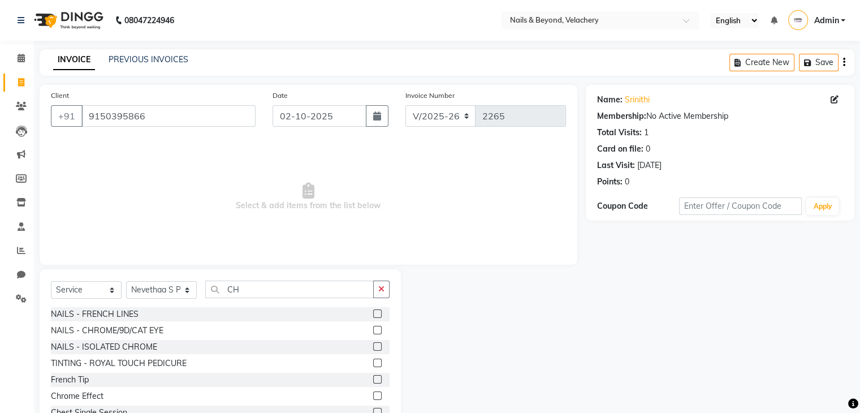
click at [373, 331] on label at bounding box center [377, 330] width 8 height 8
click at [373, 331] on input "checkbox" at bounding box center [376, 330] width 7 height 7
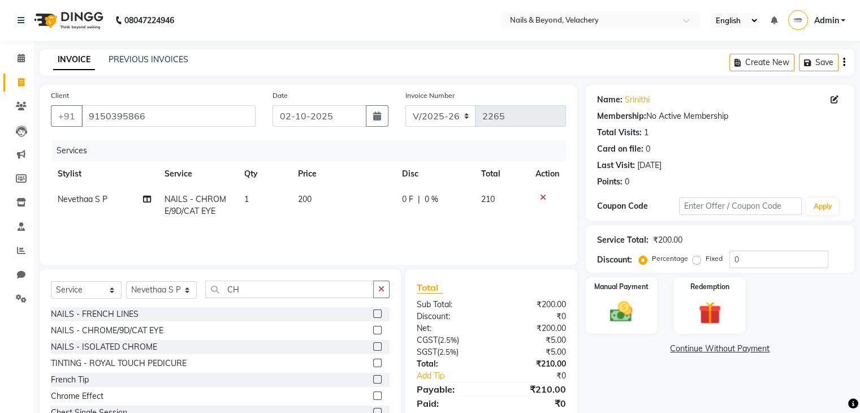
click at [373, 395] on label at bounding box center [377, 395] width 8 height 8
click at [373, 395] on input "checkbox" at bounding box center [376, 395] width 7 height 7
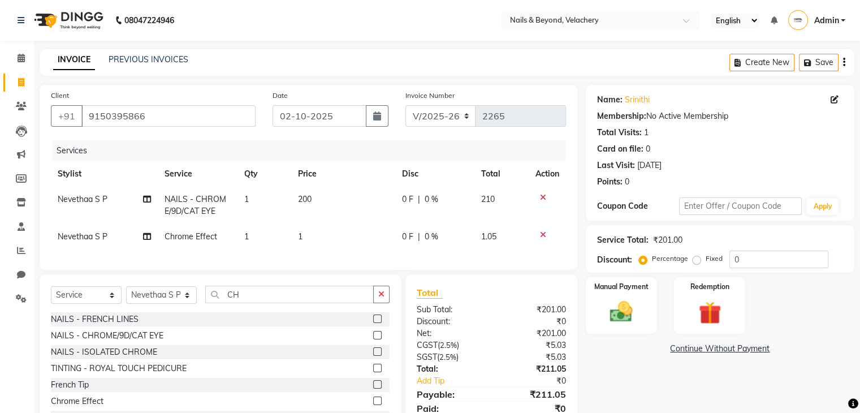
click at [543, 196] on icon at bounding box center [543, 197] width 6 height 8
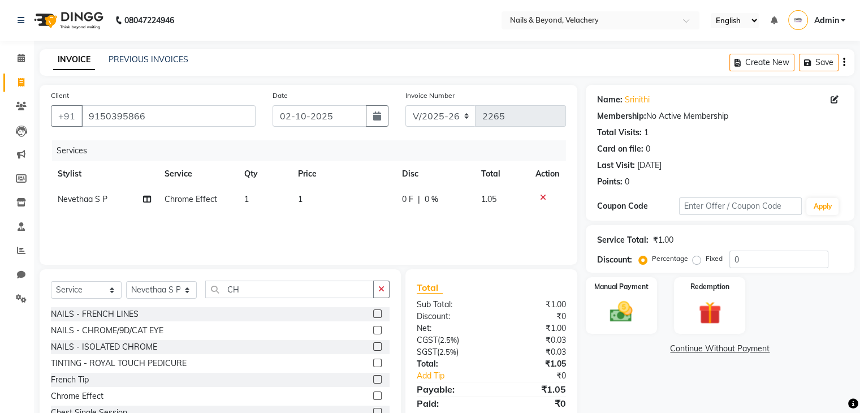
click at [373, 392] on label at bounding box center [377, 395] width 8 height 8
click at [373, 392] on input "checkbox" at bounding box center [376, 395] width 7 height 7
click at [541, 222] on icon at bounding box center [543, 223] width 6 height 8
click at [188, 291] on select "Select Stylist [PERSON_NAME] [PERSON_NAME] JANGGINLIN Jothang Konyak [PERSON_NA…" at bounding box center [161, 290] width 71 height 18
click at [126, 282] on select "Select Stylist [PERSON_NAME] [PERSON_NAME] JANGGINLIN Jothang Konyak [PERSON_NA…" at bounding box center [161, 290] width 71 height 18
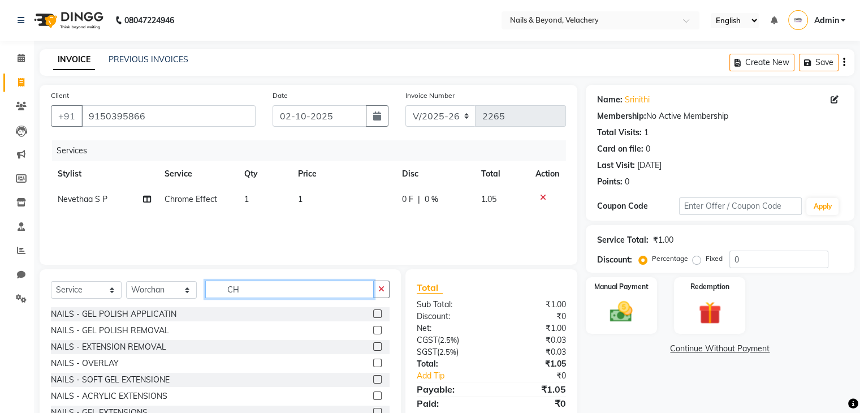
click at [253, 292] on input "CH" at bounding box center [289, 289] width 169 height 18
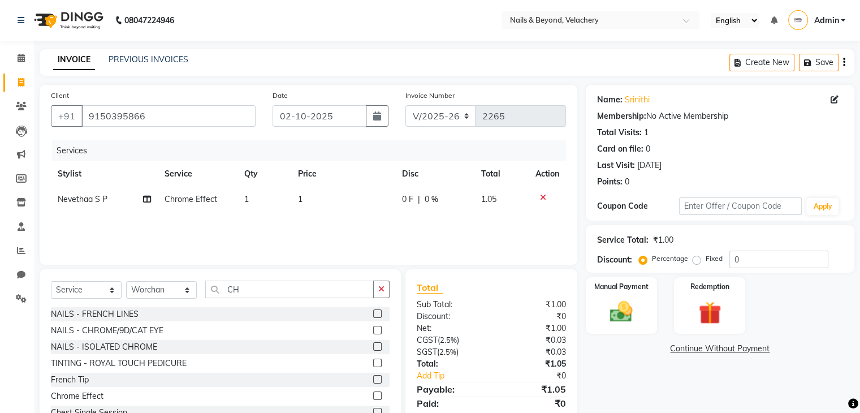
click at [373, 396] on label at bounding box center [377, 395] width 8 height 8
click at [373, 396] on input "checkbox" at bounding box center [376, 395] width 7 height 7
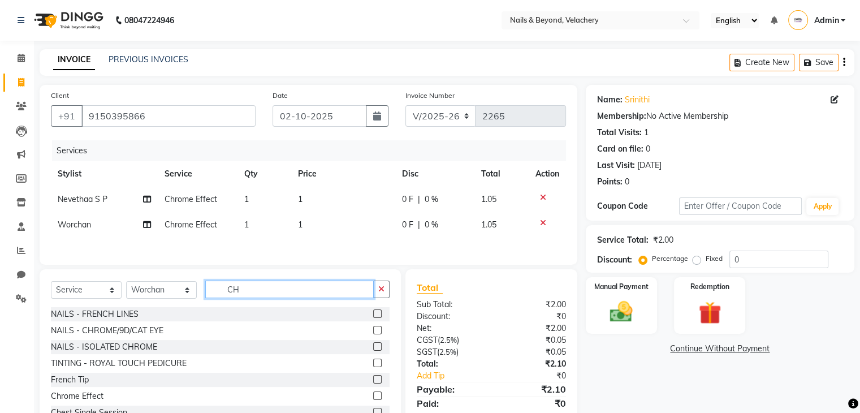
click at [255, 295] on input "CH" at bounding box center [289, 289] width 169 height 18
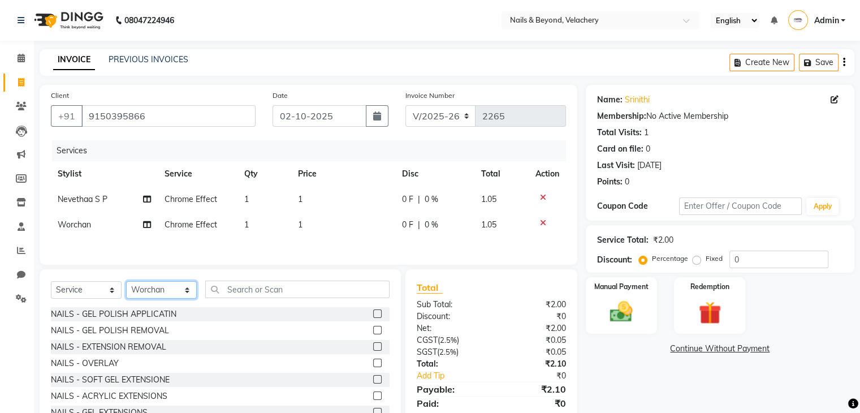
click at [178, 296] on select "Select Stylist [PERSON_NAME] [PERSON_NAME] JANGGINLIN Jothang Konyak [PERSON_NA…" at bounding box center [161, 290] width 71 height 18
click at [126, 284] on select "Select Stylist [PERSON_NAME] [PERSON_NAME] JANGGINLIN Jothang Konyak [PERSON_NA…" at bounding box center [161, 290] width 71 height 18
click at [248, 291] on input "text" at bounding box center [297, 289] width 184 height 18
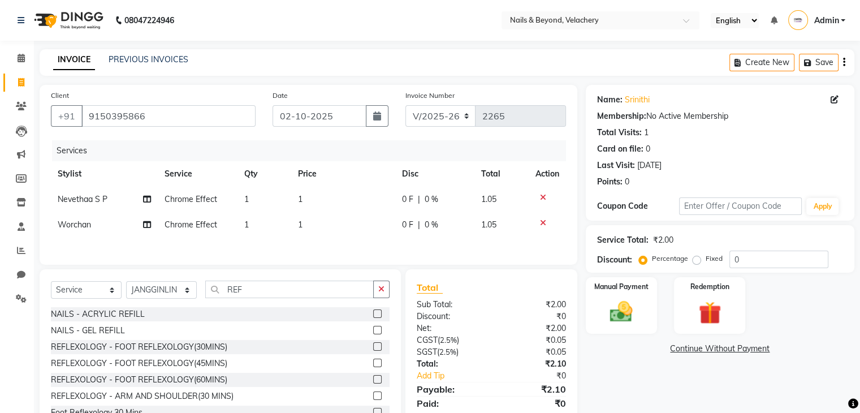
click at [373, 348] on label at bounding box center [377, 346] width 8 height 8
click at [373, 348] on input "checkbox" at bounding box center [376, 346] width 7 height 7
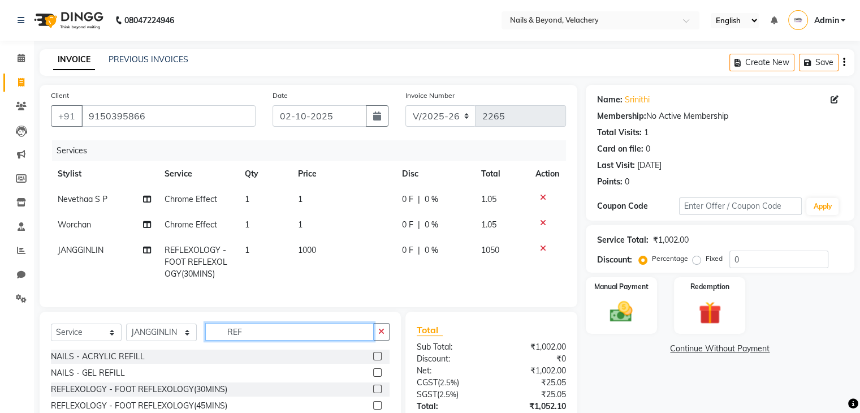
click at [250, 340] on input "REF" at bounding box center [289, 332] width 169 height 18
click at [188, 341] on select "Select Stylist [PERSON_NAME] [PERSON_NAME] JANGGINLIN Jothang Konyak [PERSON_NA…" at bounding box center [161, 332] width 71 height 18
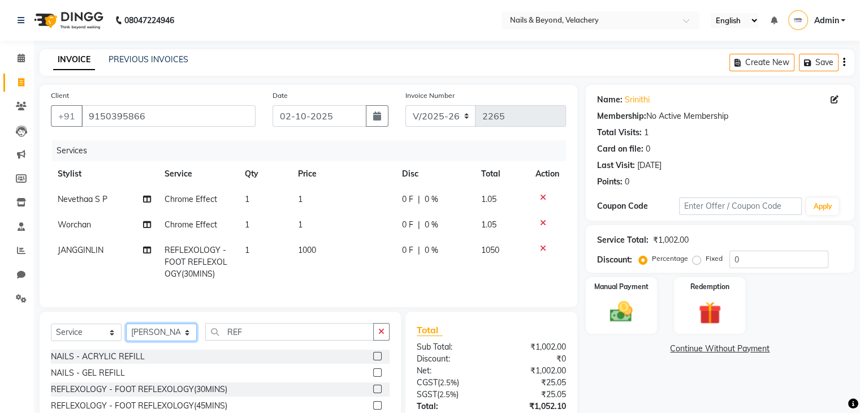
click at [126, 333] on select "Select Stylist [PERSON_NAME] [PERSON_NAME] JANGGINLIN Jothang Konyak [PERSON_NA…" at bounding box center [161, 332] width 71 height 18
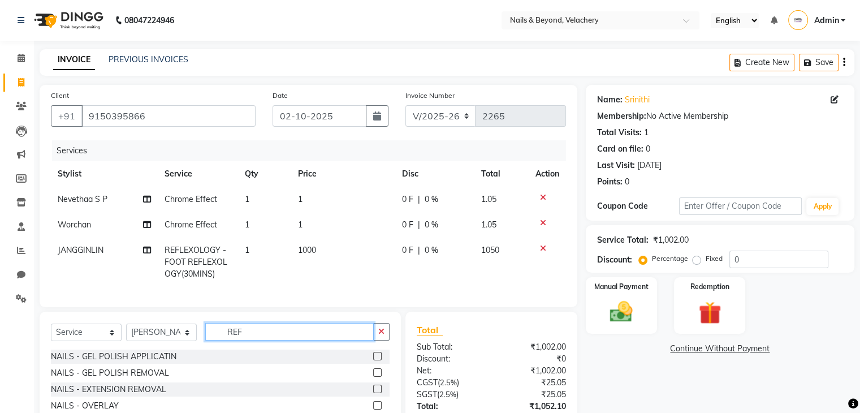
click at [267, 340] on input "REF" at bounding box center [289, 332] width 169 height 18
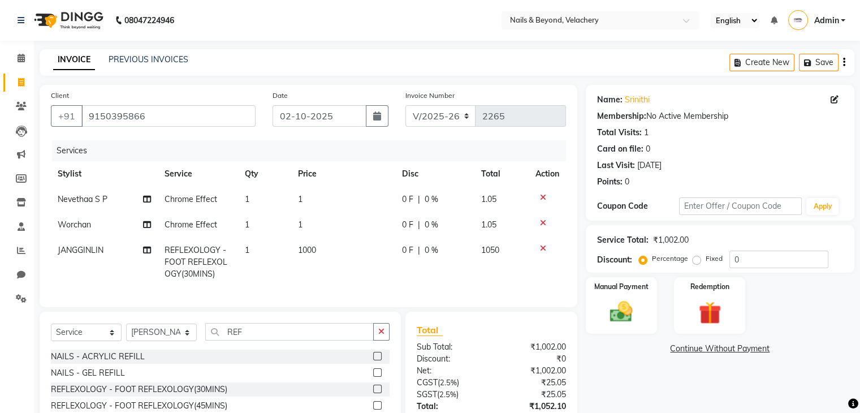
click at [373, 393] on label at bounding box center [377, 389] width 8 height 8
click at [373, 393] on input "checkbox" at bounding box center [376, 389] width 7 height 7
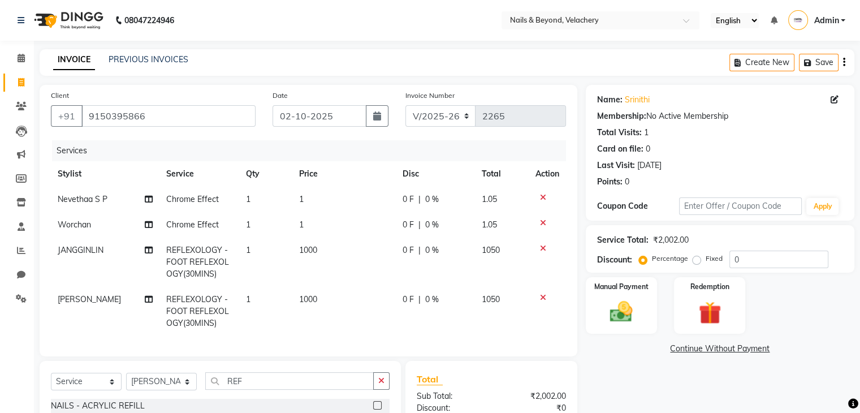
click at [302, 200] on span "1" at bounding box center [301, 199] width 5 height 10
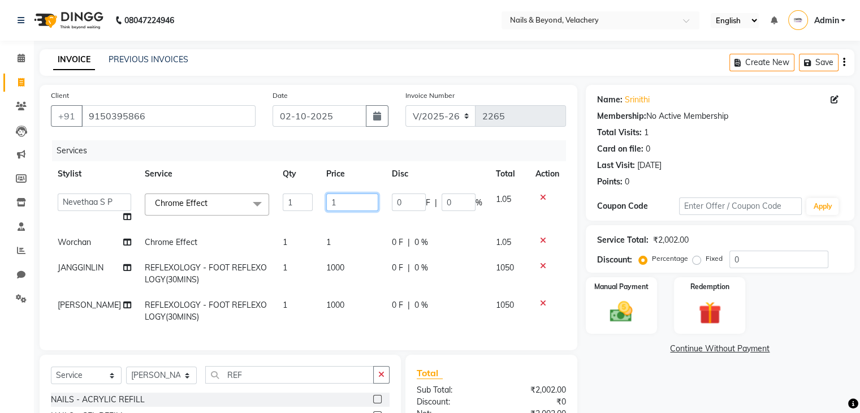
click at [340, 201] on input "1" at bounding box center [352, 202] width 52 height 18
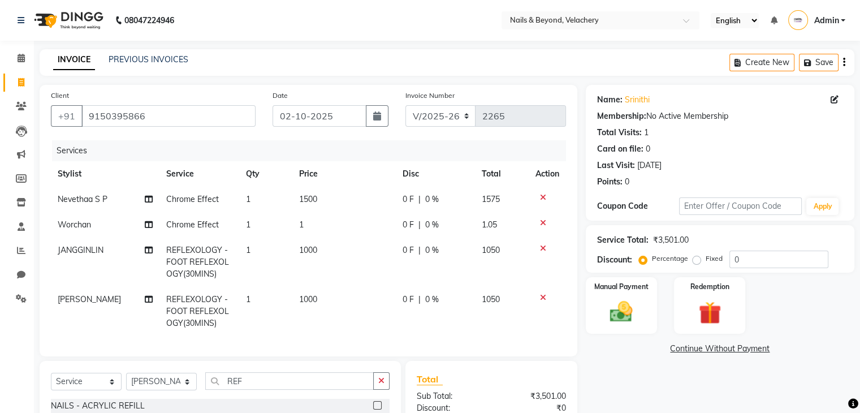
click at [335, 240] on tbody "Nevethaa S P Chrome Effect 1 1500 0 F | 0 % 1575 Worchan Chrome Effect 1 1 0 F …" at bounding box center [308, 261] width 515 height 149
click at [317, 222] on td "1" at bounding box center [343, 224] width 103 height 25
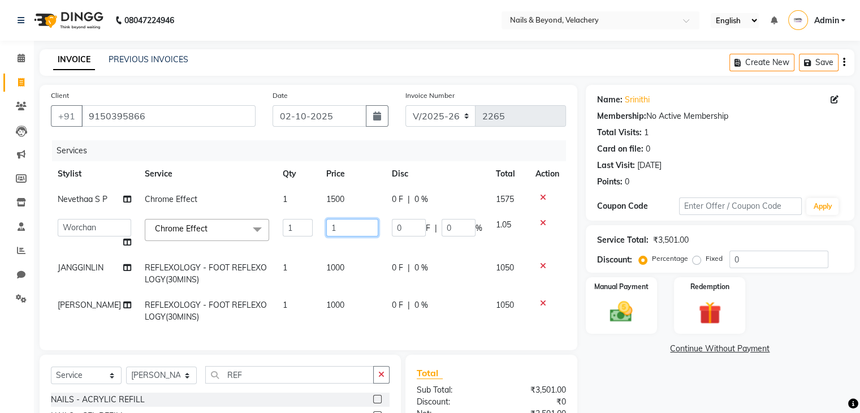
click at [342, 233] on input "1" at bounding box center [352, 228] width 52 height 18
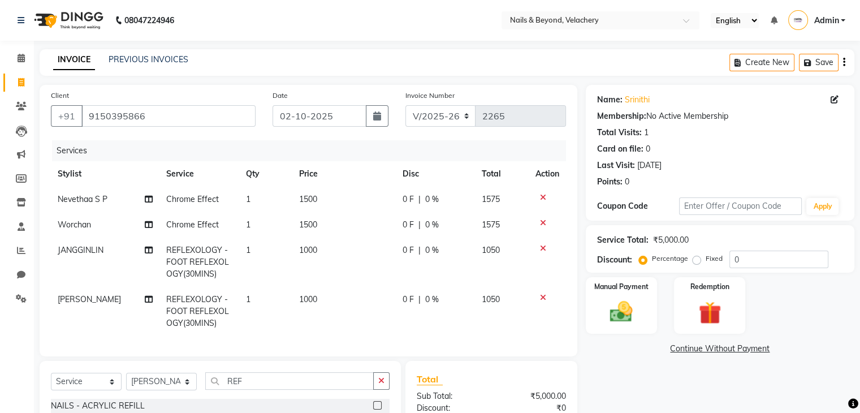
click at [357, 254] on tbody "Nevethaa S P Chrome Effect 1 1500 0 F | 0 % 1575 Worchan Chrome Effect 1 1500 0…" at bounding box center [308, 261] width 515 height 149
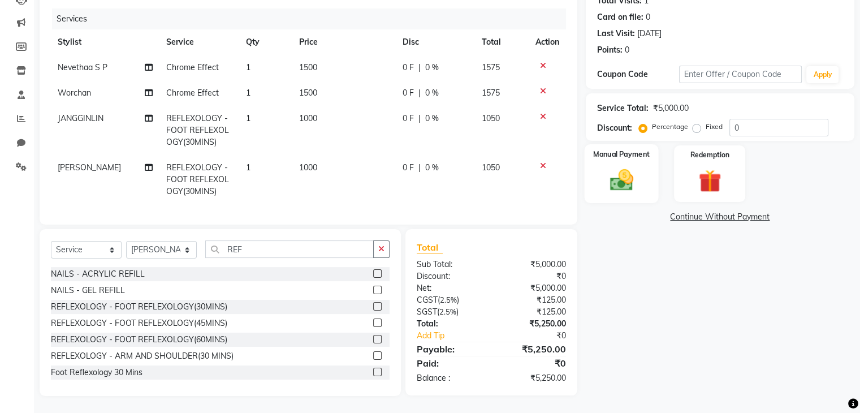
click at [631, 167] on img at bounding box center [621, 180] width 38 height 27
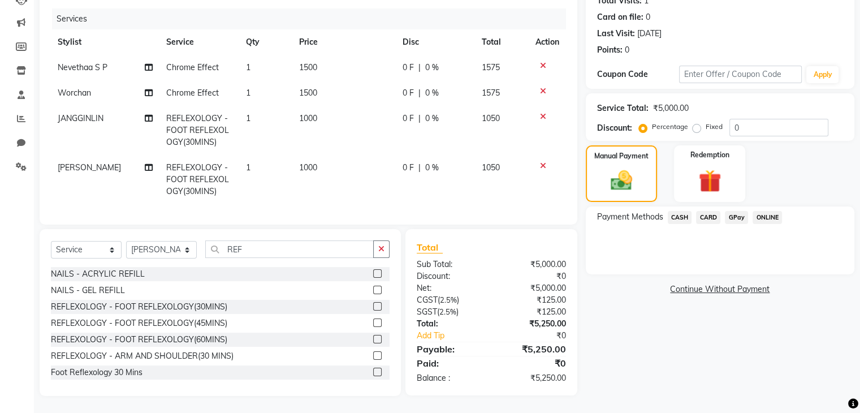
click at [713, 211] on span "CARD" at bounding box center [708, 217] width 24 height 13
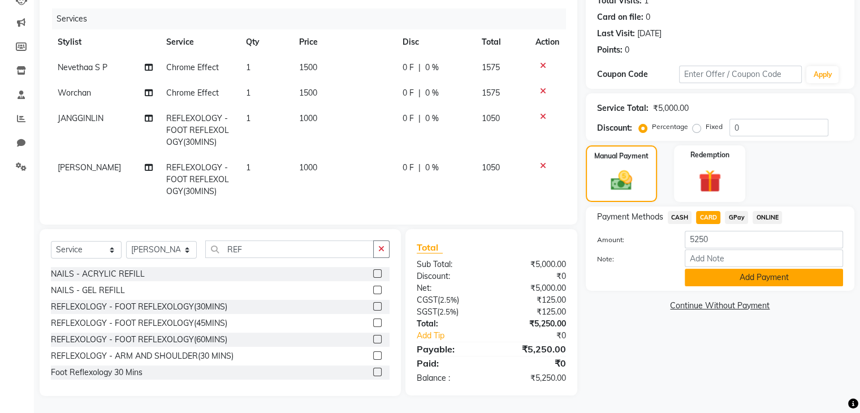
click at [758, 269] on button "Add Payment" at bounding box center [764, 278] width 158 height 18
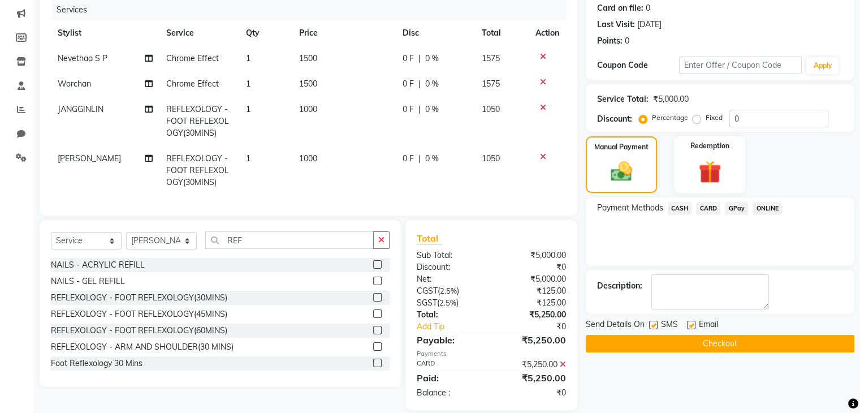
click at [706, 346] on button "Checkout" at bounding box center [720, 344] width 269 height 18
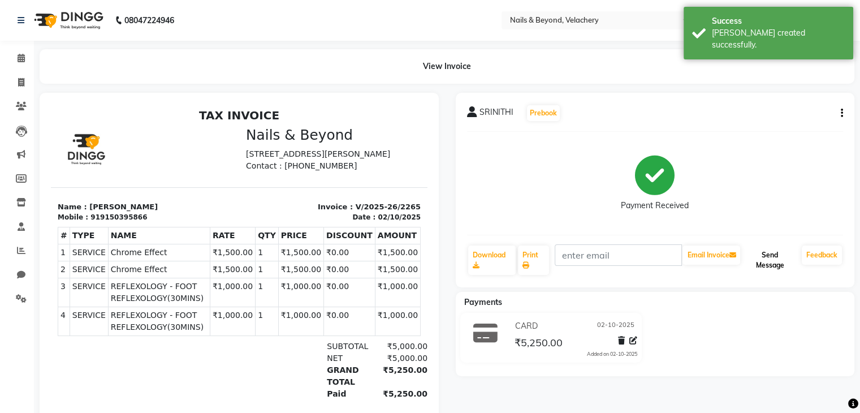
click at [762, 257] on button "Send Message" at bounding box center [770, 259] width 55 height 29
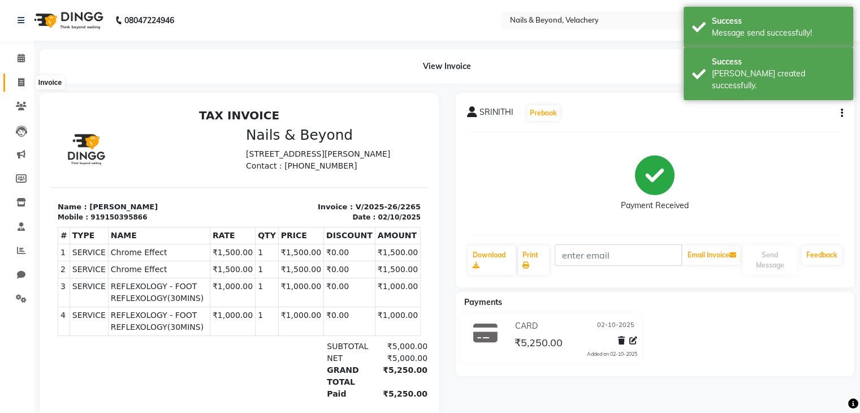
click at [26, 82] on span at bounding box center [21, 82] width 20 height 13
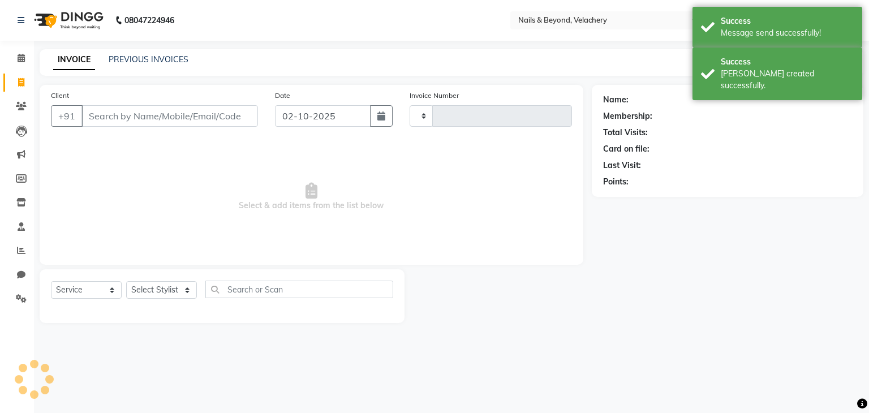
click at [116, 122] on input "Client" at bounding box center [169, 115] width 176 height 21
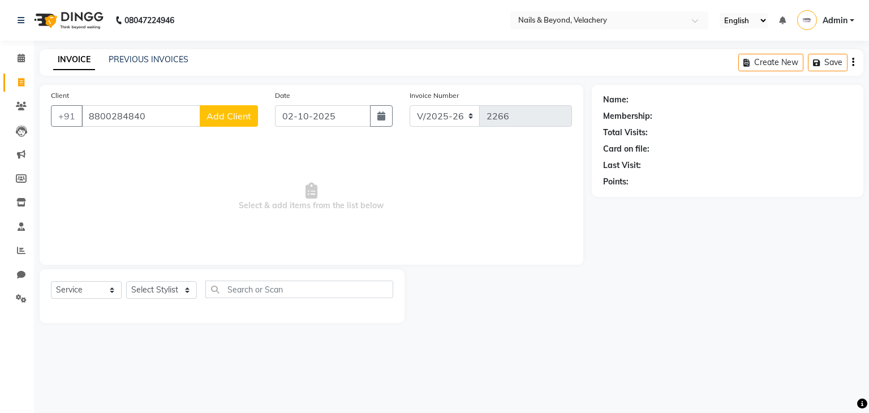
click at [215, 121] on span "Add Client" at bounding box center [228, 115] width 45 height 11
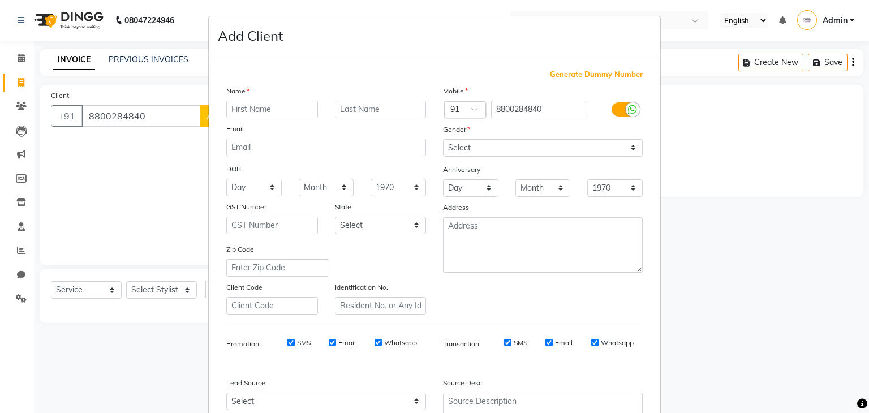
click at [255, 110] on input "text" at bounding box center [272, 110] width 92 height 18
click at [529, 151] on select "Select [DEMOGRAPHIC_DATA] [DEMOGRAPHIC_DATA] Other Prefer Not To Say" at bounding box center [543, 148] width 200 height 18
click at [443, 140] on select "Select [DEMOGRAPHIC_DATA] [DEMOGRAPHIC_DATA] Other Prefer Not To Say" at bounding box center [543, 148] width 200 height 18
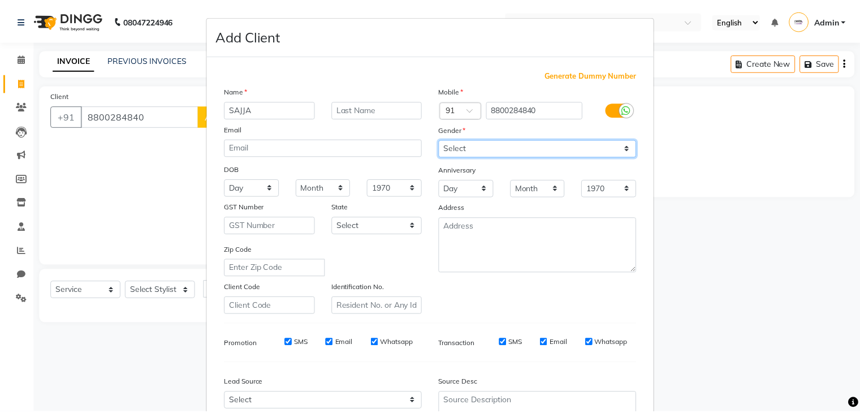
scroll to position [115, 0]
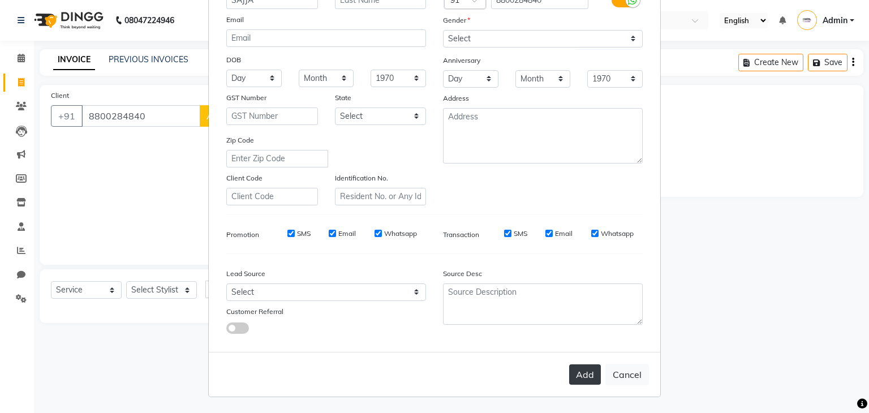
click at [580, 383] on button "Add" at bounding box center [585, 374] width 32 height 20
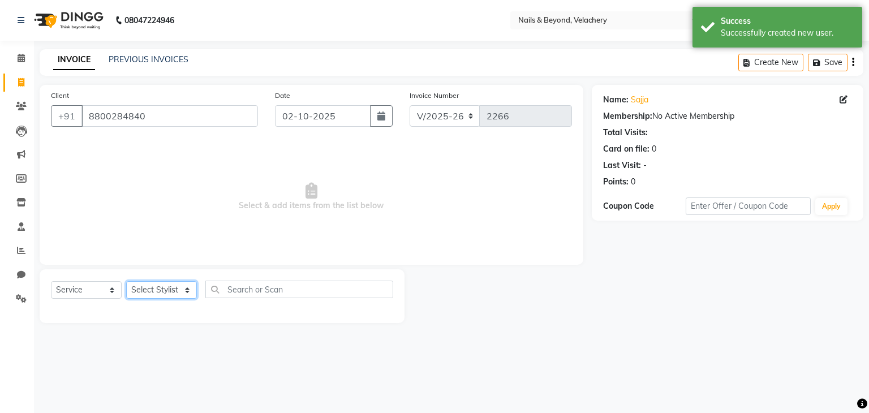
click at [170, 291] on select "Select Stylist [PERSON_NAME] [PERSON_NAME] JANGGINLIN Jothang Konyak [PERSON_NA…" at bounding box center [161, 290] width 71 height 18
click at [126, 282] on select "Select Stylist [PERSON_NAME] [PERSON_NAME] JANGGINLIN Jothang Konyak [PERSON_NA…" at bounding box center [161, 290] width 71 height 18
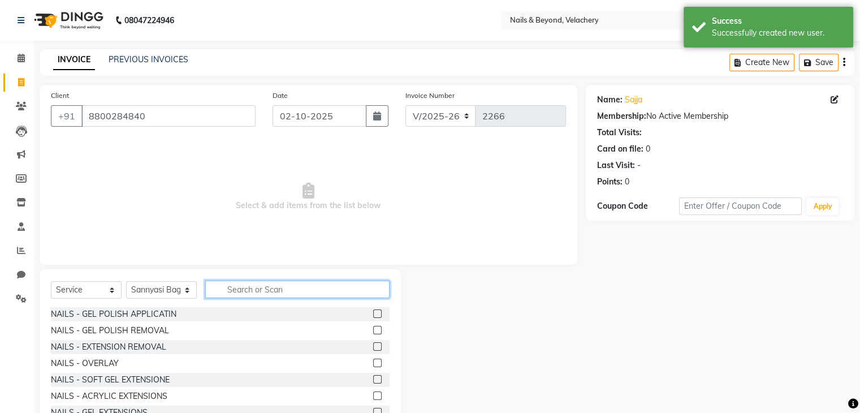
click at [249, 294] on input "text" at bounding box center [297, 289] width 184 height 18
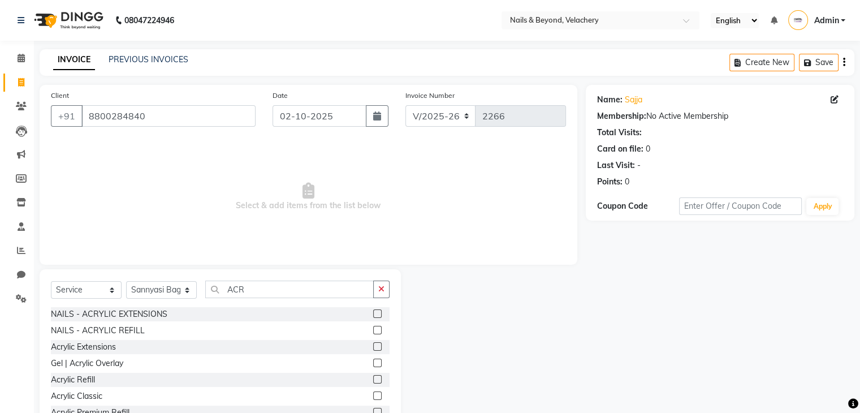
click at [373, 312] on label at bounding box center [377, 313] width 8 height 8
click at [373, 312] on input "checkbox" at bounding box center [376, 313] width 7 height 7
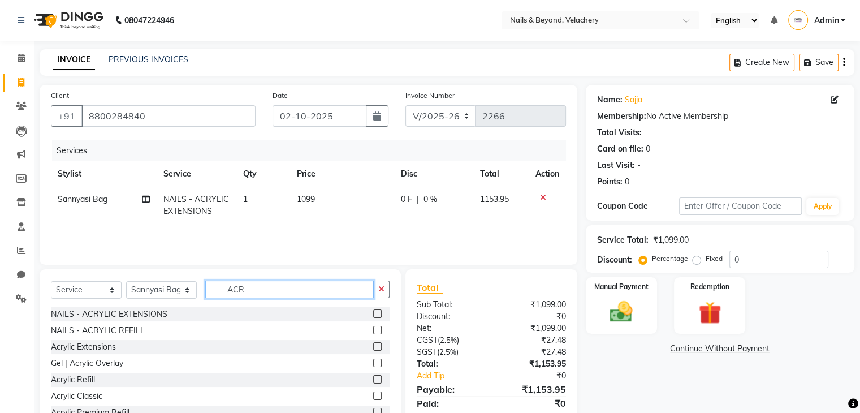
click at [284, 291] on input "ACR" at bounding box center [289, 289] width 169 height 18
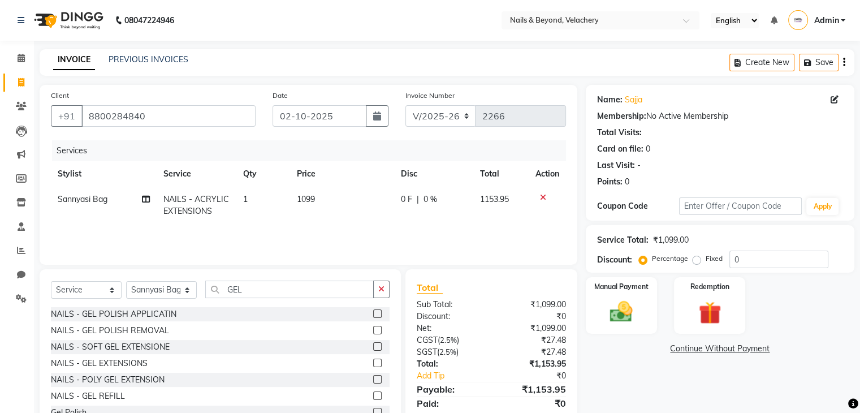
click at [373, 313] on label at bounding box center [377, 313] width 8 height 8
click at [373, 313] on input "checkbox" at bounding box center [376, 313] width 7 height 7
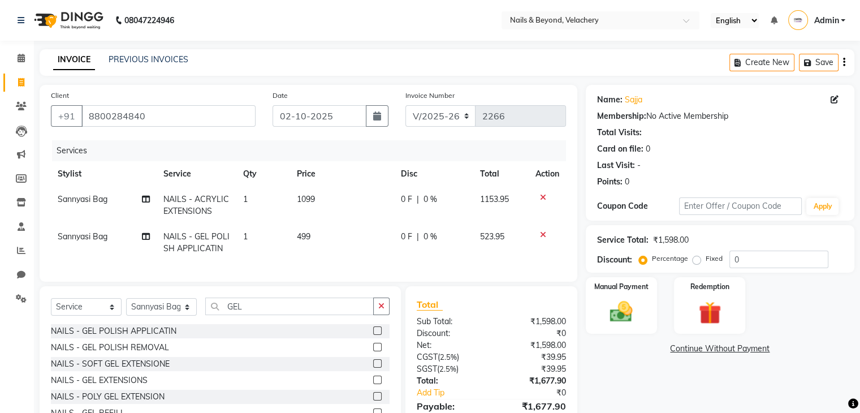
click at [253, 199] on td "1" at bounding box center [262, 205] width 53 height 37
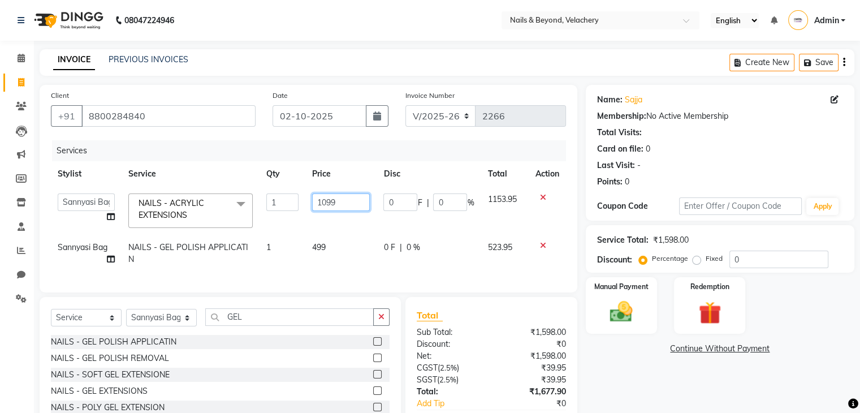
click at [348, 205] on input "1099" at bounding box center [341, 202] width 58 height 18
click at [357, 230] on tbody "[PERSON_NAME] [PERSON_NAME] JANGGINLIN Jothang Konyak [PERSON_NAME] NAT14633 Me…" at bounding box center [308, 229] width 515 height 85
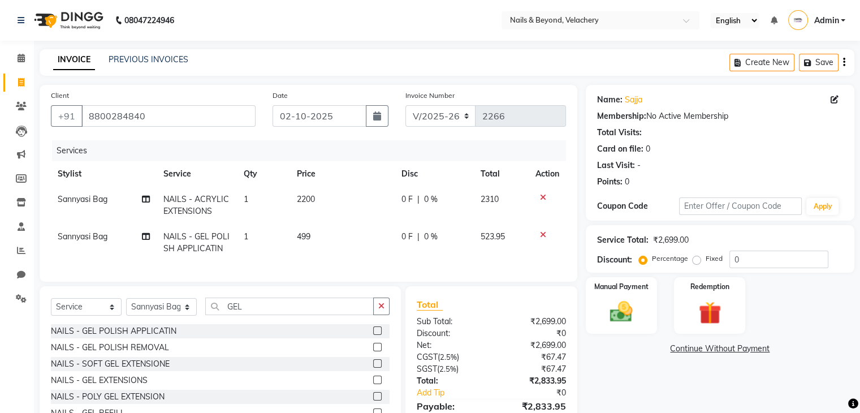
click at [308, 235] on span "499" at bounding box center [304, 236] width 14 height 10
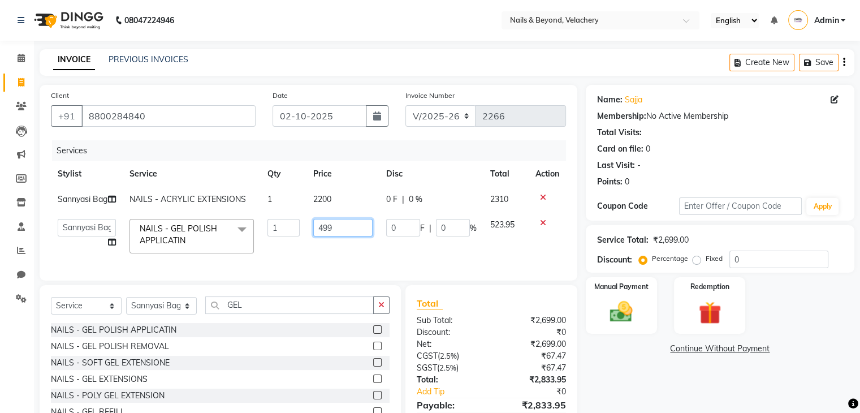
click at [339, 236] on input "499" at bounding box center [342, 228] width 59 height 18
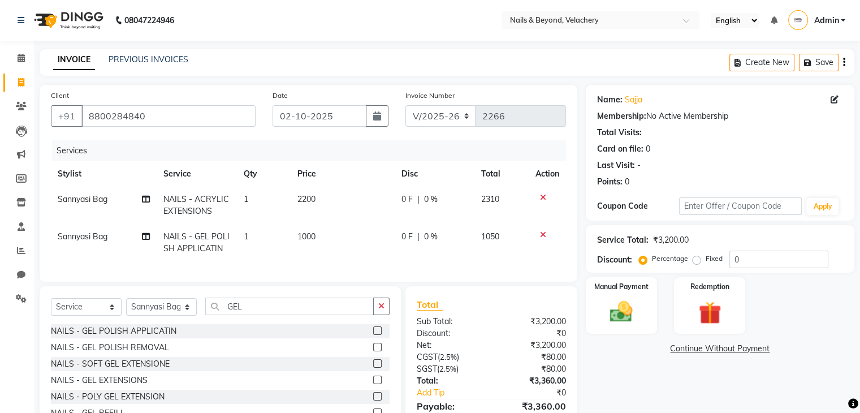
click at [362, 258] on td "1000" at bounding box center [343, 242] width 105 height 37
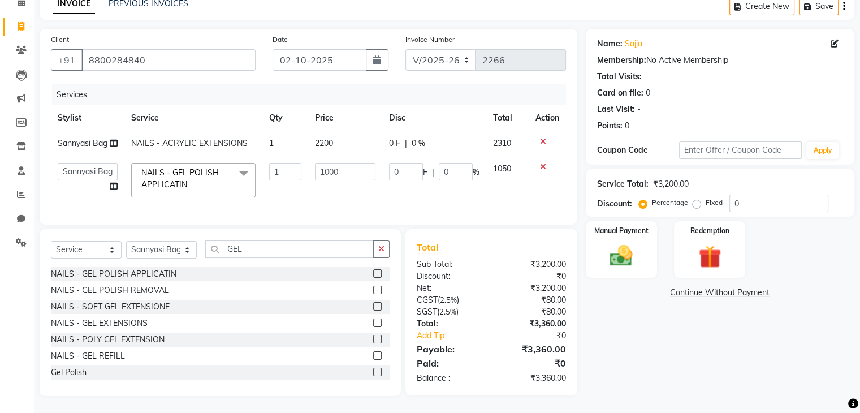
scroll to position [65, 0]
click at [540, 163] on icon at bounding box center [543, 167] width 6 height 8
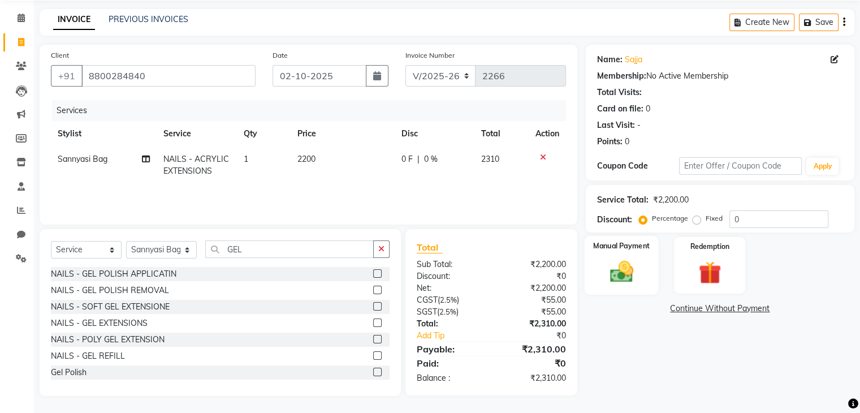
click at [623, 277] on img at bounding box center [621, 271] width 38 height 27
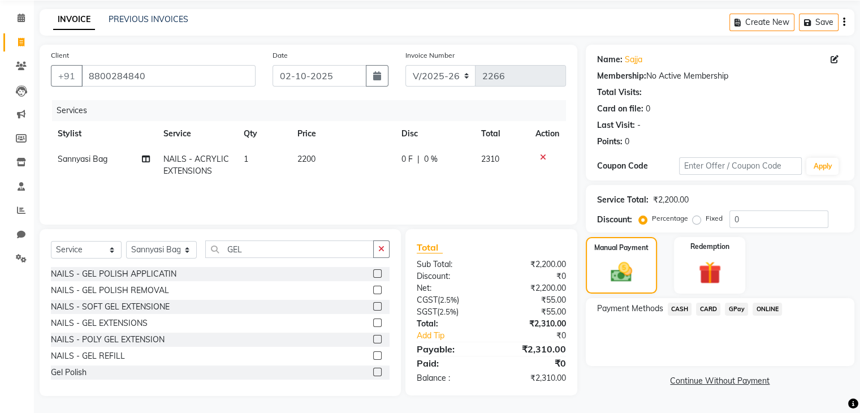
click at [735, 307] on span "GPay" at bounding box center [736, 309] width 23 height 13
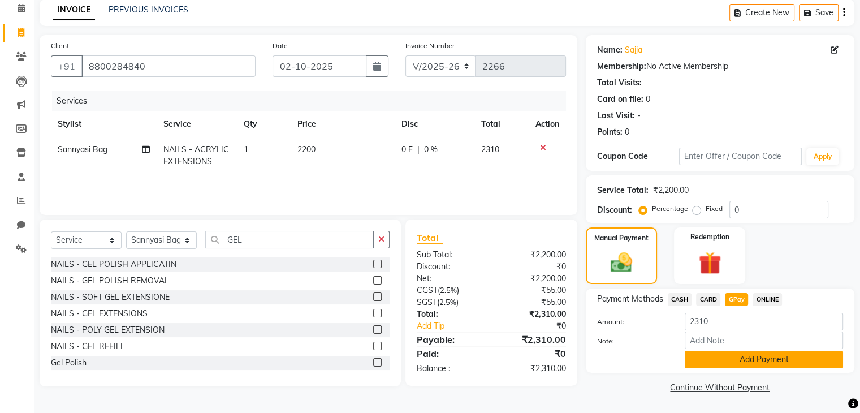
click at [735, 359] on button "Add Payment" at bounding box center [764, 360] width 158 height 18
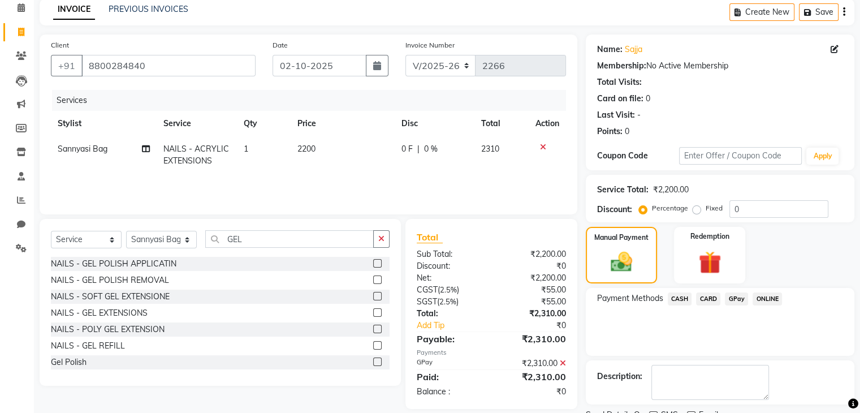
scroll to position [97, 0]
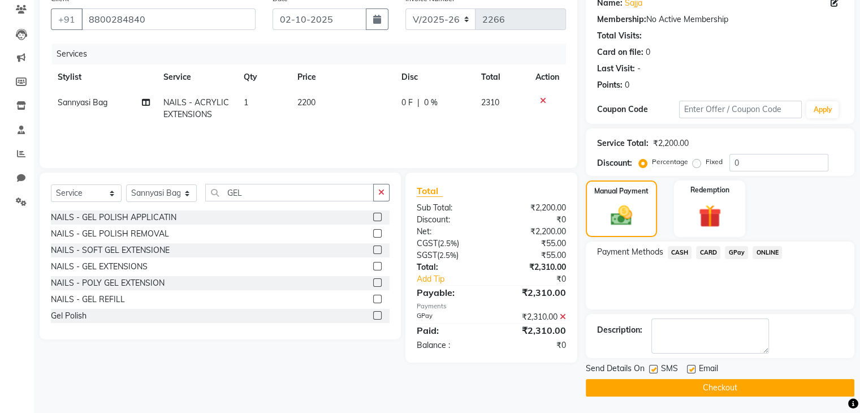
click at [753, 387] on button "Checkout" at bounding box center [720, 388] width 269 height 18
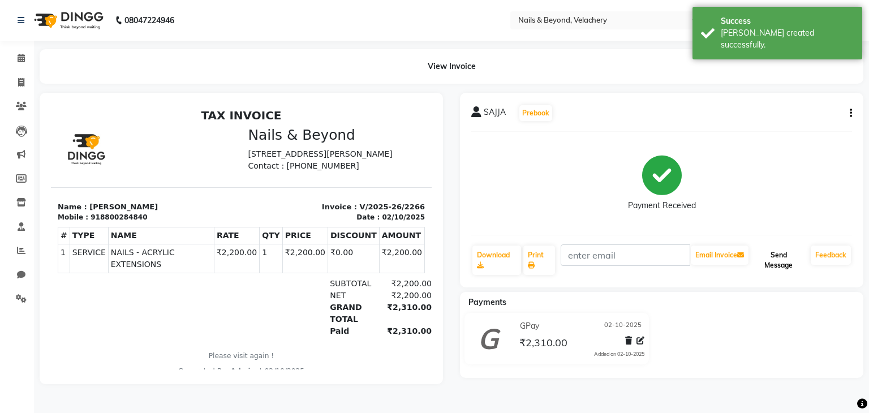
click at [785, 252] on button "Send Message" at bounding box center [777, 259] width 55 height 29
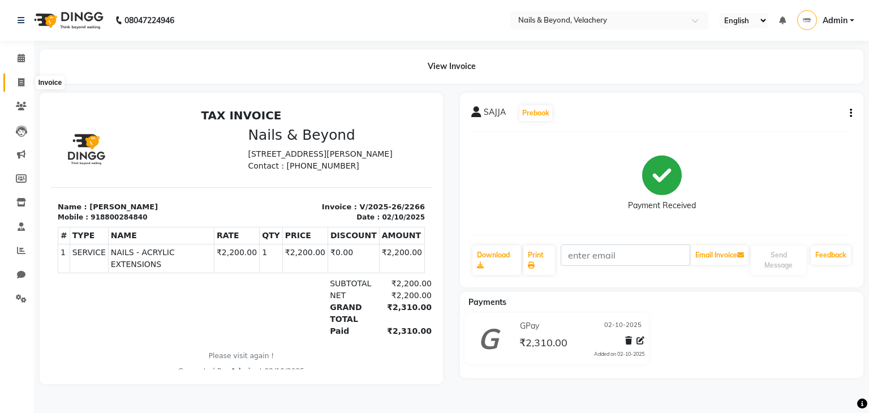
click at [20, 84] on icon at bounding box center [21, 82] width 6 height 8
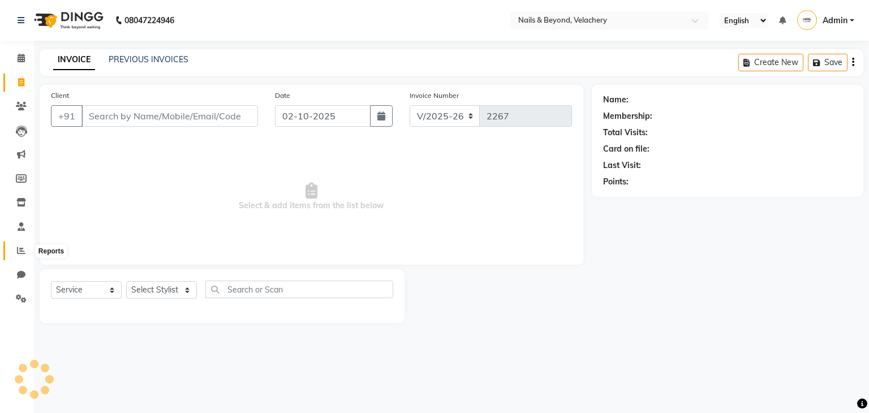
click at [23, 245] on span at bounding box center [21, 250] width 20 height 13
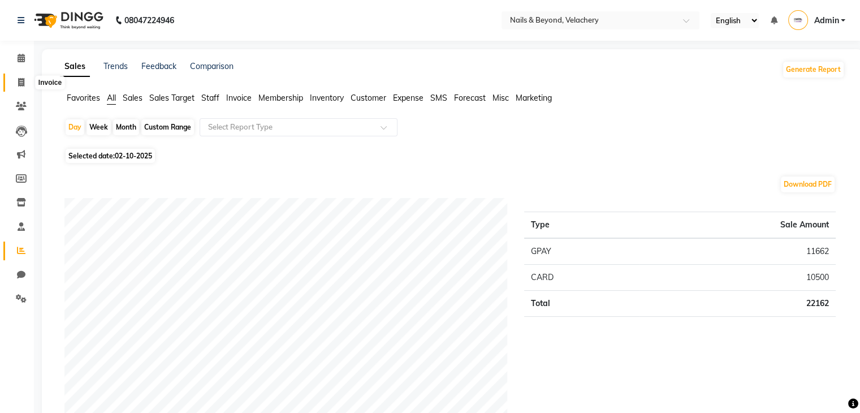
click at [18, 84] on icon at bounding box center [21, 82] width 6 height 8
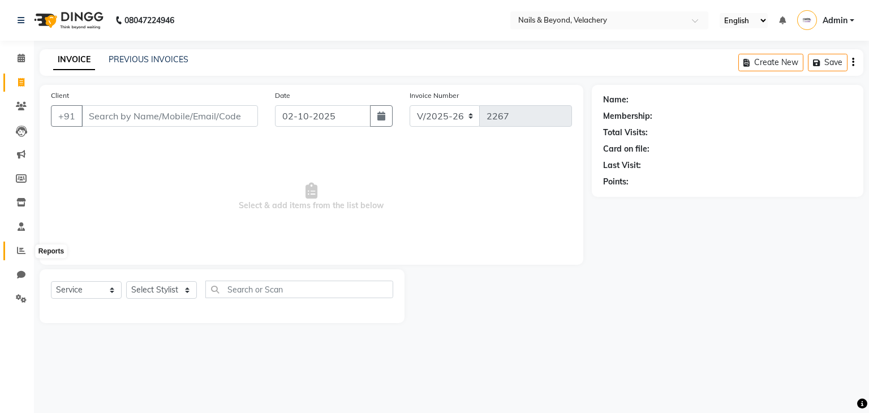
click at [17, 253] on icon at bounding box center [21, 250] width 8 height 8
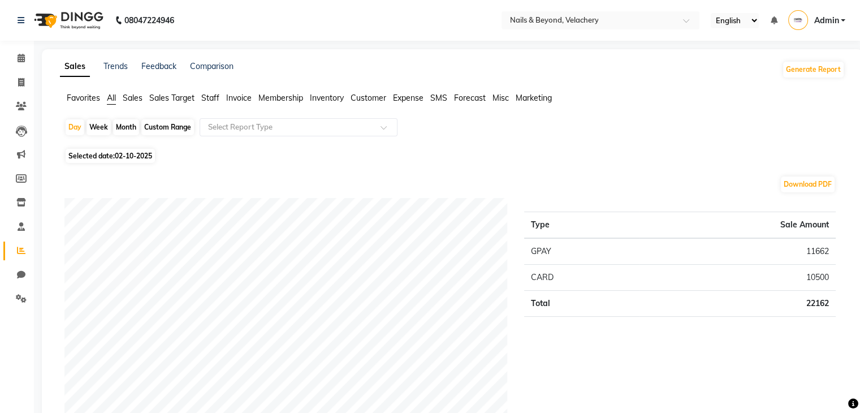
click at [368, 100] on span "Customer" at bounding box center [369, 98] width 36 height 10
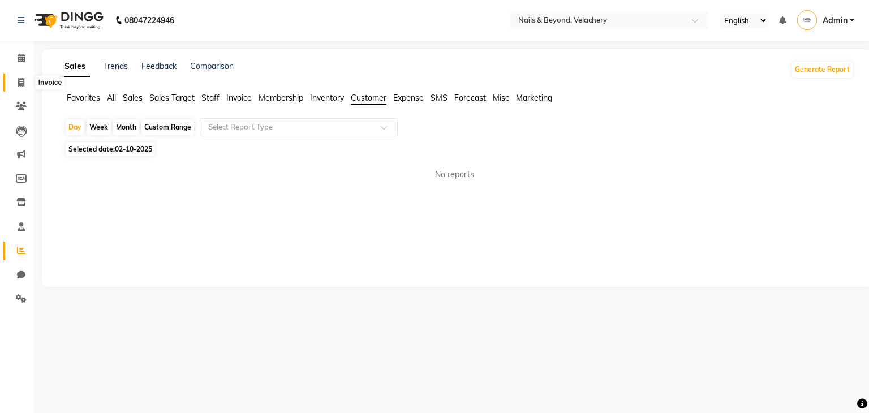
click at [19, 88] on span at bounding box center [21, 82] width 20 height 13
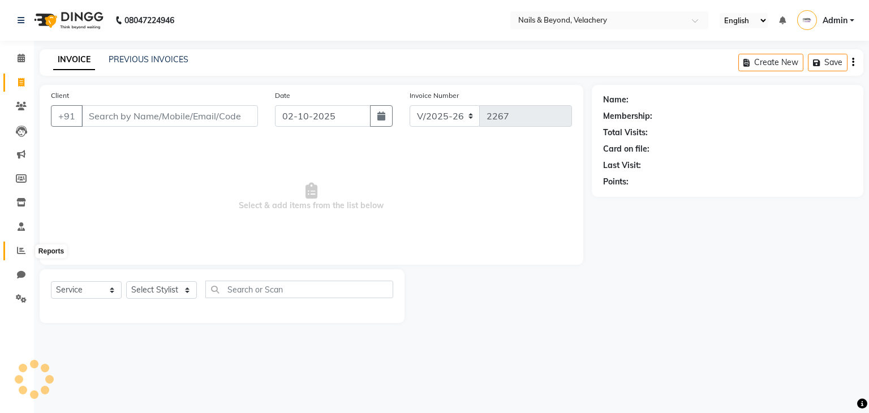
click at [23, 252] on icon at bounding box center [21, 250] width 8 height 8
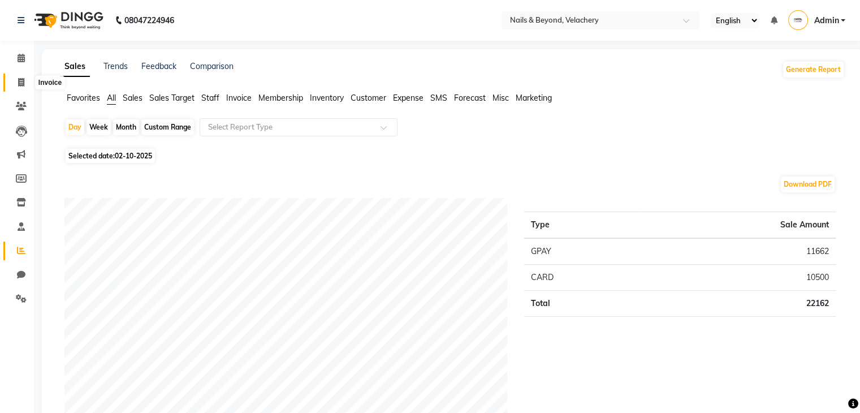
click at [19, 84] on icon at bounding box center [21, 82] width 6 height 8
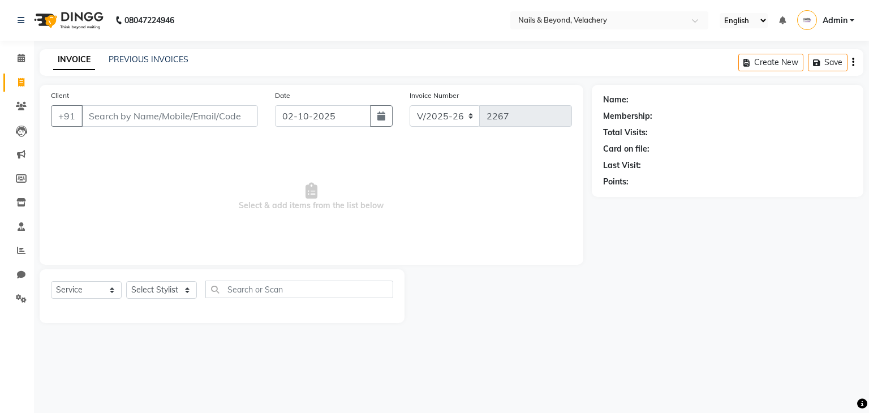
click at [692, 268] on div "Name: Membership: Total Visits: Card on file: Last Visit: Points:" at bounding box center [732, 204] width 280 height 238
click at [688, 270] on div "Name: Membership: Total Visits: Card on file: Last Visit: Points:" at bounding box center [732, 204] width 280 height 238
click at [25, 247] on span at bounding box center [21, 250] width 20 height 13
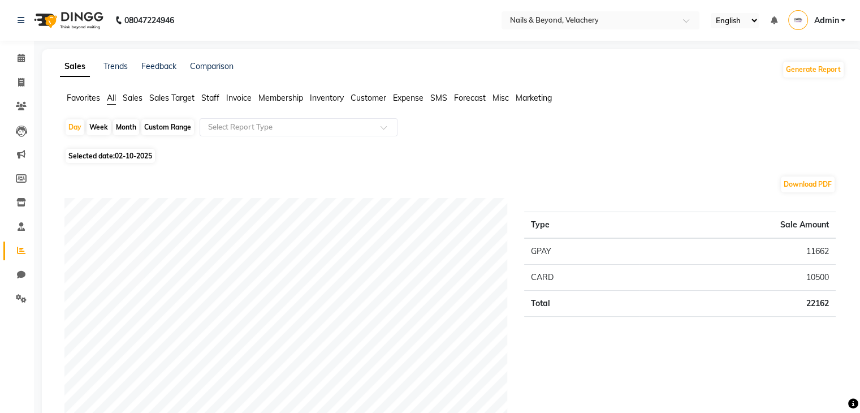
click at [23, 82] on icon at bounding box center [21, 82] width 6 height 8
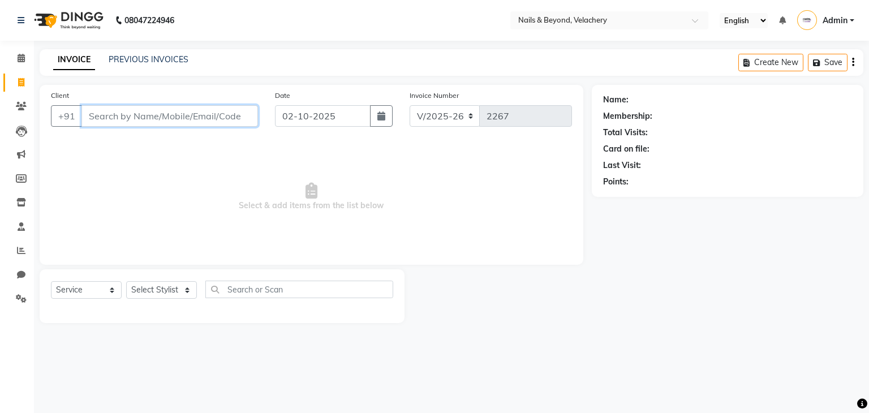
click at [148, 120] on input "Client" at bounding box center [169, 115] width 176 height 21
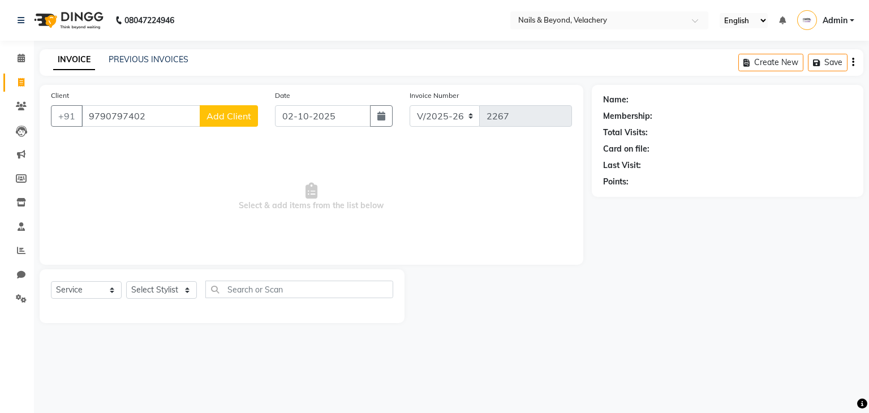
click at [230, 112] on span "Add Client" at bounding box center [228, 115] width 45 height 11
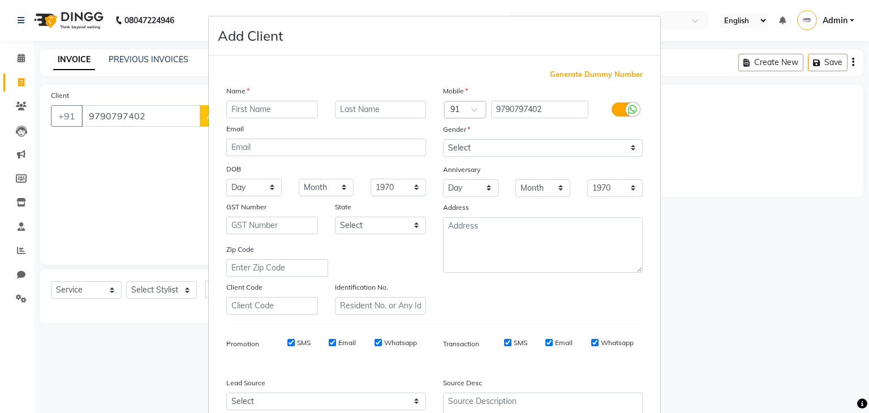
click at [281, 106] on input "text" at bounding box center [272, 110] width 92 height 18
click at [586, 149] on select "Select [DEMOGRAPHIC_DATA] [DEMOGRAPHIC_DATA] Other Prefer Not To Say" at bounding box center [543, 148] width 200 height 18
click at [443, 140] on select "Select [DEMOGRAPHIC_DATA] [DEMOGRAPHIC_DATA] Other Prefer Not To Say" at bounding box center [543, 148] width 200 height 18
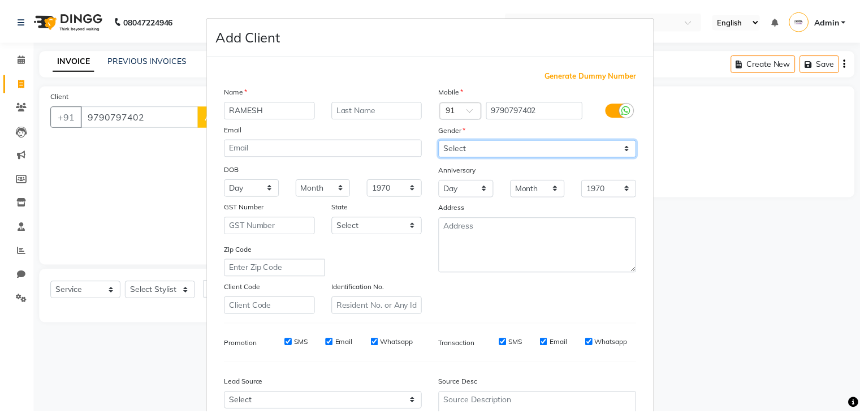
scroll to position [115, 0]
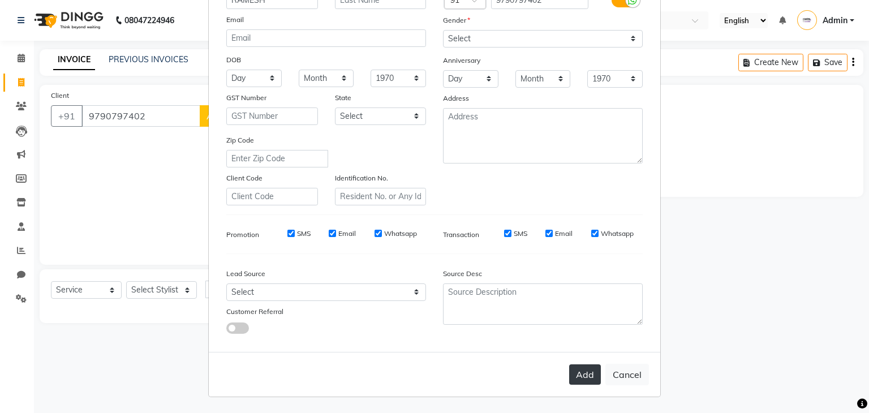
click at [575, 371] on button "Add" at bounding box center [585, 374] width 32 height 20
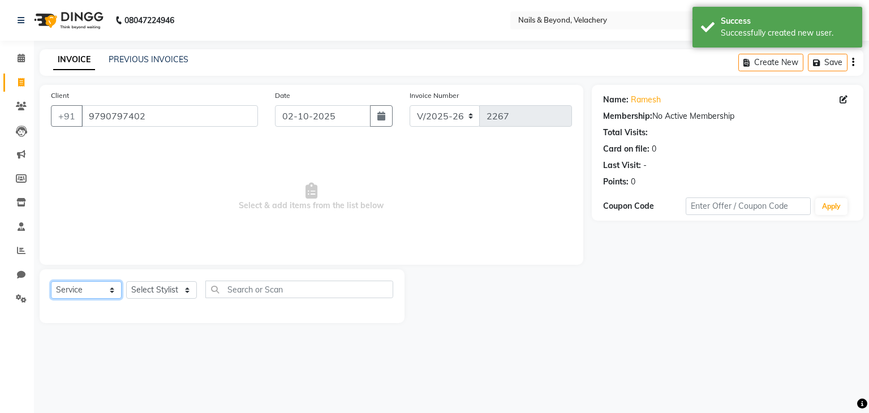
click at [85, 292] on select "Select Service Product Membership Package Voucher Prepaid Gift Card" at bounding box center [86, 290] width 71 height 18
click at [149, 292] on select "Select Stylist [PERSON_NAME] [PERSON_NAME] JANGGINLIN Jothang Konyak [PERSON_NA…" at bounding box center [161, 290] width 71 height 18
click at [126, 282] on select "Select Stylist [PERSON_NAME] [PERSON_NAME] JANGGINLIN Jothang Konyak [PERSON_NA…" at bounding box center [161, 290] width 71 height 18
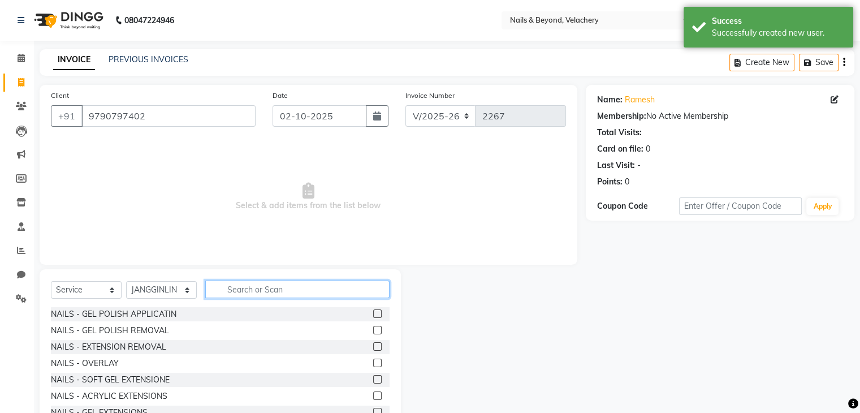
click at [277, 290] on input "text" at bounding box center [297, 289] width 184 height 18
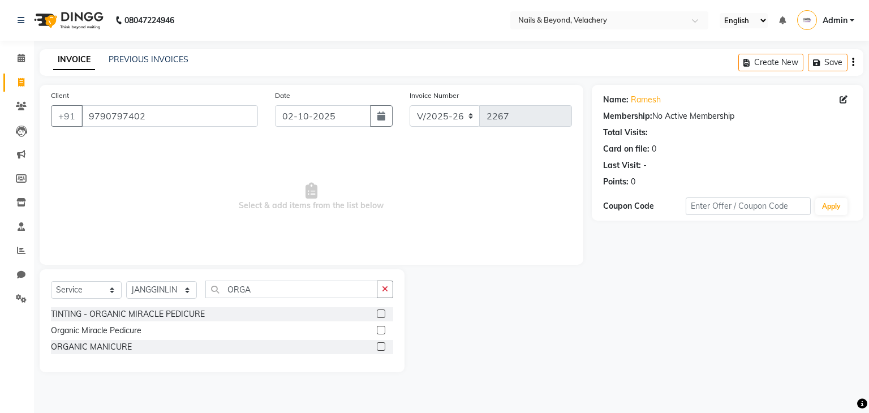
click at [176, 333] on div "Organic Miracle Pedicure" at bounding box center [222, 330] width 342 height 14
click at [380, 330] on label at bounding box center [381, 330] width 8 height 8
click at [380, 330] on input "checkbox" at bounding box center [380, 330] width 7 height 7
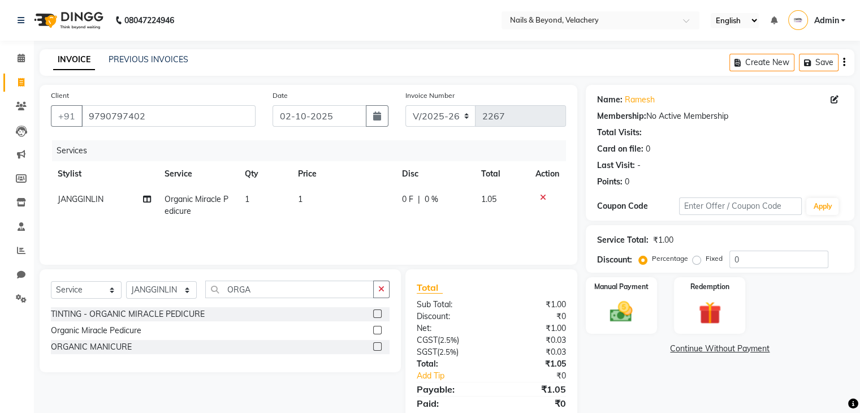
click at [314, 200] on td "1" at bounding box center [343, 205] width 104 height 37
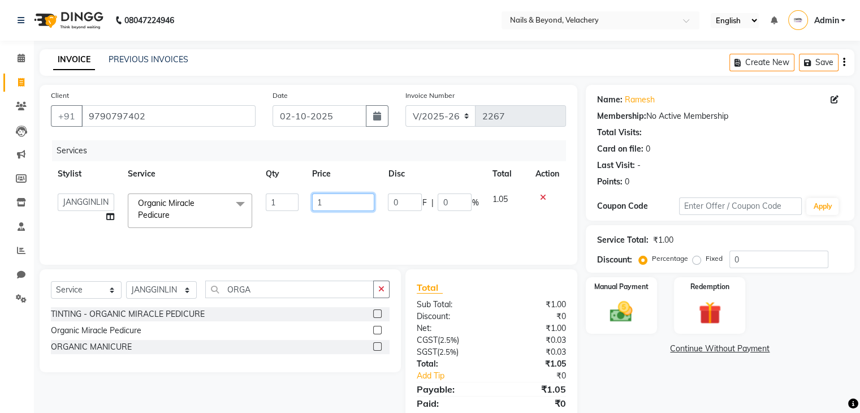
click at [314, 200] on input "1" at bounding box center [343, 202] width 62 height 18
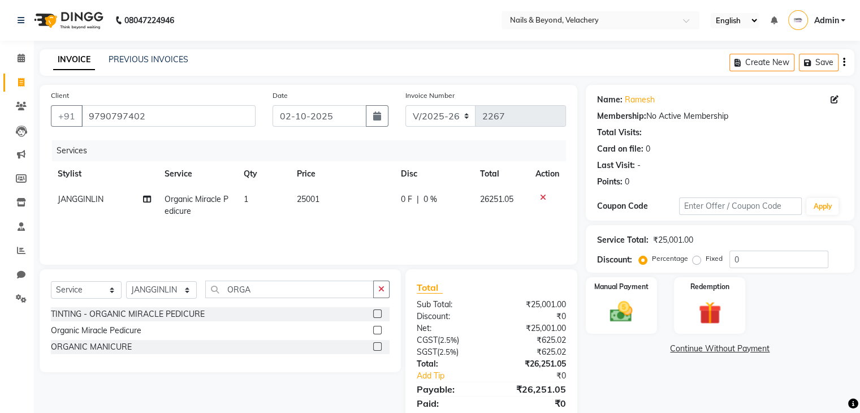
drag, startPoint x: 499, startPoint y: 244, endPoint x: 469, endPoint y: 238, distance: 30.7
click at [469, 238] on div "Services Stylist Service Qty Price Disc Total Action JANGGINLIN Organic Miracle…" at bounding box center [308, 196] width 515 height 113
click at [409, 220] on td "0 F | 0 %" at bounding box center [433, 205] width 79 height 37
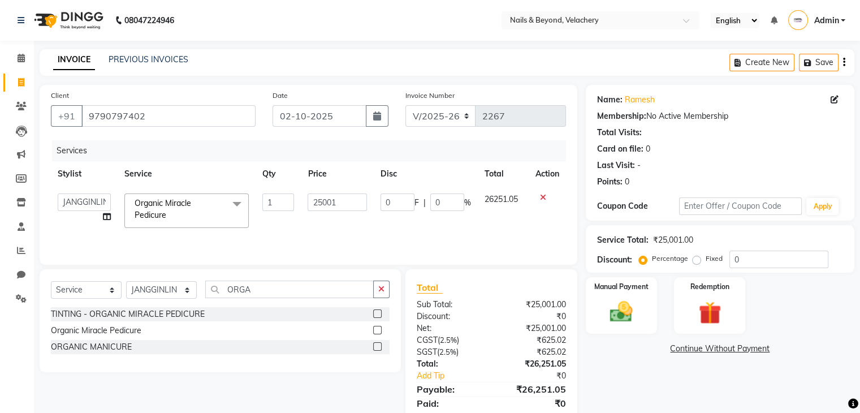
click at [467, 230] on td "0 F | 0 %" at bounding box center [426, 211] width 104 height 48
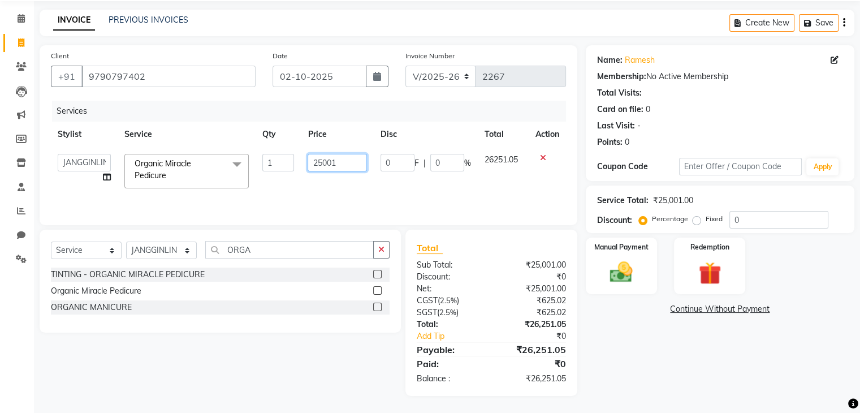
click at [350, 166] on input "25001" at bounding box center [337, 163] width 59 height 18
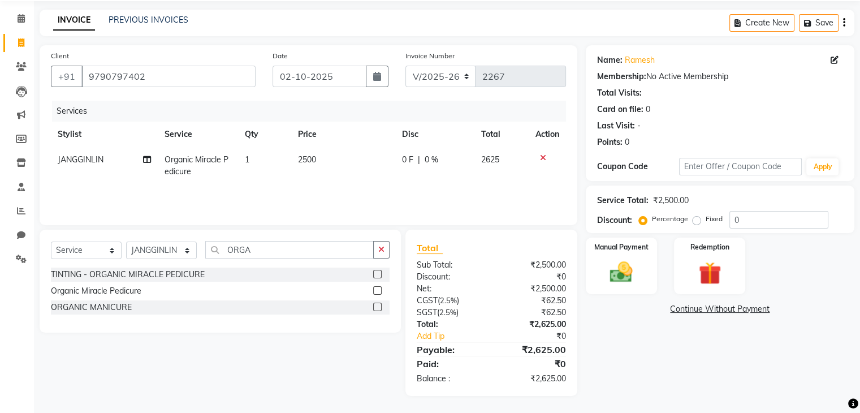
click at [545, 191] on div "Services Stylist Service Qty Price Disc Total Action JANGGINLIN Organic Miracle…" at bounding box center [308, 157] width 515 height 113
click at [636, 266] on img at bounding box center [621, 272] width 38 height 27
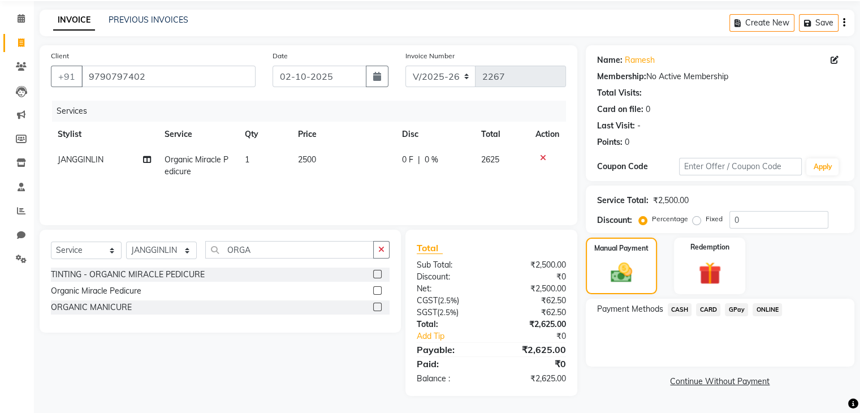
click at [743, 313] on span "GPay" at bounding box center [736, 309] width 23 height 13
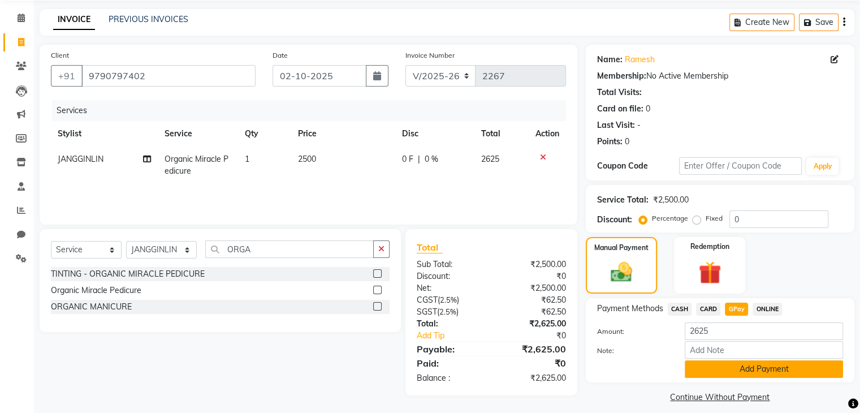
click at [785, 372] on button "Add Payment" at bounding box center [764, 369] width 158 height 18
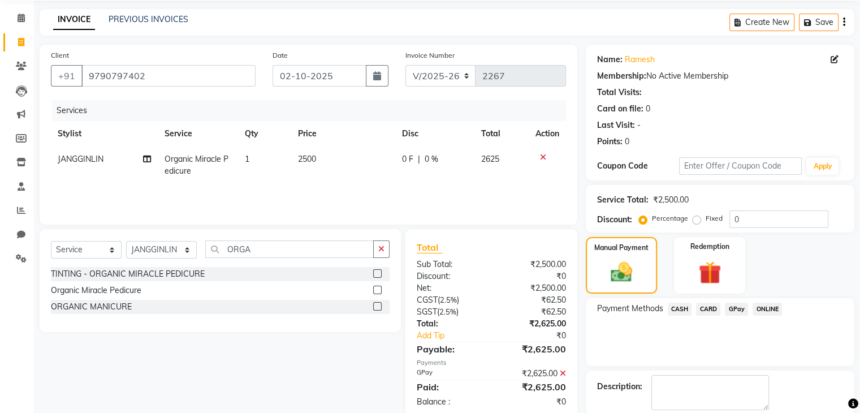
scroll to position [97, 0]
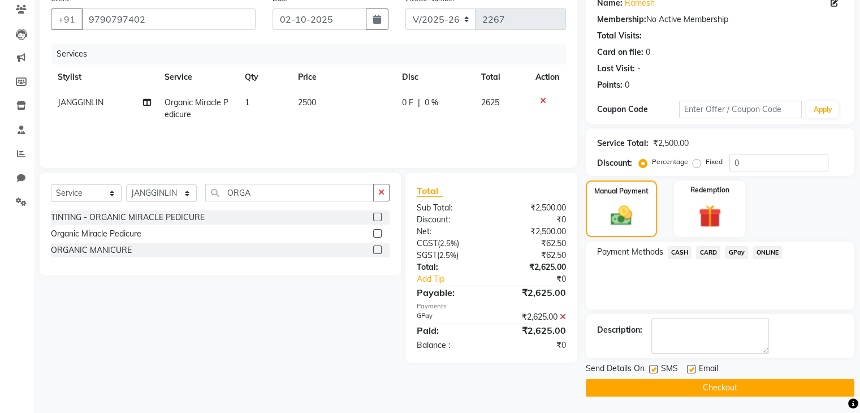
click at [701, 392] on button "Checkout" at bounding box center [720, 388] width 269 height 18
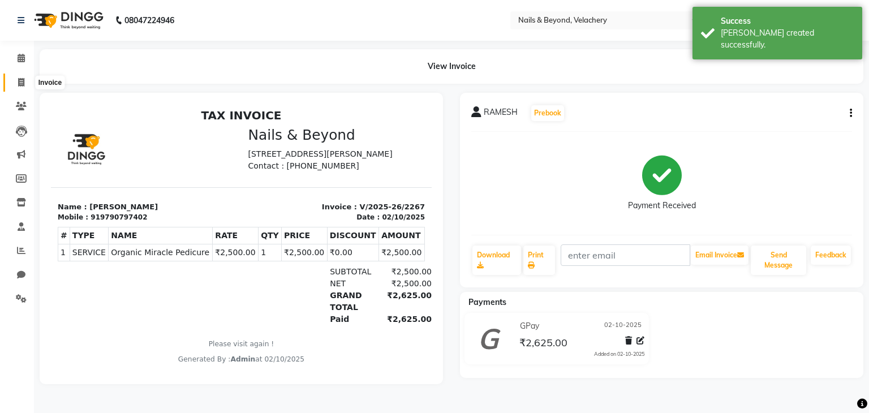
click at [18, 80] on icon at bounding box center [21, 82] width 6 height 8
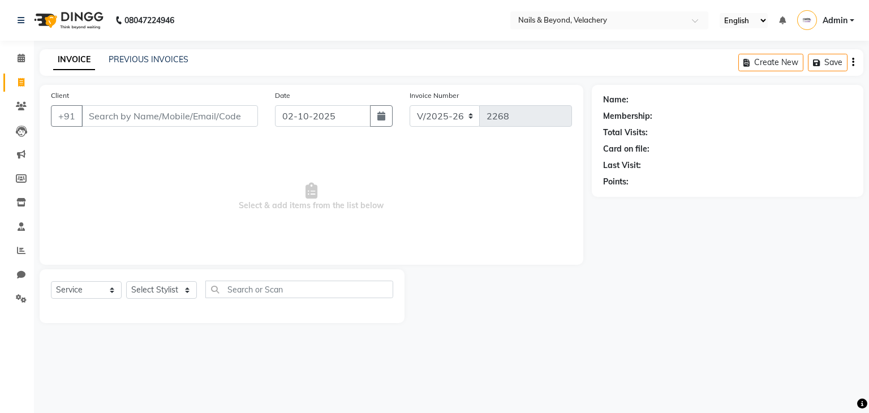
click at [617, 241] on div "Name: Membership: Total Visits: Card on file: Last Visit: Points:" at bounding box center [732, 204] width 280 height 238
click at [270, 286] on input "text" at bounding box center [299, 289] width 188 height 18
click at [190, 118] on input "Client" at bounding box center [169, 115] width 176 height 21
drag, startPoint x: 233, startPoint y: 103, endPoint x: 234, endPoint y: 114, distance: 10.8
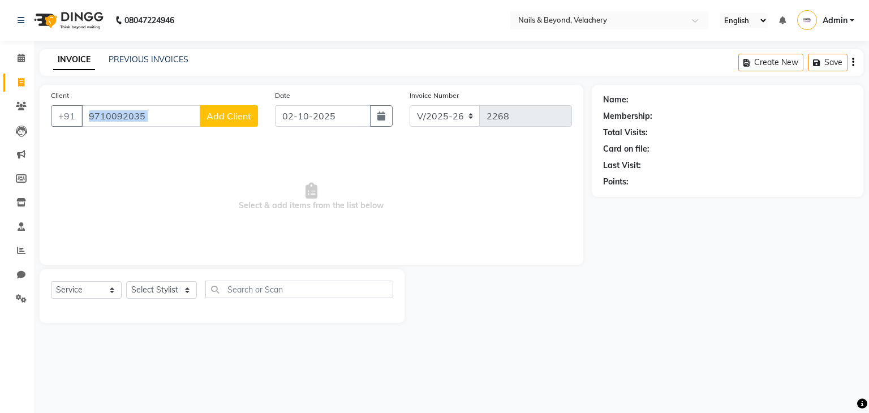
click at [234, 114] on div "Client [PHONE_NUMBER] Add Client" at bounding box center [154, 112] width 224 height 46
click at [234, 114] on span "Add Client" at bounding box center [228, 115] width 45 height 11
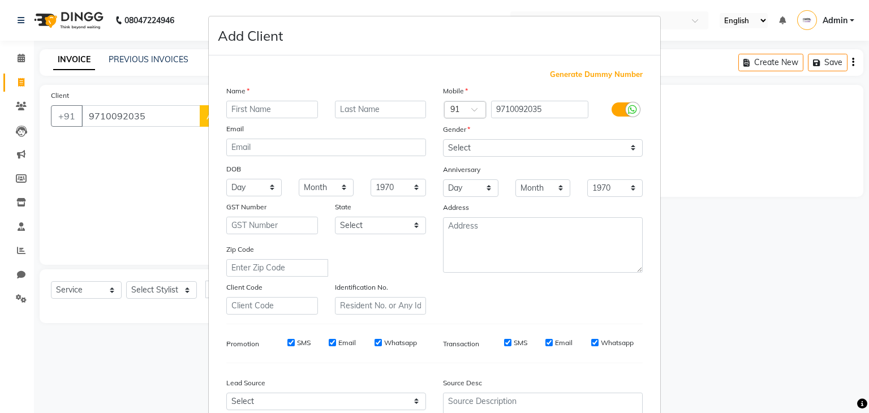
click at [275, 106] on input "text" at bounding box center [272, 110] width 92 height 18
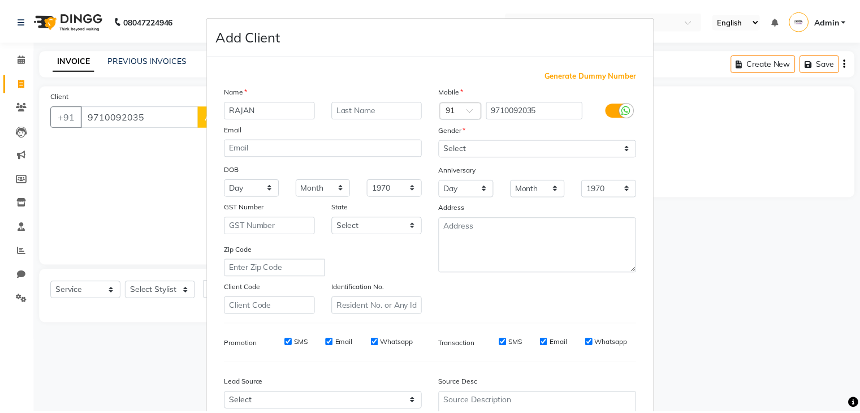
scroll to position [115, 0]
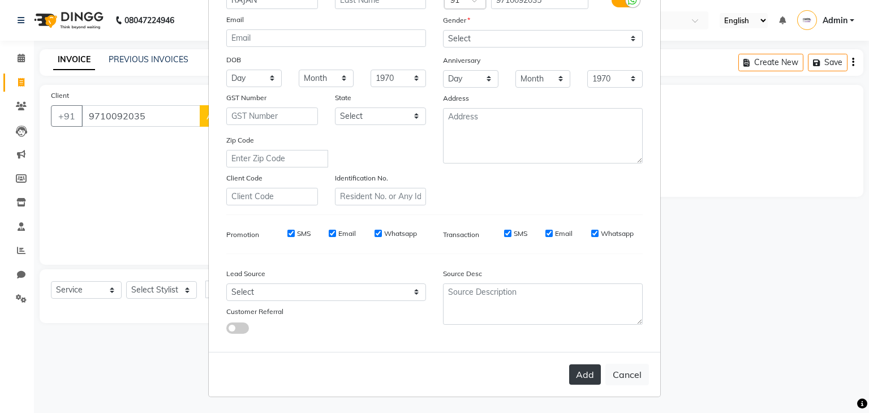
click at [571, 380] on button "Add" at bounding box center [585, 374] width 32 height 20
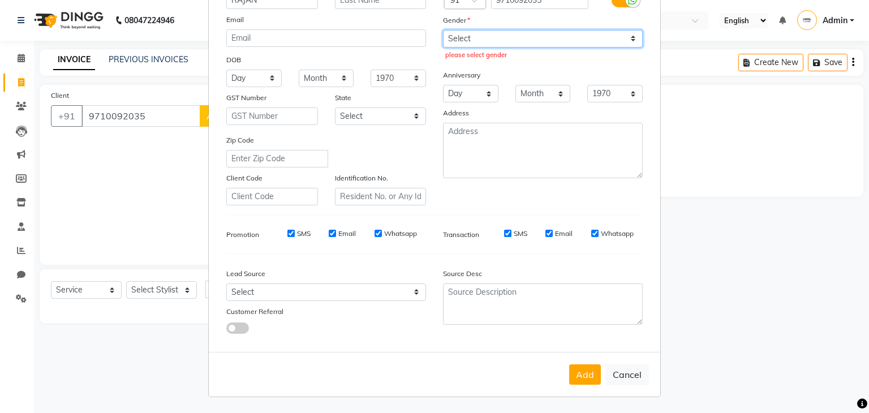
click at [629, 30] on select "Select [DEMOGRAPHIC_DATA] [DEMOGRAPHIC_DATA] Other Prefer Not To Say" at bounding box center [543, 39] width 200 height 18
click at [443, 30] on select "Select [DEMOGRAPHIC_DATA] [DEMOGRAPHIC_DATA] Other Prefer Not To Say" at bounding box center [543, 39] width 200 height 18
click at [600, 30] on select "Select [DEMOGRAPHIC_DATA] [DEMOGRAPHIC_DATA] Other Prefer Not To Say" at bounding box center [543, 39] width 200 height 18
click at [443, 30] on select "Select [DEMOGRAPHIC_DATA] [DEMOGRAPHIC_DATA] Other Prefer Not To Say" at bounding box center [543, 39] width 200 height 18
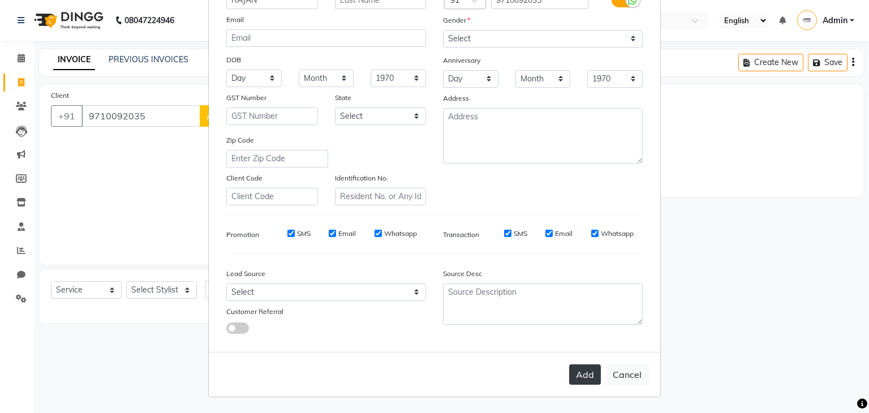
click at [581, 378] on button "Add" at bounding box center [585, 374] width 32 height 20
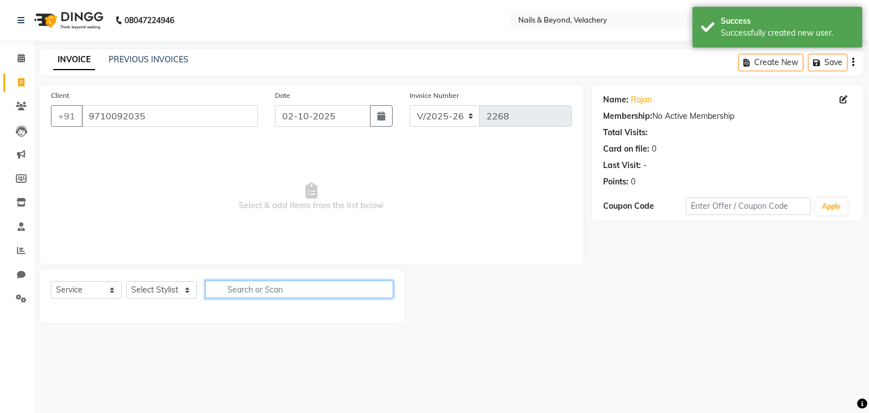
click at [263, 288] on input "text" at bounding box center [299, 289] width 188 height 18
click at [317, 290] on input "text" at bounding box center [299, 289] width 188 height 18
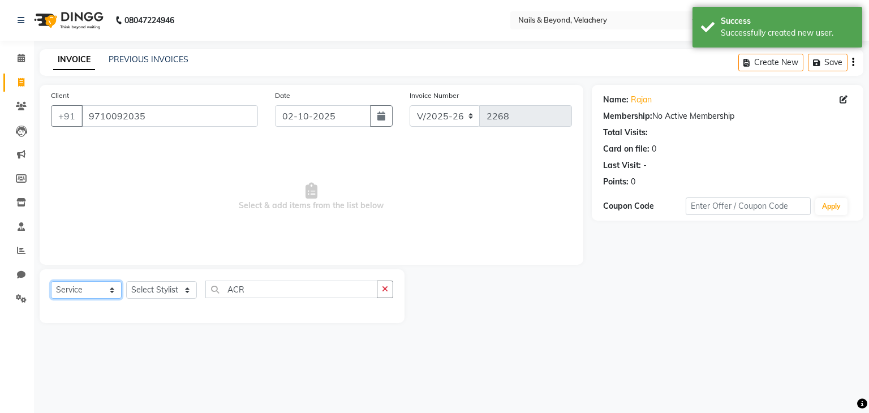
click at [93, 293] on select "Select Service Product Membership Package Voucher Prepaid Gift Card" at bounding box center [86, 290] width 71 height 18
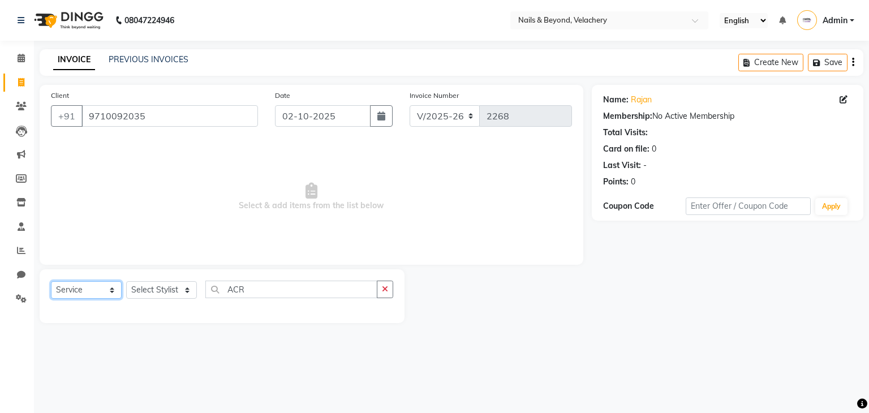
click at [51, 282] on select "Select Service Product Membership Package Voucher Prepaid Gift Card" at bounding box center [86, 290] width 71 height 18
click at [176, 295] on select "Select Stylist [PERSON_NAME] [PERSON_NAME] JANGGINLIN Jothang Konyak [PERSON_NA…" at bounding box center [161, 290] width 71 height 18
click at [126, 282] on select "Select Stylist [PERSON_NAME] [PERSON_NAME] JANGGINLIN Jothang Konyak [PERSON_NA…" at bounding box center [161, 290] width 71 height 18
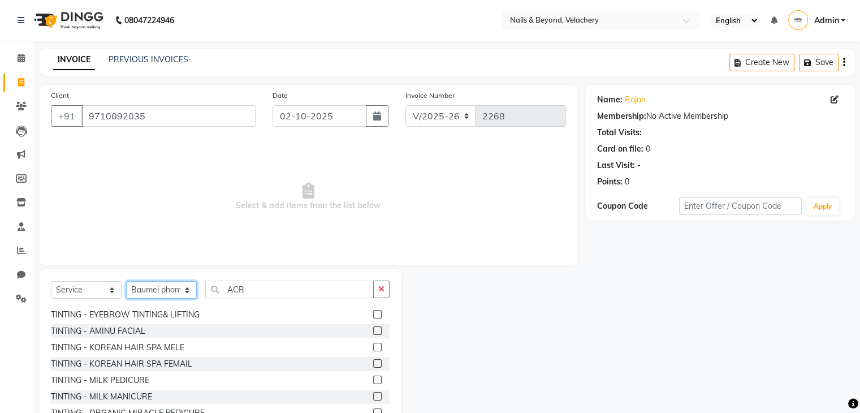
scroll to position [475, 0]
click at [270, 290] on input "ACR" at bounding box center [289, 289] width 169 height 18
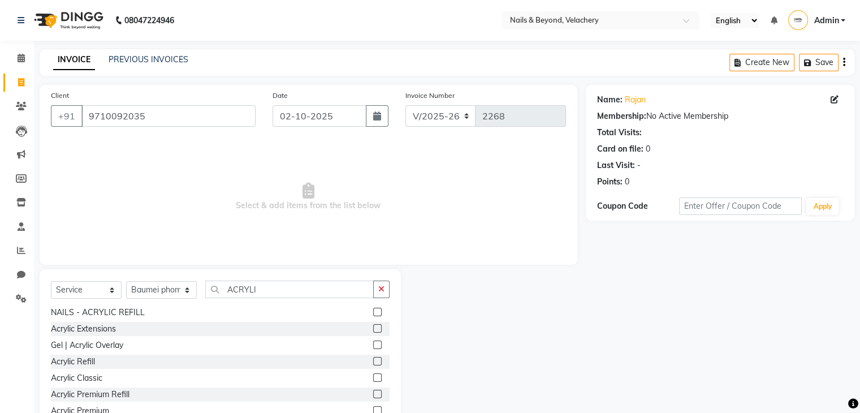
click at [373, 330] on label at bounding box center [377, 328] width 8 height 8
click at [373, 330] on input "checkbox" at bounding box center [376, 328] width 7 height 7
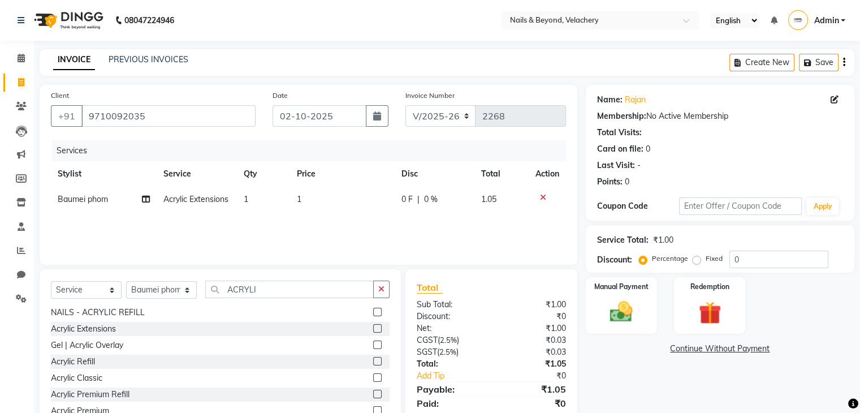
drag, startPoint x: 381, startPoint y: 292, endPoint x: 322, endPoint y: 283, distance: 58.9
click at [322, 283] on div "ACRYLI" at bounding box center [298, 289] width 184 height 18
click at [322, 283] on input "ACRYLI" at bounding box center [289, 289] width 169 height 18
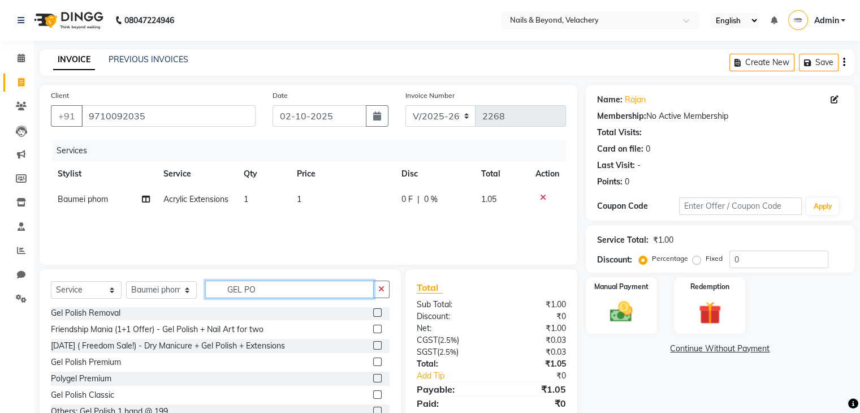
scroll to position [1, 0]
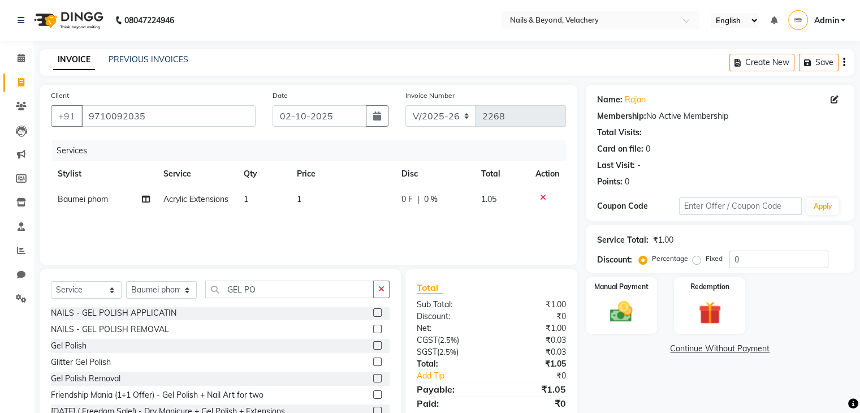
click at [373, 345] on label at bounding box center [377, 345] width 8 height 8
click at [373, 345] on input "checkbox" at bounding box center [376, 345] width 7 height 7
click at [339, 194] on td "1" at bounding box center [342, 199] width 105 height 25
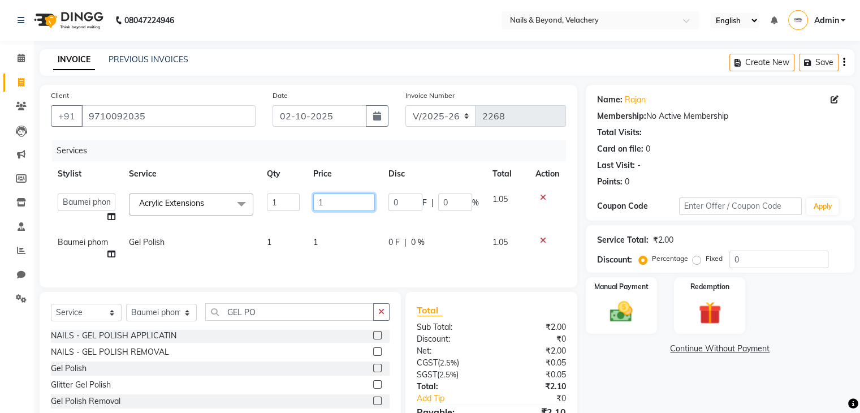
click at [339, 194] on input "1" at bounding box center [344, 202] width 62 height 18
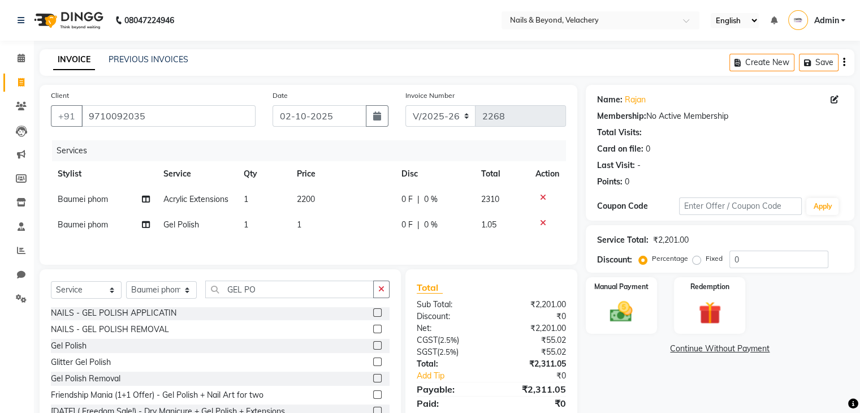
click at [323, 243] on div "Services Stylist Service Qty Price Disc Total Action Baumei phom Acrylic Extens…" at bounding box center [308, 196] width 515 height 113
click at [320, 228] on td "1" at bounding box center [342, 224] width 105 height 25
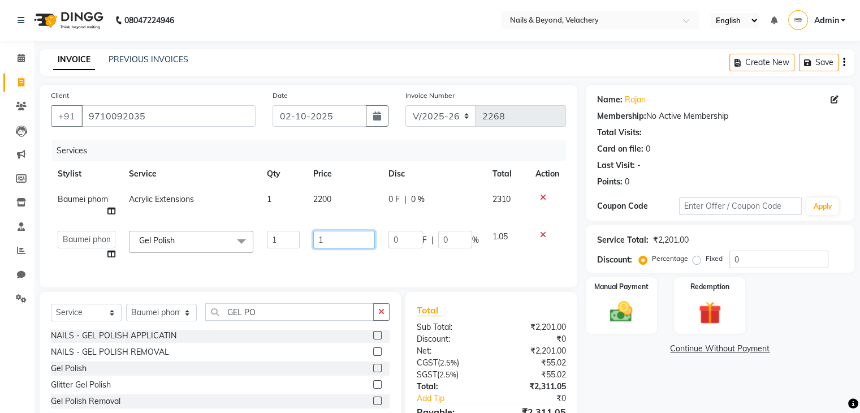
click at [329, 238] on input "1" at bounding box center [344, 240] width 62 height 18
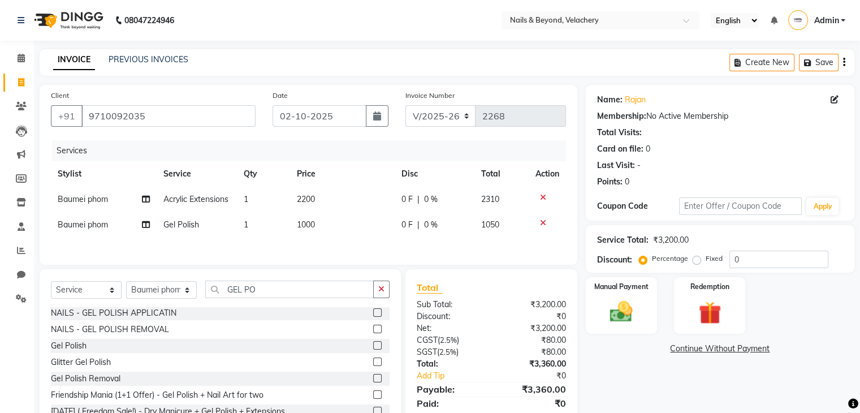
click at [378, 258] on div "Client [PHONE_NUMBER] Date [DATE] Invoice Number V/2025 V/[PHONE_NUMBER] Servic…" at bounding box center [309, 175] width 538 height 180
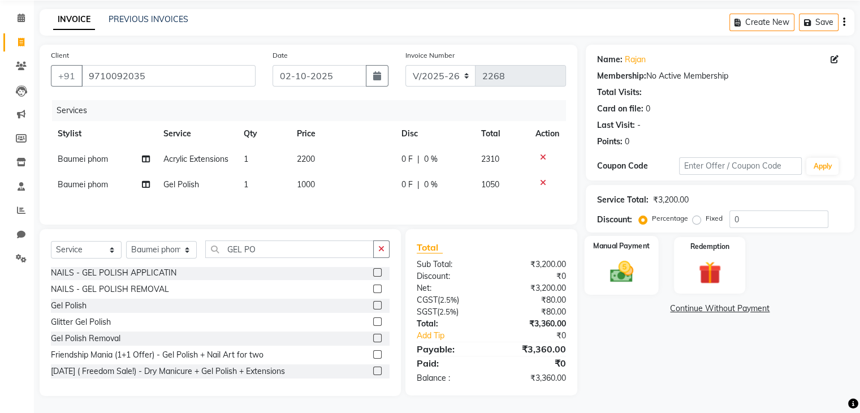
click at [638, 277] on img at bounding box center [621, 271] width 38 height 27
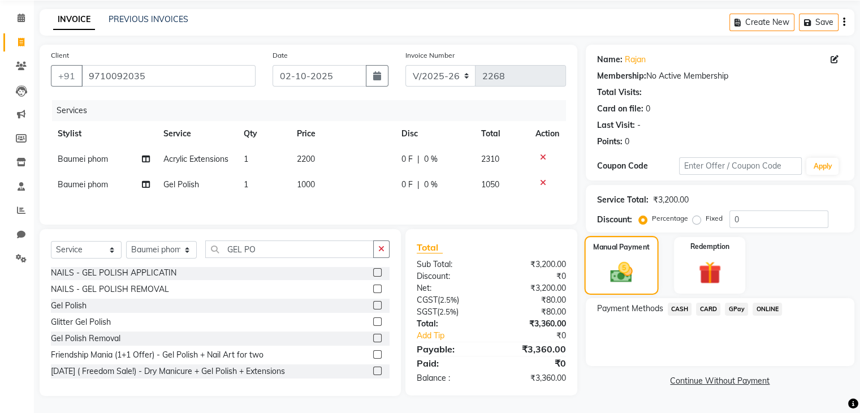
click at [638, 277] on img at bounding box center [621, 273] width 36 height 26
click at [685, 308] on span "CASH" at bounding box center [680, 309] width 24 height 13
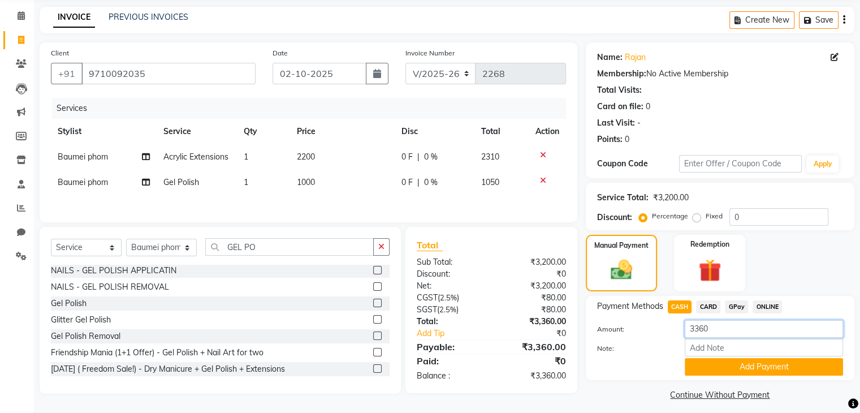
click at [718, 330] on input "3360" at bounding box center [764, 329] width 158 height 18
click at [731, 304] on span "GPay" at bounding box center [736, 306] width 23 height 13
click at [718, 329] on input "3360" at bounding box center [764, 329] width 158 height 18
click at [745, 374] on button "Add Payment" at bounding box center [764, 367] width 158 height 18
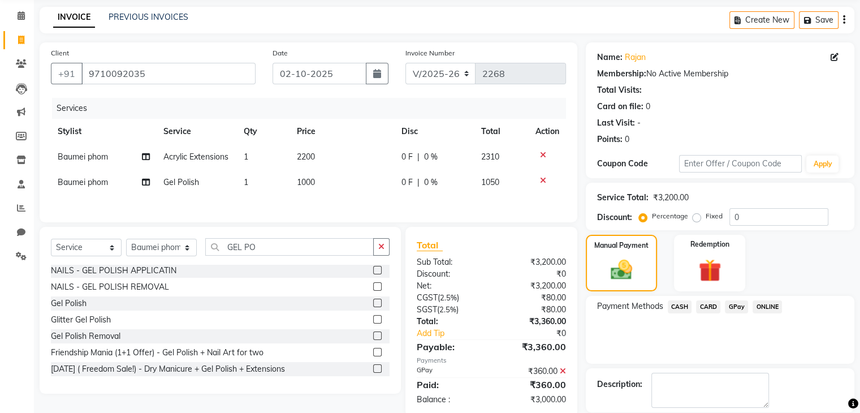
click at [672, 308] on span "CASH" at bounding box center [680, 306] width 24 height 13
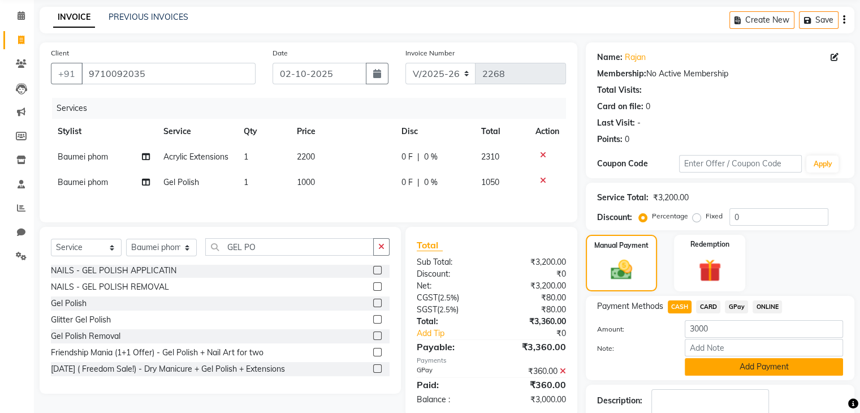
click at [737, 367] on button "Add Payment" at bounding box center [764, 367] width 158 height 18
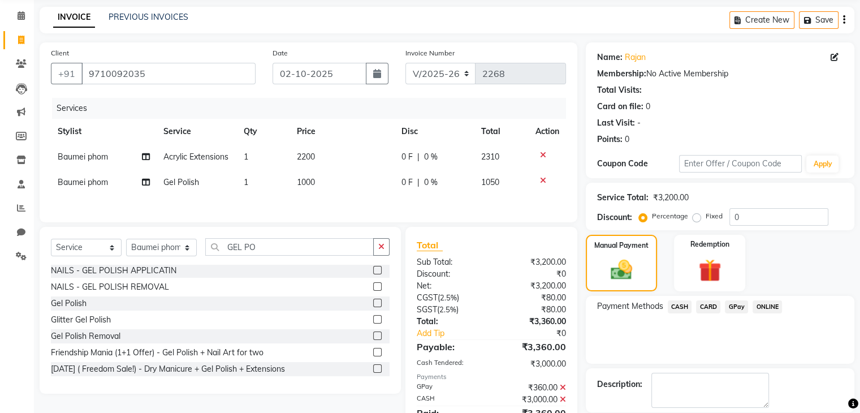
click at [737, 367] on div "Name: [PERSON_NAME] Membership: No Active Membership Total Visits: Card on file…" at bounding box center [724, 246] width 277 height 408
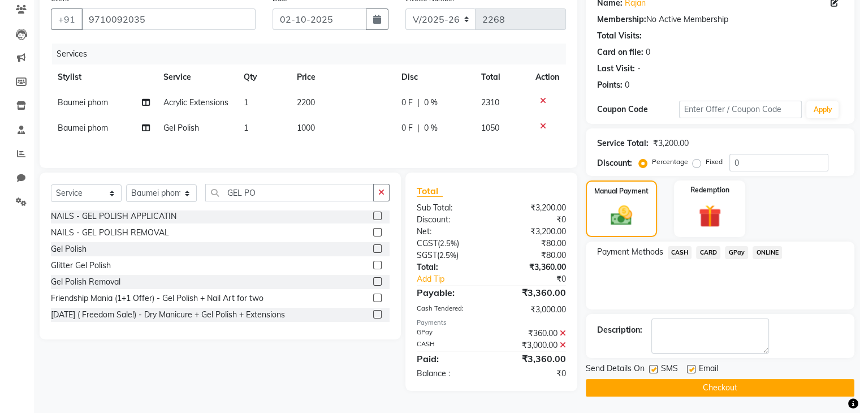
click at [681, 385] on button "Checkout" at bounding box center [720, 388] width 269 height 18
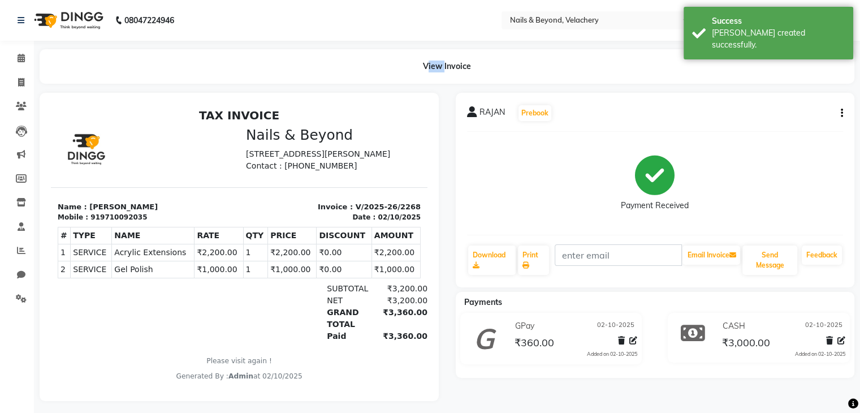
click at [34, 57] on div "View Invoice" at bounding box center [447, 66] width 832 height 34
click at [14, 64] on span at bounding box center [21, 58] width 20 height 13
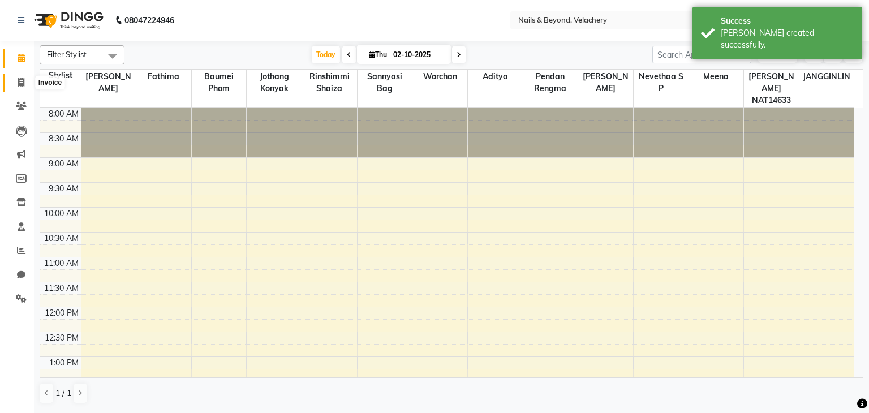
click at [23, 83] on icon at bounding box center [21, 82] width 6 height 8
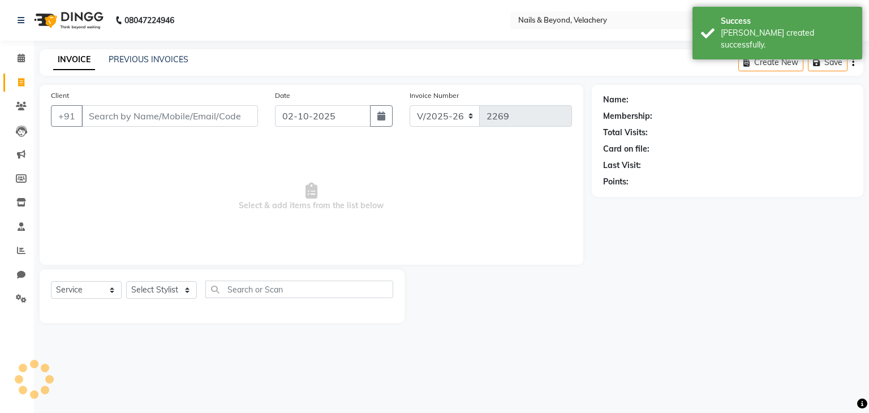
click at [144, 123] on input "Client" at bounding box center [169, 115] width 176 height 21
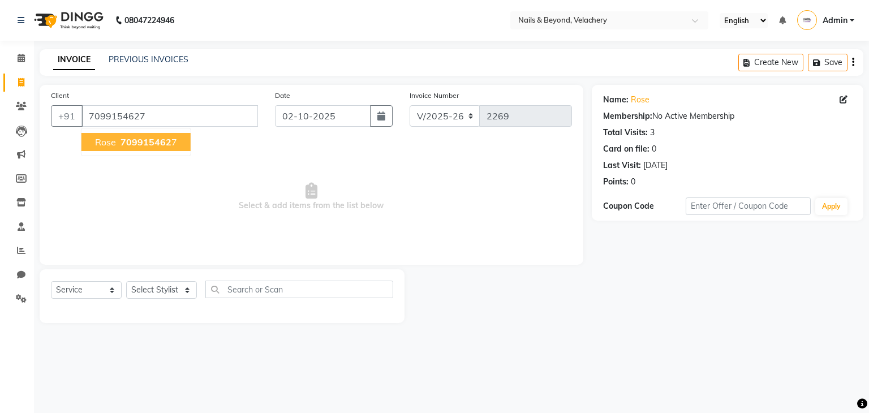
click at [152, 139] on span "709915462" at bounding box center [145, 141] width 51 height 11
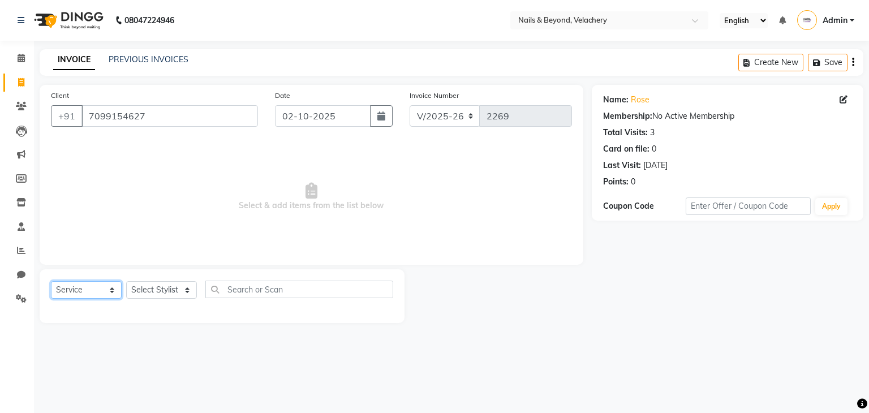
click at [94, 291] on select "Select Service Product Membership Package Voucher Prepaid Gift Card" at bounding box center [86, 290] width 71 height 18
click at [51, 282] on select "Select Service Product Membership Package Voucher Prepaid Gift Card" at bounding box center [86, 290] width 71 height 18
click at [171, 287] on select "Select Stylist [PERSON_NAME] [PERSON_NAME] JANGGINLIN Jothang Konyak [PERSON_NA…" at bounding box center [161, 290] width 71 height 18
click at [126, 282] on select "Select Stylist [PERSON_NAME] [PERSON_NAME] JANGGINLIN Jothang Konyak [PERSON_NA…" at bounding box center [161, 290] width 71 height 18
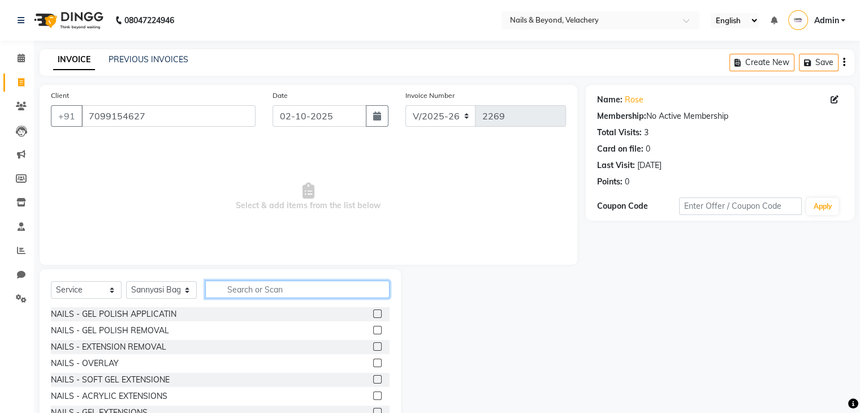
click at [256, 286] on input "text" at bounding box center [297, 289] width 184 height 18
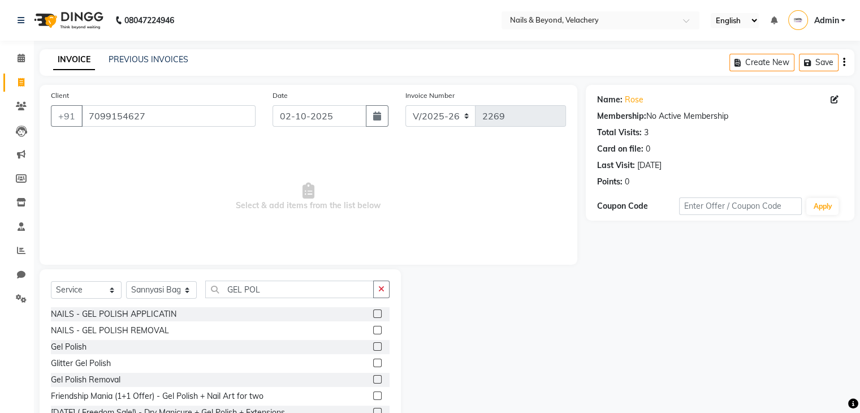
click at [373, 342] on div at bounding box center [381, 347] width 16 height 14
click at [373, 349] on label at bounding box center [377, 346] width 8 height 8
click at [373, 349] on input "checkbox" at bounding box center [376, 346] width 7 height 7
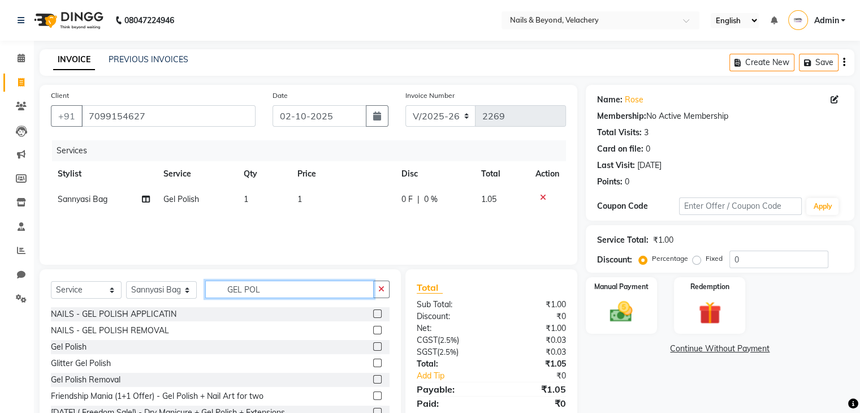
click at [369, 290] on input "GEL POL" at bounding box center [289, 289] width 169 height 18
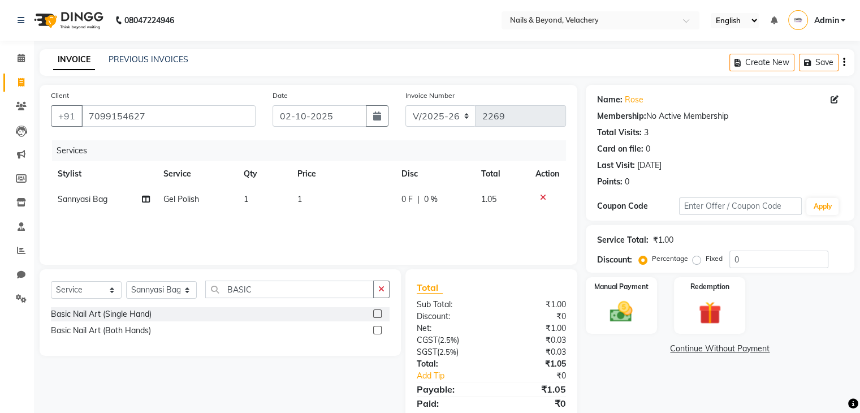
click at [376, 317] on label at bounding box center [377, 313] width 8 height 8
click at [376, 317] on input "checkbox" at bounding box center [376, 313] width 7 height 7
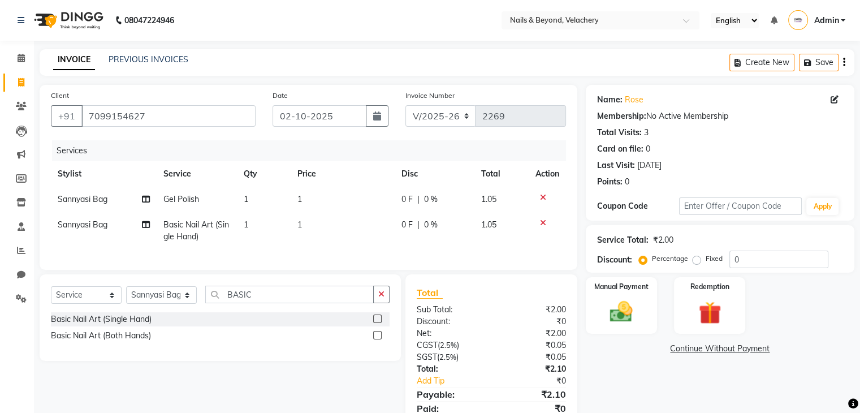
click at [337, 195] on td "1" at bounding box center [343, 199] width 105 height 25
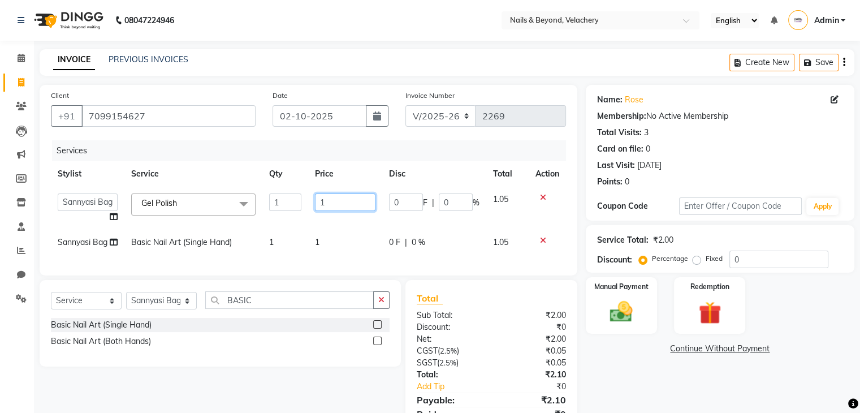
click at [325, 196] on input "1" at bounding box center [345, 202] width 61 height 18
click at [328, 246] on td "1" at bounding box center [345, 242] width 74 height 25
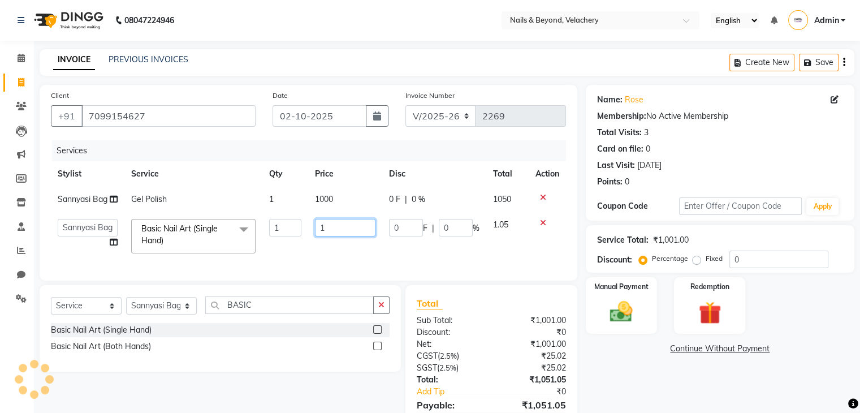
click at [328, 224] on input "1" at bounding box center [345, 228] width 61 height 18
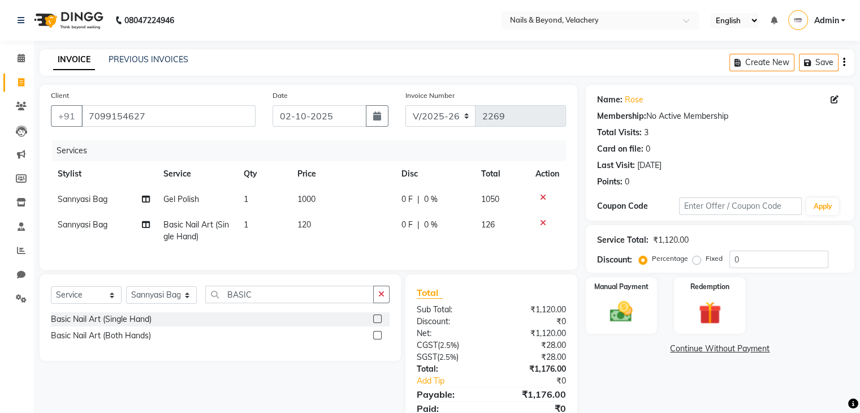
click at [373, 254] on div "Services Stylist Service Qty Price Disc Total Action Sannyasi Bag Gel Polish 1 …" at bounding box center [308, 199] width 515 height 118
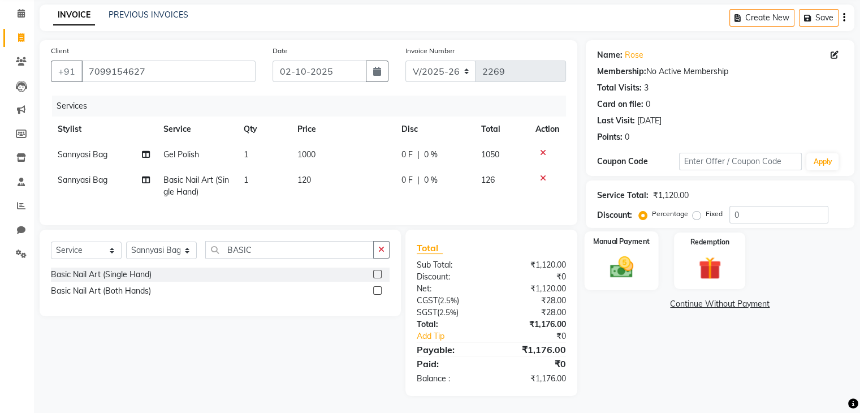
click at [619, 256] on img at bounding box center [621, 267] width 38 height 27
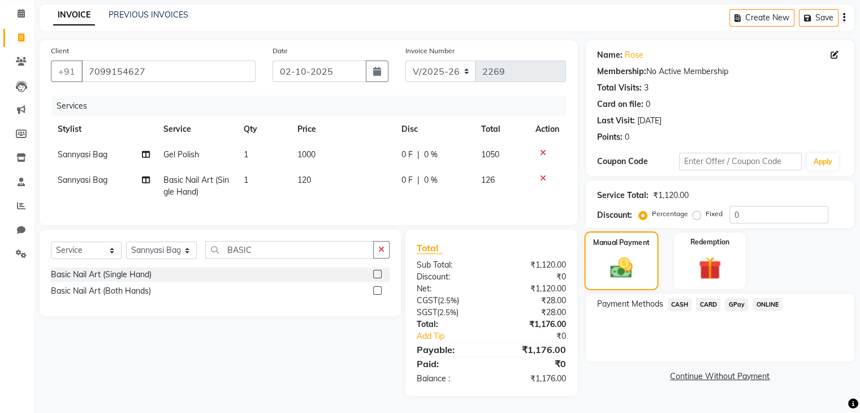
click at [619, 256] on img at bounding box center [621, 268] width 36 height 26
click at [677, 298] on span "CASH" at bounding box center [680, 304] width 24 height 13
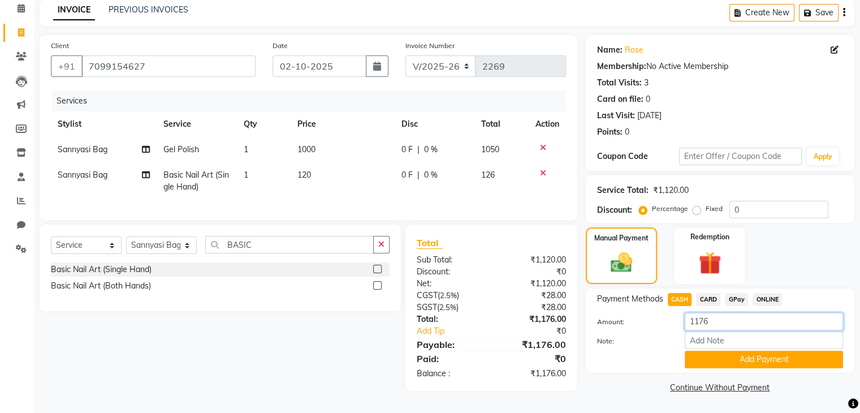
click at [713, 320] on input "1176" at bounding box center [764, 322] width 158 height 18
click at [749, 357] on button "Add Payment" at bounding box center [764, 360] width 158 height 18
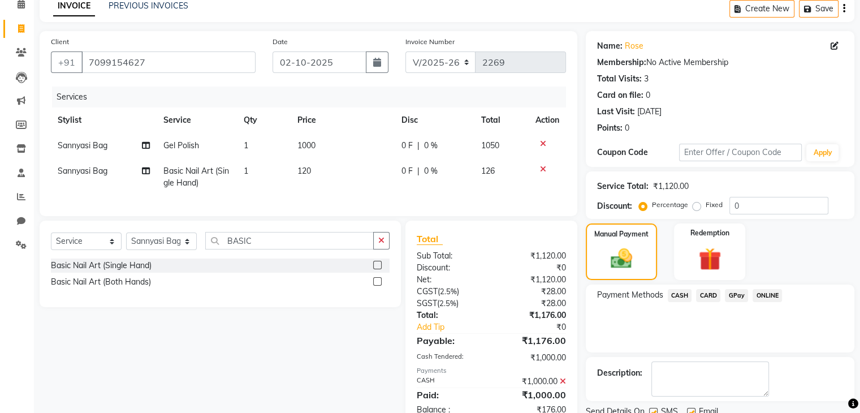
click at [736, 300] on span "GPay" at bounding box center [736, 295] width 23 height 13
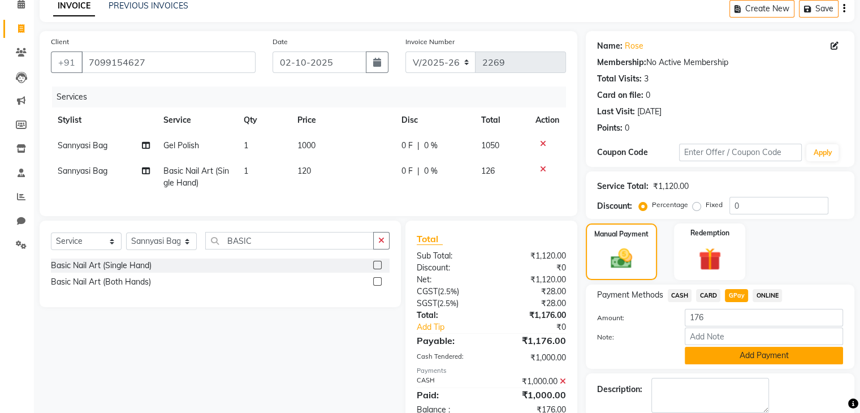
click at [731, 358] on button "Add Payment" at bounding box center [764, 356] width 158 height 18
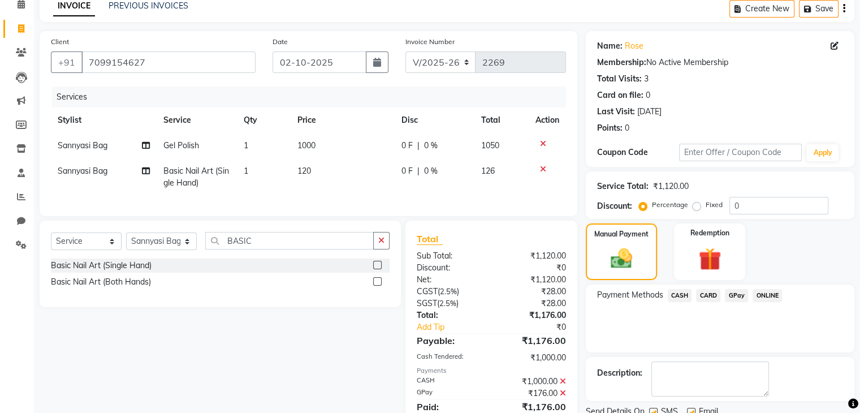
scroll to position [106, 0]
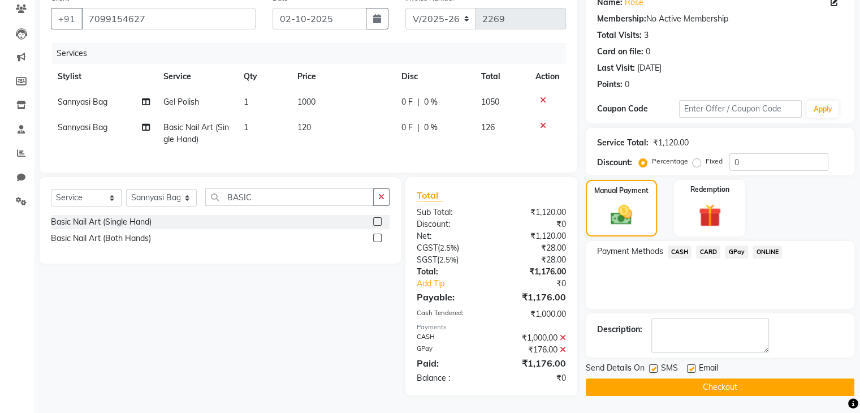
click at [727, 378] on button "Checkout" at bounding box center [720, 387] width 269 height 18
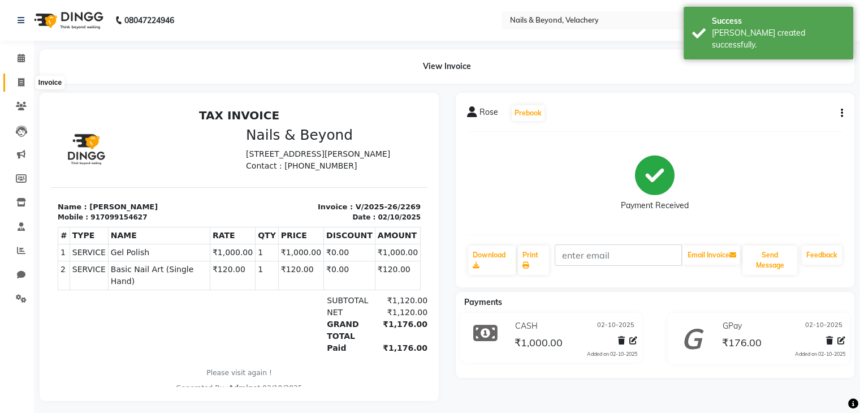
click at [20, 84] on icon at bounding box center [21, 82] width 6 height 8
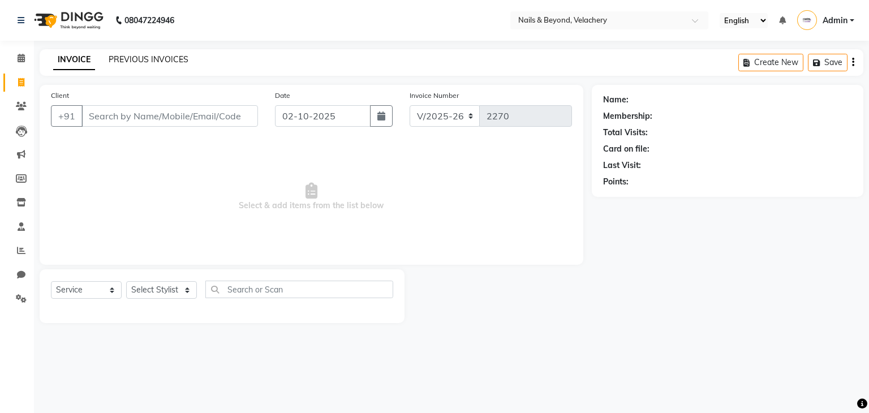
click at [156, 59] on link "PREVIOUS INVOICES" at bounding box center [149, 59] width 80 height 10
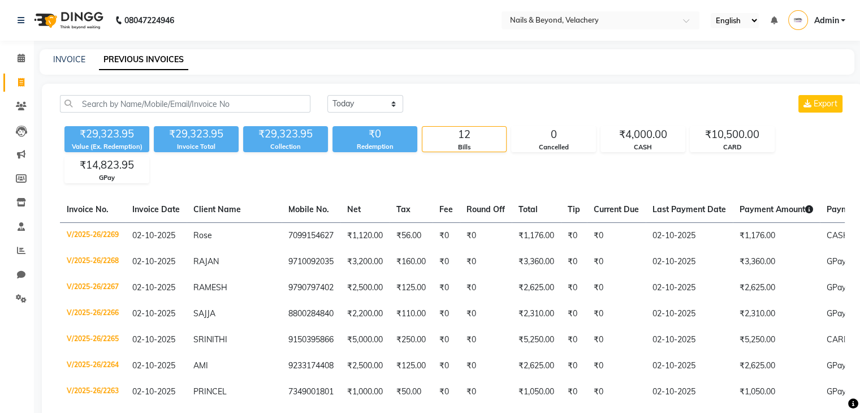
click at [158, 56] on link "PREVIOUS INVOICES" at bounding box center [143, 60] width 89 height 20
click at [86, 54] on div "INVOICE PREVIOUS INVOICES" at bounding box center [440, 60] width 801 height 12
click at [76, 61] on link "INVOICE" at bounding box center [69, 59] width 32 height 10
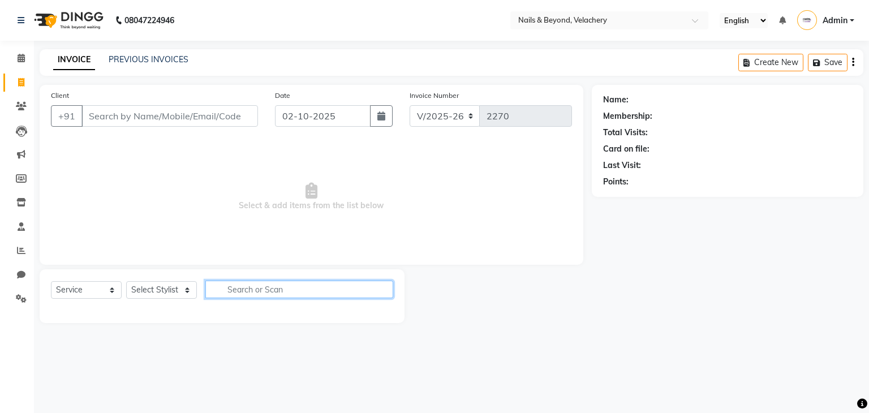
click at [282, 289] on input "text" at bounding box center [299, 289] width 188 height 18
click at [72, 289] on select "Select Service Product Membership Package Voucher Prepaid Gift Card" at bounding box center [86, 290] width 71 height 18
click at [51, 282] on select "Select Service Product Membership Package Voucher Prepaid Gift Card" at bounding box center [86, 290] width 71 height 18
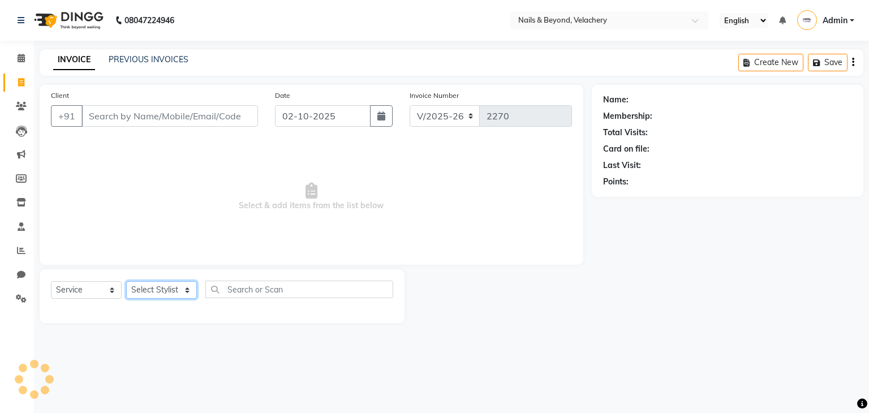
click at [179, 295] on select "Select Stylist [PERSON_NAME] [PERSON_NAME] JANGGINLIN Jothang Konyak [PERSON_NA…" at bounding box center [161, 290] width 71 height 18
click at [126, 282] on select "Select Stylist [PERSON_NAME] [PERSON_NAME] JANGGINLIN Jothang Konyak [PERSON_NA…" at bounding box center [161, 290] width 71 height 18
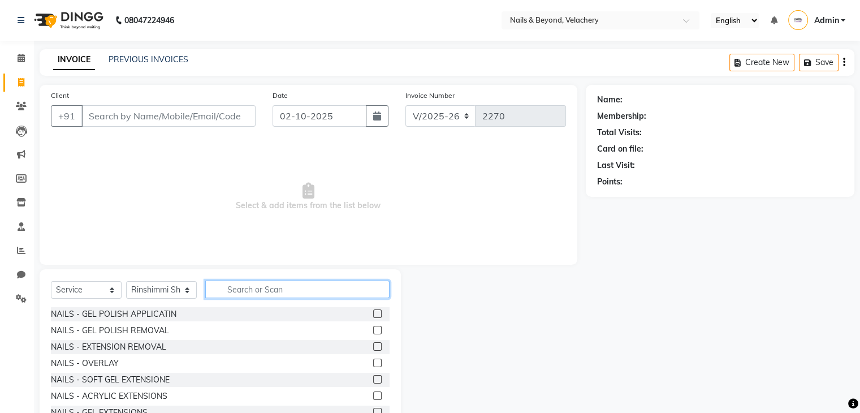
click at [266, 291] on input "text" at bounding box center [297, 289] width 184 height 18
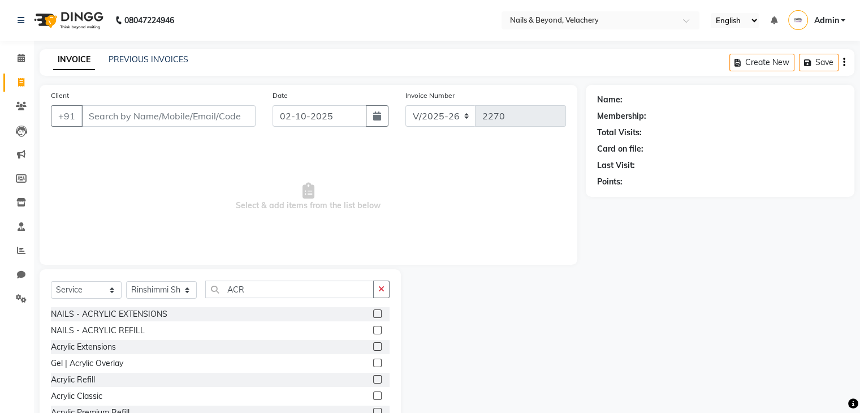
click at [373, 314] on div at bounding box center [381, 314] width 16 height 14
click at [373, 314] on label at bounding box center [377, 313] width 8 height 8
click at [373, 314] on input "checkbox" at bounding box center [376, 313] width 7 height 7
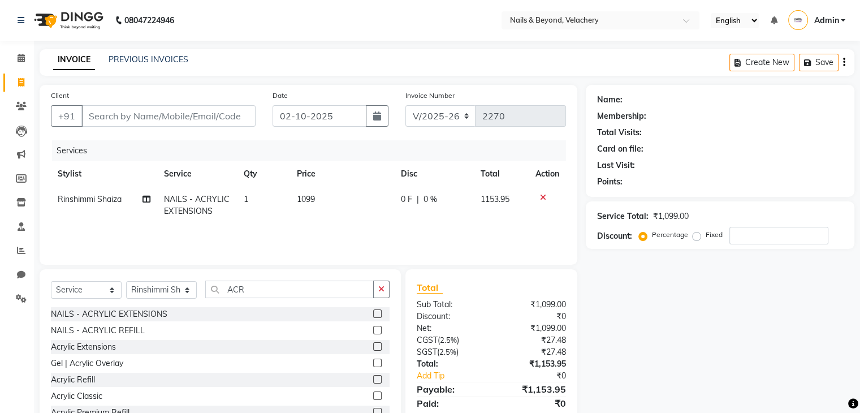
click at [317, 197] on td "1099" at bounding box center [342, 205] width 104 height 37
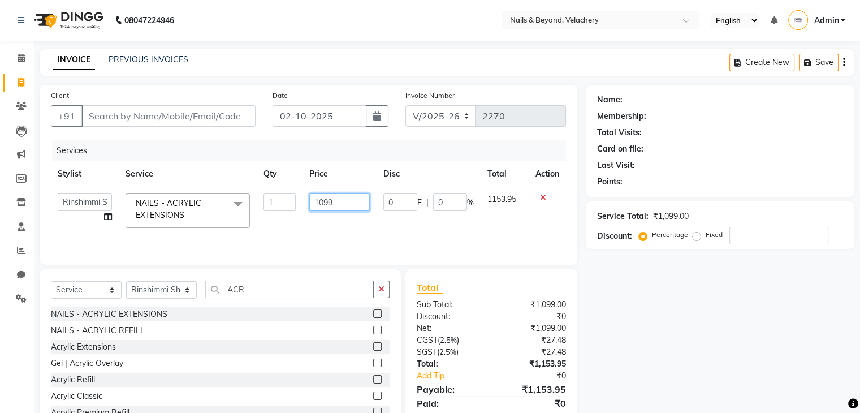
click at [341, 200] on input "1099" at bounding box center [339, 202] width 60 height 18
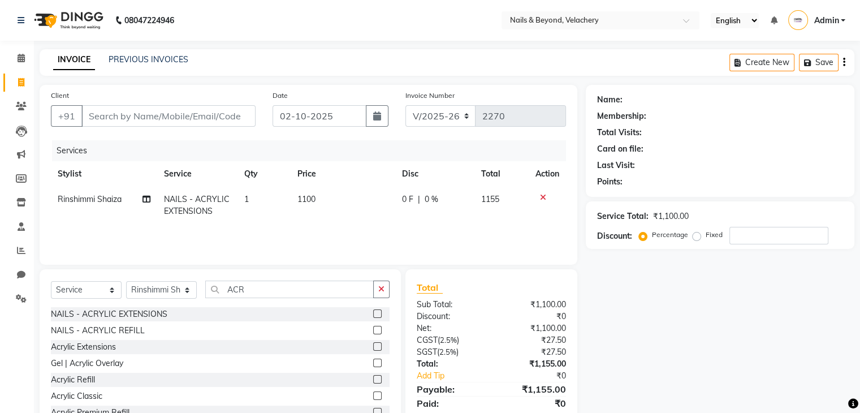
click at [257, 196] on td "1" at bounding box center [264, 205] width 53 height 37
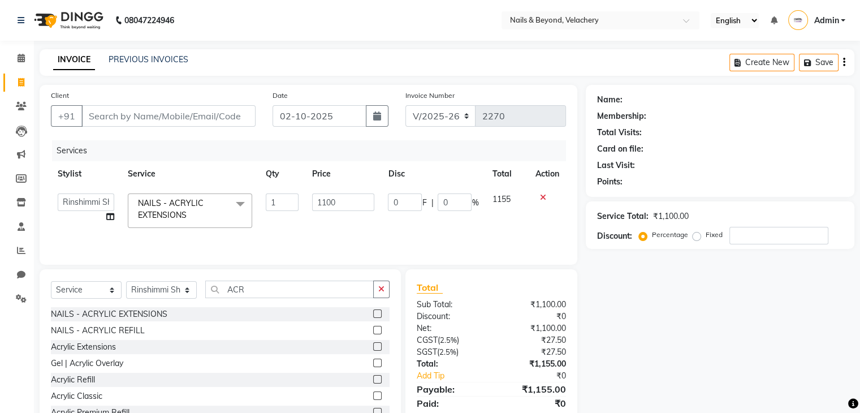
click at [257, 196] on td "NAILS - ACRYLIC EXTENSIONS x NAILS - GEL POLISH APPLICATIN NAILS - GEL POLISH R…" at bounding box center [190, 211] width 138 height 48
click at [274, 202] on input "1" at bounding box center [282, 202] width 33 height 18
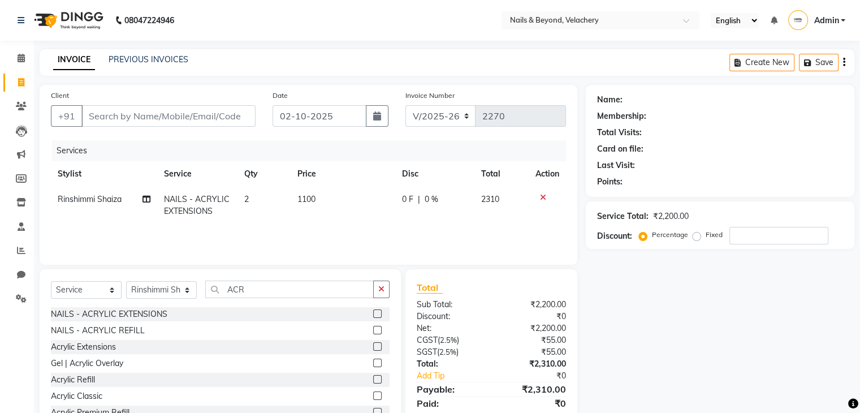
click at [444, 221] on td "0 F | 0 %" at bounding box center [435, 205] width 80 height 37
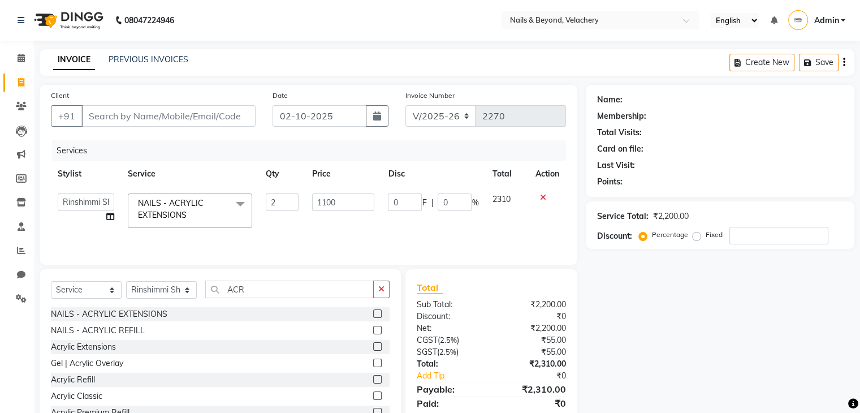
click at [444, 221] on td "0 F | 0 %" at bounding box center [433, 211] width 104 height 48
click at [619, 286] on div "Name: Membership: Total Visits: Card on file: Last Visit: Points: Service Total…" at bounding box center [724, 260] width 277 height 351
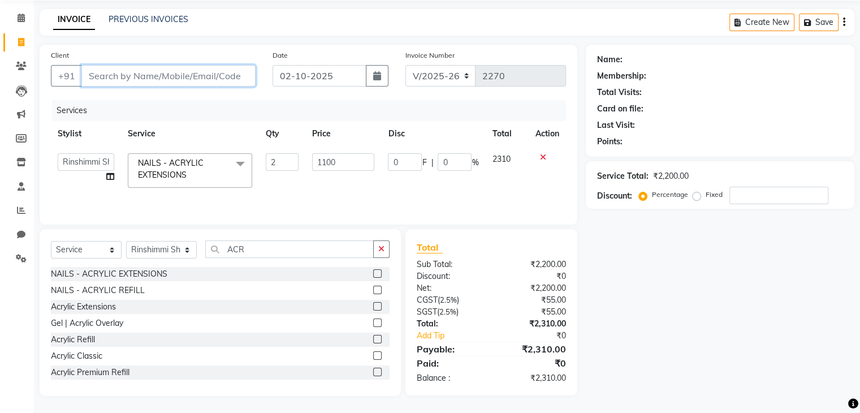
click at [195, 76] on input "Client" at bounding box center [168, 75] width 174 height 21
click at [154, 78] on input "Client" at bounding box center [168, 75] width 174 height 21
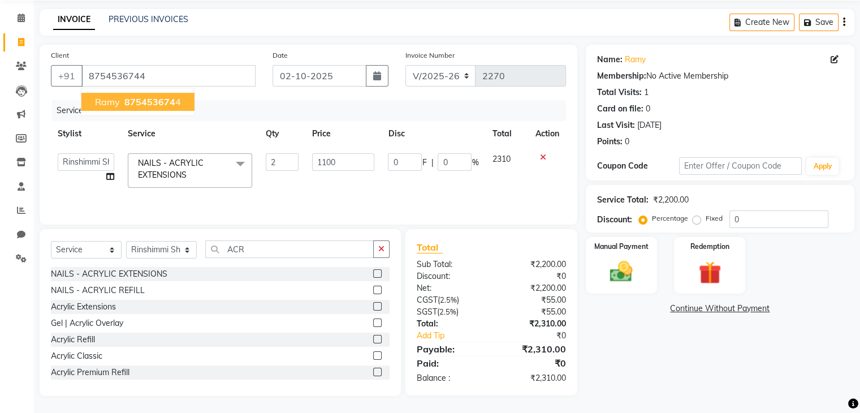
click at [162, 97] on span "875453674" at bounding box center [149, 101] width 51 height 11
click at [619, 253] on div "Manual Payment" at bounding box center [621, 265] width 74 height 58
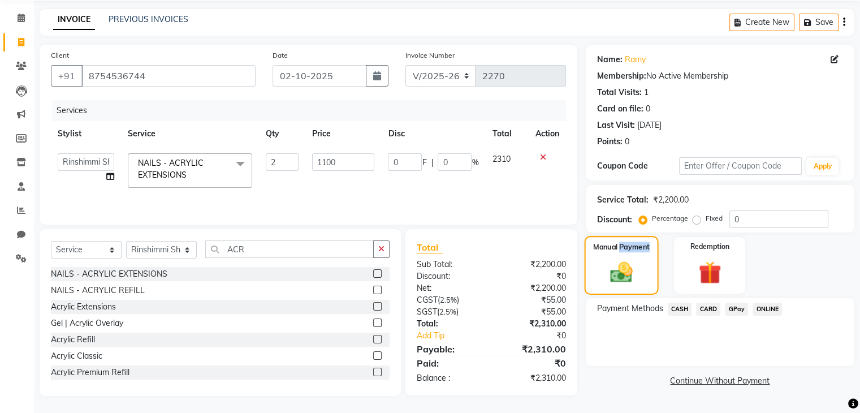
click at [619, 253] on div "Manual Payment" at bounding box center [621, 265] width 74 height 58
click at [710, 309] on span "CARD" at bounding box center [708, 309] width 24 height 13
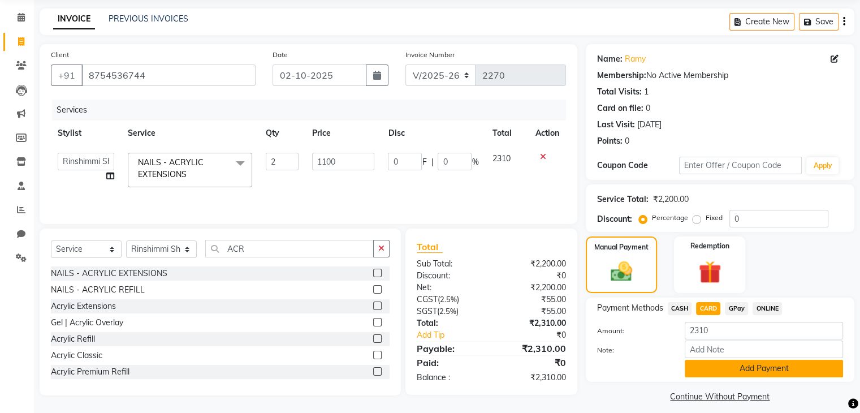
click at [731, 370] on button "Add Payment" at bounding box center [764, 369] width 158 height 18
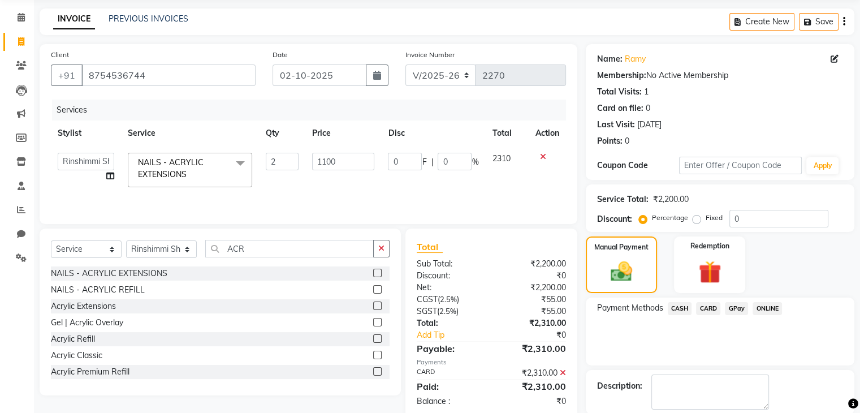
scroll to position [97, 0]
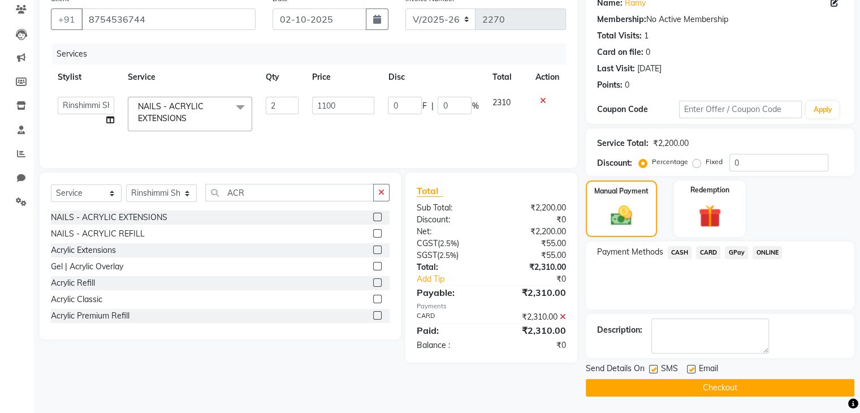
click at [740, 383] on button "Checkout" at bounding box center [720, 388] width 269 height 18
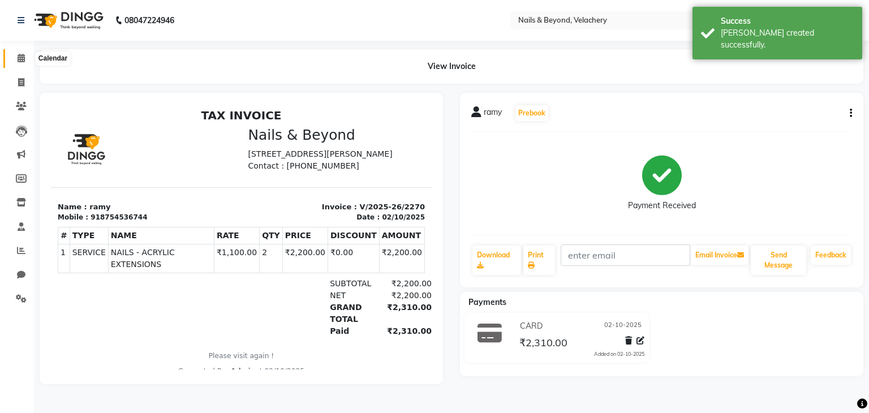
click at [23, 55] on icon at bounding box center [21, 58] width 7 height 8
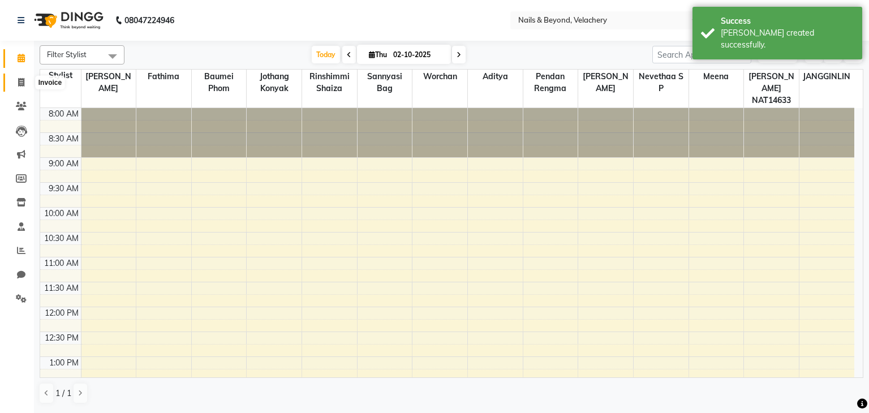
click at [18, 88] on span at bounding box center [21, 82] width 20 height 13
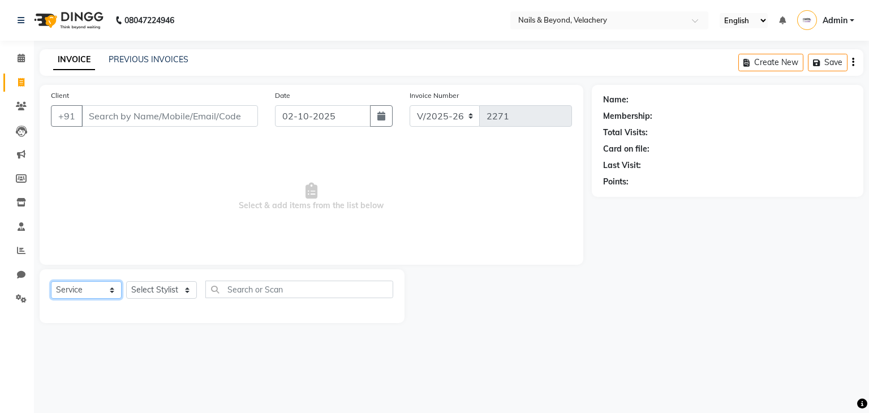
click at [100, 291] on select "Select Service Product Membership Package Voucher Prepaid Gift Card" at bounding box center [86, 290] width 71 height 18
click at [51, 282] on select "Select Service Product Membership Package Voucher Prepaid Gift Card" at bounding box center [86, 290] width 71 height 18
click at [185, 284] on select "Select Stylist [PERSON_NAME] [PERSON_NAME] JANGGINLIN Jothang Konyak [PERSON_NA…" at bounding box center [161, 290] width 71 height 18
click at [126, 282] on select "Select Stylist [PERSON_NAME] [PERSON_NAME] JANGGINLIN Jothang Konyak [PERSON_NA…" at bounding box center [161, 290] width 71 height 18
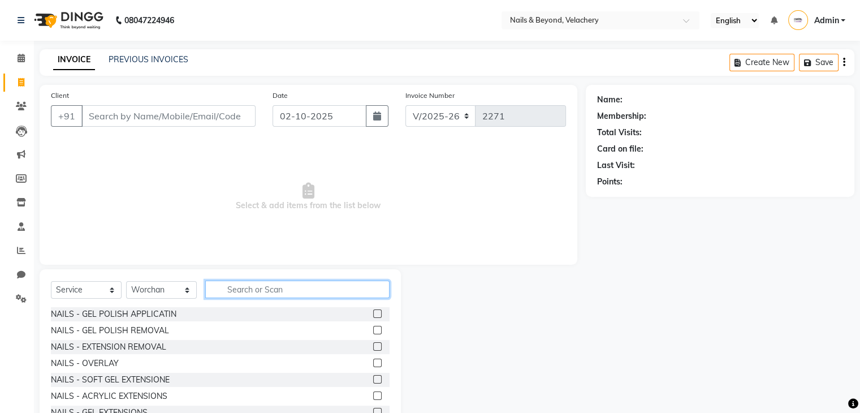
click at [314, 293] on input "text" at bounding box center [297, 289] width 184 height 18
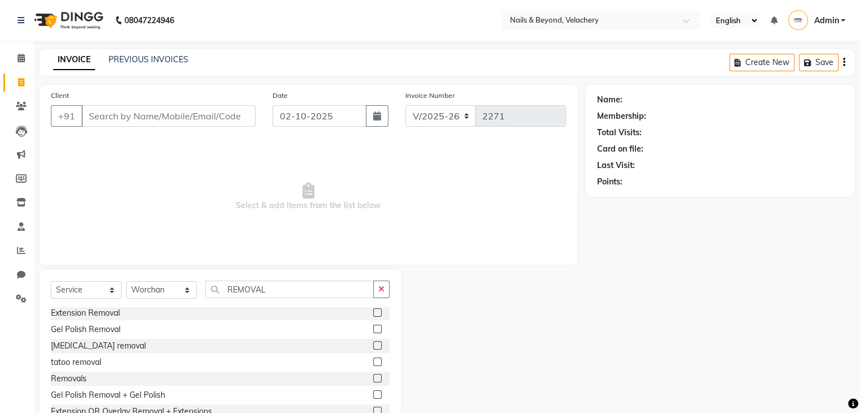
click at [363, 327] on div "Gel Polish Removal" at bounding box center [220, 329] width 339 height 14
click at [375, 329] on div at bounding box center [381, 329] width 16 height 14
click at [373, 327] on label at bounding box center [377, 329] width 8 height 8
click at [373, 327] on input "checkbox" at bounding box center [376, 329] width 7 height 7
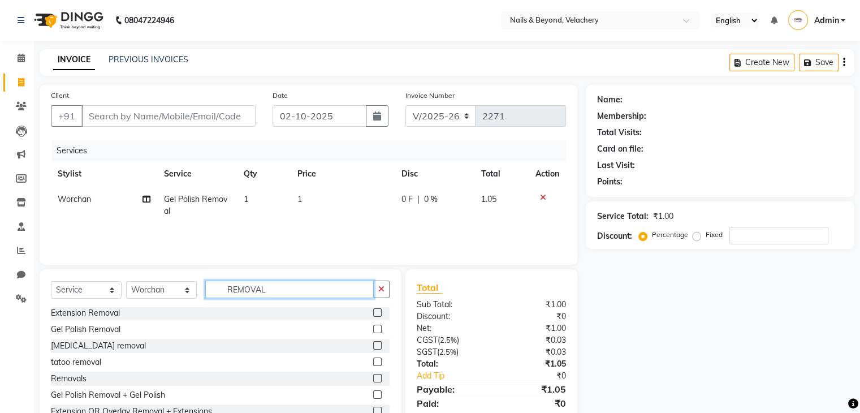
click at [353, 292] on input "REMOVAL" at bounding box center [289, 289] width 169 height 18
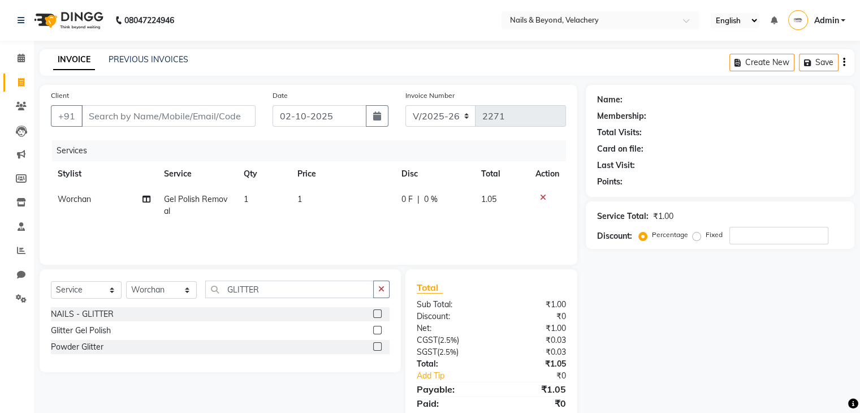
click at [375, 333] on label at bounding box center [377, 330] width 8 height 8
click at [375, 333] on input "checkbox" at bounding box center [376, 330] width 7 height 7
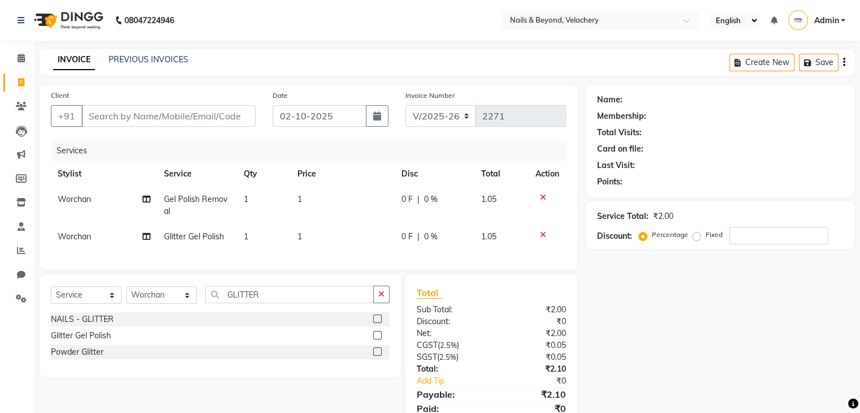
click at [333, 200] on td "1" at bounding box center [343, 205] width 105 height 37
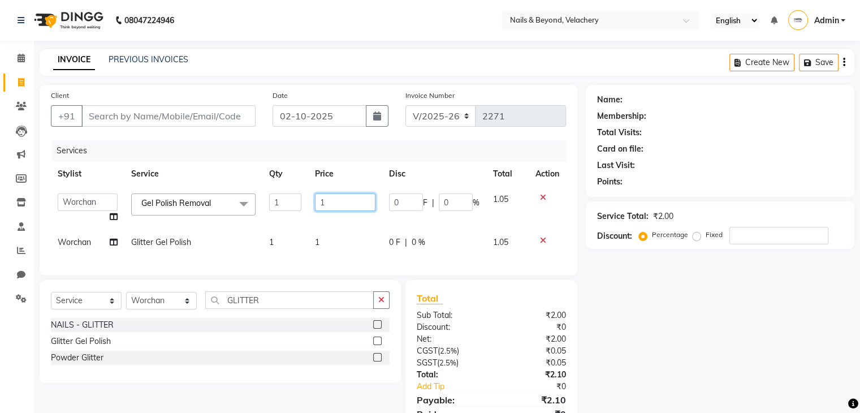
click at [330, 206] on input "1" at bounding box center [345, 202] width 60 height 18
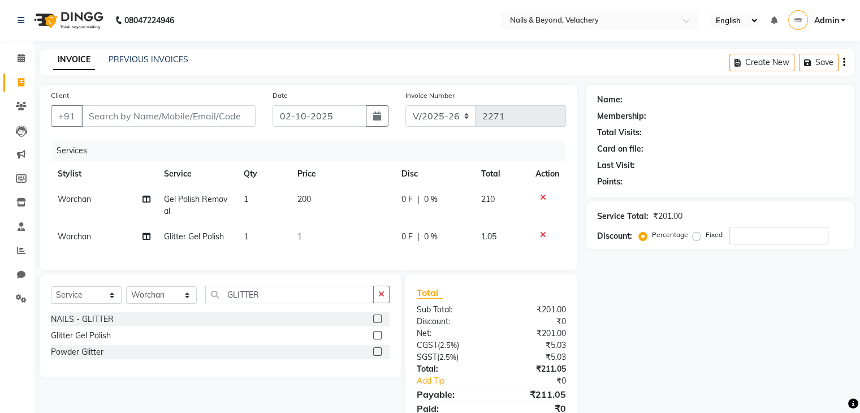
click at [256, 201] on td "1" at bounding box center [263, 205] width 53 height 37
click at [237, 201] on td "Gel Polish Removal" at bounding box center [197, 205] width 80 height 37
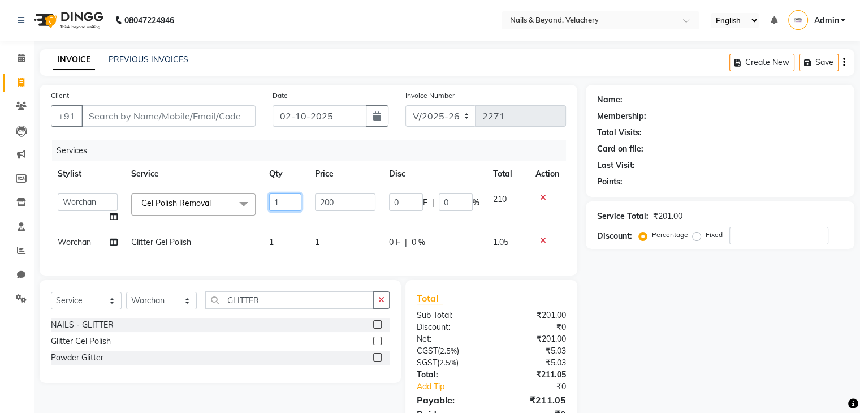
click at [282, 204] on input "1" at bounding box center [285, 202] width 32 height 18
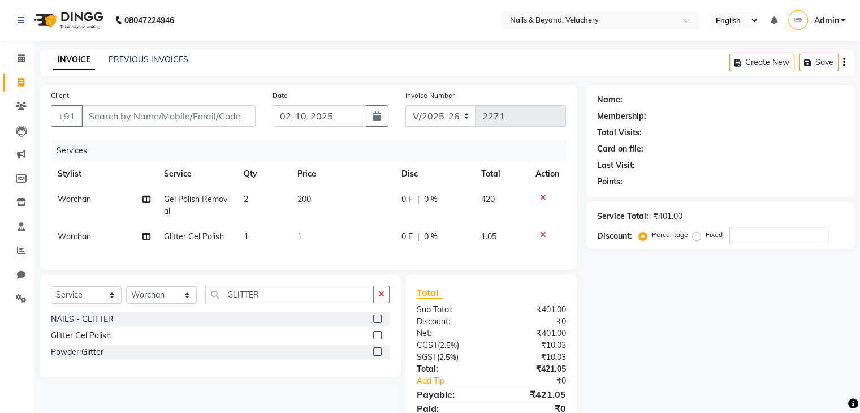
click at [336, 241] on td "1" at bounding box center [343, 236] width 105 height 25
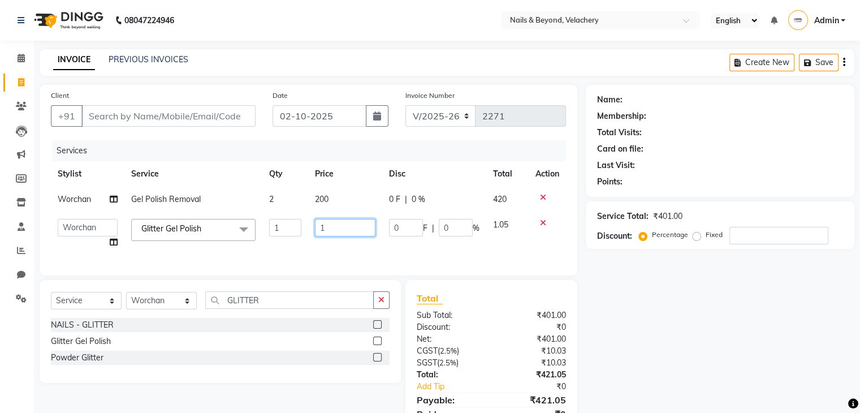
click at [326, 225] on input "1" at bounding box center [345, 228] width 60 height 18
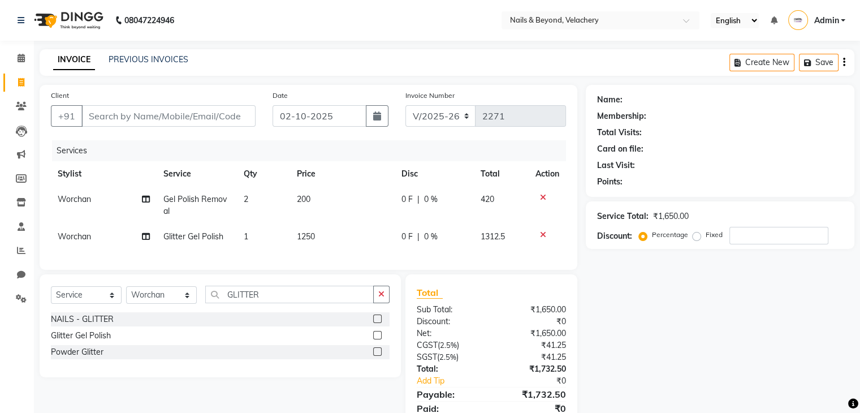
click at [363, 252] on div "Services Stylist Service Qty Price Disc Total Action Worchan Gel Polish Removal…" at bounding box center [308, 199] width 515 height 118
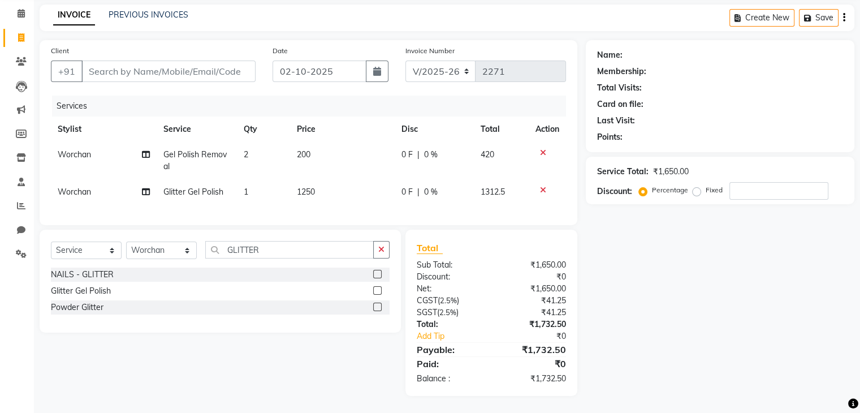
click at [735, 270] on div "Name: Membership: Total Visits: Card on file: Last Visit: Points: Service Total…" at bounding box center [724, 218] width 277 height 356
click at [710, 251] on div "Name: Membership: Total Visits: Card on file: Last Visit: Points: Service Total…" at bounding box center [724, 218] width 277 height 356
drag, startPoint x: 710, startPoint y: 251, endPoint x: 750, endPoint y: 257, distance: 40.5
click at [750, 257] on div "Name: Membership: Total Visits: Card on file: Last Visit: Points: Service Total…" at bounding box center [724, 218] width 277 height 356
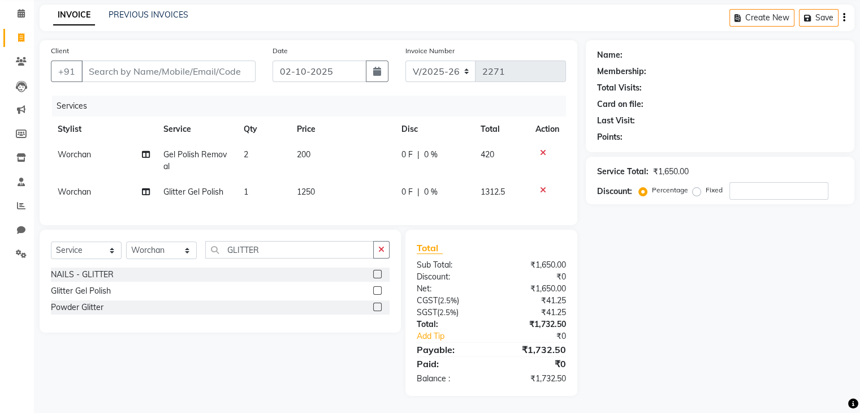
click at [750, 257] on div "Name: Membership: Total Visits: Card on file: Last Visit: Points: Service Total…" at bounding box center [724, 218] width 277 height 356
click at [149, 67] on input "Client" at bounding box center [168, 71] width 174 height 21
click at [168, 62] on input "Client" at bounding box center [168, 71] width 174 height 21
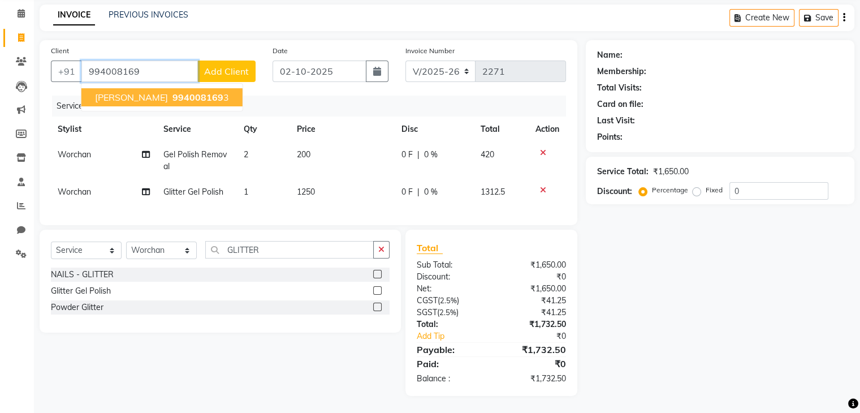
click at [172, 92] on span "994008169" at bounding box center [197, 97] width 51 height 11
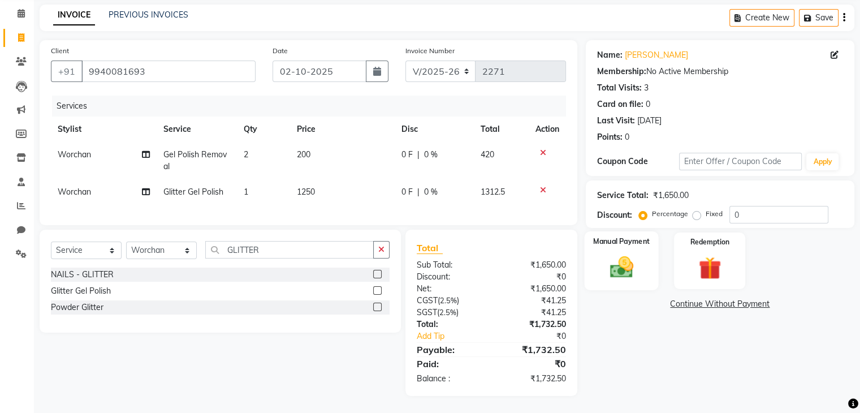
click at [629, 262] on img at bounding box center [621, 267] width 38 height 27
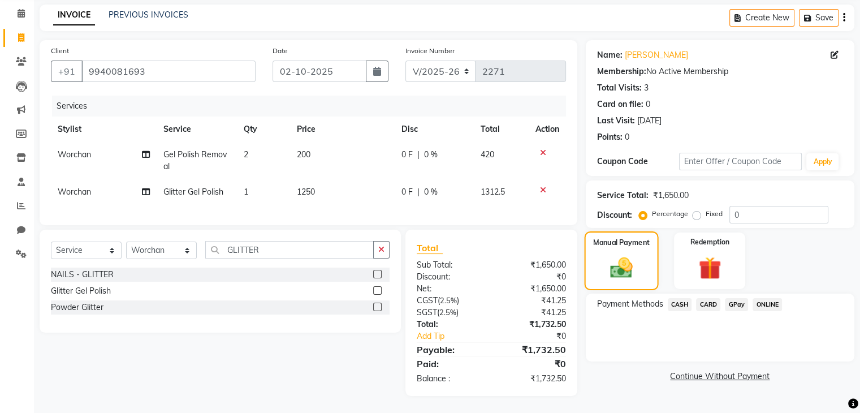
click at [629, 262] on img at bounding box center [621, 268] width 36 height 26
click at [702, 298] on span "CARD" at bounding box center [708, 304] width 24 height 13
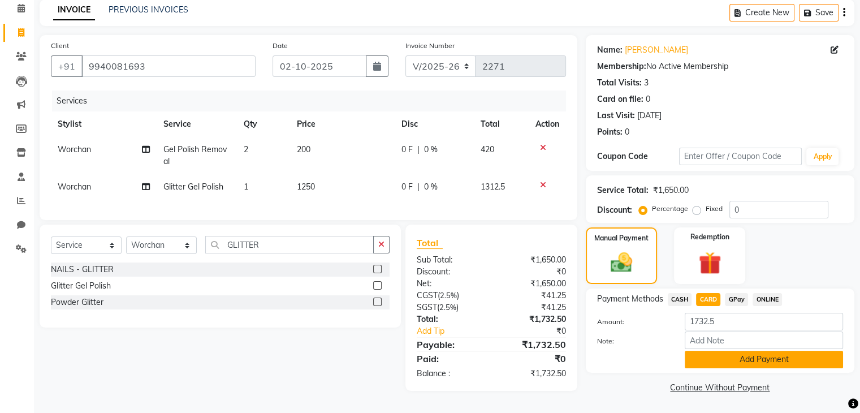
click at [776, 359] on button "Add Payment" at bounding box center [764, 360] width 158 height 18
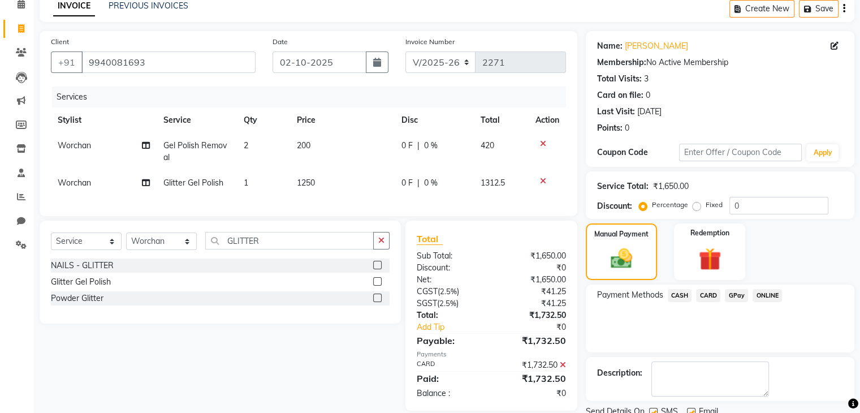
scroll to position [97, 0]
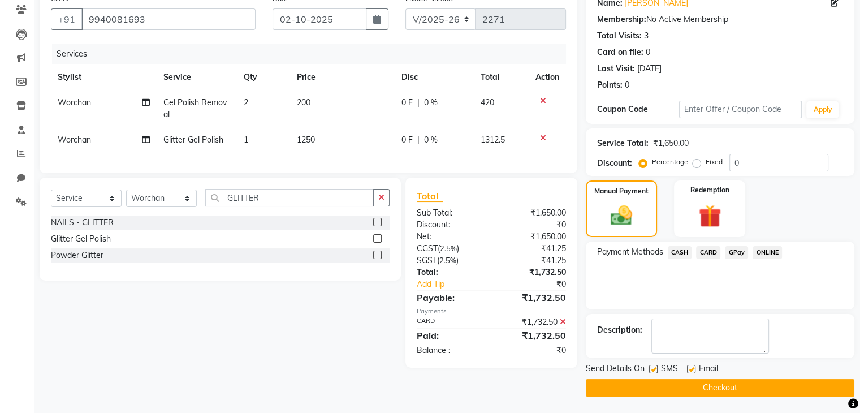
click at [759, 385] on button "Checkout" at bounding box center [720, 388] width 269 height 18
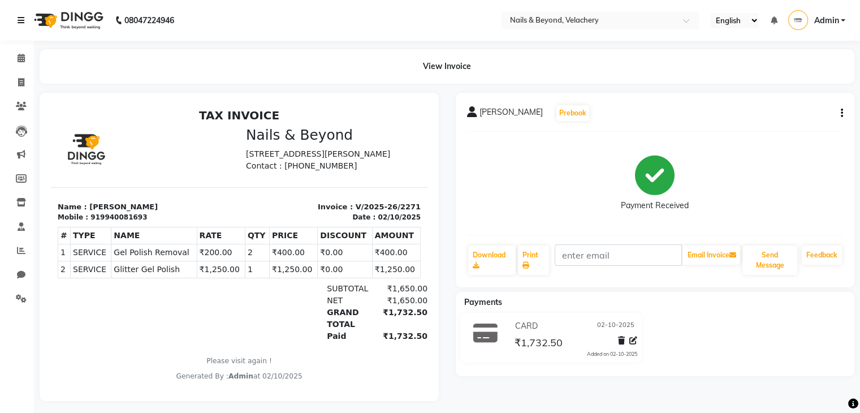
click at [23, 28] on link at bounding box center [23, 21] width 11 height 32
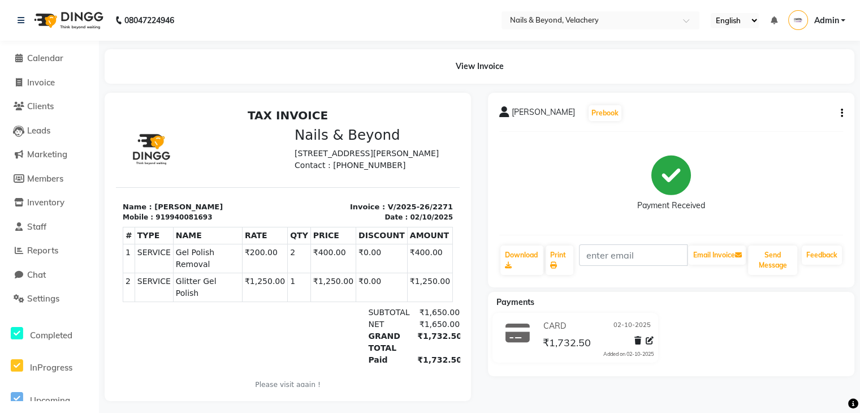
click at [41, 92] on li "Invoice" at bounding box center [49, 83] width 99 height 24
click at [50, 83] on span "Invoice" at bounding box center [41, 82] width 28 height 11
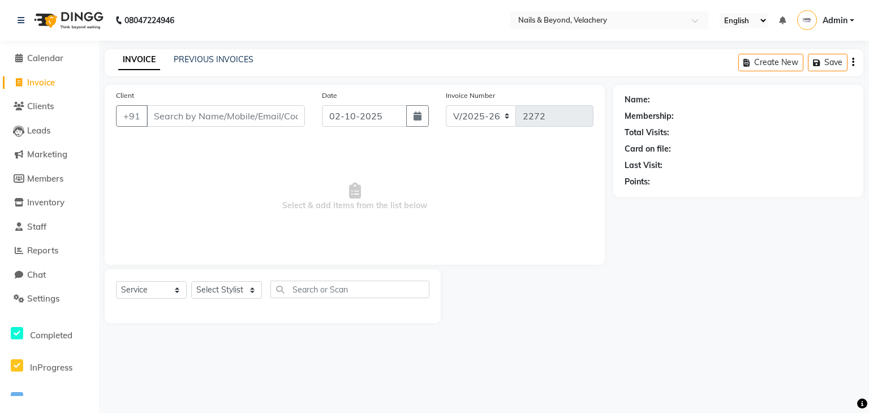
click at [202, 46] on div "08047224946 Select Location × Nails & Beyond, Velachery English ENGLISH Español…" at bounding box center [434, 206] width 869 height 413
click at [206, 57] on link "PREVIOUS INVOICES" at bounding box center [214, 59] width 80 height 10
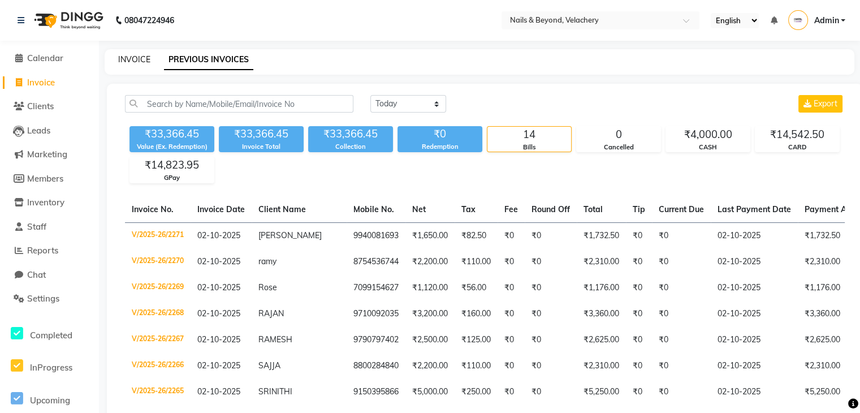
click at [140, 59] on link "INVOICE" at bounding box center [134, 59] width 32 height 10
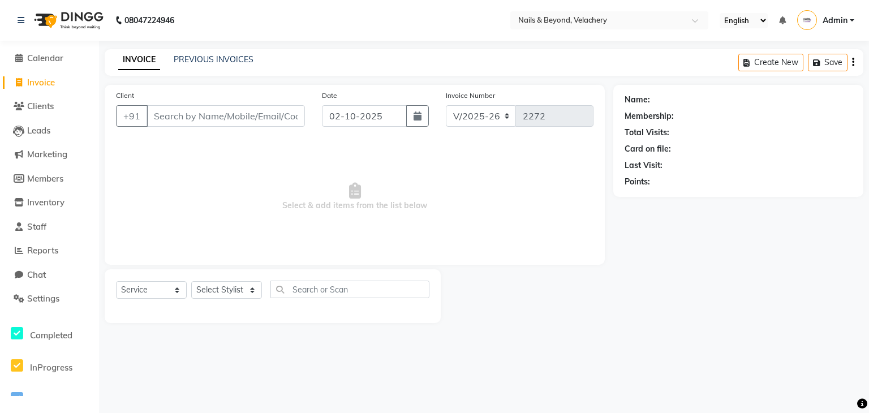
click at [507, 298] on div at bounding box center [527, 296] width 172 height 54
click at [232, 114] on input "Client" at bounding box center [225, 115] width 158 height 21
click at [273, 117] on span "Add Client" at bounding box center [275, 115] width 45 height 11
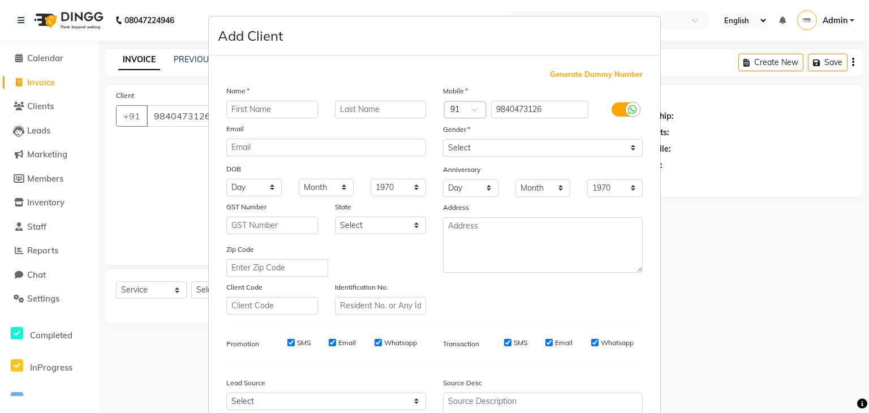
click at [287, 111] on input "text" at bounding box center [272, 110] width 92 height 18
click at [519, 150] on select "Select [DEMOGRAPHIC_DATA] [DEMOGRAPHIC_DATA] Other Prefer Not To Say" at bounding box center [543, 148] width 200 height 18
click at [443, 140] on select "Select [DEMOGRAPHIC_DATA] [DEMOGRAPHIC_DATA] Other Prefer Not To Say" at bounding box center [543, 148] width 200 height 18
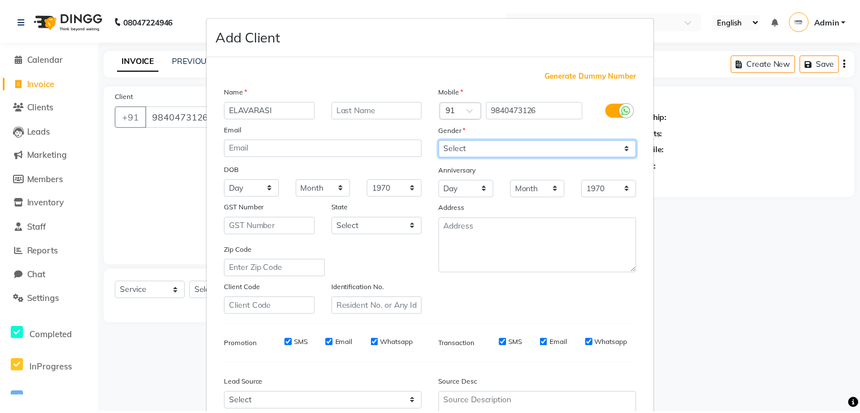
scroll to position [115, 0]
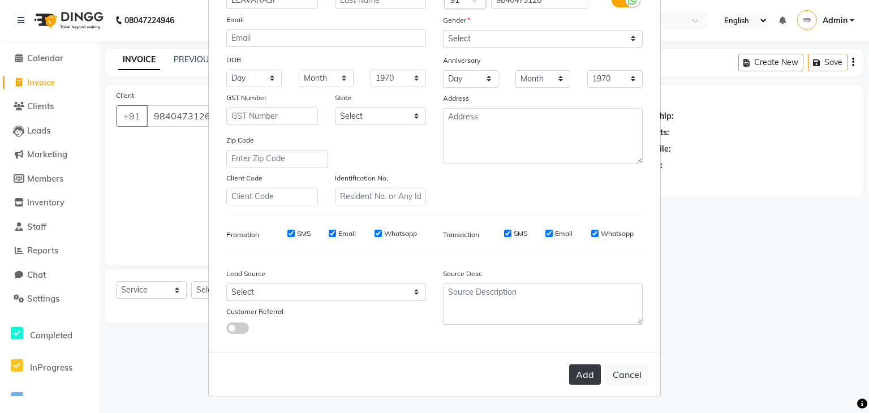
click at [576, 375] on button "Add" at bounding box center [585, 374] width 32 height 20
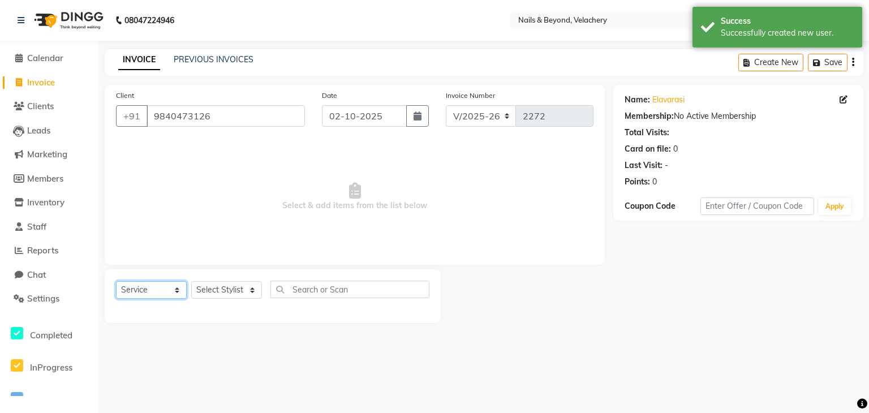
click at [172, 291] on select "Select Service Product Membership Package Voucher Prepaid Gift Card" at bounding box center [151, 290] width 71 height 18
click at [116, 282] on select "Select Service Product Membership Package Voucher Prepaid Gift Card" at bounding box center [151, 290] width 71 height 18
click at [218, 292] on select "Select Stylist [PERSON_NAME] [PERSON_NAME] JANGGINLIN Jothang Konyak [PERSON_NA…" at bounding box center [226, 290] width 71 height 18
click at [191, 282] on select "Select Stylist [PERSON_NAME] [PERSON_NAME] JANGGINLIN Jothang Konyak [PERSON_NA…" at bounding box center [226, 290] width 71 height 18
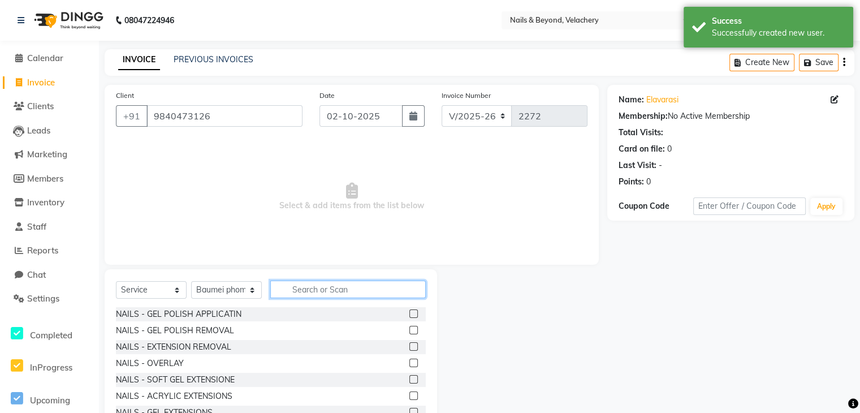
click at [324, 288] on input "text" at bounding box center [348, 289] width 156 height 18
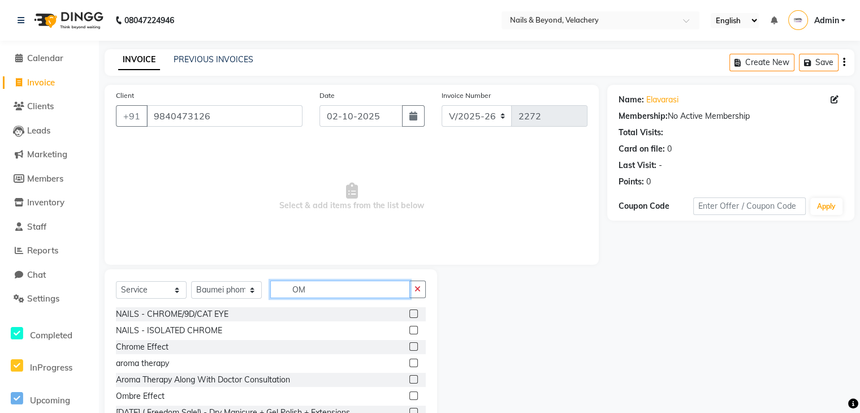
scroll to position [18, 0]
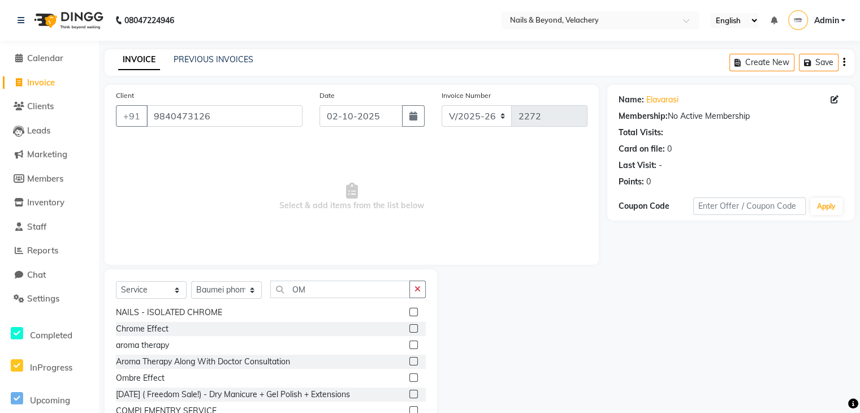
click at [170, 383] on div "Ombre Effect" at bounding box center [271, 378] width 310 height 14
click at [409, 379] on label at bounding box center [413, 377] width 8 height 8
click at [409, 379] on input "checkbox" at bounding box center [412, 377] width 7 height 7
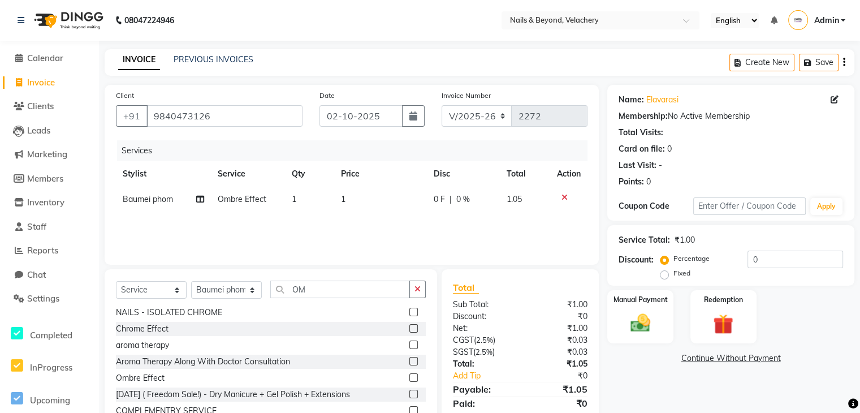
drag, startPoint x: 356, startPoint y: 202, endPoint x: 348, endPoint y: 195, distance: 10.9
click at [348, 195] on td "1" at bounding box center [380, 199] width 93 height 25
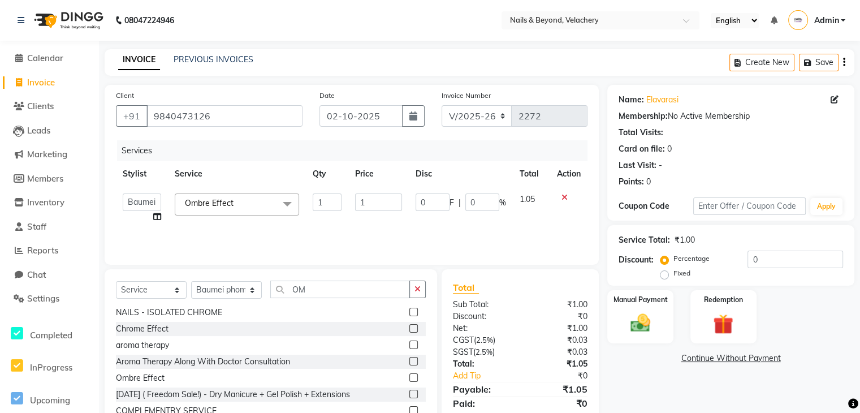
click at [348, 195] on td "1" at bounding box center [378, 208] width 61 height 43
click at [369, 203] on input "1" at bounding box center [378, 202] width 47 height 18
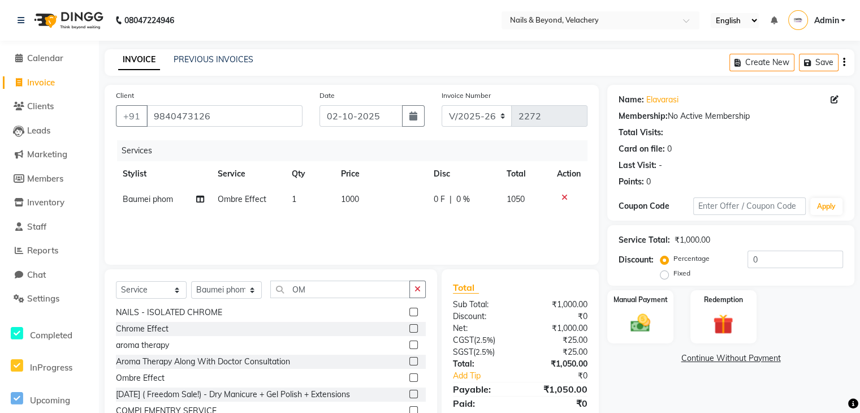
click at [412, 227] on div "Services Stylist Service Qty Price Disc Total Action Baumei phom Ombre Effect 1…" at bounding box center [352, 196] width 472 height 113
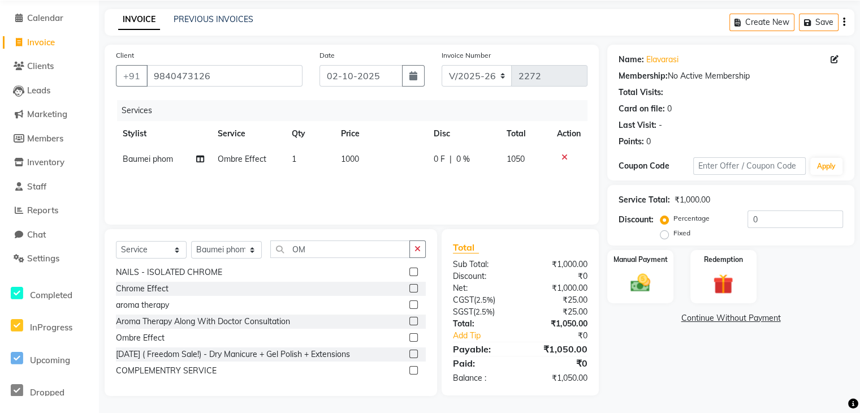
click at [459, 159] on span "0 %" at bounding box center [463, 159] width 14 height 12
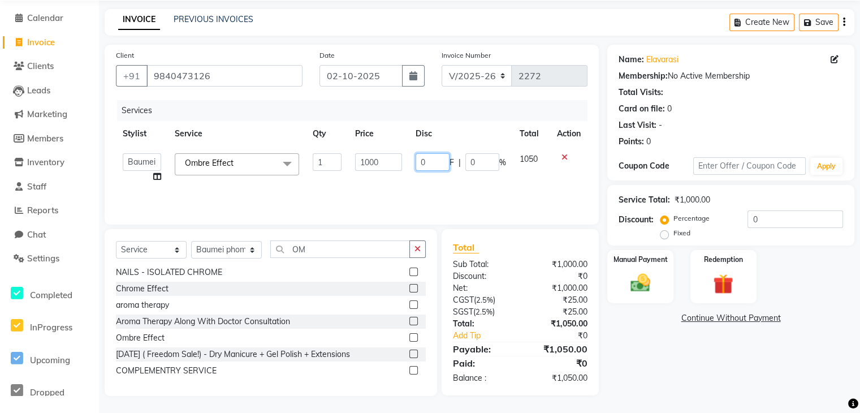
click at [432, 160] on input "0" at bounding box center [433, 162] width 34 height 18
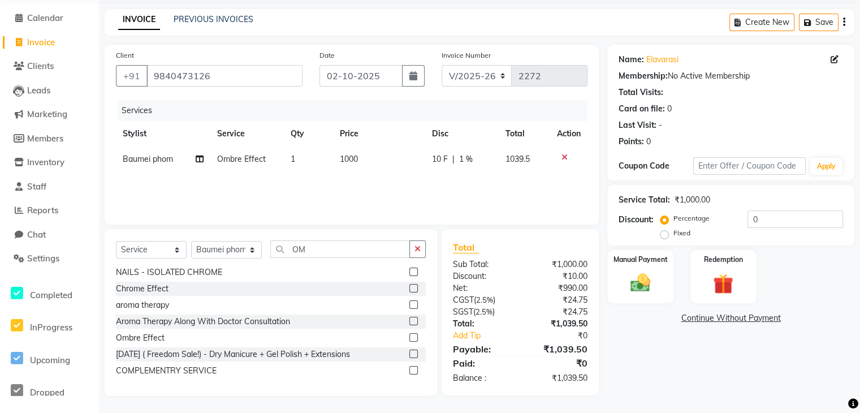
click at [459, 186] on div "Services Stylist Service Qty Price Disc Total Action Baumei phom Ombre Effect 1…" at bounding box center [352, 156] width 472 height 113
click at [439, 159] on span "10 F" at bounding box center [440, 159] width 16 height 12
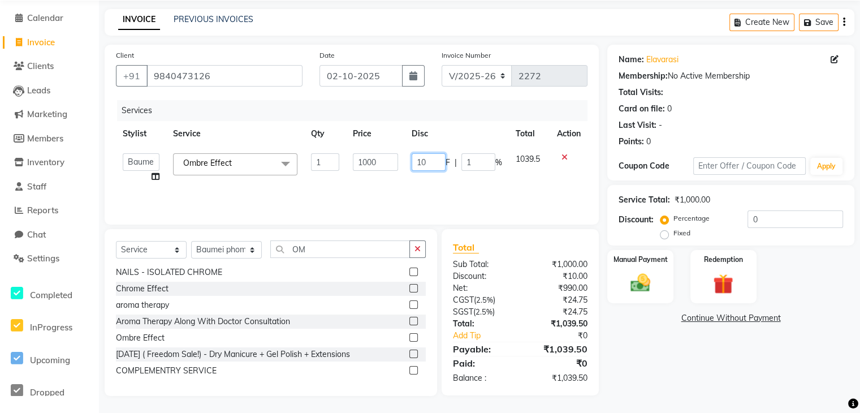
click at [423, 161] on input "10" at bounding box center [429, 162] width 34 height 18
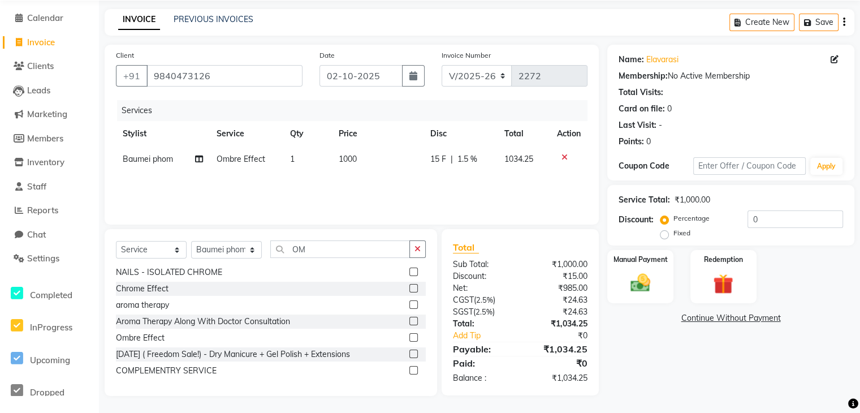
click at [451, 191] on div "Services Stylist Service Qty Price Disc Total Action Baumei phom Ombre Effect 1…" at bounding box center [352, 156] width 472 height 113
click at [439, 156] on span "15 F" at bounding box center [438, 159] width 16 height 12
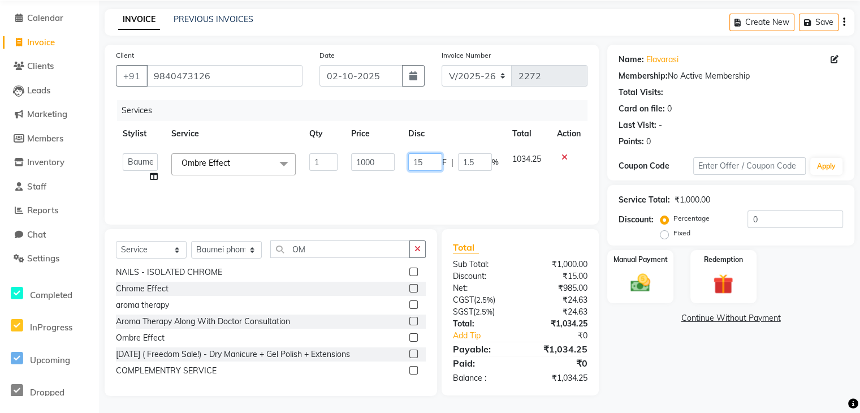
click at [430, 160] on input "15" at bounding box center [425, 162] width 34 height 18
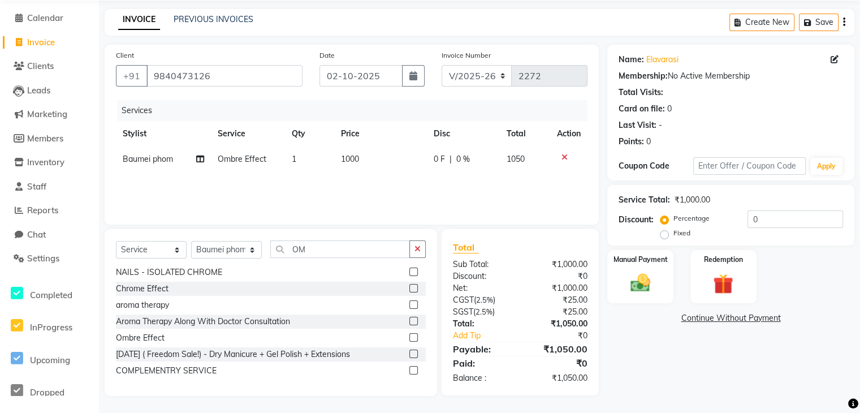
click at [450, 143] on th "Disc" at bounding box center [463, 133] width 72 height 25
click at [651, 284] on img at bounding box center [640, 283] width 34 height 24
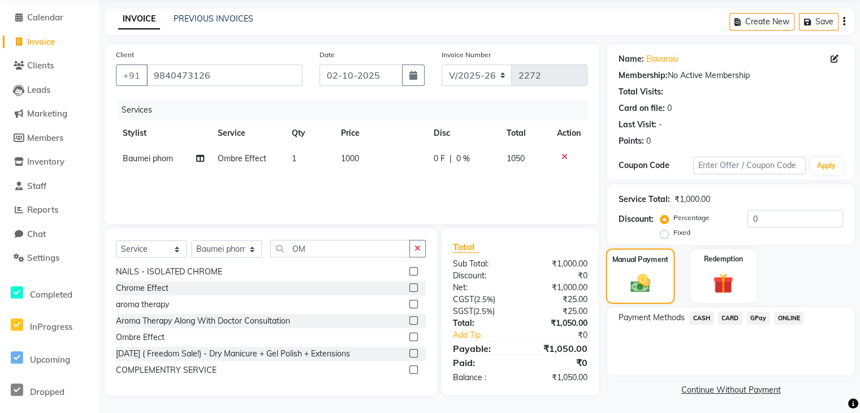
click at [651, 284] on img at bounding box center [640, 282] width 32 height 23
click at [705, 317] on span "CASH" at bounding box center [701, 318] width 24 height 13
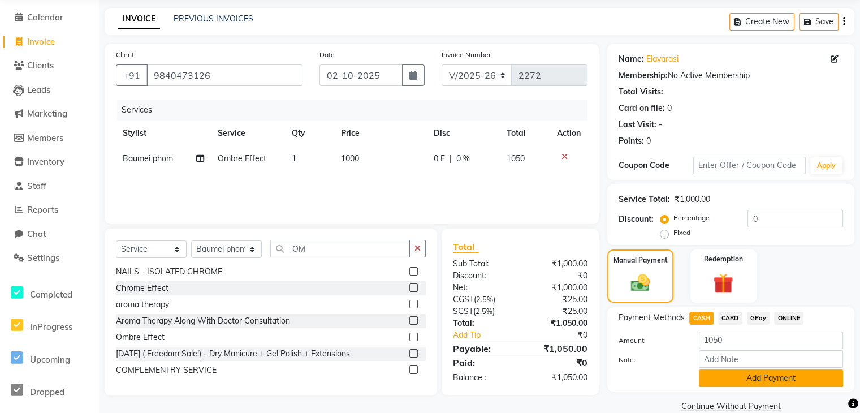
click at [763, 377] on button "Add Payment" at bounding box center [771, 378] width 144 height 18
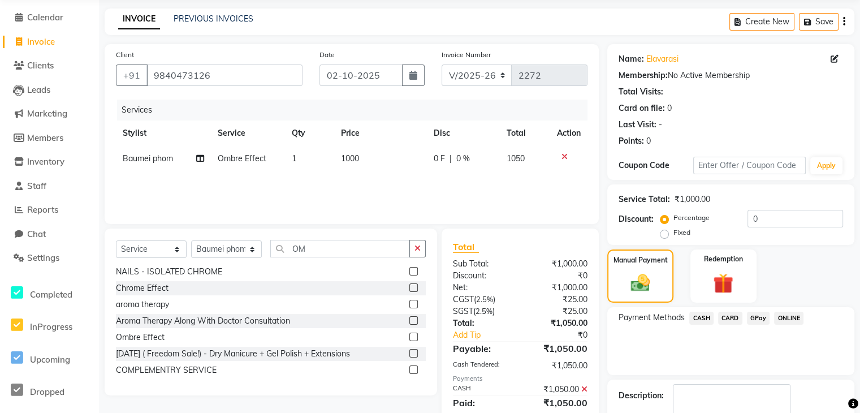
scroll to position [106, 0]
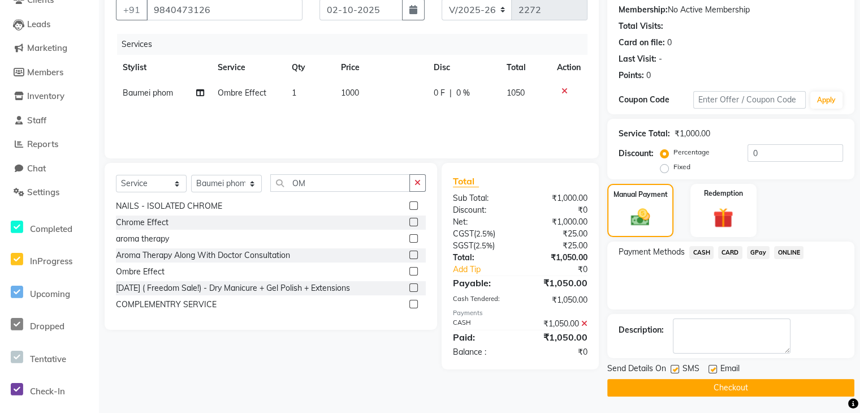
click at [665, 389] on button "Checkout" at bounding box center [730, 388] width 247 height 18
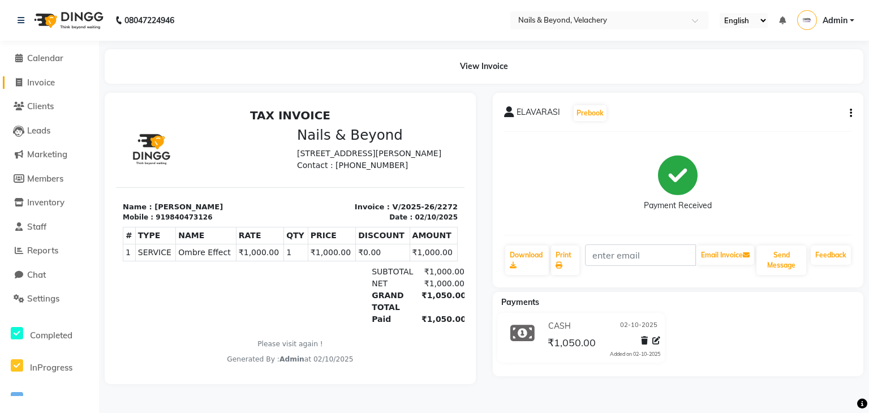
click at [41, 87] on span "Invoice" at bounding box center [41, 82] width 28 height 11
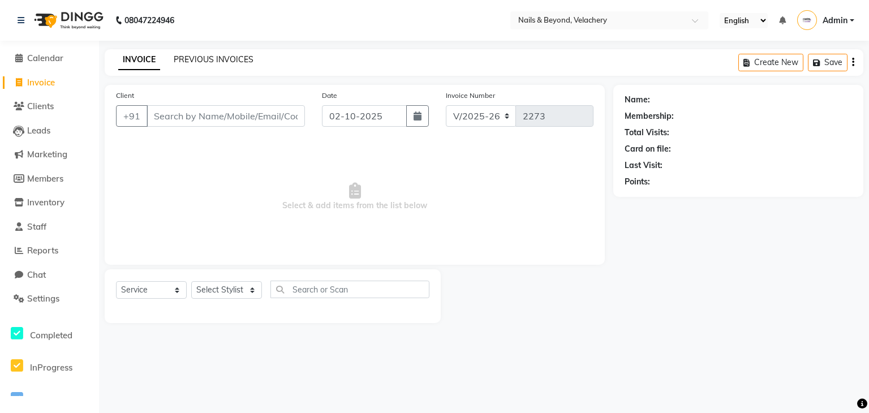
click at [215, 58] on link "PREVIOUS INVOICES" at bounding box center [214, 59] width 80 height 10
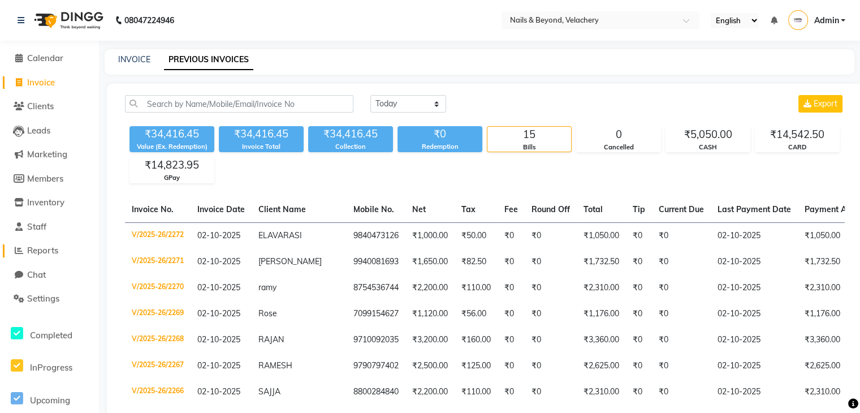
click at [40, 254] on span "Reports" at bounding box center [42, 250] width 31 height 11
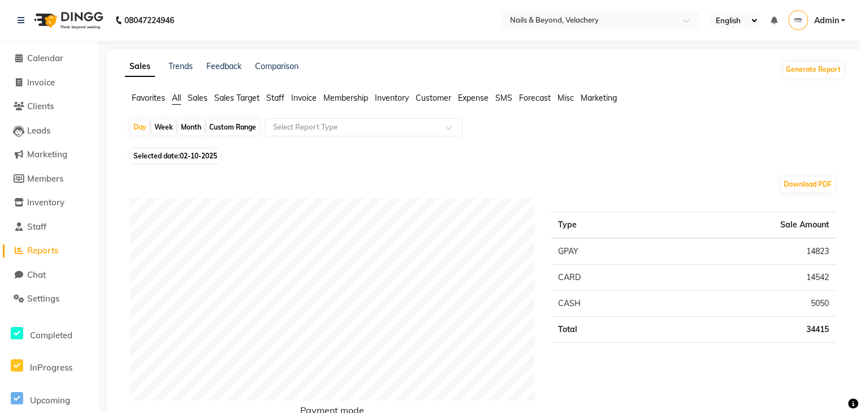
click at [196, 97] on span "Sales" at bounding box center [198, 98] width 20 height 10
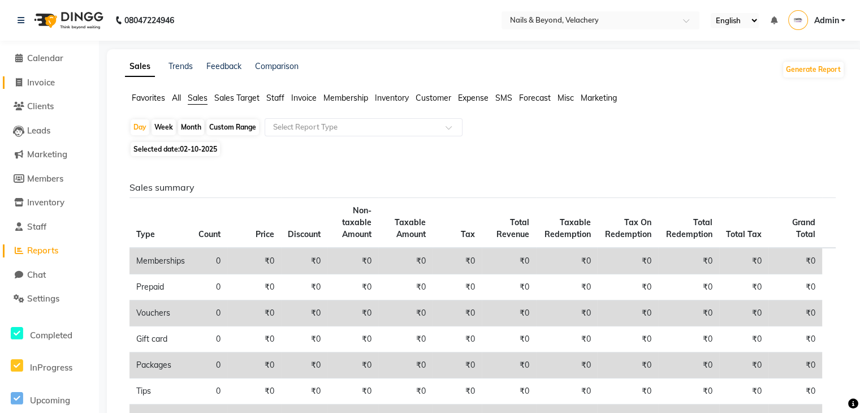
click at [39, 76] on link "Invoice" at bounding box center [49, 82] width 93 height 13
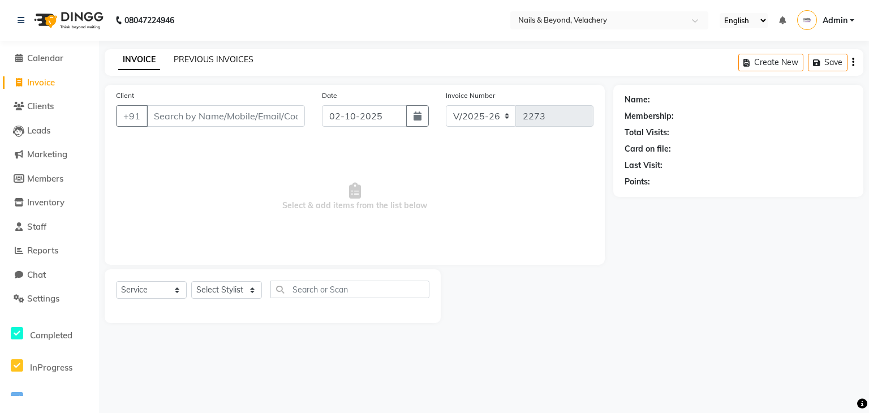
click at [182, 55] on link "PREVIOUS INVOICES" at bounding box center [214, 59] width 80 height 10
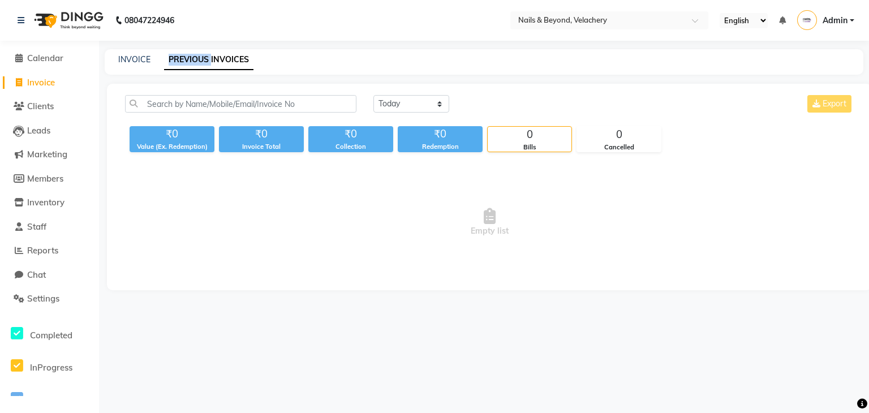
click at [182, 55] on link "PREVIOUS INVOICES" at bounding box center [208, 60] width 89 height 20
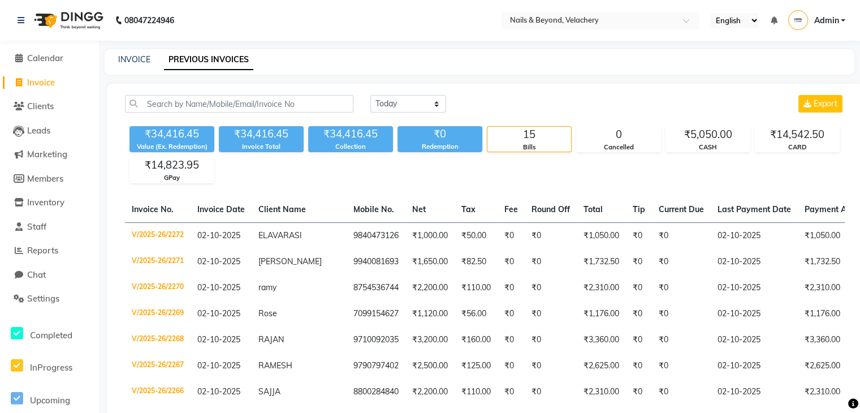
click at [354, 70] on div "INVOICE PREVIOUS INVOICES" at bounding box center [480, 61] width 750 height 25
click at [56, 251] on span "Reports" at bounding box center [42, 250] width 31 height 11
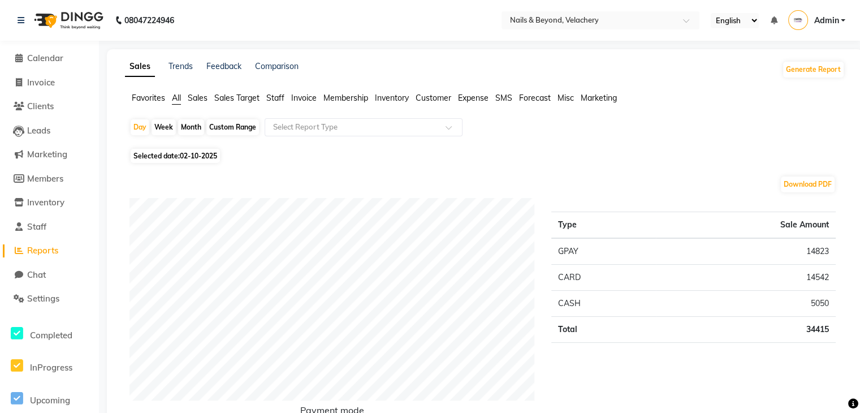
click at [204, 100] on span "Sales" at bounding box center [198, 98] width 20 height 10
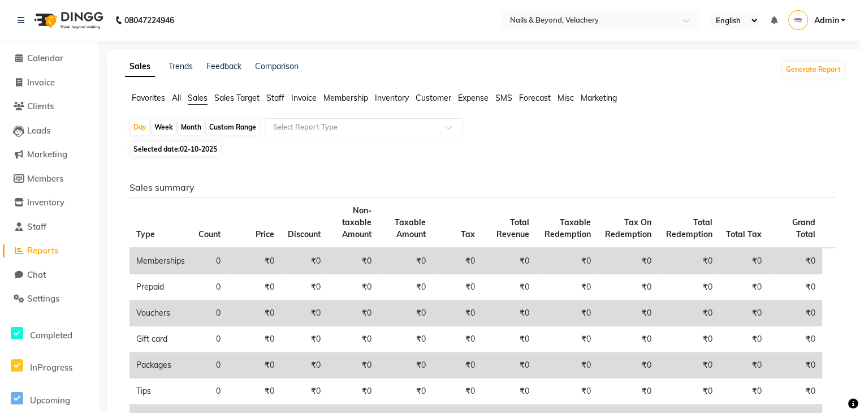
click at [38, 90] on li "Invoice" at bounding box center [49, 83] width 99 height 24
click at [52, 81] on span "Invoice" at bounding box center [41, 82] width 28 height 11
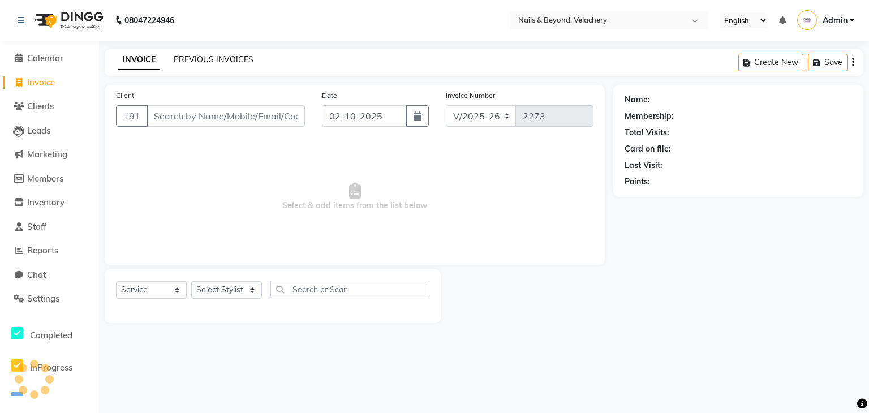
click at [208, 55] on link "PREVIOUS INVOICES" at bounding box center [214, 59] width 80 height 10
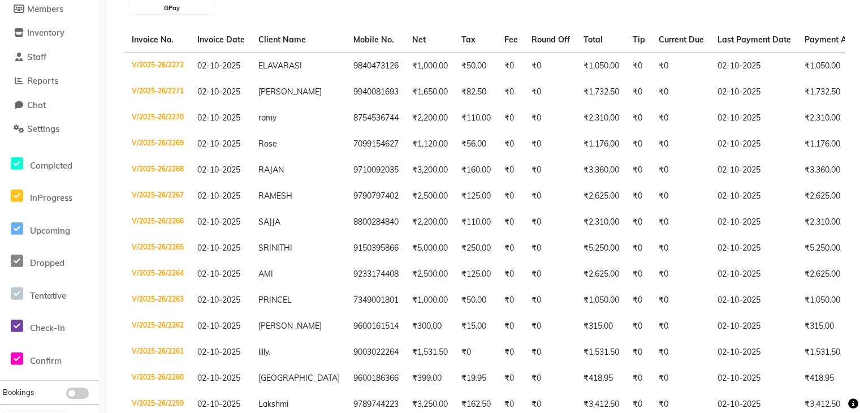
scroll to position [170, 0]
click at [48, 82] on span "Reports" at bounding box center [42, 80] width 31 height 11
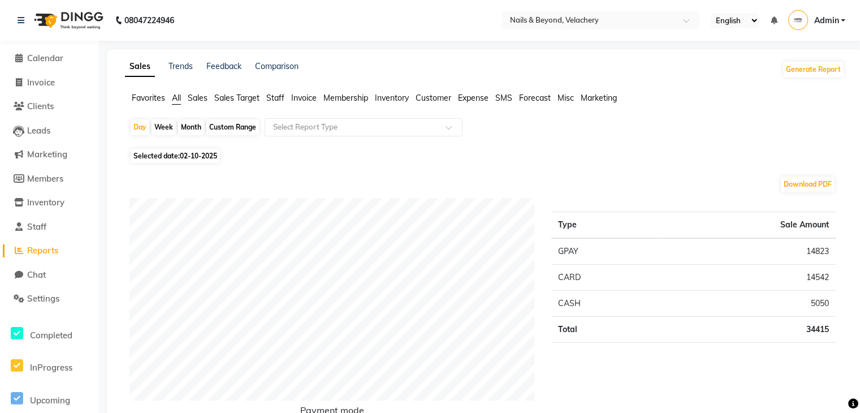
click at [208, 98] on ul "Favorites All Sales Sales Target Staff Invoice Membership Inventory Customer Ex…" at bounding box center [485, 98] width 720 height 12
click at [199, 96] on span "Sales" at bounding box center [198, 98] width 20 height 10
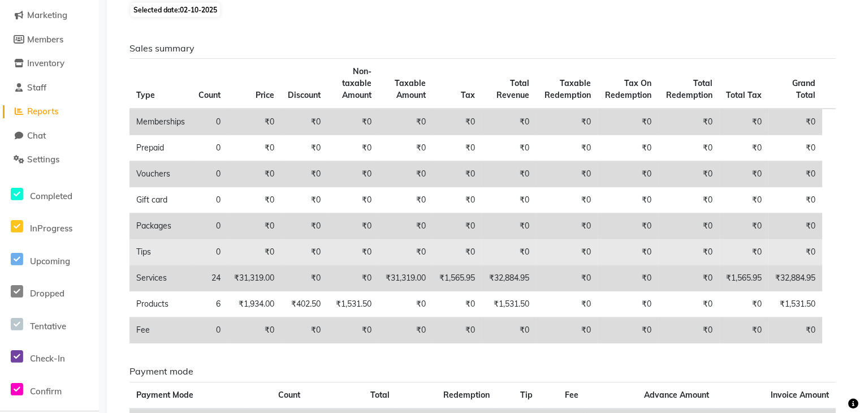
scroll to position [138, 0]
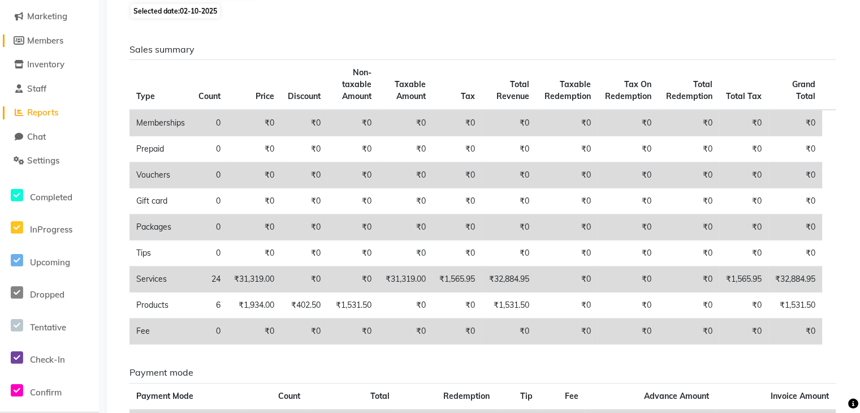
drag, startPoint x: 94, startPoint y: 150, endPoint x: 29, endPoint y: 37, distance: 130.5
click at [29, 37] on ul "Calendar Invoice Clients Leads Marketing Members Inventory Staff Reports Chat S…" at bounding box center [49, 219] width 99 height 622
click at [218, 71] on th "Count" at bounding box center [210, 85] width 36 height 50
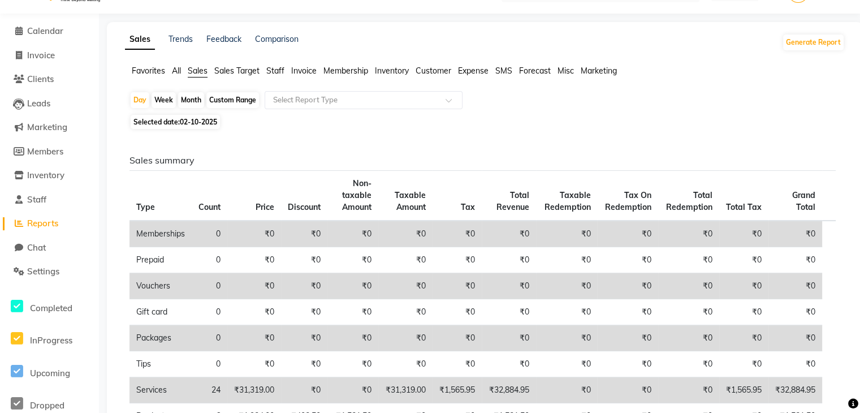
scroll to position [0, 0]
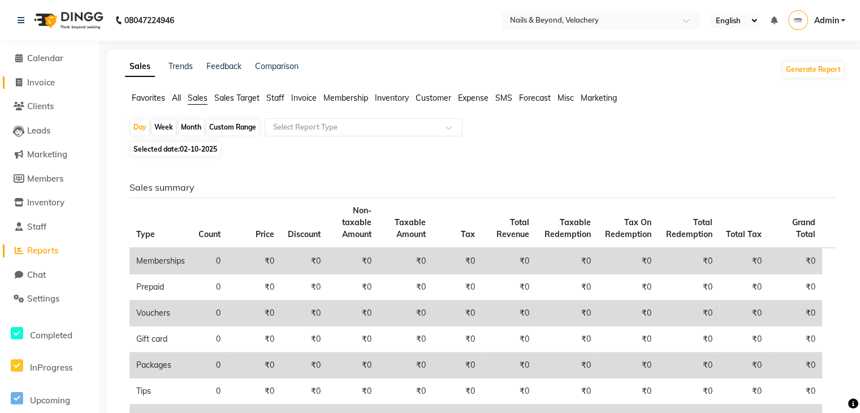
click at [44, 79] on span "Invoice" at bounding box center [41, 82] width 28 height 11
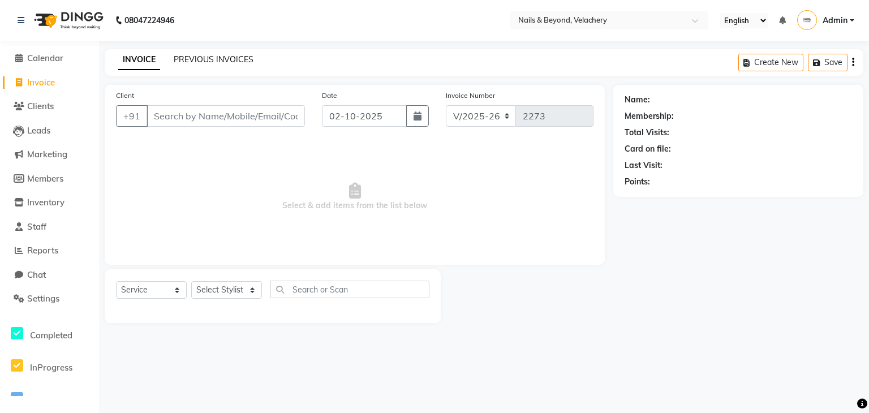
click at [194, 58] on link "PREVIOUS INVOICES" at bounding box center [214, 59] width 80 height 10
